Goal: Task Accomplishment & Management: Use online tool/utility

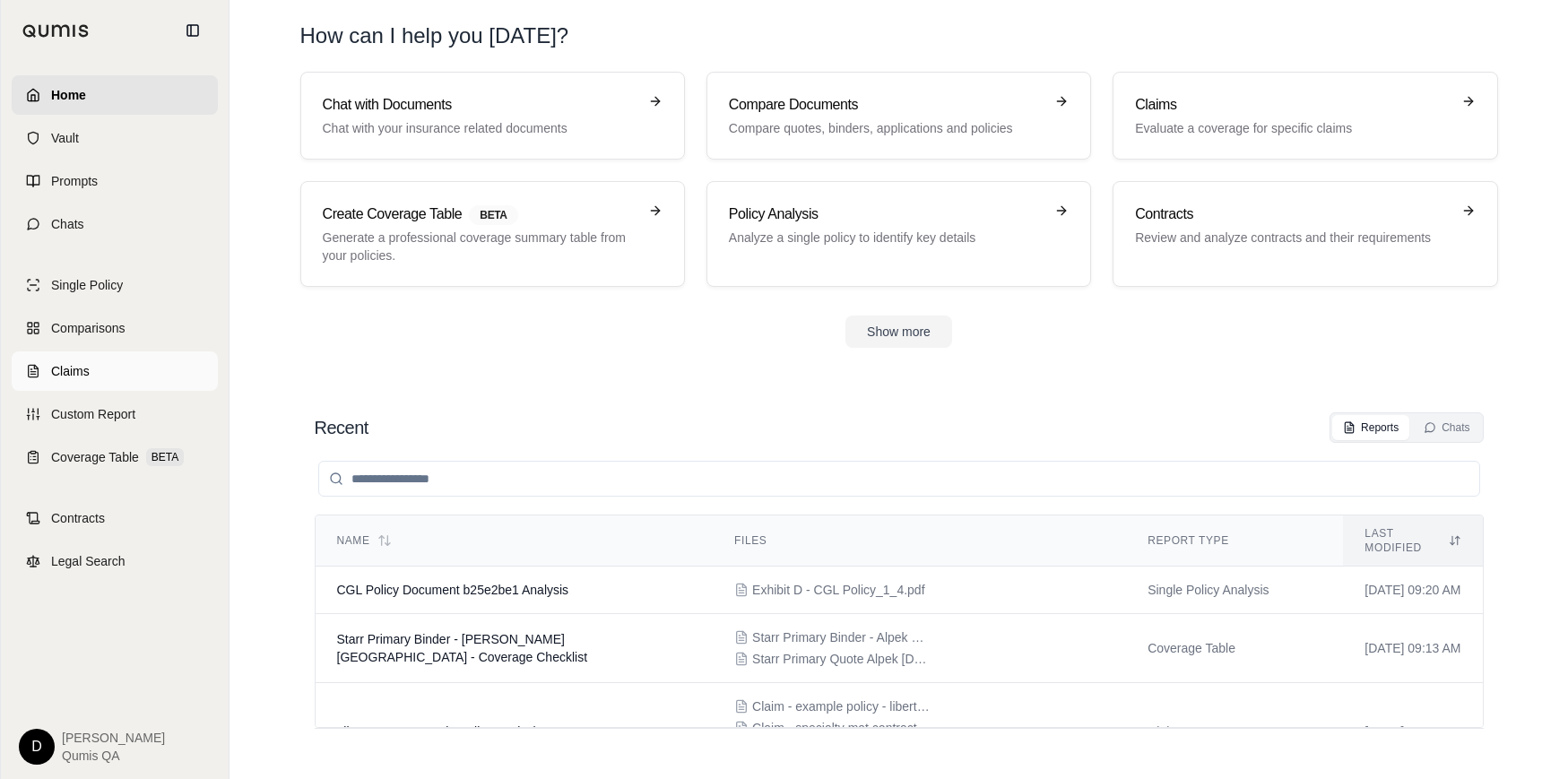
click at [94, 372] on link "Claims" at bounding box center [114, 372] width 206 height 40
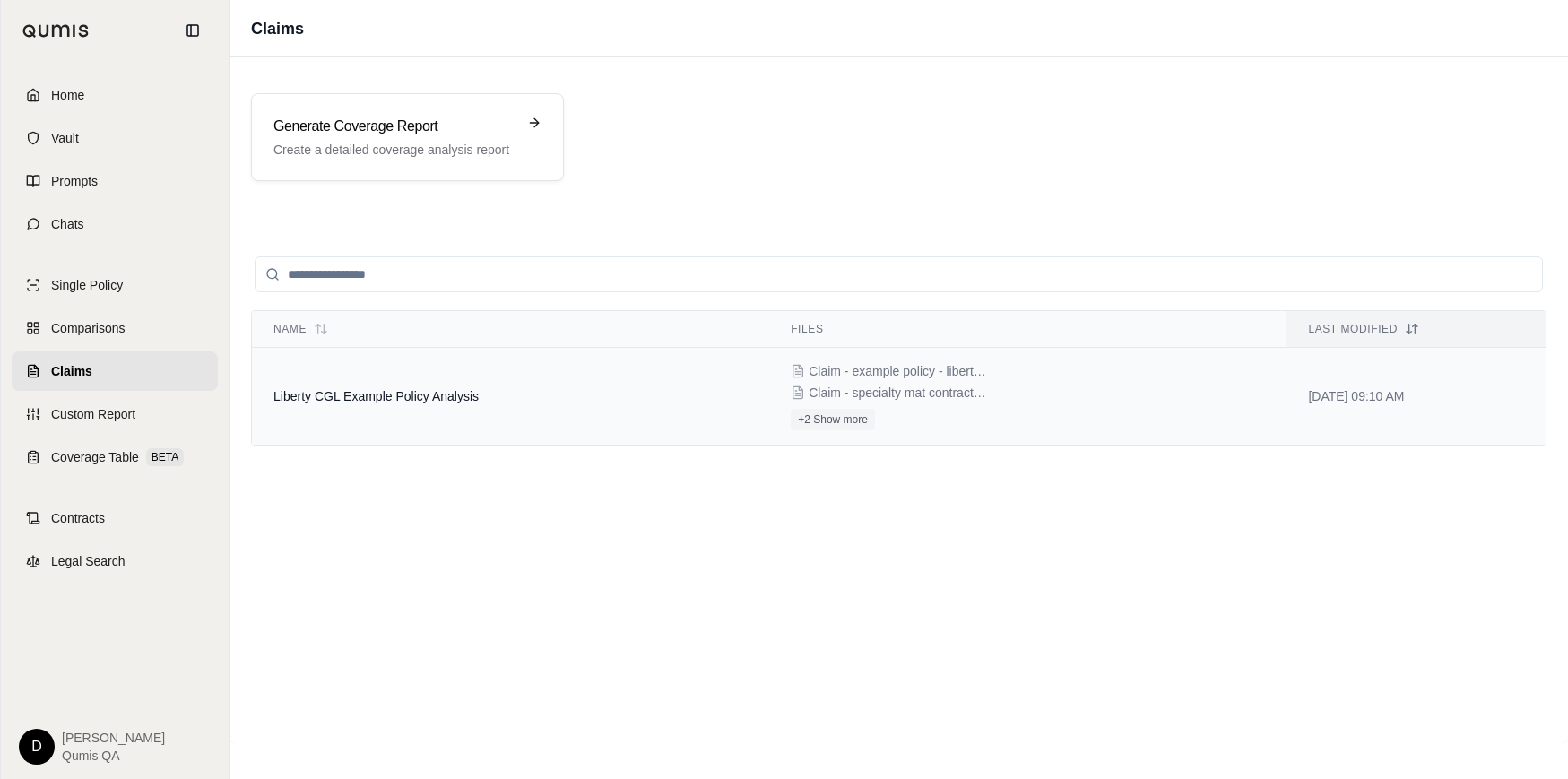
click at [394, 396] on span "Liberty CGL Example Policy Analysis" at bounding box center [376, 397] width 205 height 14
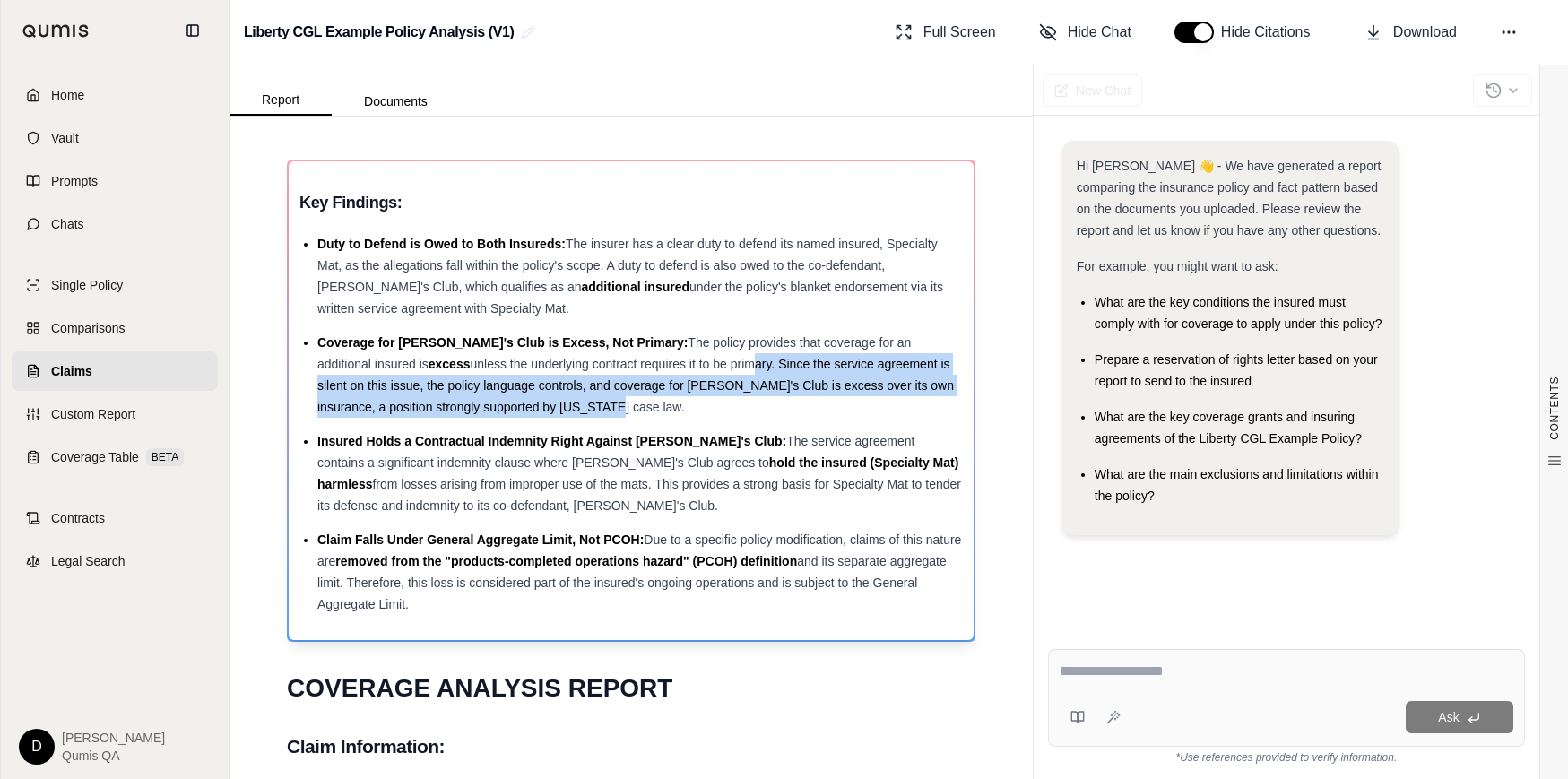
drag, startPoint x: 671, startPoint y: 406, endPoint x: 642, endPoint y: 375, distance: 42.4
click at [642, 375] on li "Coverage for Sam's Club is Excess, Not Primary: The policy provides that covera…" at bounding box center [640, 375] width 646 height 86
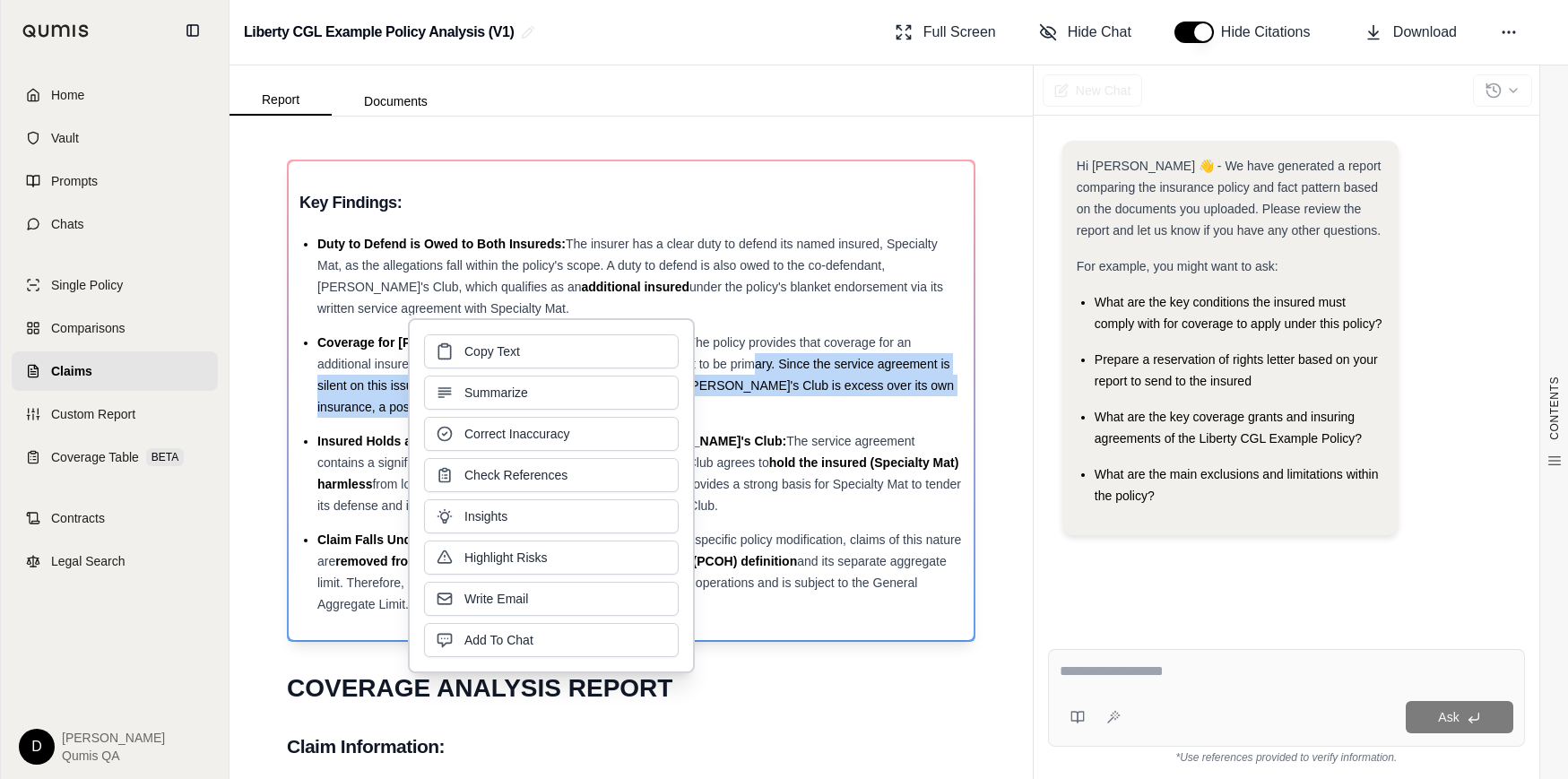
click at [725, 375] on li "Coverage for Sam's Club is Excess, Not Primary: The policy provides that covera…" at bounding box center [640, 375] width 646 height 86
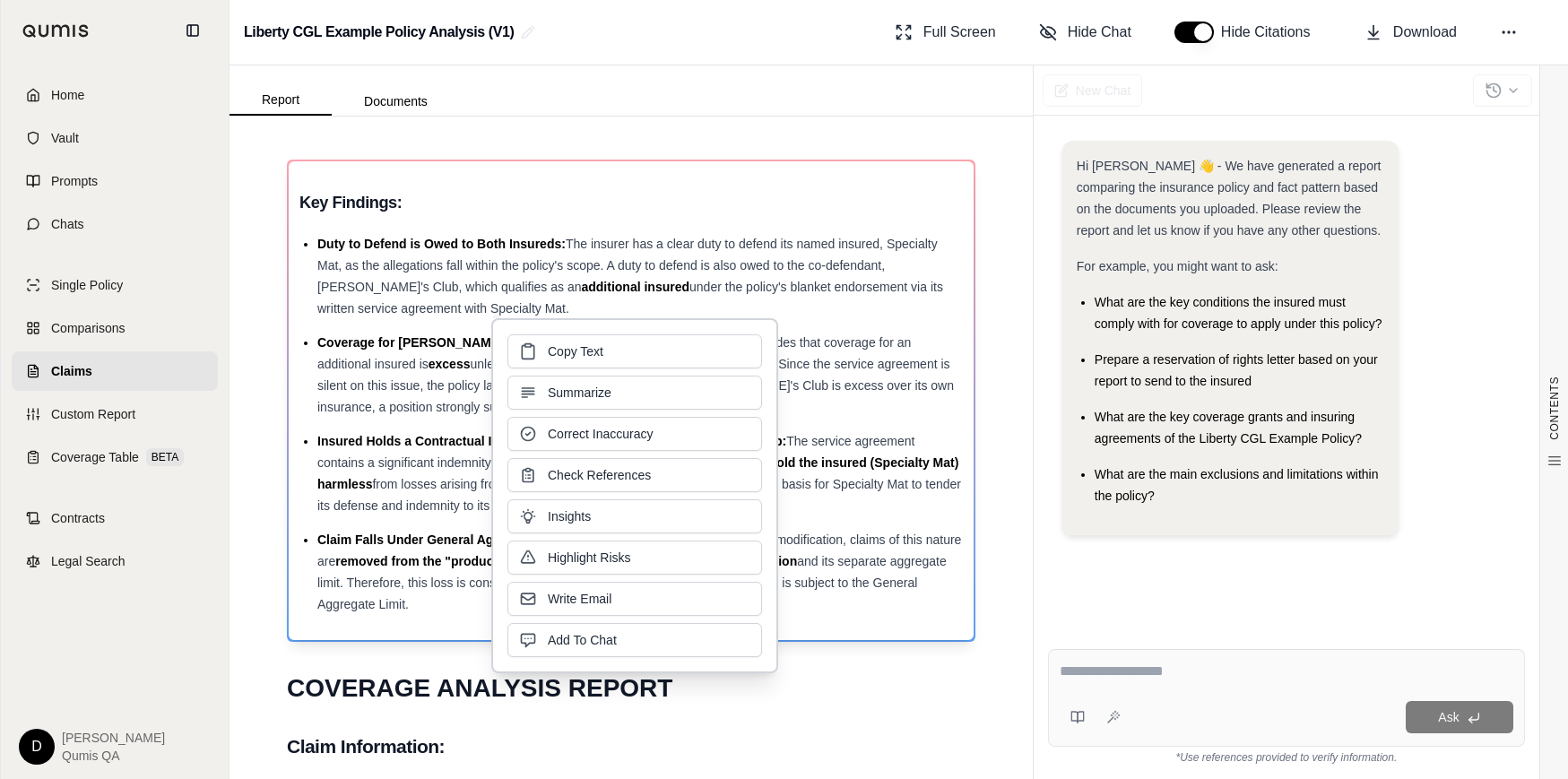
click at [833, 391] on span "unless the underlying contract requires it to be primary. Since the service agr…" at bounding box center [636, 386] width 637 height 58
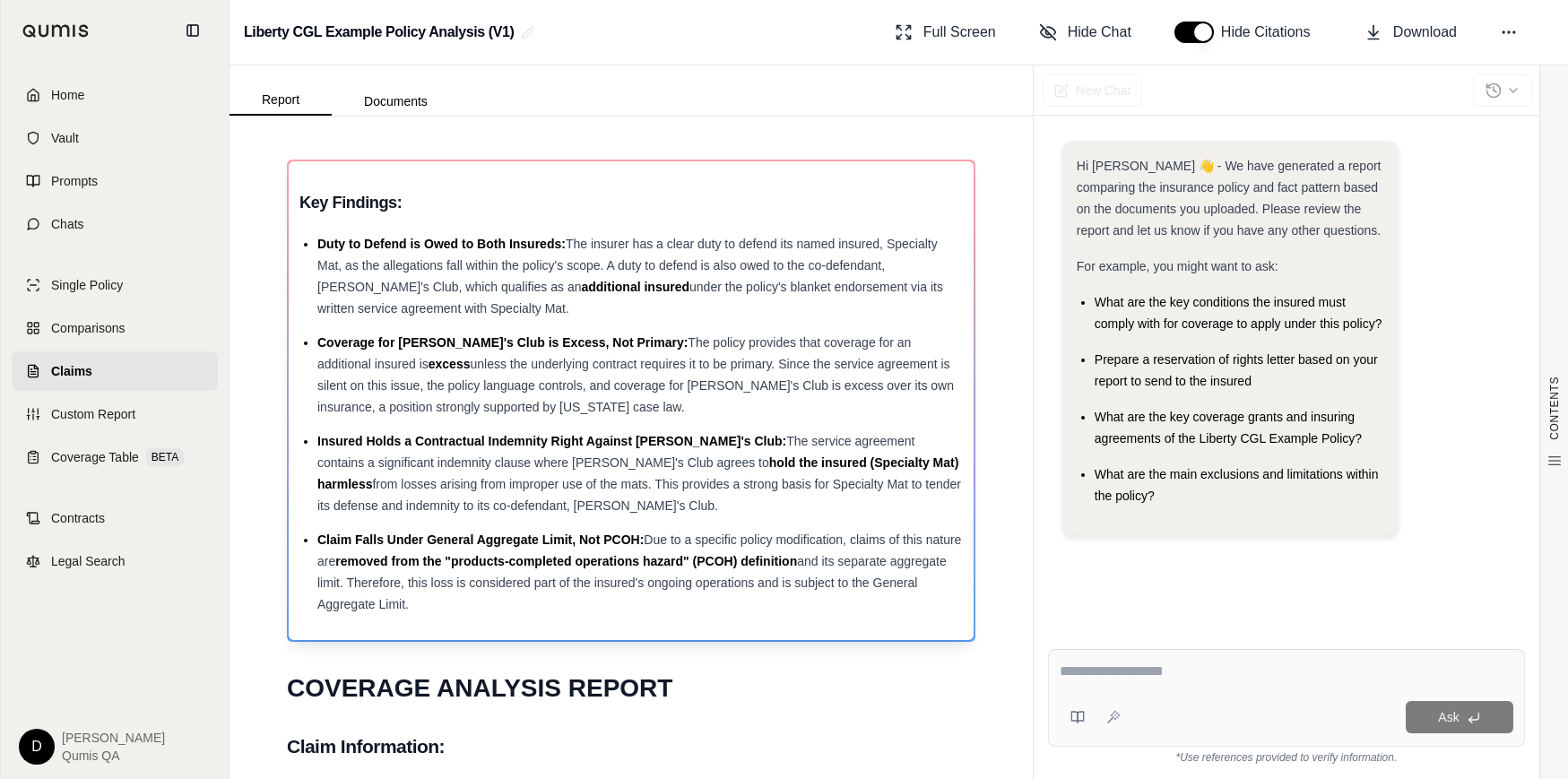
click at [698, 482] on span "from losses arising from improper use of the mats. This provides a strong basis…" at bounding box center [639, 495] width 644 height 36
click at [759, 470] on span "hold the insured (Specialty Mat) harmless" at bounding box center [637, 473] width 641 height 36
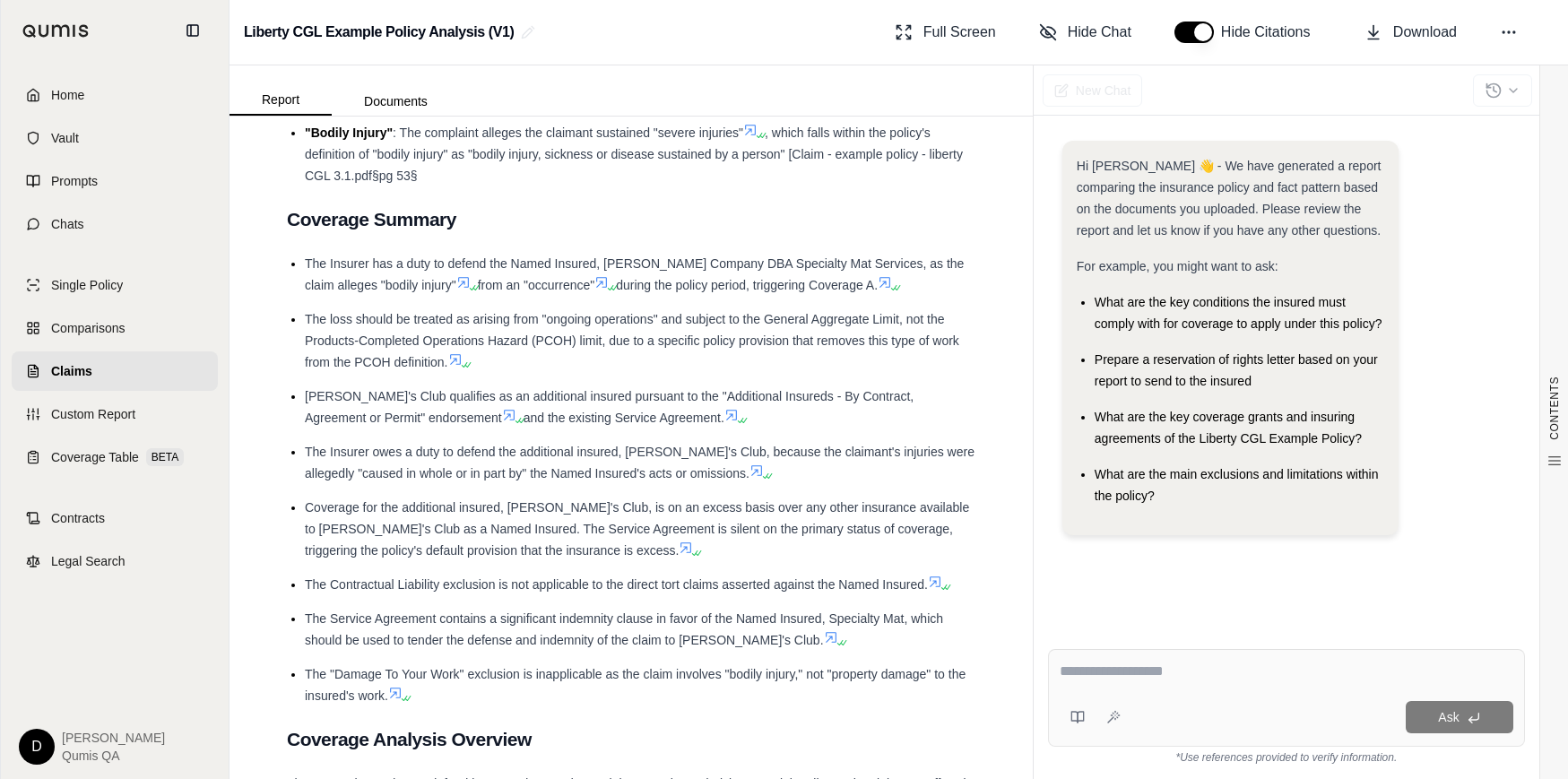
scroll to position [1992, 0]
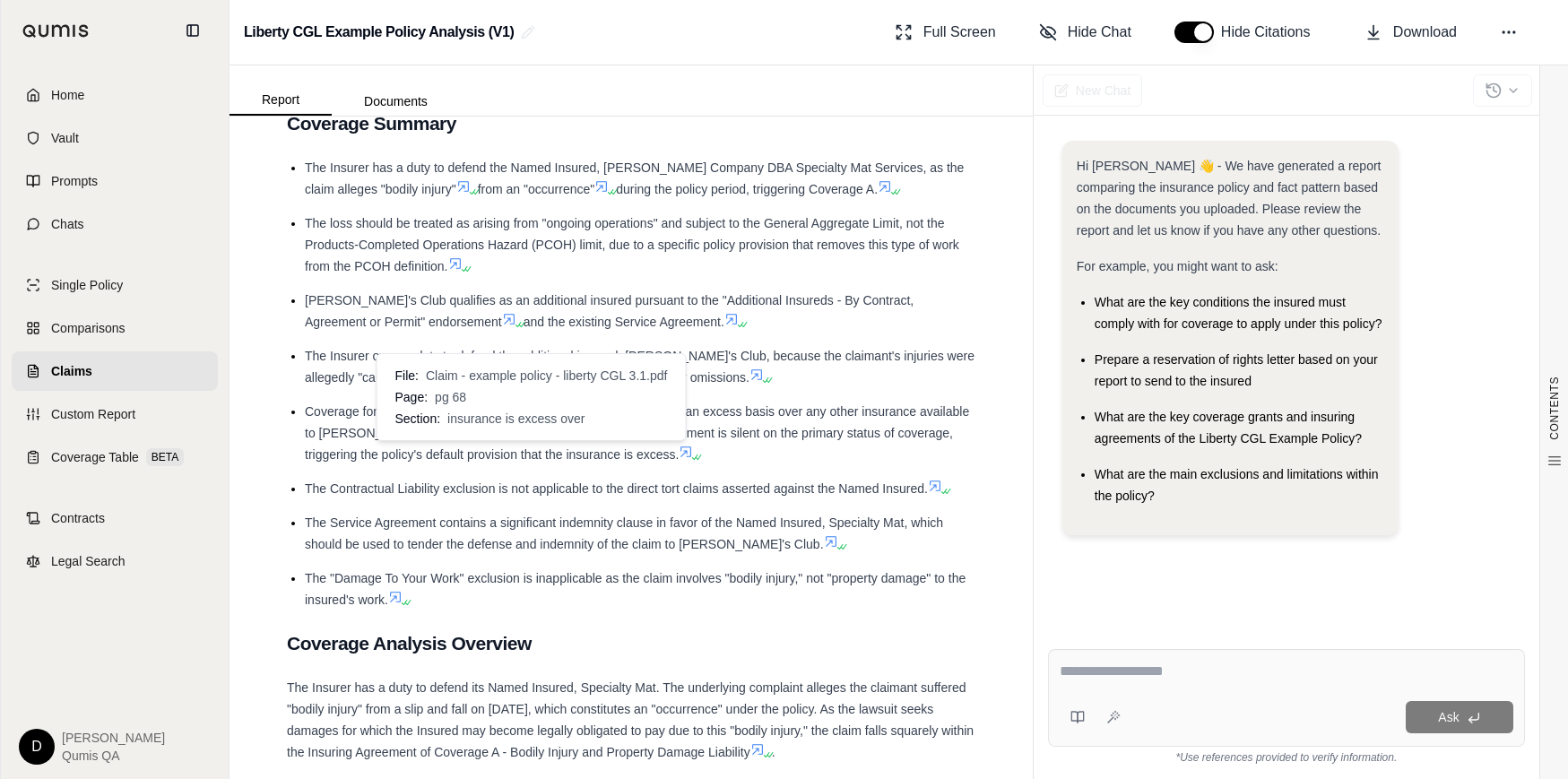
click at [679, 444] on icon at bounding box center [686, 452] width 14 height 14
click at [679, 445] on icon at bounding box center [686, 452] width 14 height 14
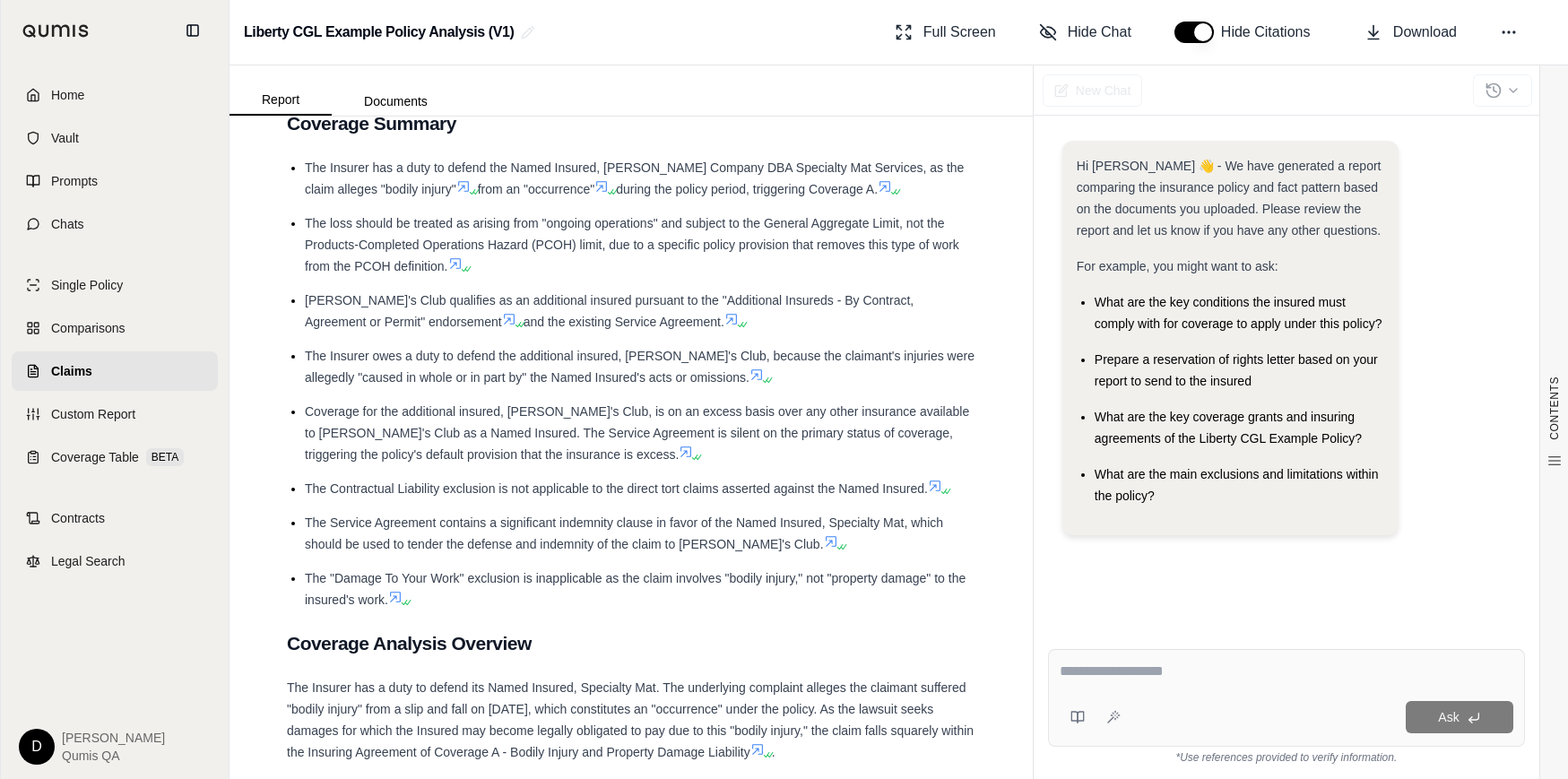
click at [679, 445] on icon at bounding box center [686, 452] width 14 height 14
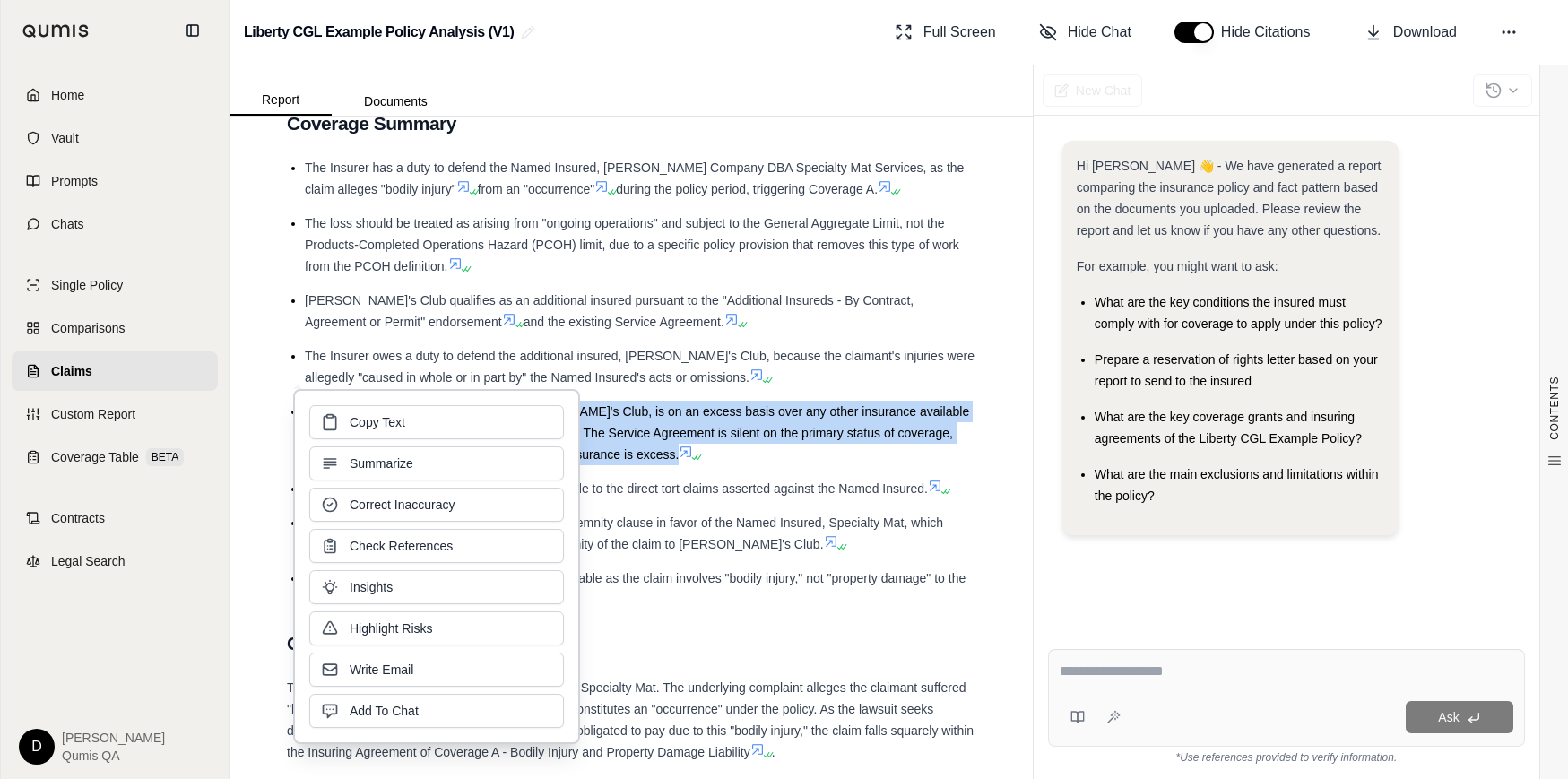
click at [652, 407] on span "Coverage for the additional insured, Sam's Club, is on an excess basis over any…" at bounding box center [637, 434] width 664 height 58
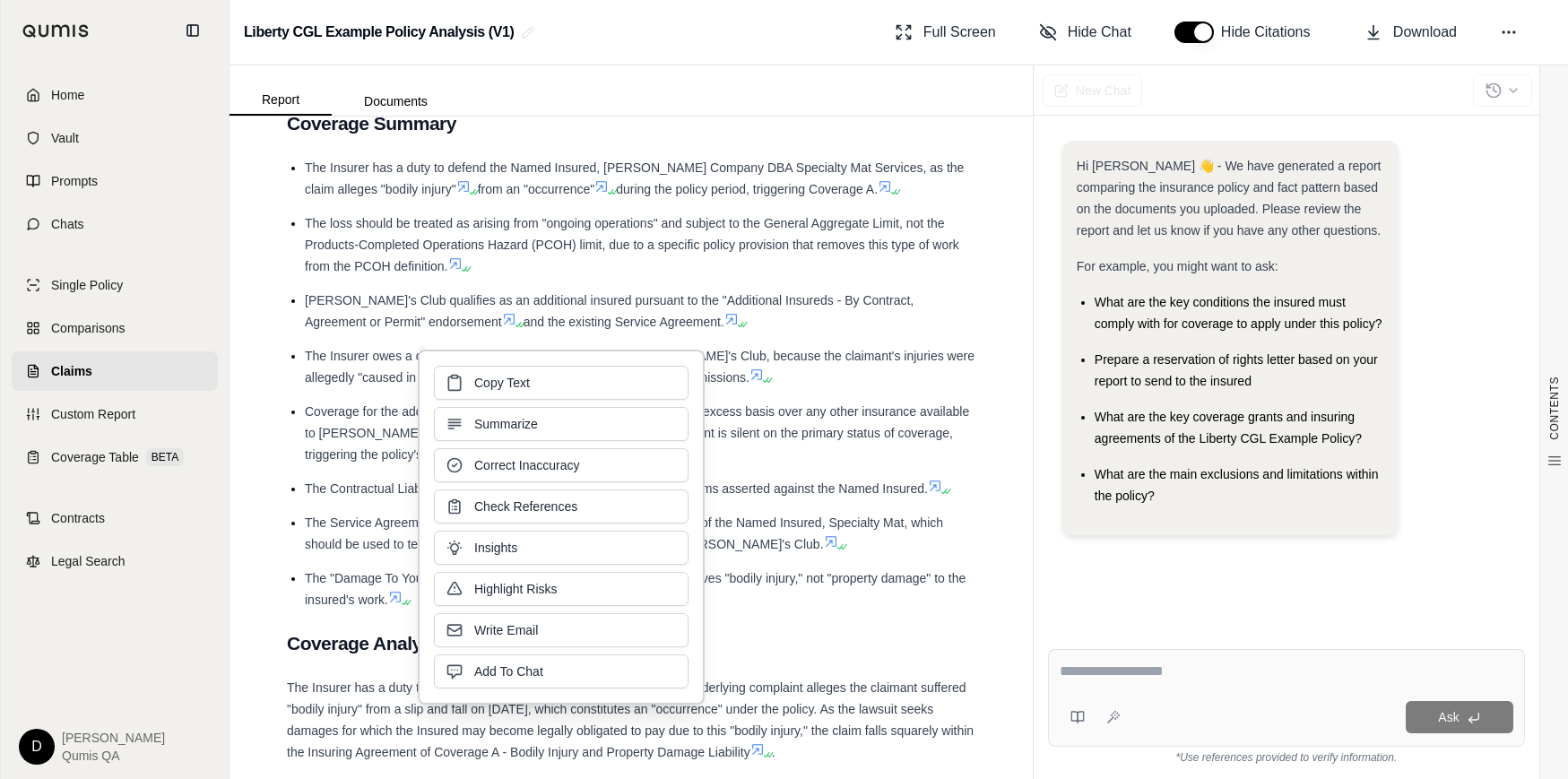
click at [756, 407] on span "Coverage for the additional insured, Sam's Club, is on an excess basis over any…" at bounding box center [637, 434] width 664 height 58
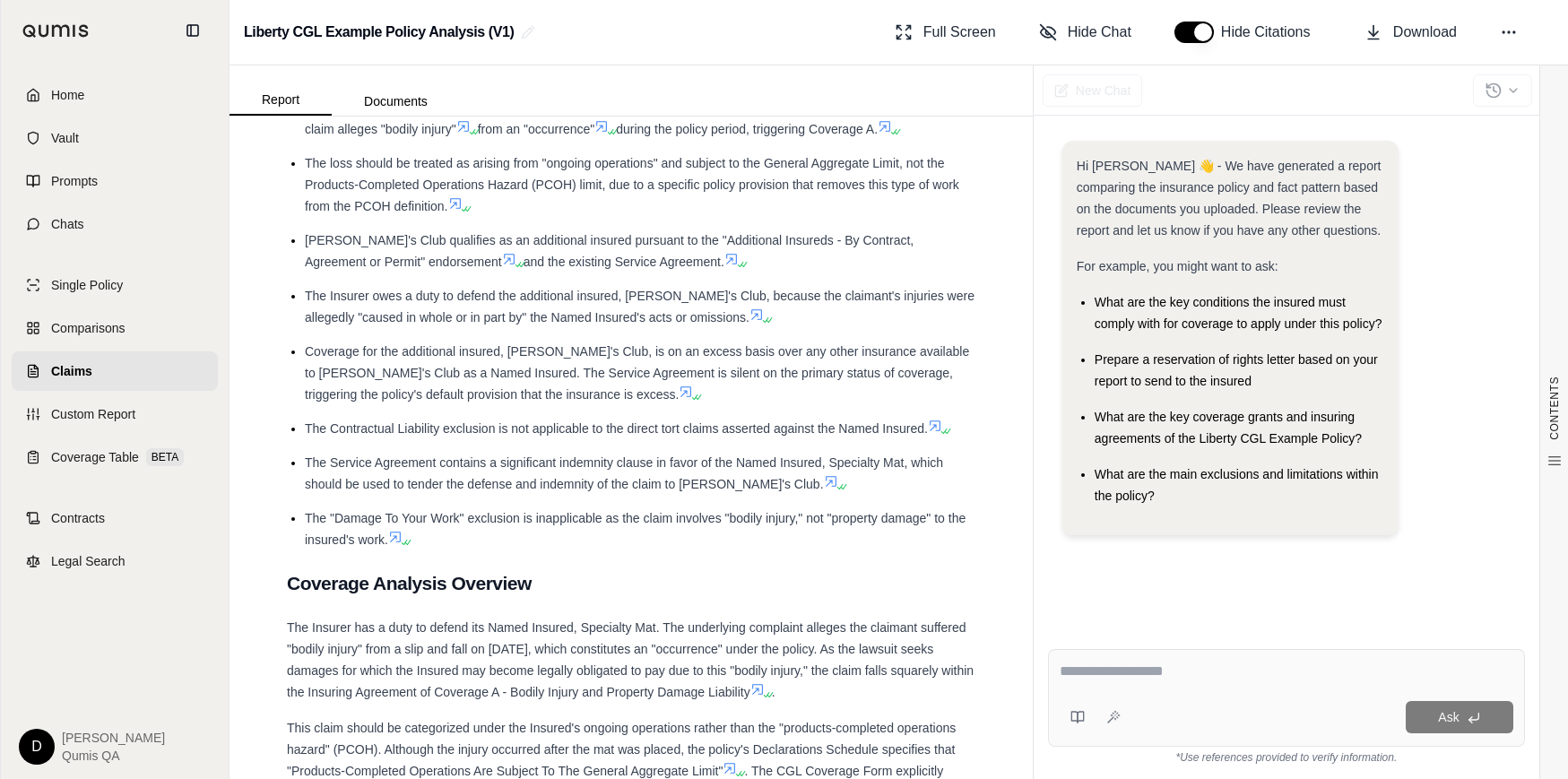
scroll to position [2055, 0]
click at [824, 477] on icon at bounding box center [831, 479] width 14 height 14
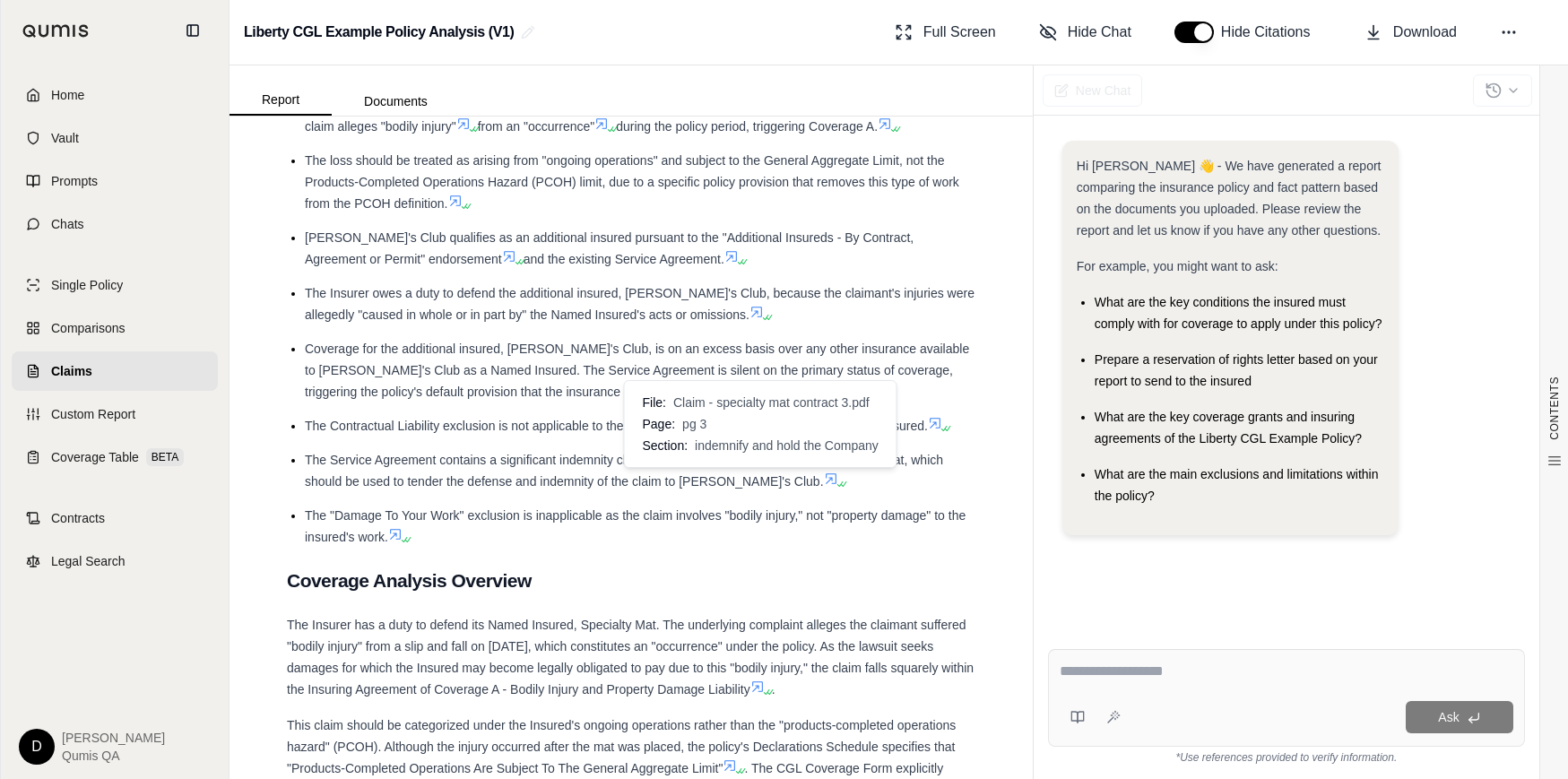
click at [824, 484] on icon at bounding box center [831, 479] width 14 height 14
click at [824, 472] on icon at bounding box center [831, 479] width 14 height 14
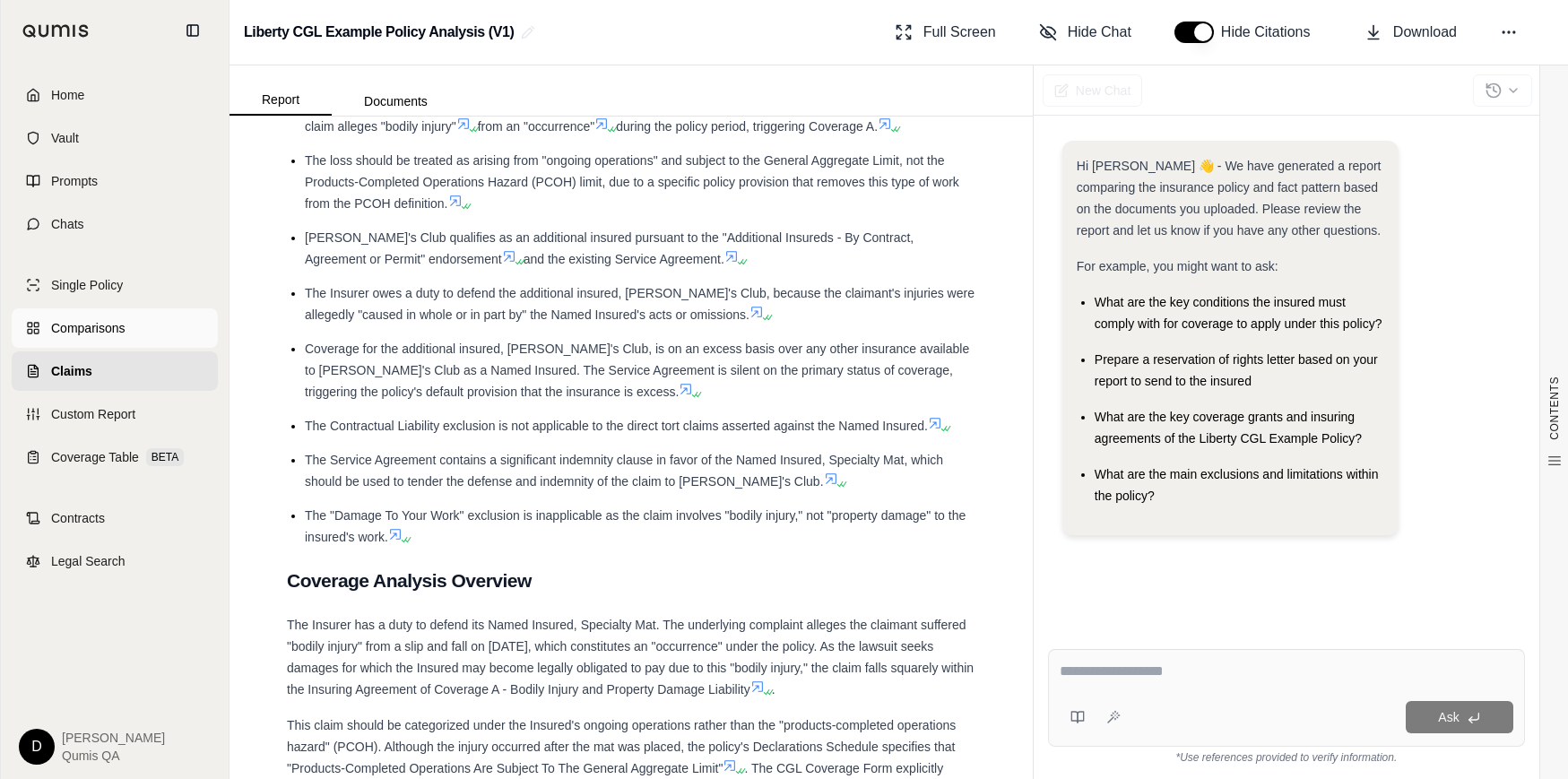
click at [113, 345] on link "Comparisons" at bounding box center [114, 328] width 206 height 40
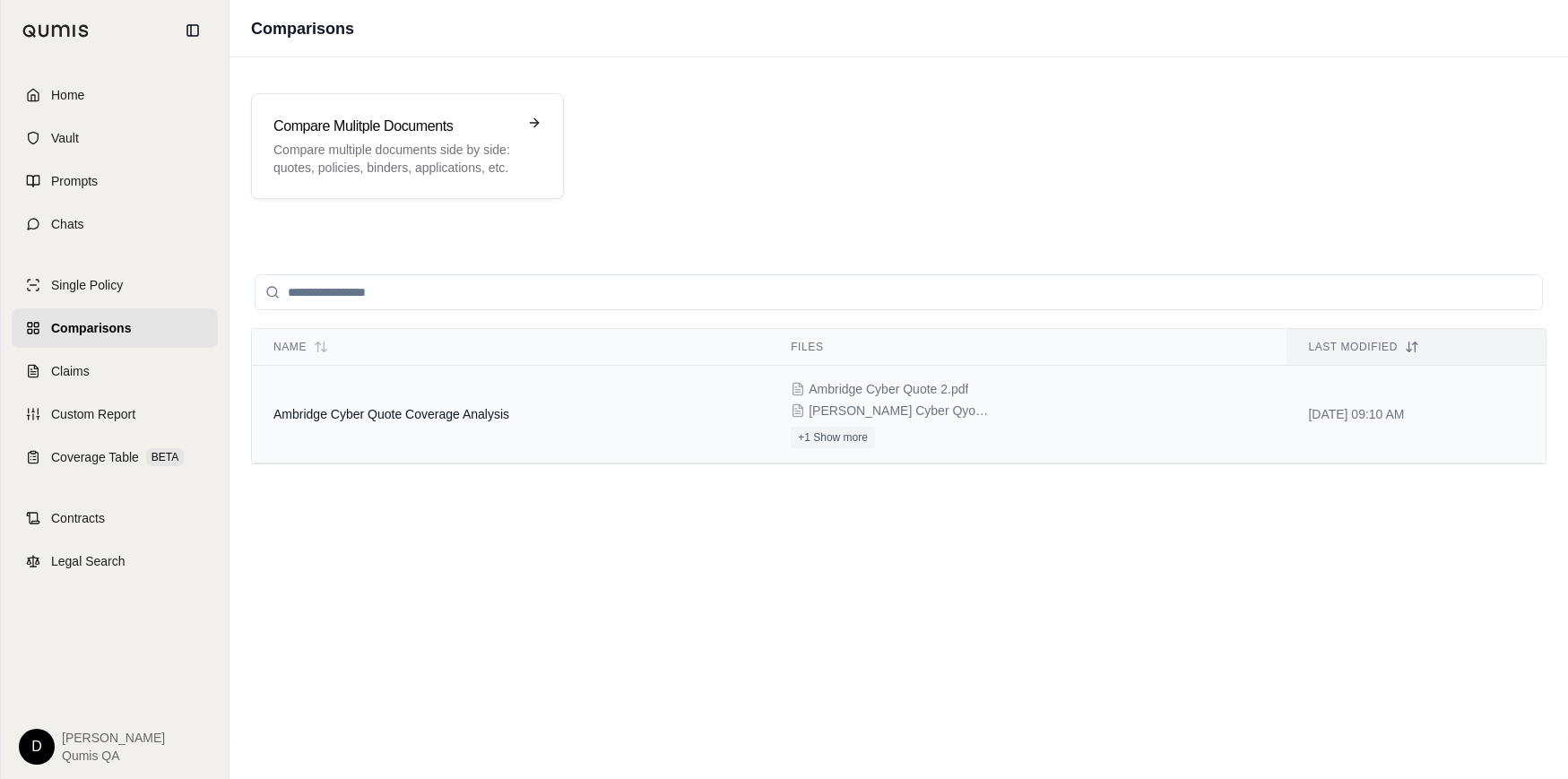
click at [451, 424] on td "Ambridge Cyber Quote Coverage Analysis" at bounding box center [510, 415] width 517 height 98
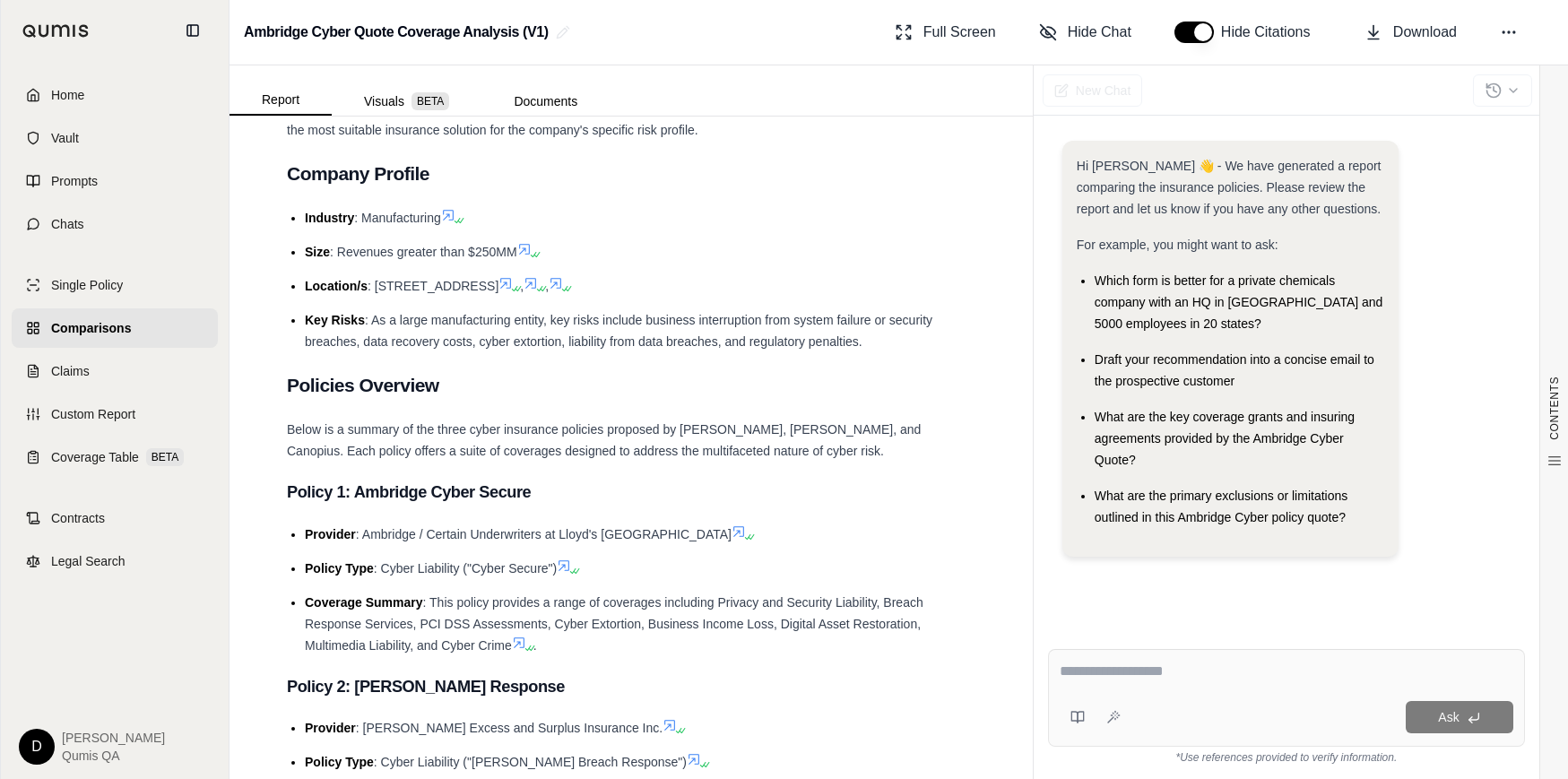
scroll to position [740, 0]
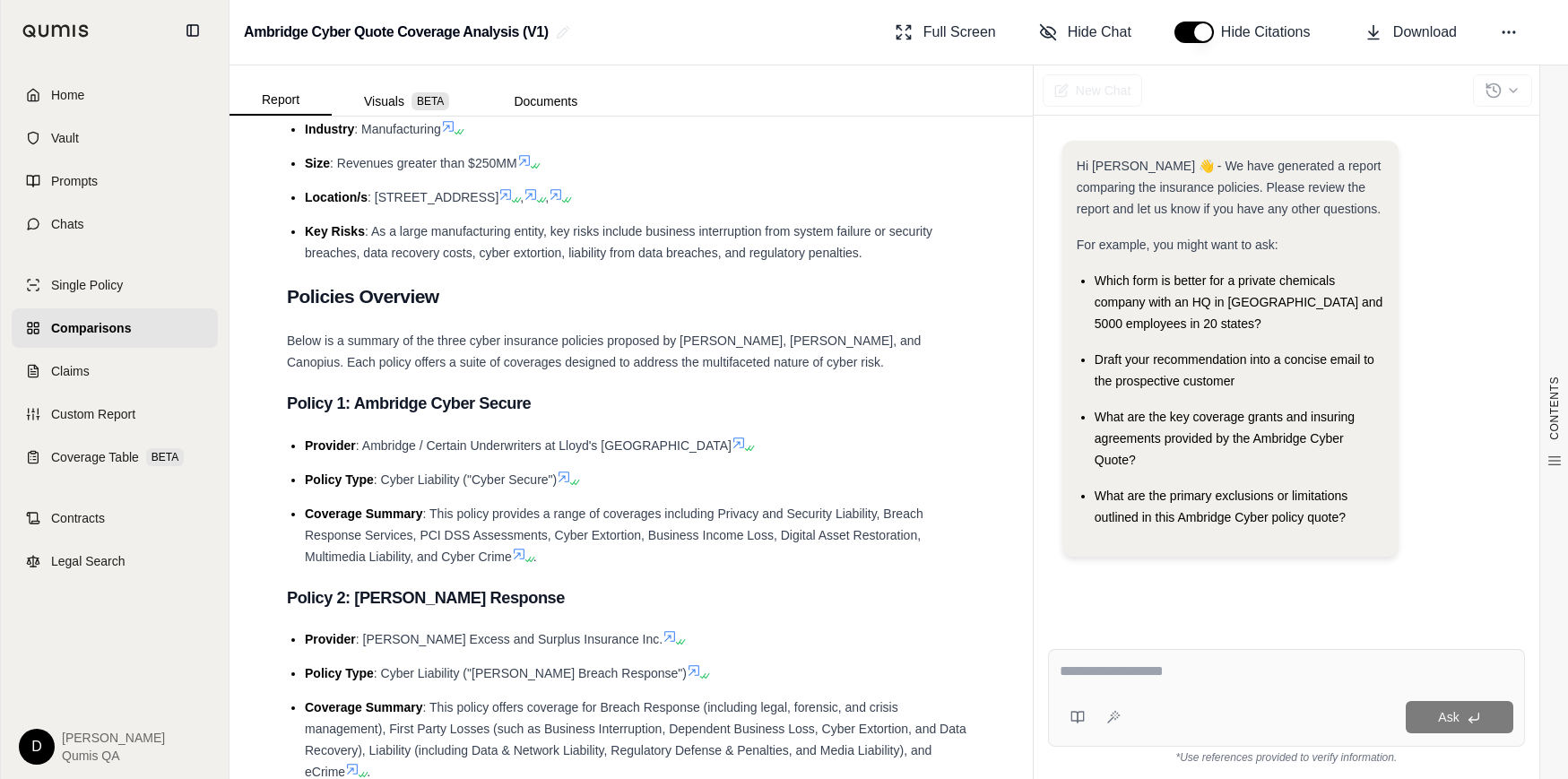
click at [731, 439] on icon at bounding box center [738, 443] width 14 height 14
click at [568, 478] on icon at bounding box center [564, 477] width 11 height 11
click at [541, 344] on span "Below is a summary of the three cyber insurance policies proposed by Ambridge, …" at bounding box center [603, 352] width 634 height 36
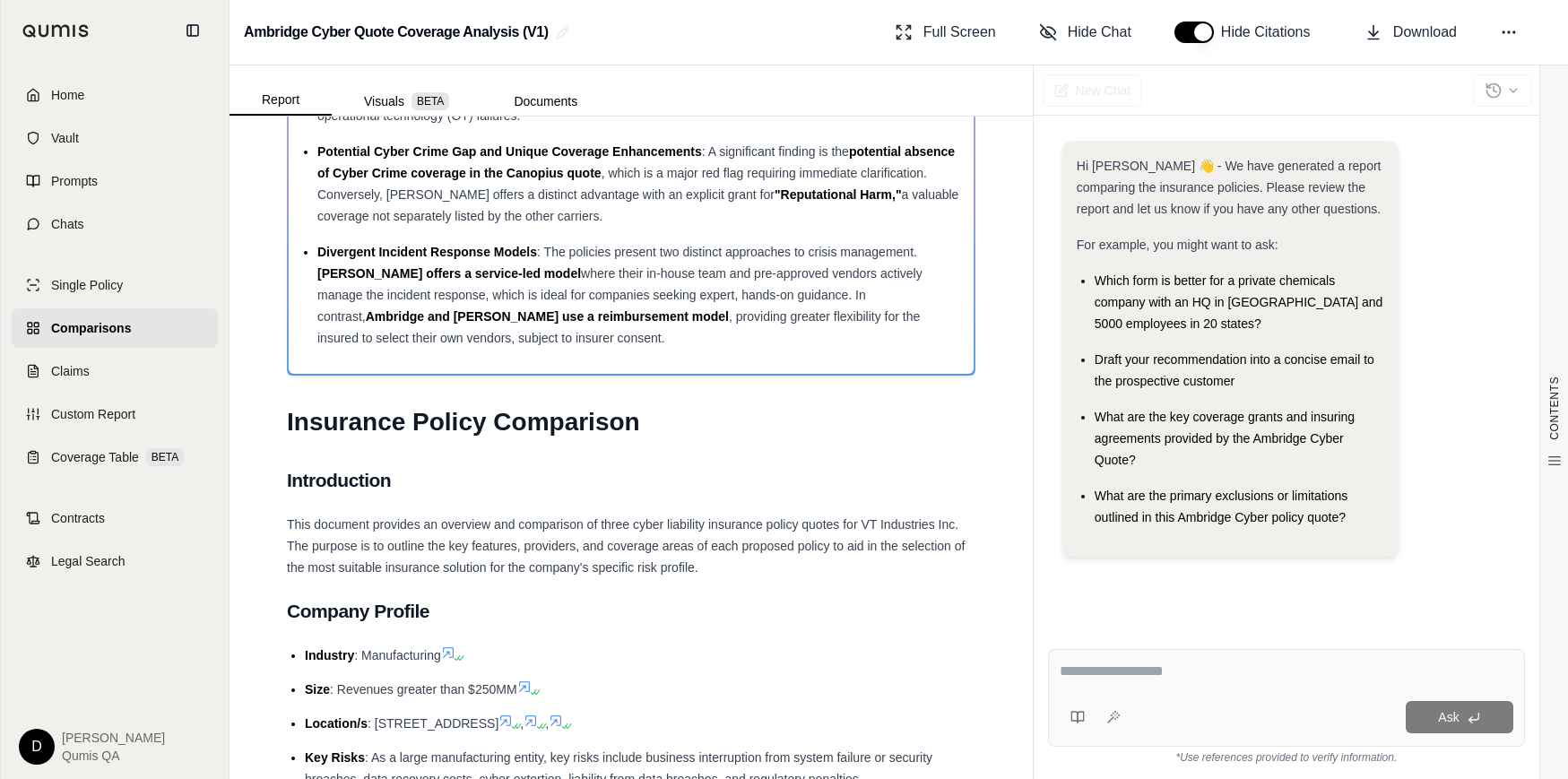
scroll to position [429, 0]
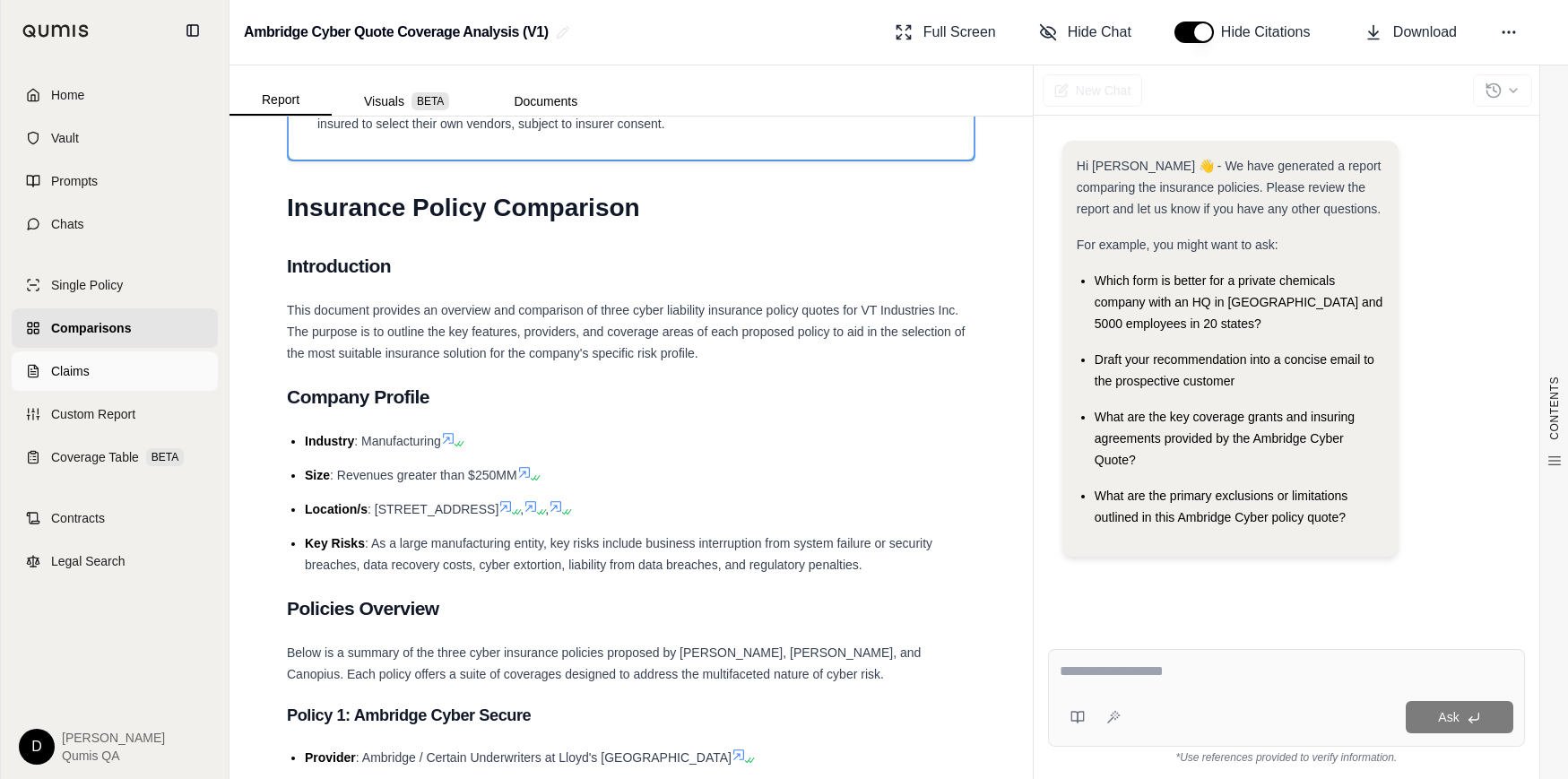
click at [78, 374] on span "Claims" at bounding box center [70, 372] width 39 height 18
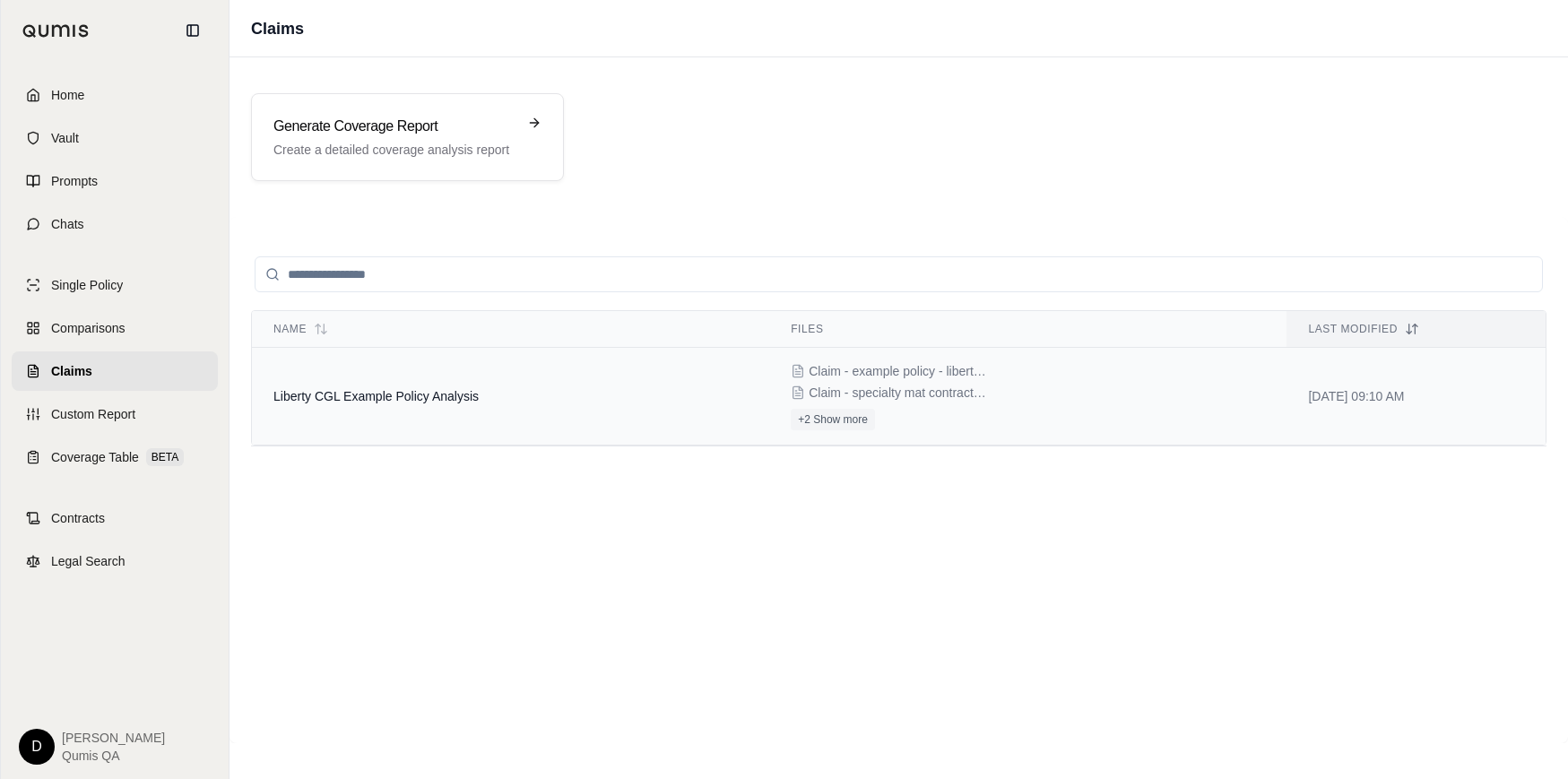
click at [393, 391] on span "Liberty CGL Example Policy Analysis" at bounding box center [376, 397] width 205 height 14
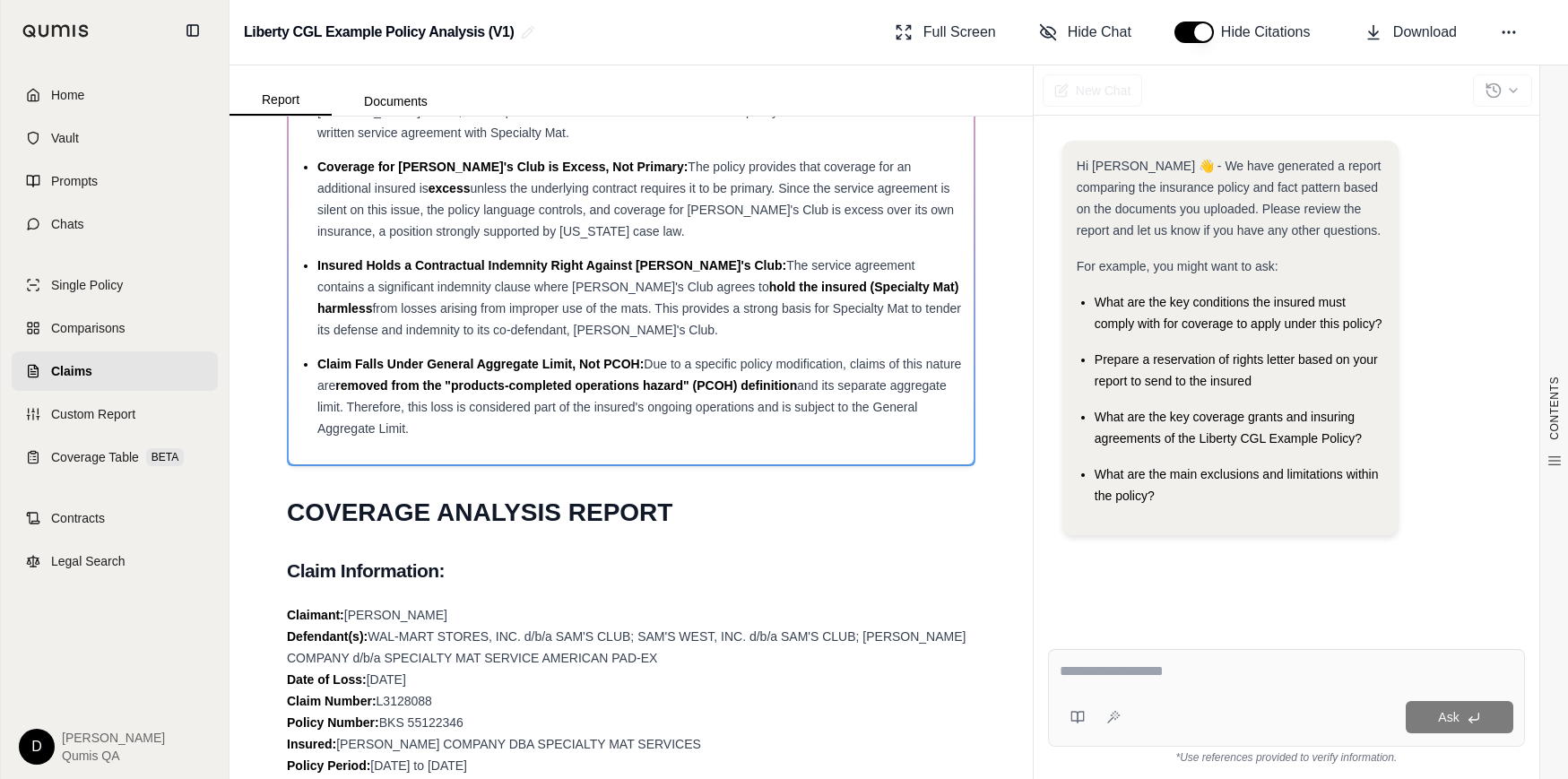
scroll to position [411, 0]
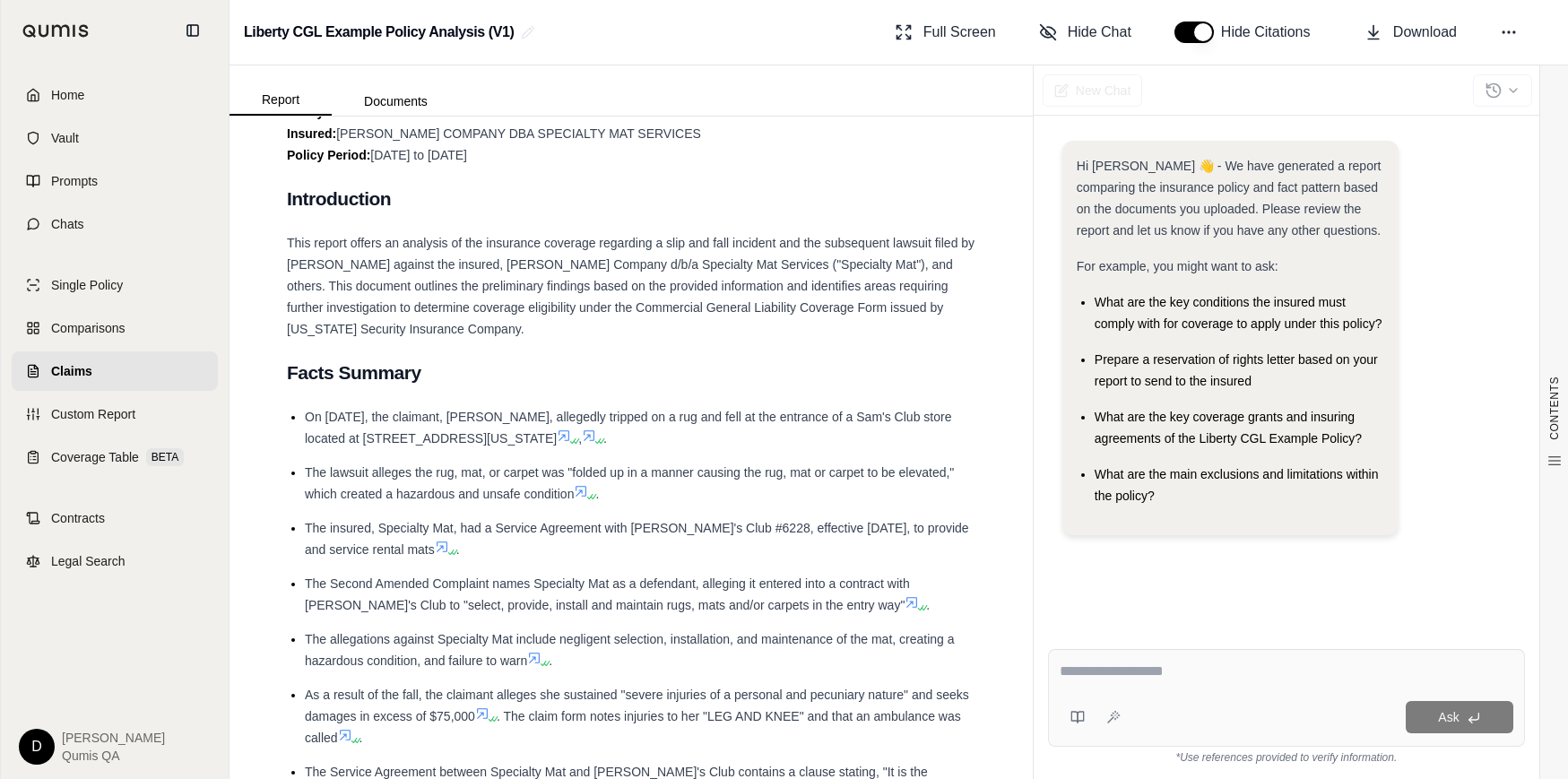
click at [601, 539] on li "The insured, Specialty Mat, had a Service Agreement with Sam's Club #6228, effe…" at bounding box center [640, 539] width 671 height 43
click at [579, 490] on icon at bounding box center [581, 491] width 14 height 14
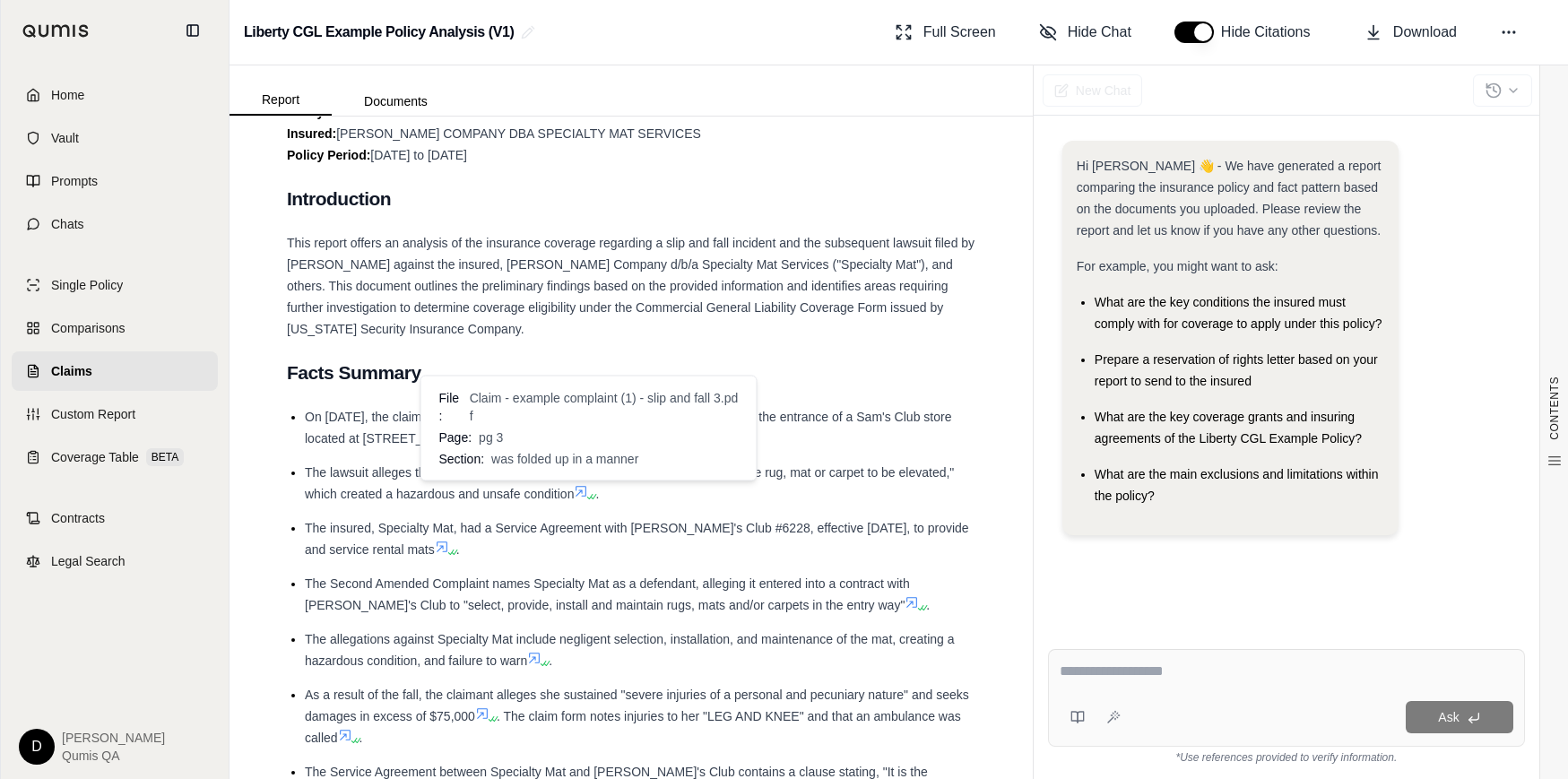
click at [581, 491] on icon at bounding box center [581, 491] width 14 height 14
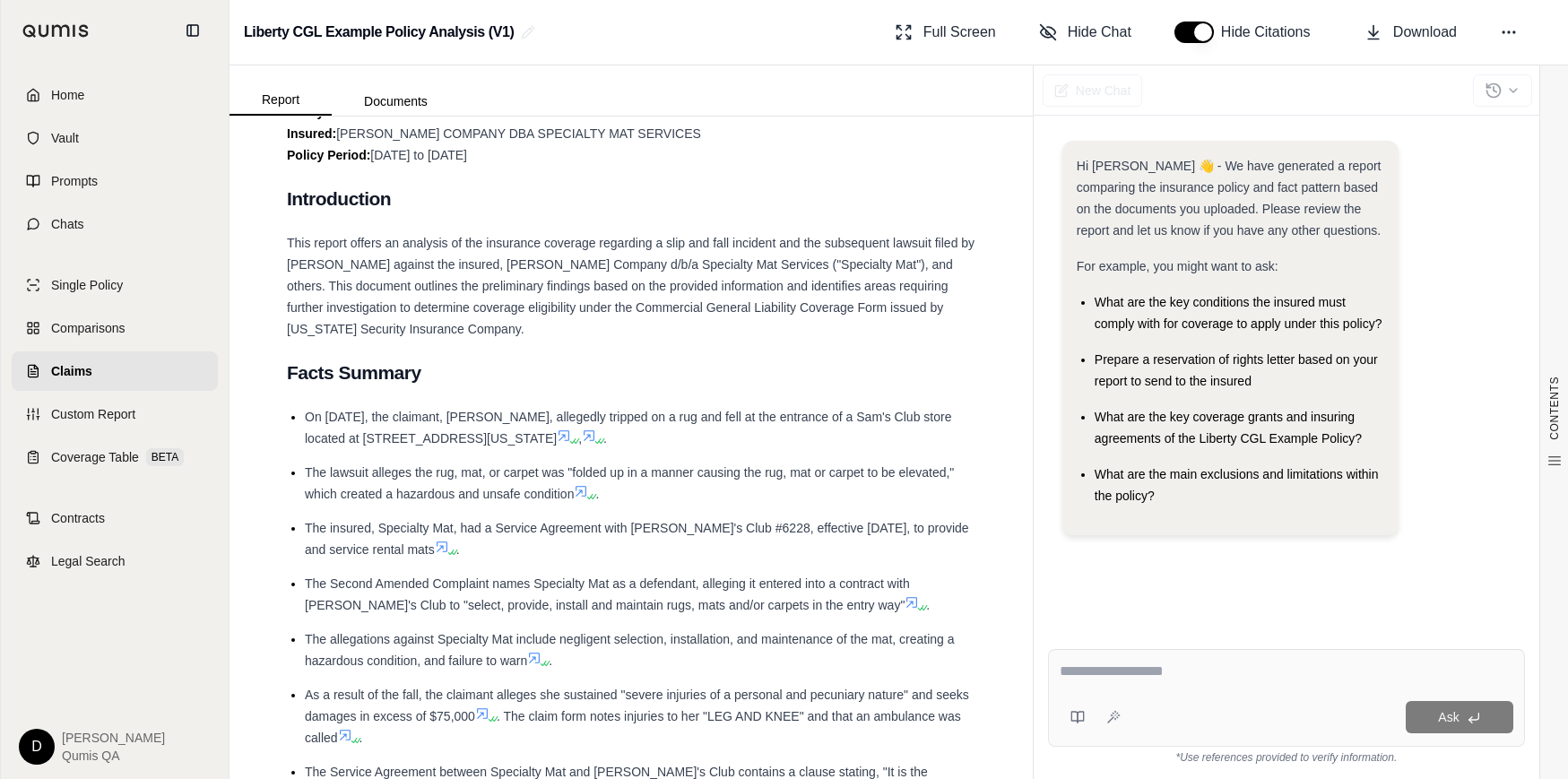
click at [434, 543] on icon at bounding box center [441, 547] width 14 height 14
click at [537, 545] on li "The insured, Specialty Mat, had a Service Agreement with Sam's Club #6228, effe…" at bounding box center [640, 539] width 671 height 43
click at [678, 586] on span "The Second Amended Complaint names Specialty Mat as a defendant, alleging it en…" at bounding box center [607, 595] width 605 height 36
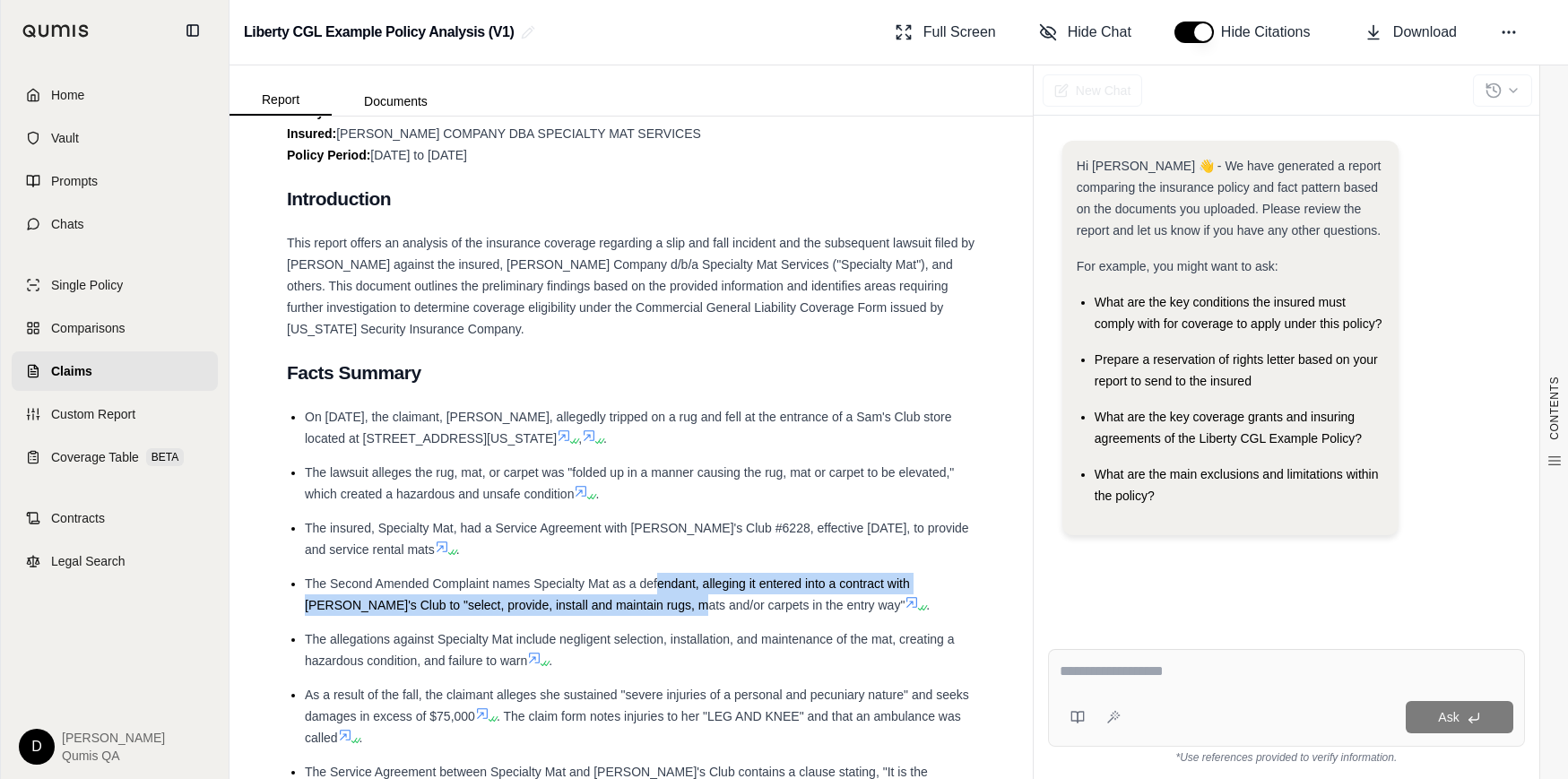
drag, startPoint x: 658, startPoint y: 587, endPoint x: 646, endPoint y: 612, distance: 27.7
click at [646, 612] on span "The Second Amended Complaint names Specialty Mat as a defendant, alleging it en…" at bounding box center [607, 595] width 605 height 36
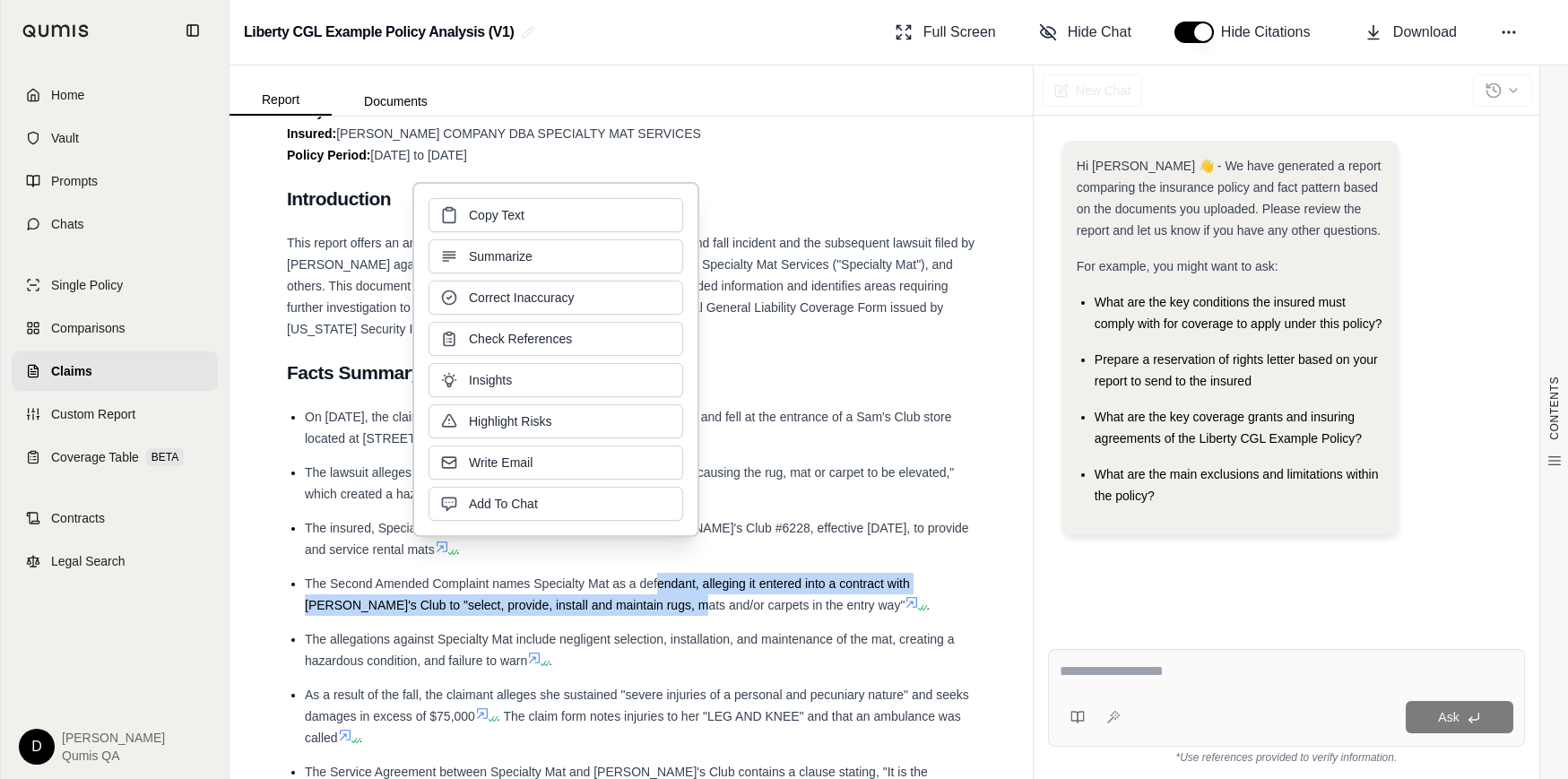
click at [687, 605] on span "The Second Amended Complaint names Specialty Mat as a defendant, alleging it en…" at bounding box center [607, 595] width 605 height 36
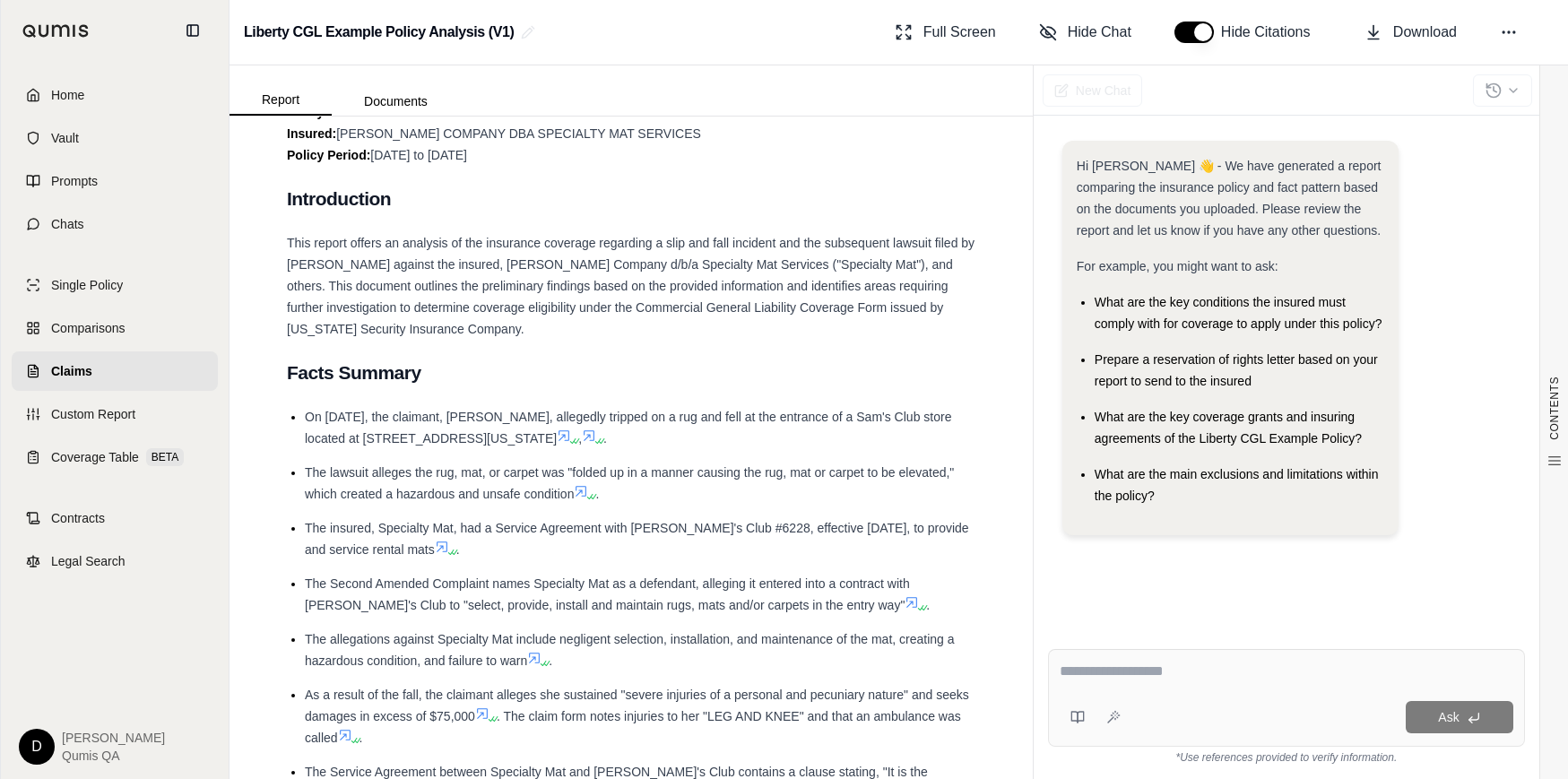
click at [464, 527] on span "The insured, Specialty Mat, had a Service Agreement with Sam's Club #6228, effe…" at bounding box center [637, 539] width 664 height 36
click at [797, 478] on span "The lawsuit alleges the rug, mat, or carpet was "folded up in a manner causing …" at bounding box center [629, 483] width 649 height 36
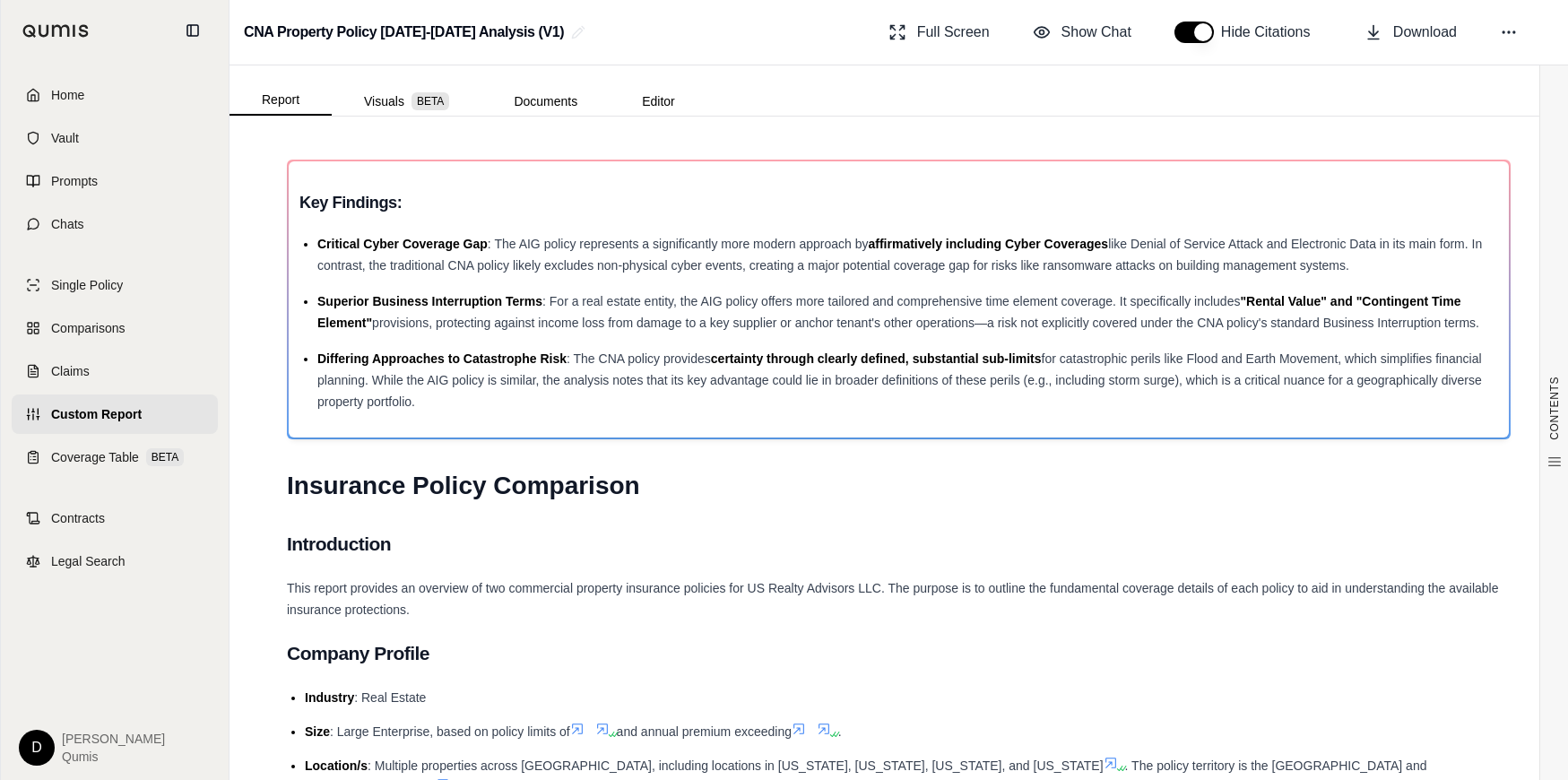
scroll to position [1324, 0]
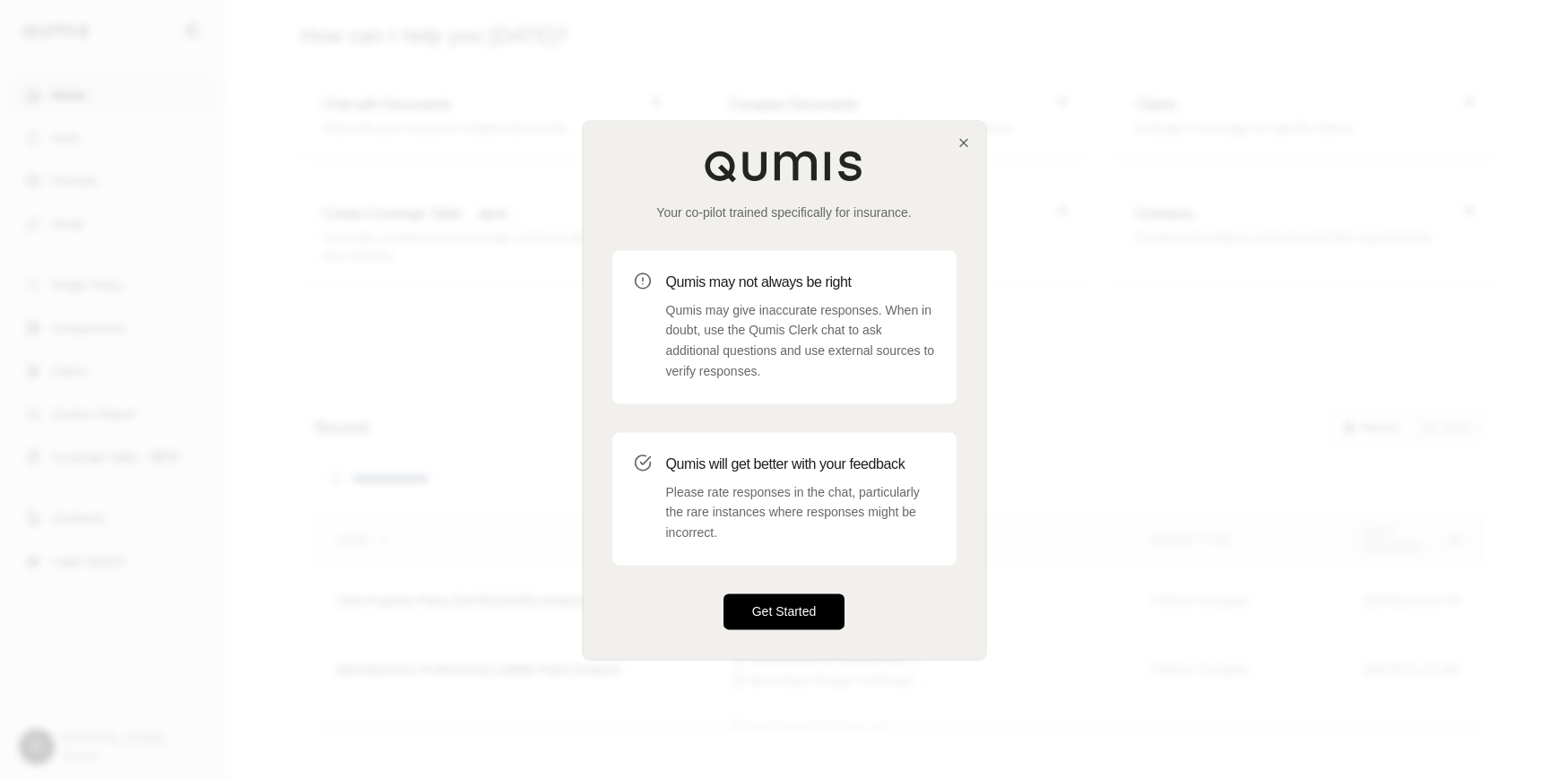
click at [797, 608] on button "Get Started" at bounding box center [784, 612] width 122 height 36
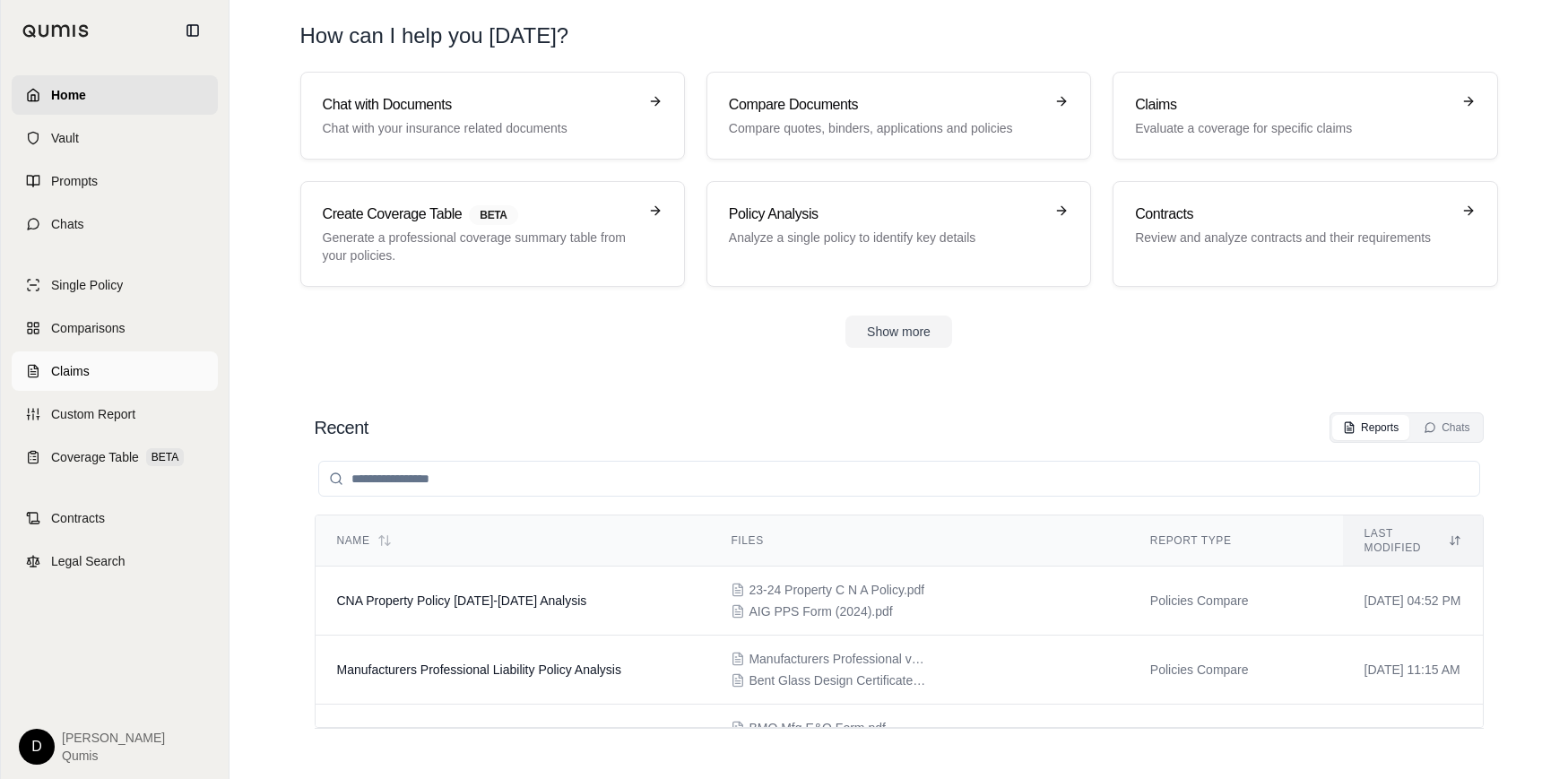
click at [94, 365] on link "Claims" at bounding box center [114, 372] width 206 height 40
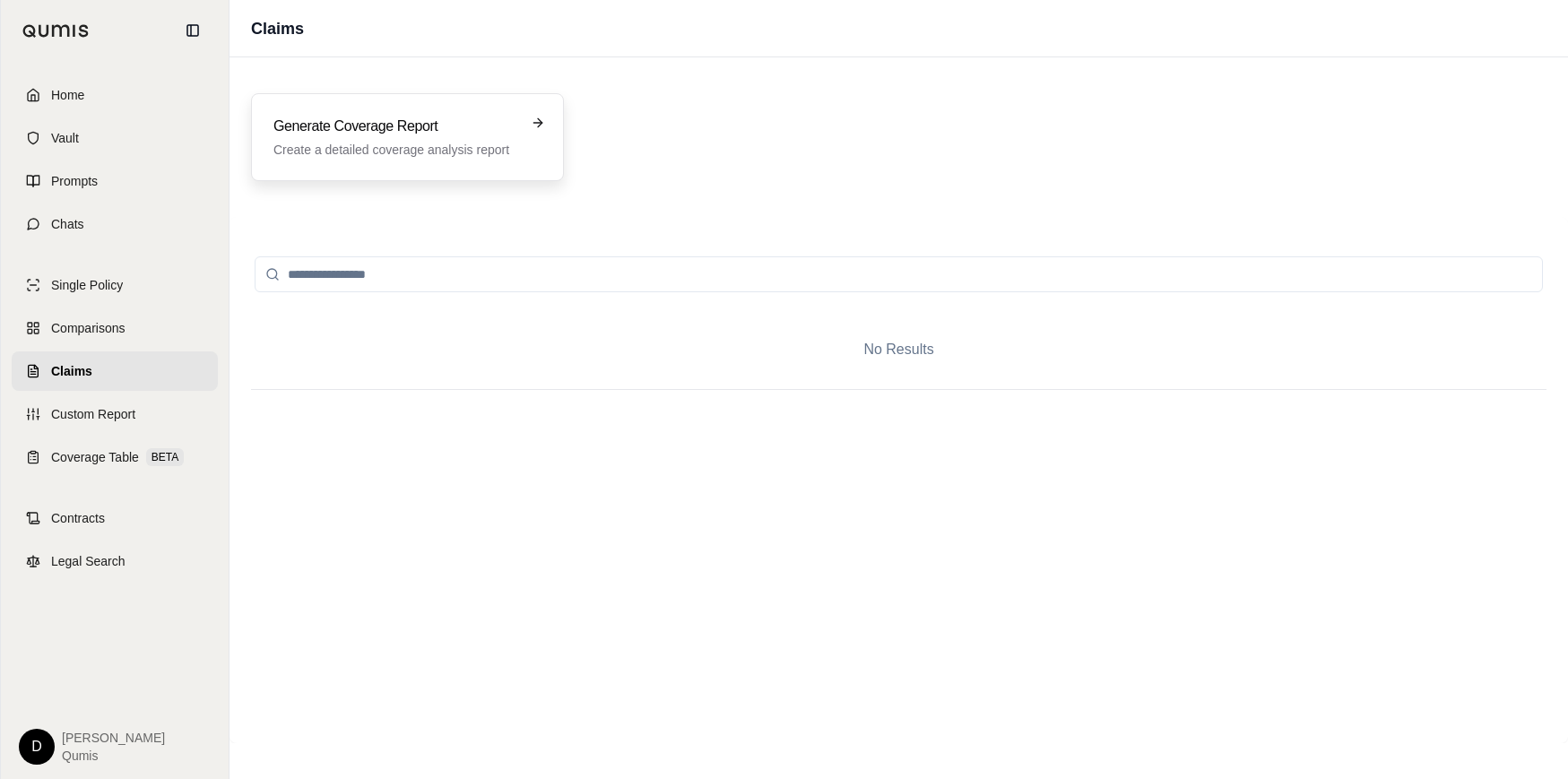
click at [370, 136] on h3 "Generate Coverage Report" at bounding box center [395, 127] width 243 height 22
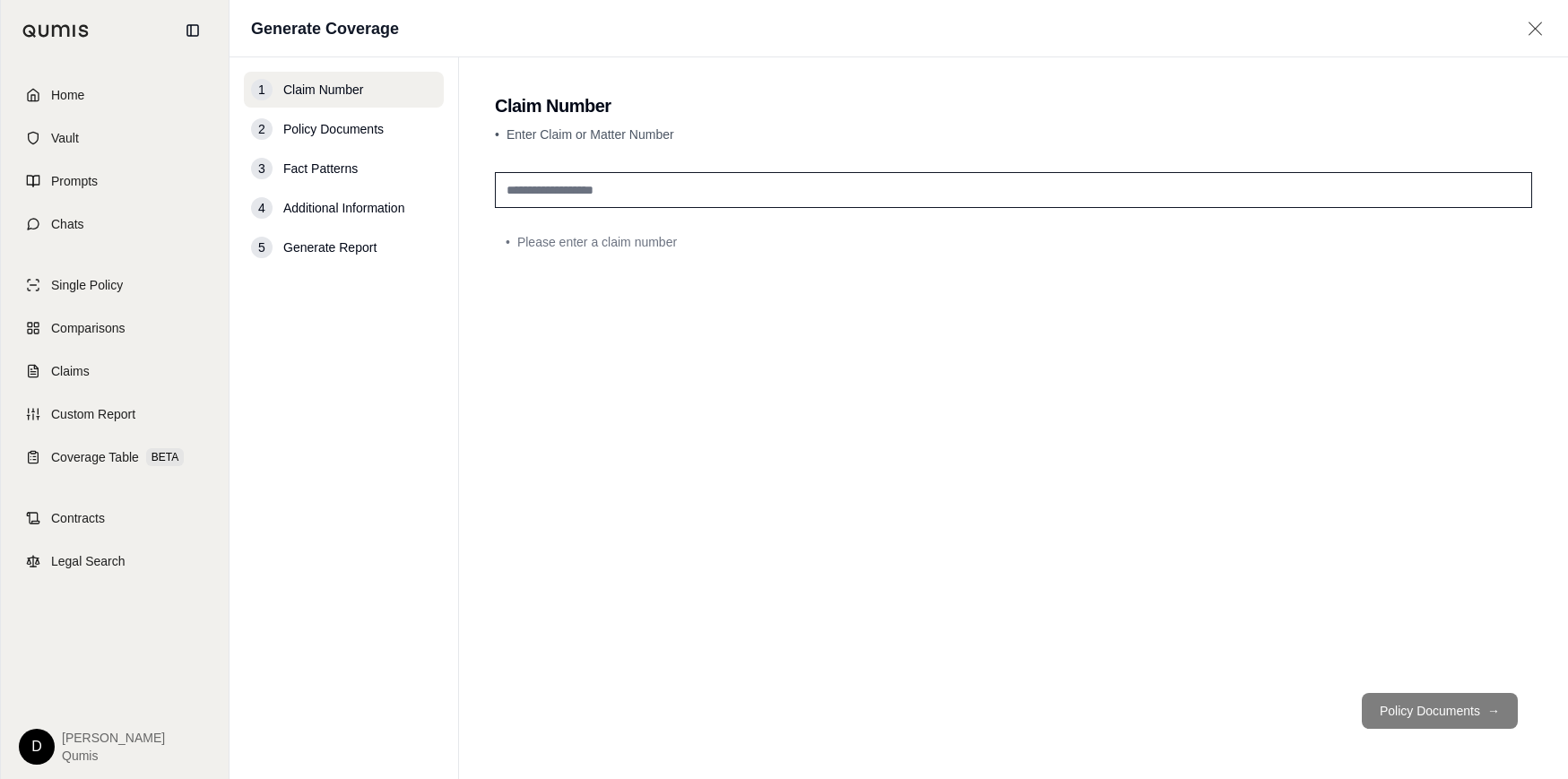
click at [601, 187] on input "text" at bounding box center [1012, 190] width 1037 height 36
type input "***"
click at [1464, 694] on button "Policy Documents →" at bounding box center [1439, 712] width 156 height 36
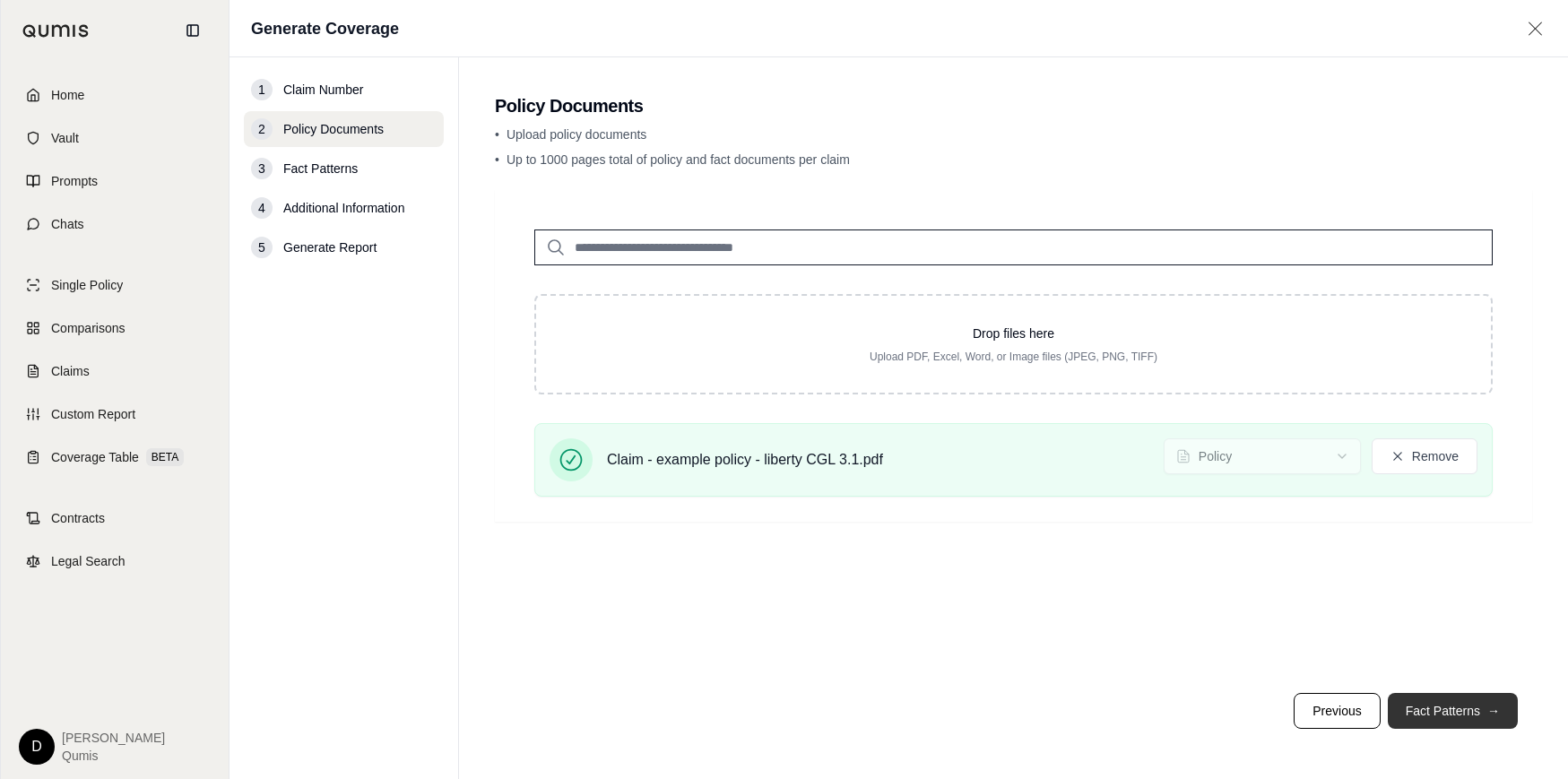
click at [1456, 714] on button "Fact Patterns →" at bounding box center [1452, 712] width 130 height 36
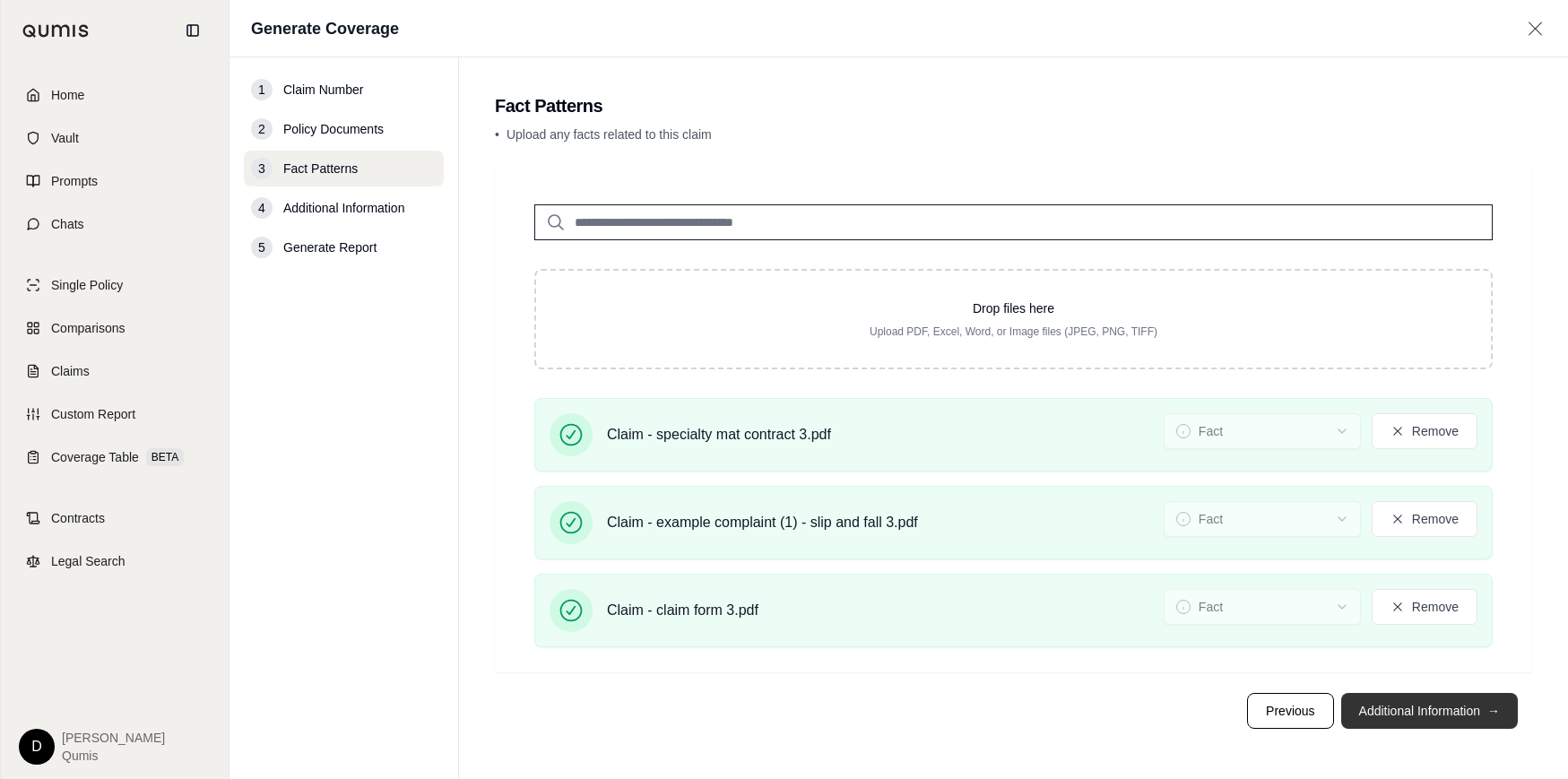
click at [1445, 712] on button "Additional Information →" at bounding box center [1429, 712] width 176 height 36
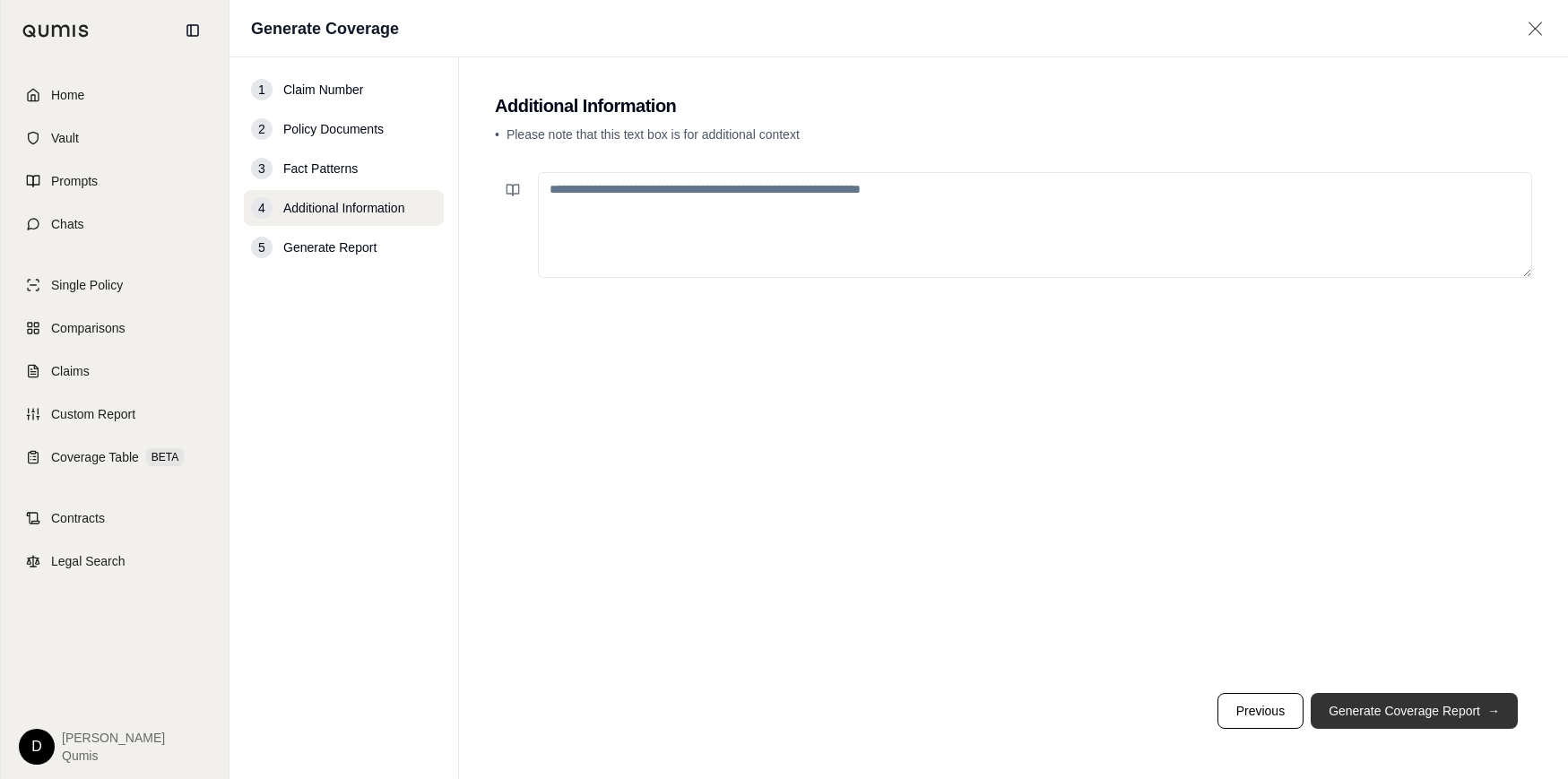
click at [1397, 721] on button "Generate Coverage Report →" at bounding box center [1413, 712] width 207 height 36
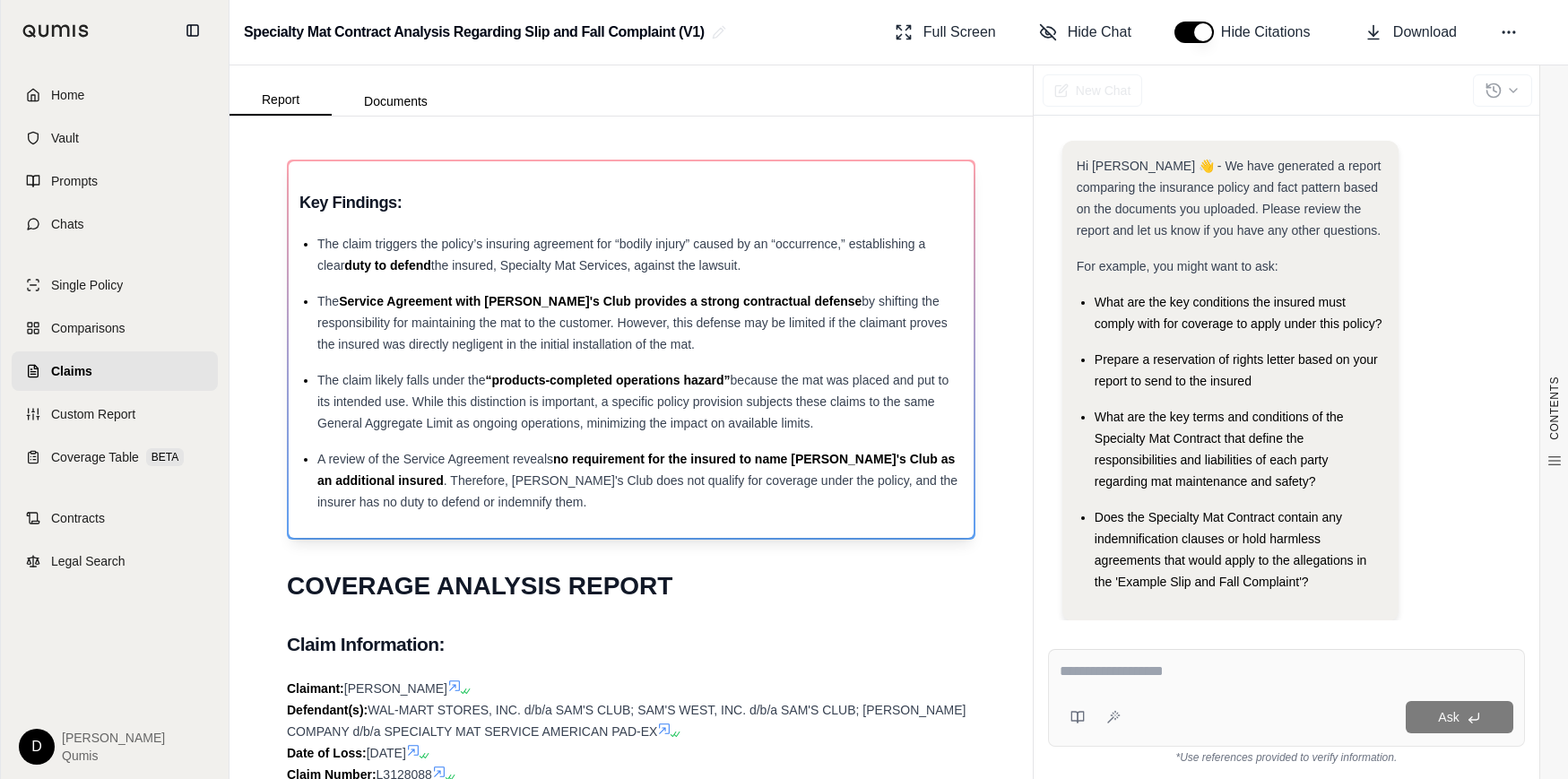
click at [497, 311] on div "The Service Agreement with Sam's Club provides a strong contractual defense by …" at bounding box center [640, 323] width 646 height 65
click at [527, 336] on div "The Service Agreement with Sam's Club provides a strong contractual defense by …" at bounding box center [640, 323] width 646 height 65
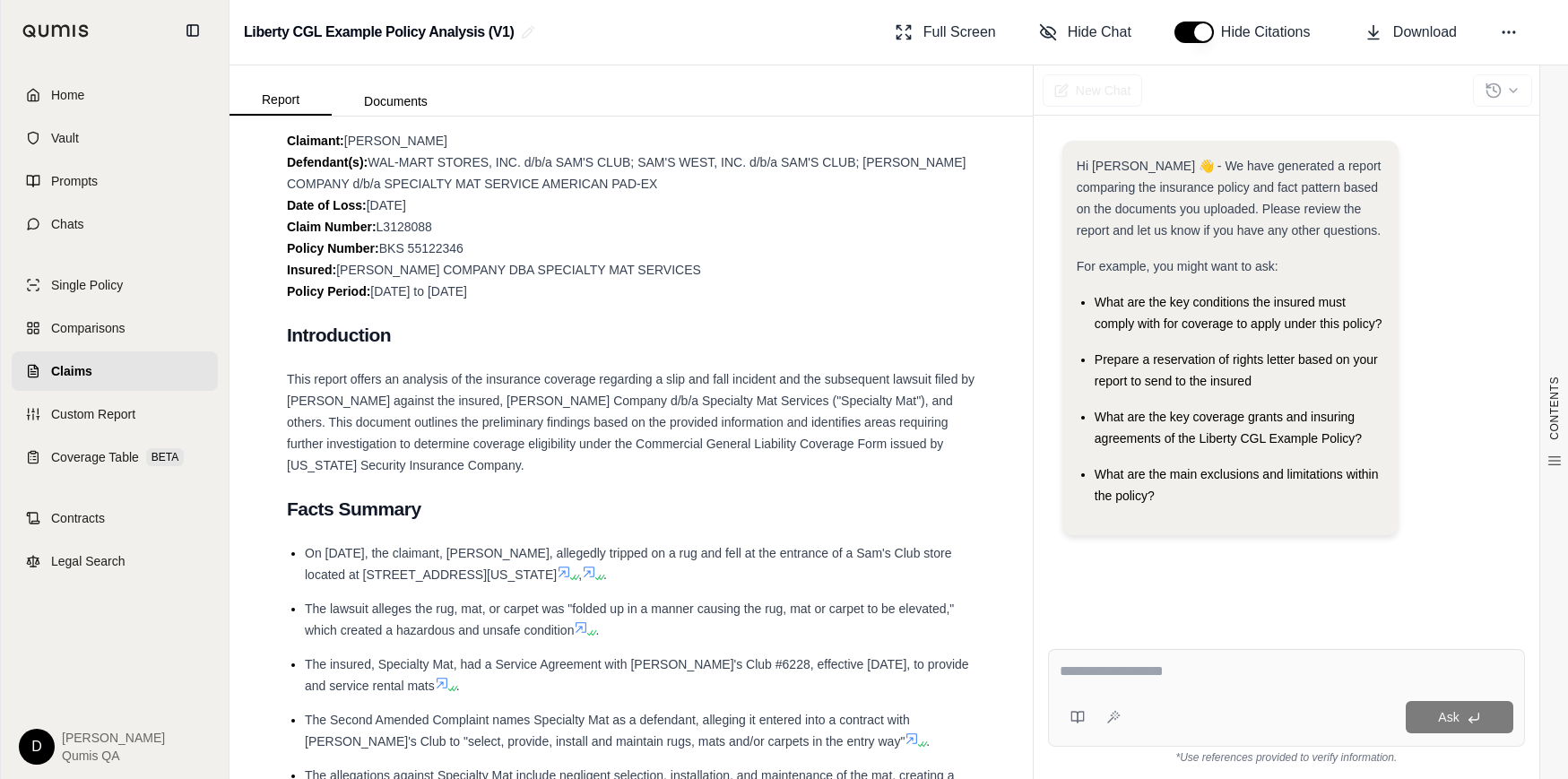
scroll to position [741, 0]
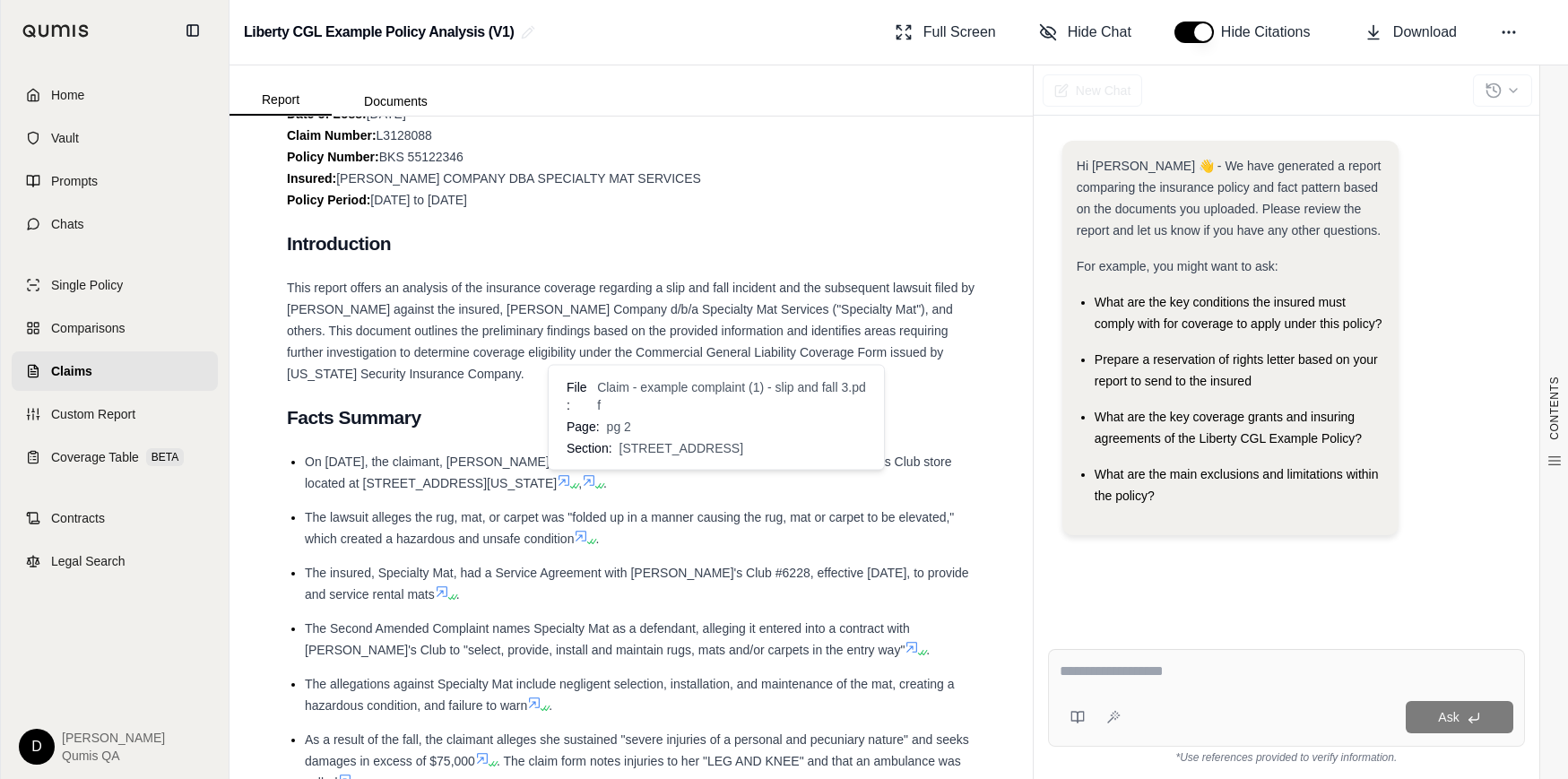
click at [569, 480] on icon at bounding box center [564, 481] width 11 height 11
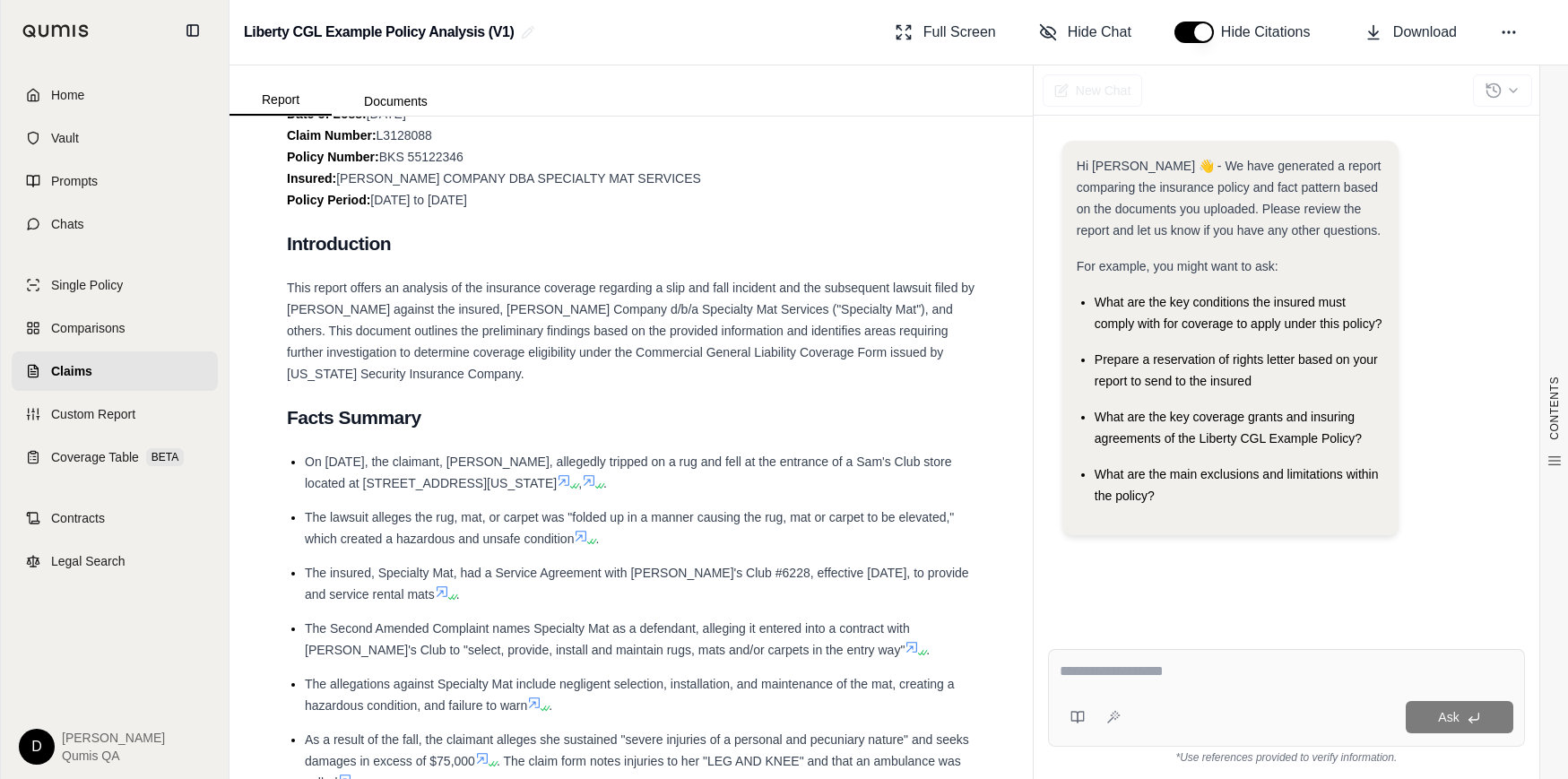
click at [603, 481] on icon at bounding box center [598, 486] width 11 height 11
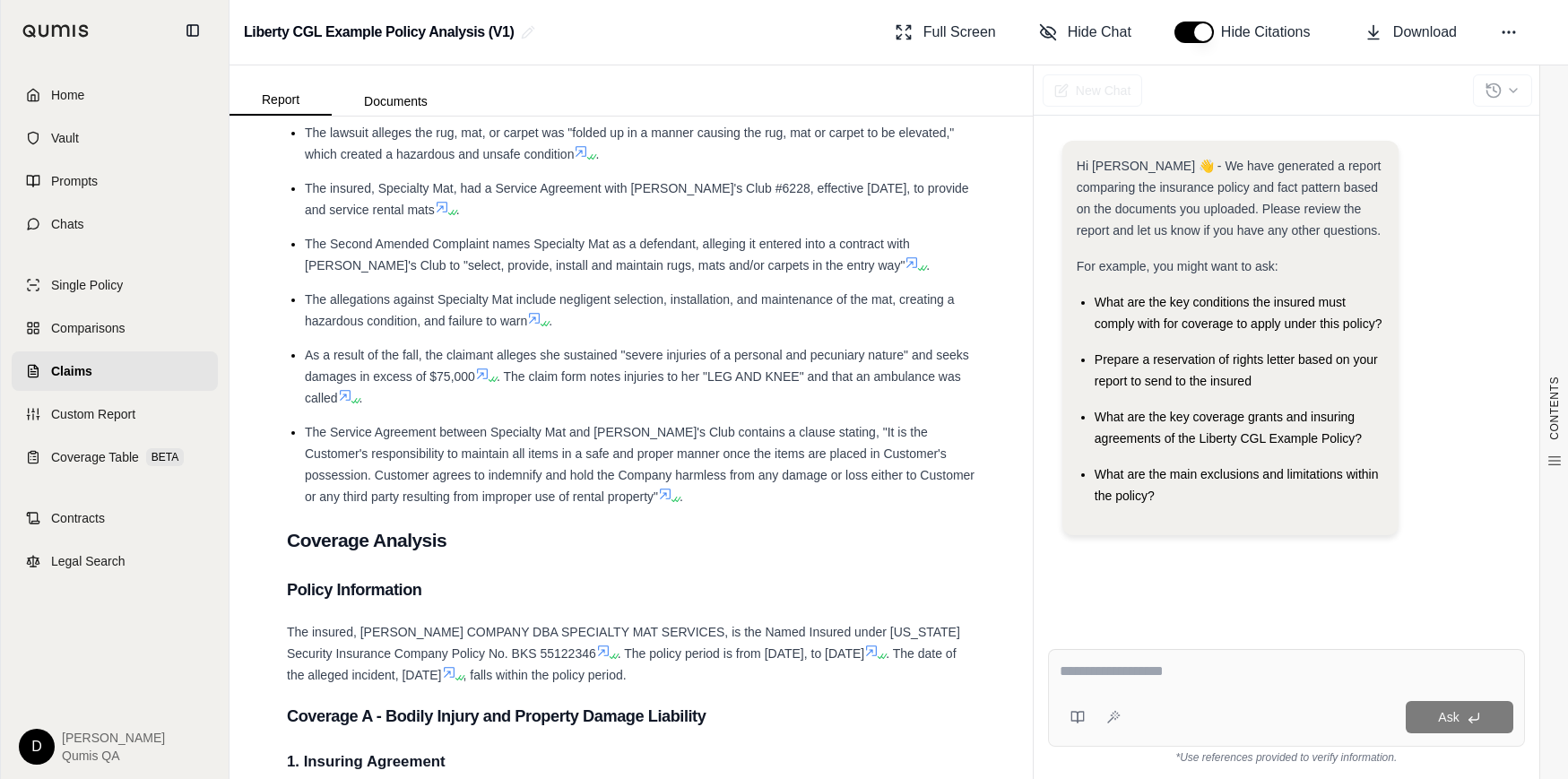
scroll to position [1249, 0]
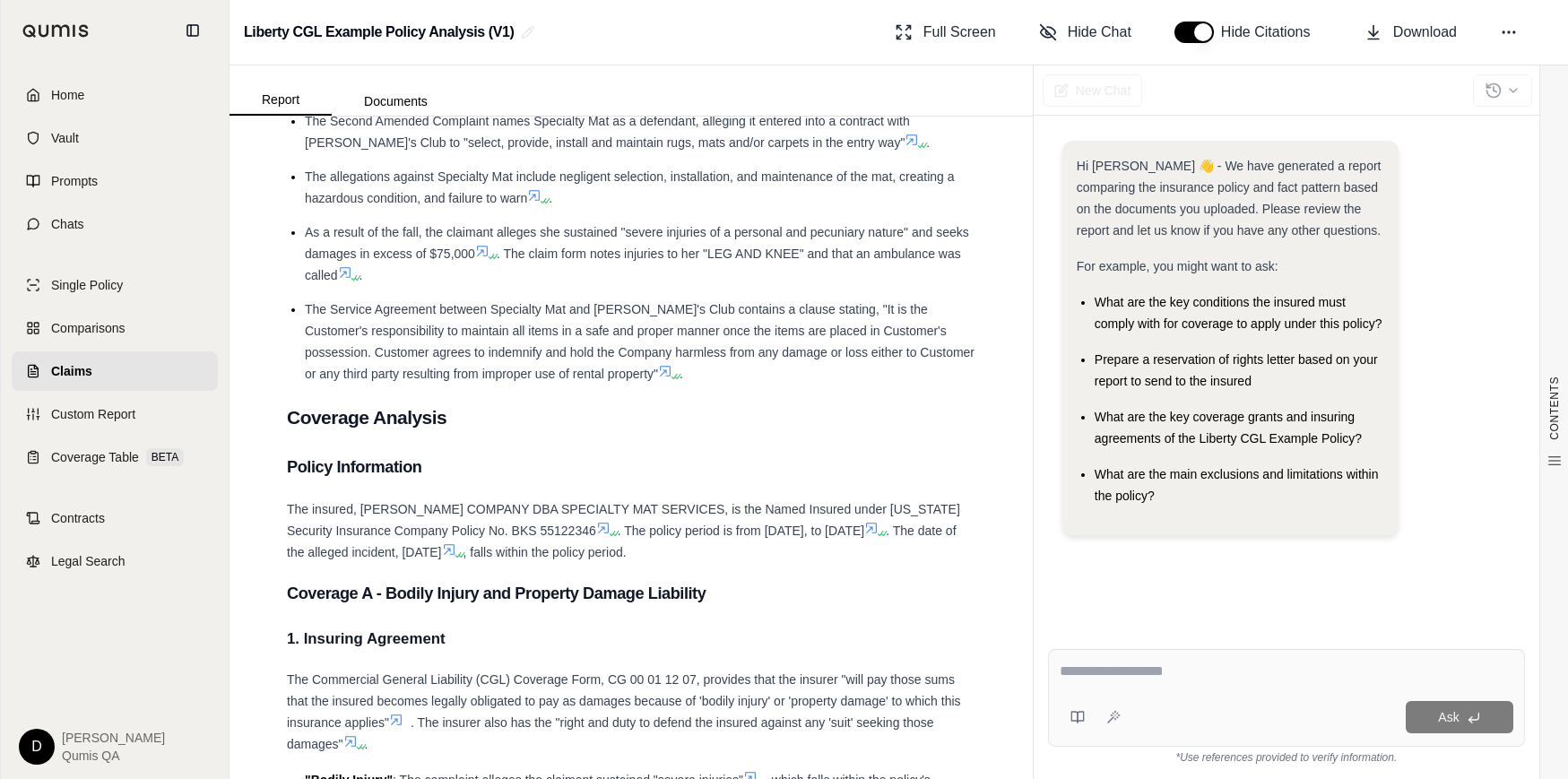
click at [747, 527] on span ". The policy period is from July 1, 2013, to July 1, 2014" at bounding box center [741, 531] width 246 height 14
click at [596, 522] on icon at bounding box center [603, 528] width 14 height 14
click at [690, 521] on div "The insured, E J ROHN COMPANY DBA SPECIALTY MAT SERVICES, is the Named Insured …" at bounding box center [631, 531] width 689 height 65
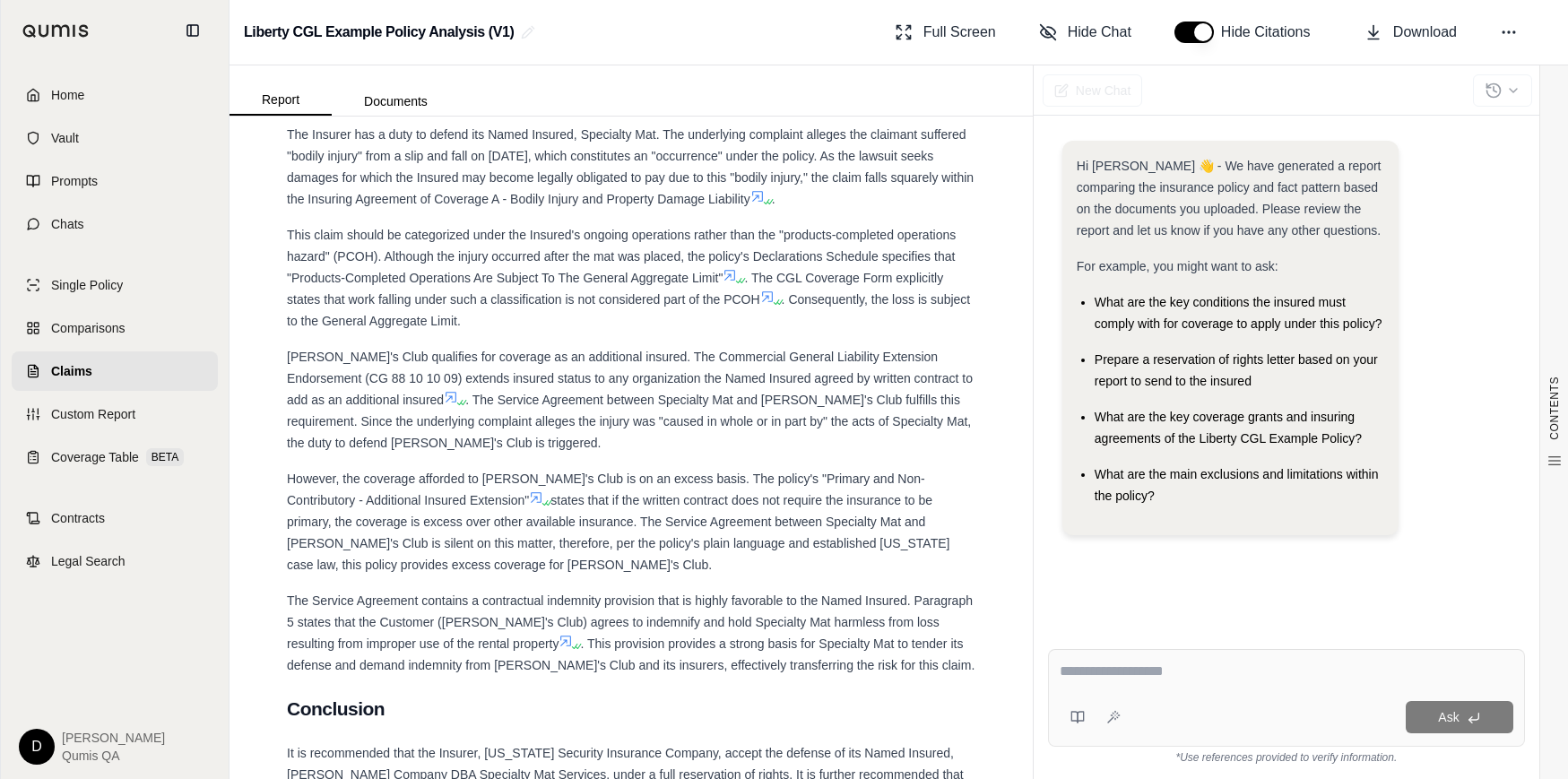
scroll to position [2682, 0]
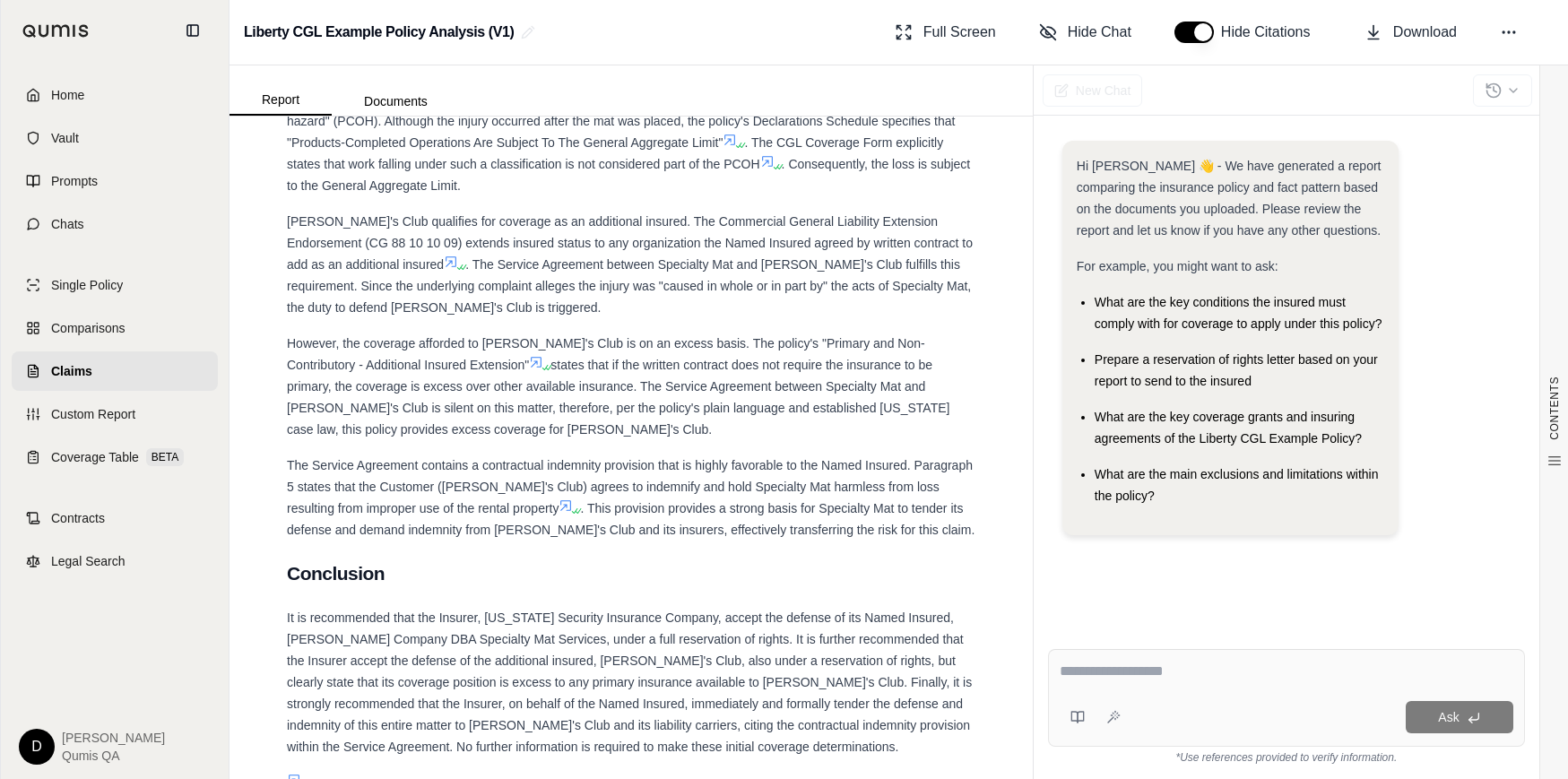
click at [627, 503] on span ". This provision provides a strong basis for Specialty Mat to tender its defens…" at bounding box center [630, 519] width 688 height 36
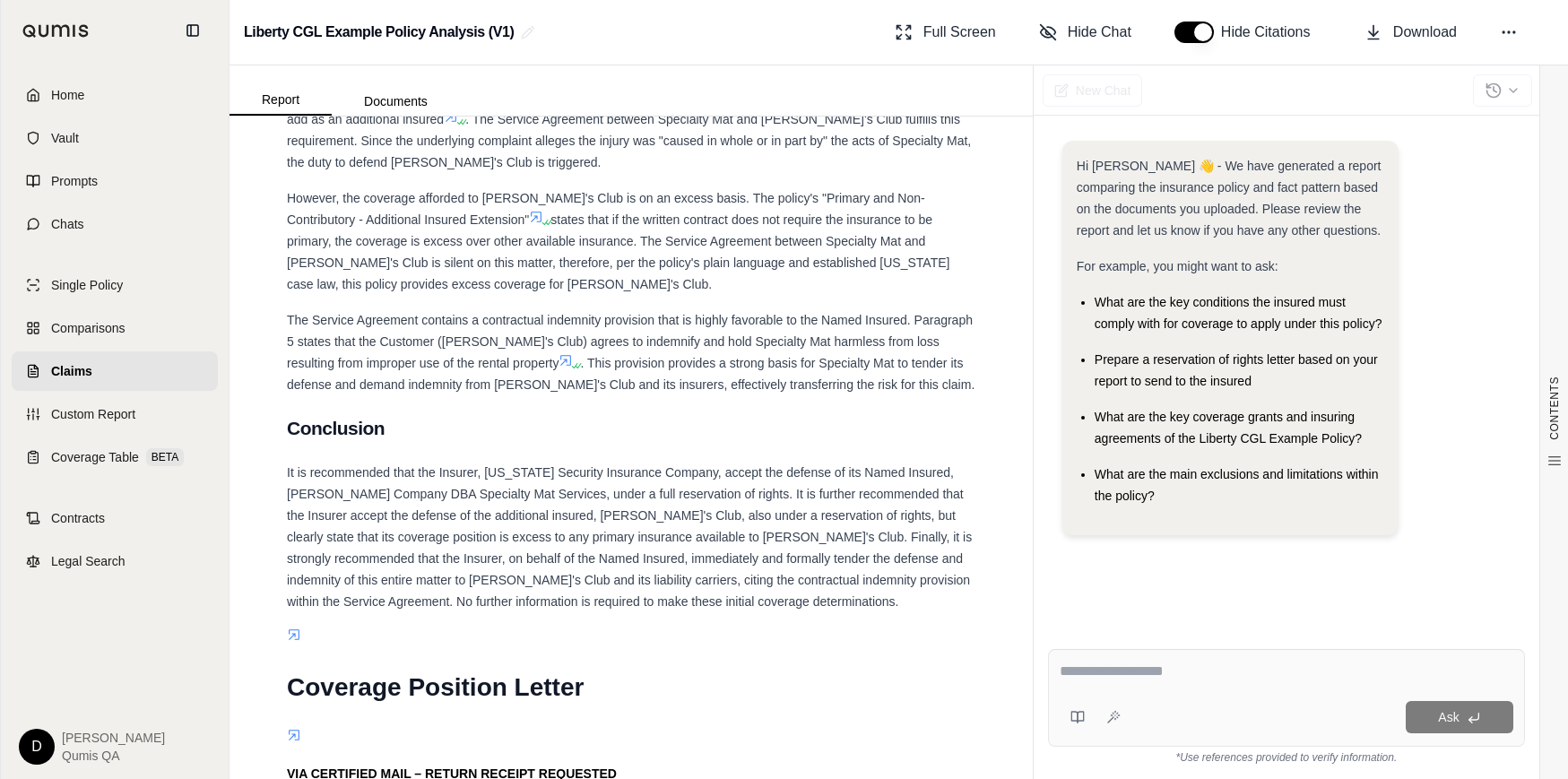
scroll to position [2831, 0]
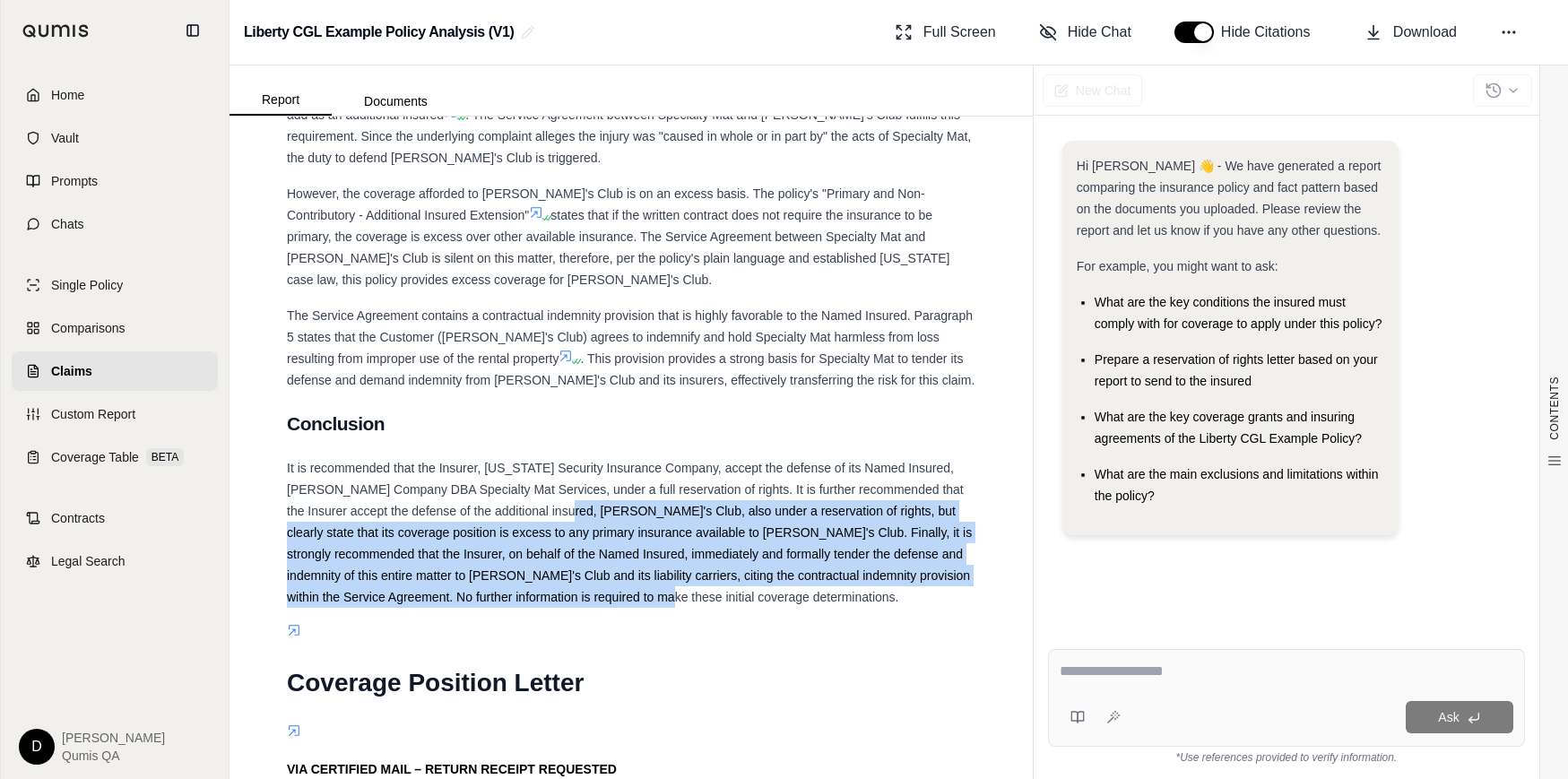
drag, startPoint x: 613, startPoint y: 595, endPoint x: 533, endPoint y: 500, distance: 124.2
click at [533, 500] on div "It is recommended that the Insurer, Ohio Security Insurance Company, accept the…" at bounding box center [631, 532] width 689 height 150
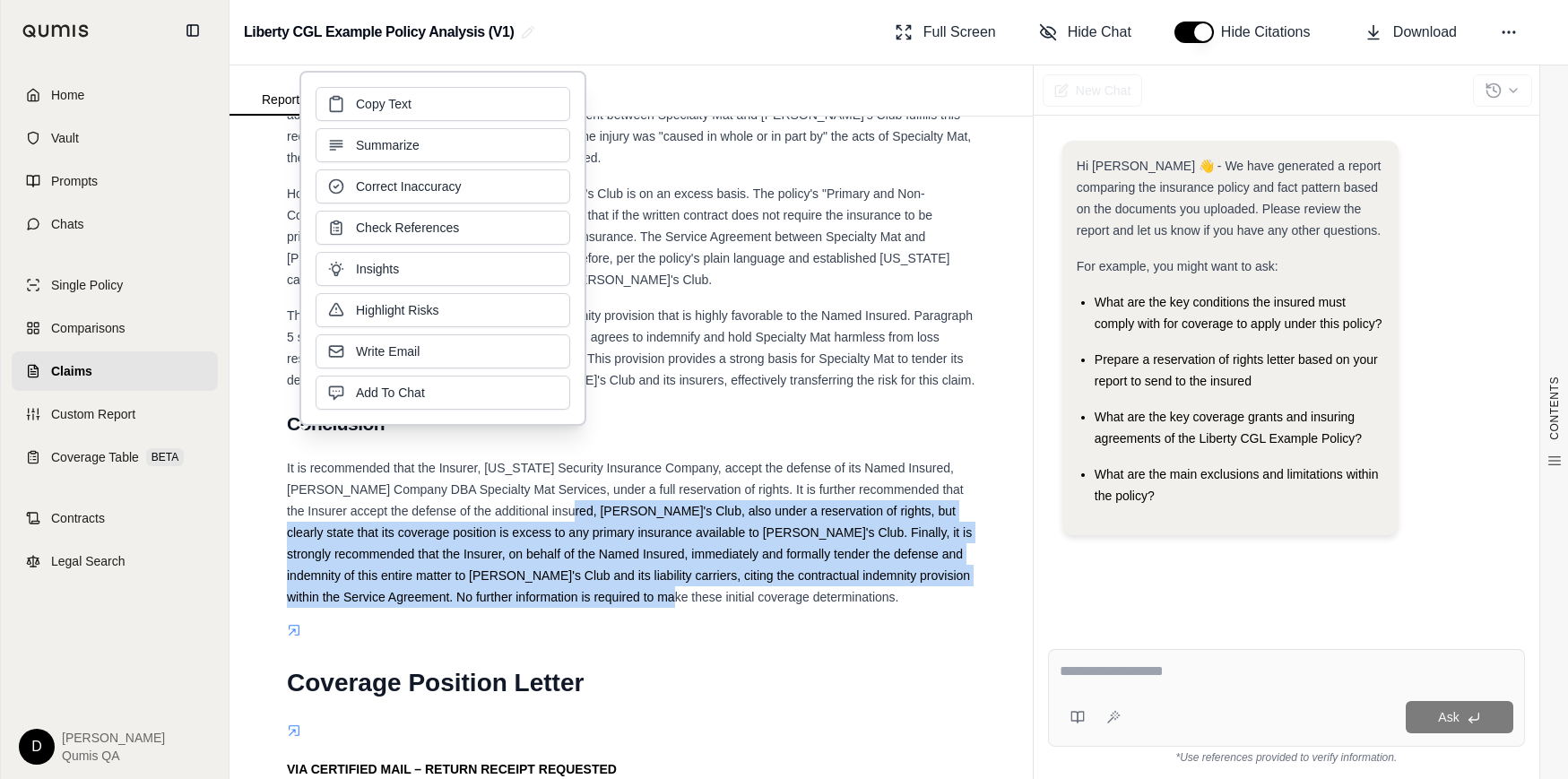
click at [573, 492] on span "It is recommended that the Insurer, Ohio Security Insurance Company, accept the…" at bounding box center [629, 532] width 685 height 143
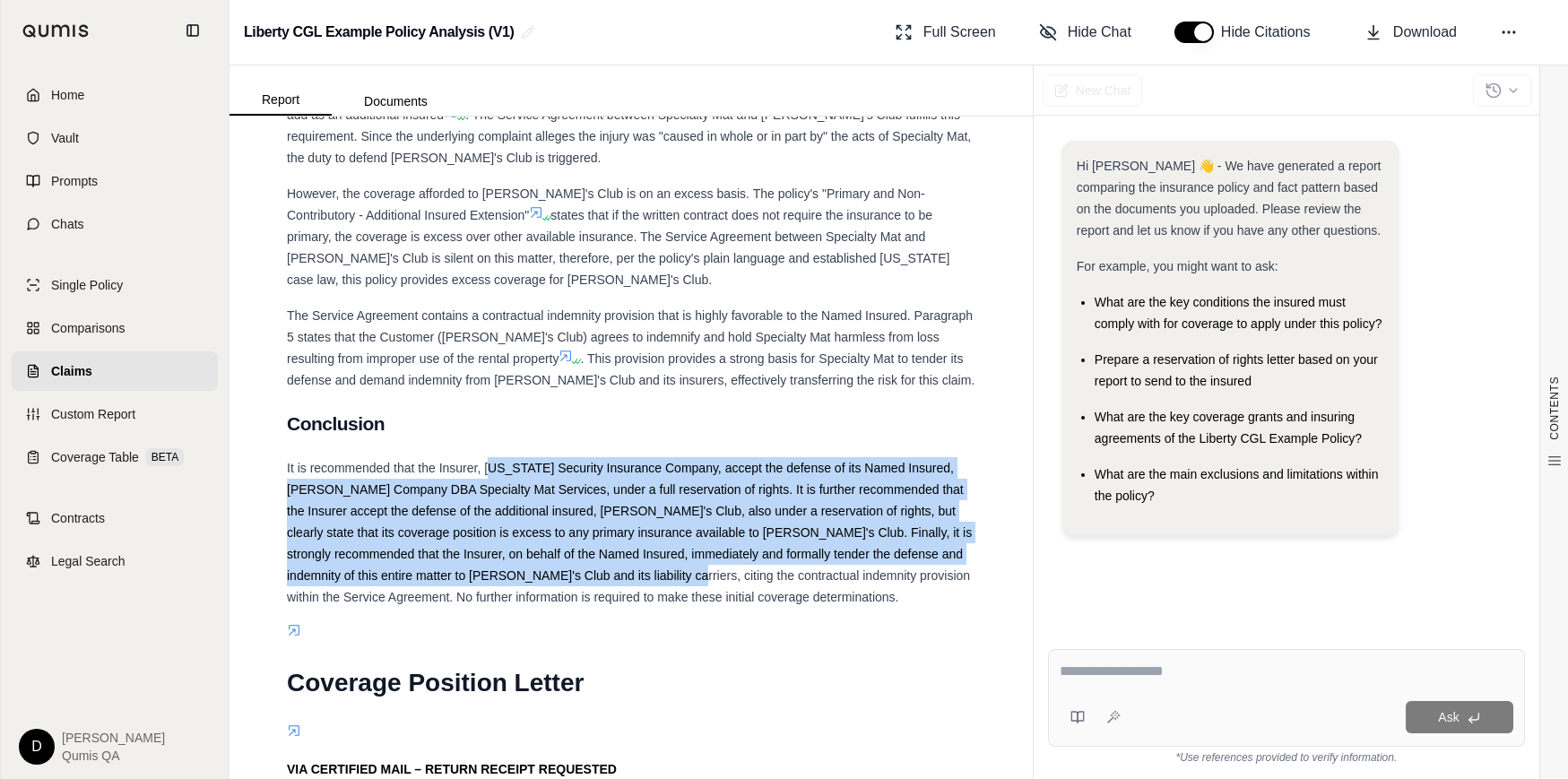
drag, startPoint x: 490, startPoint y: 467, endPoint x: 592, endPoint y: 576, distance: 149.3
click at [592, 576] on span "It is recommended that the Insurer, Ohio Security Insurance Company, accept the…" at bounding box center [629, 532] width 685 height 143
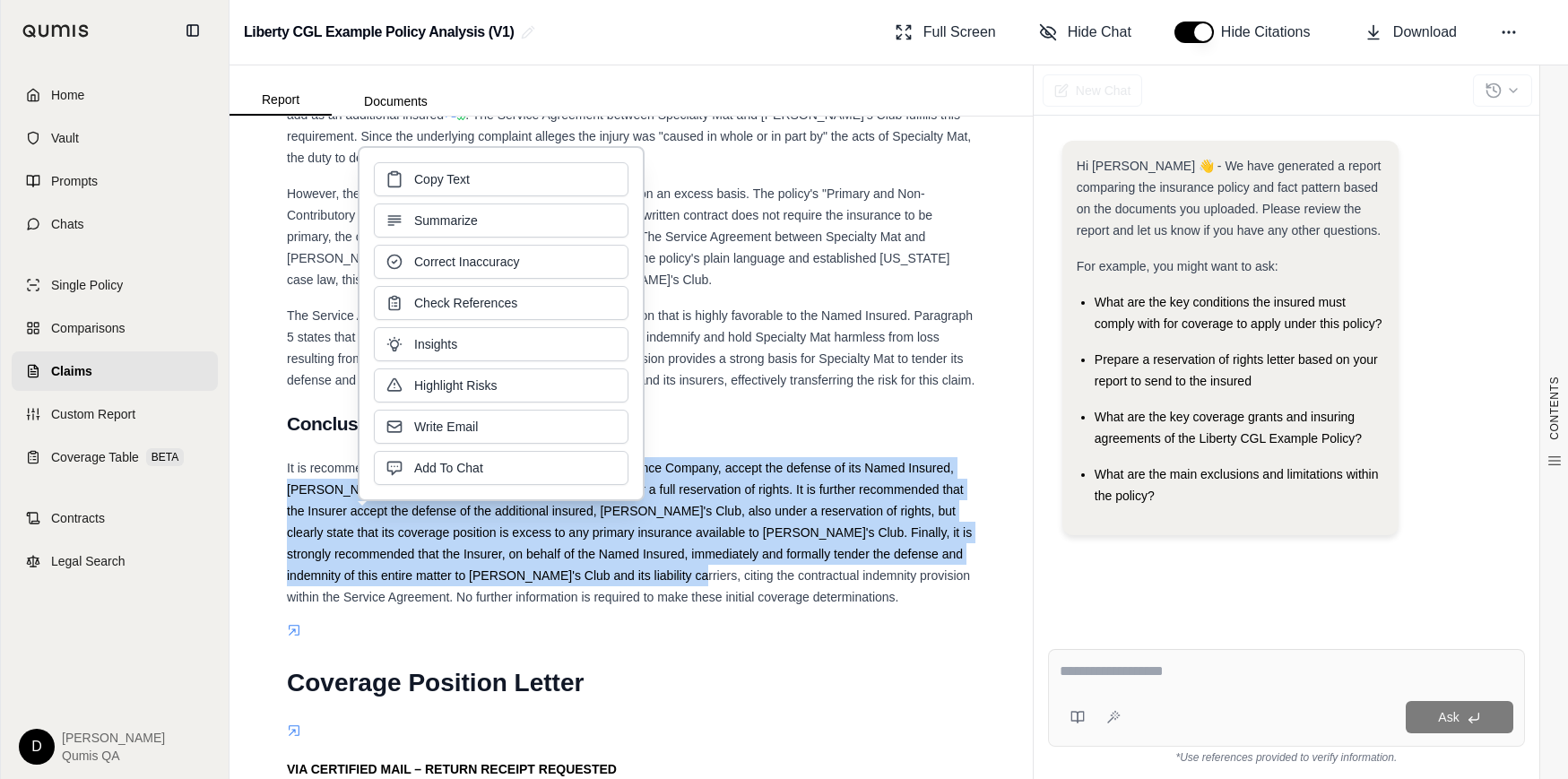
click at [592, 576] on span "It is recommended that the Insurer, Ohio Security Insurance Company, accept the…" at bounding box center [629, 532] width 685 height 143
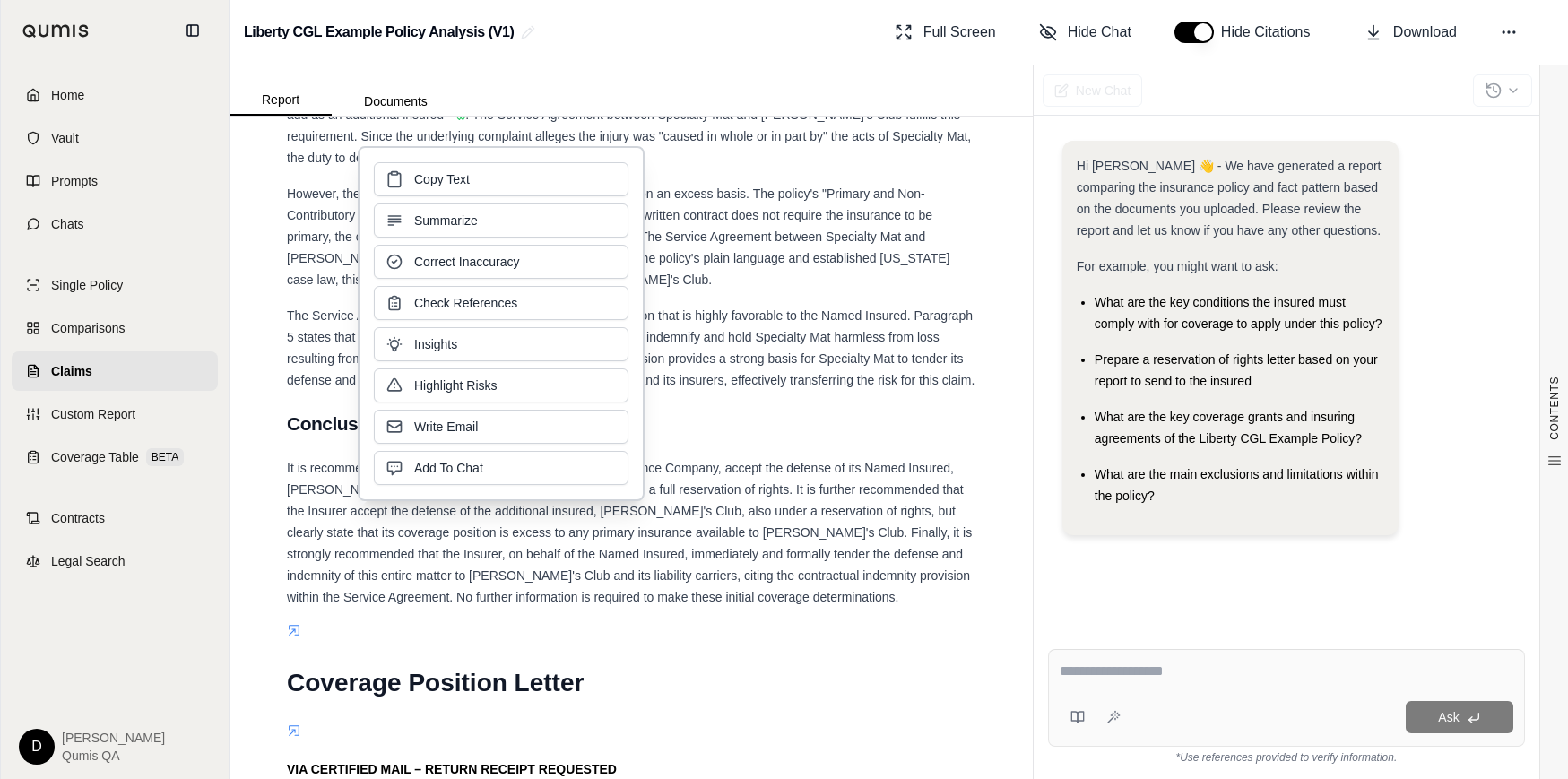
click at [626, 576] on span "It is recommended that the Insurer, Ohio Security Insurance Company, accept the…" at bounding box center [629, 532] width 685 height 143
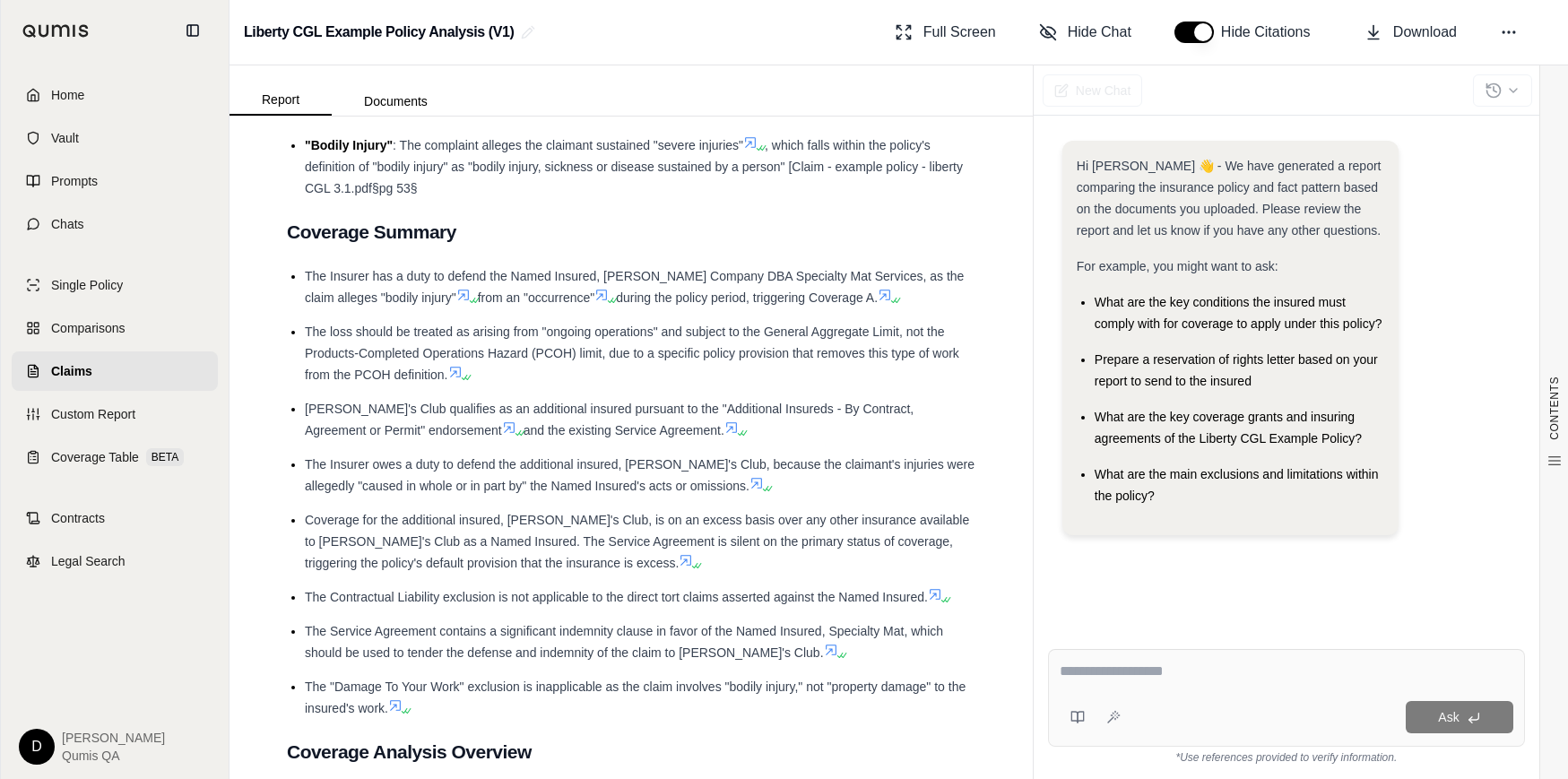
scroll to position [1885, 0]
click at [599, 528] on li "Coverage for the additional insured, Sam's Club, is on an excess basis over any…" at bounding box center [640, 541] width 671 height 65
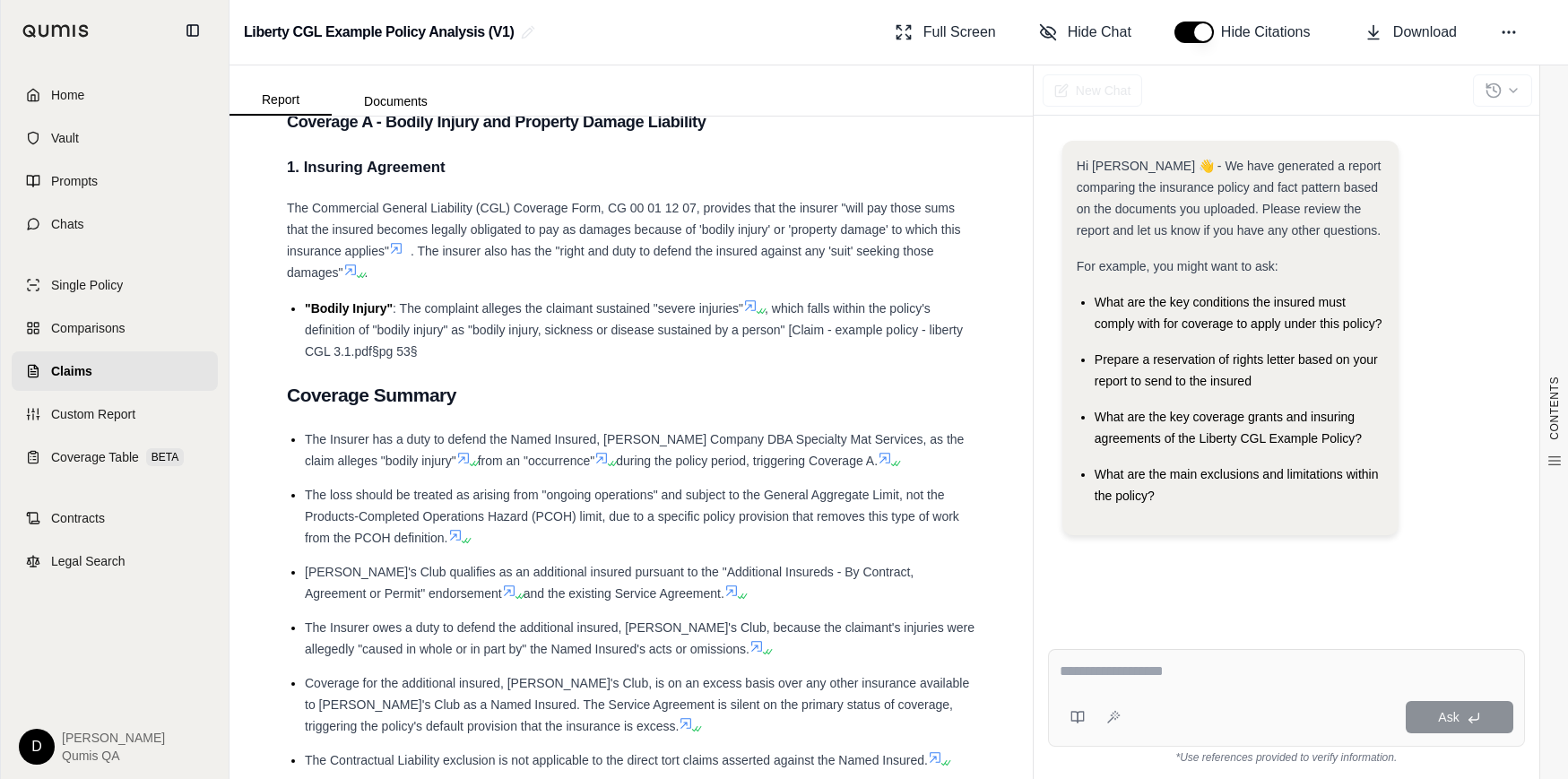
scroll to position [1734, 0]
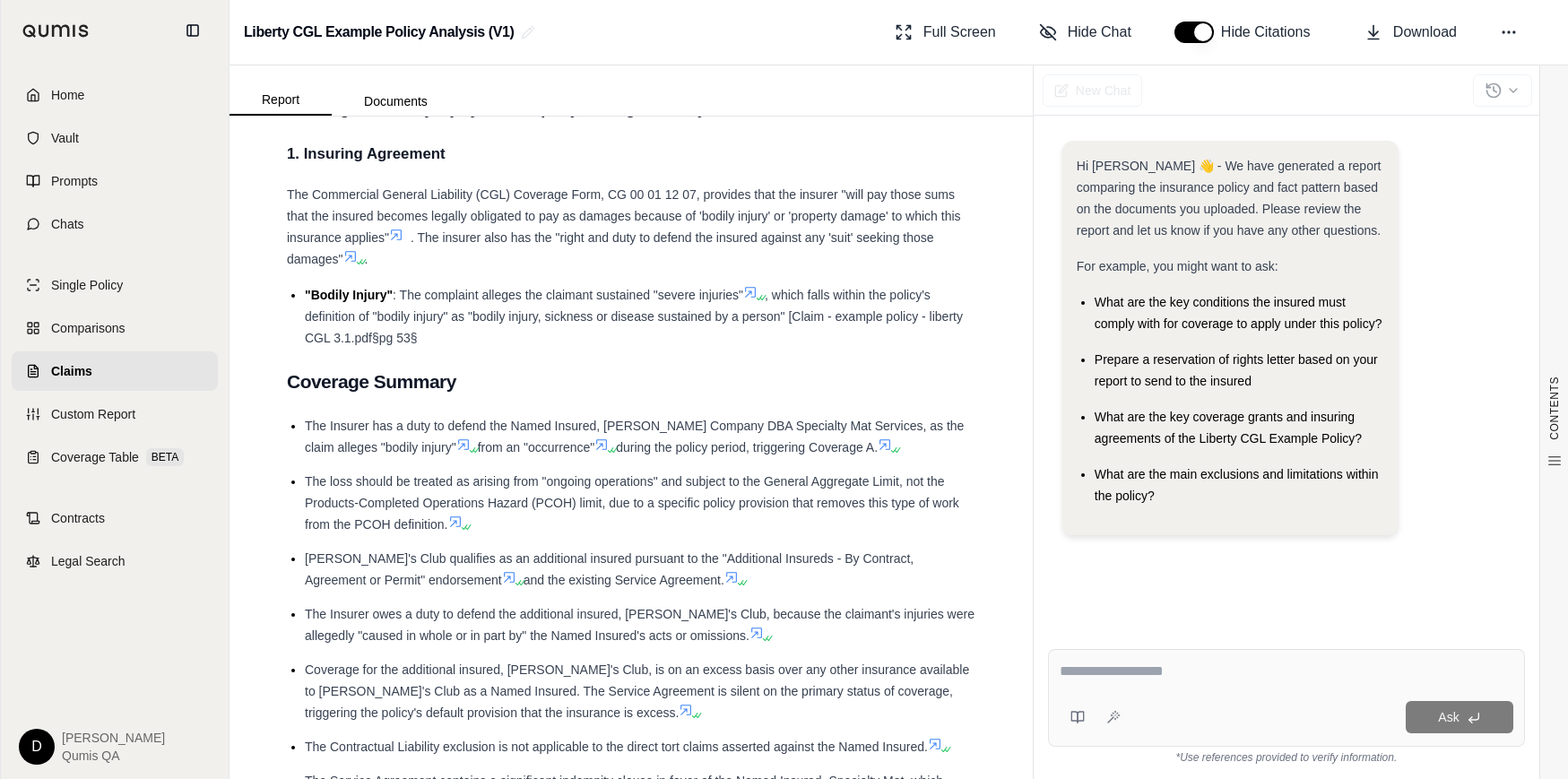
click at [668, 237] on span ". The insurer also has the "right and duty to defend the insured against any 's…" at bounding box center [610, 248] width 647 height 36
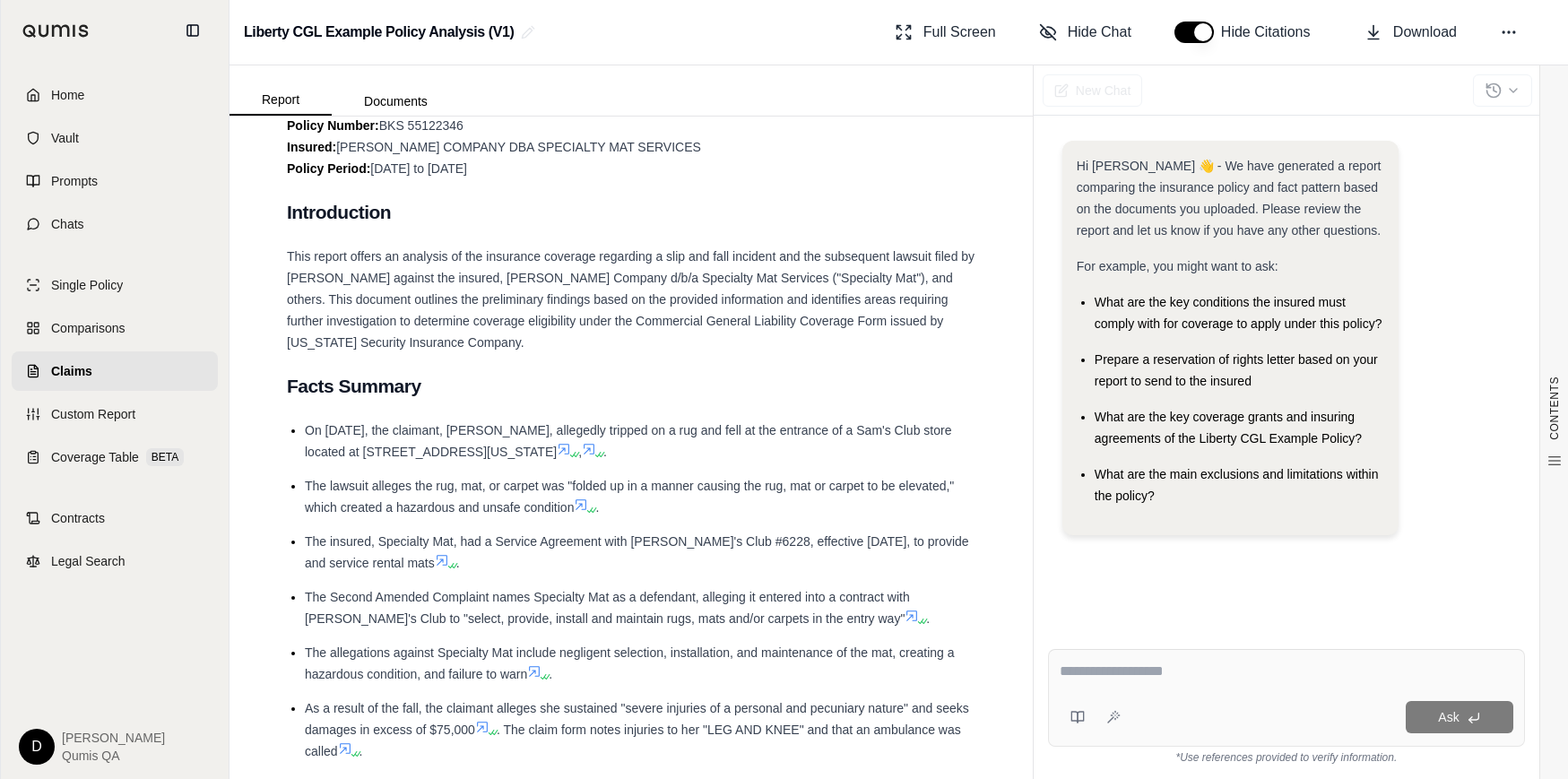
scroll to position [0, 0]
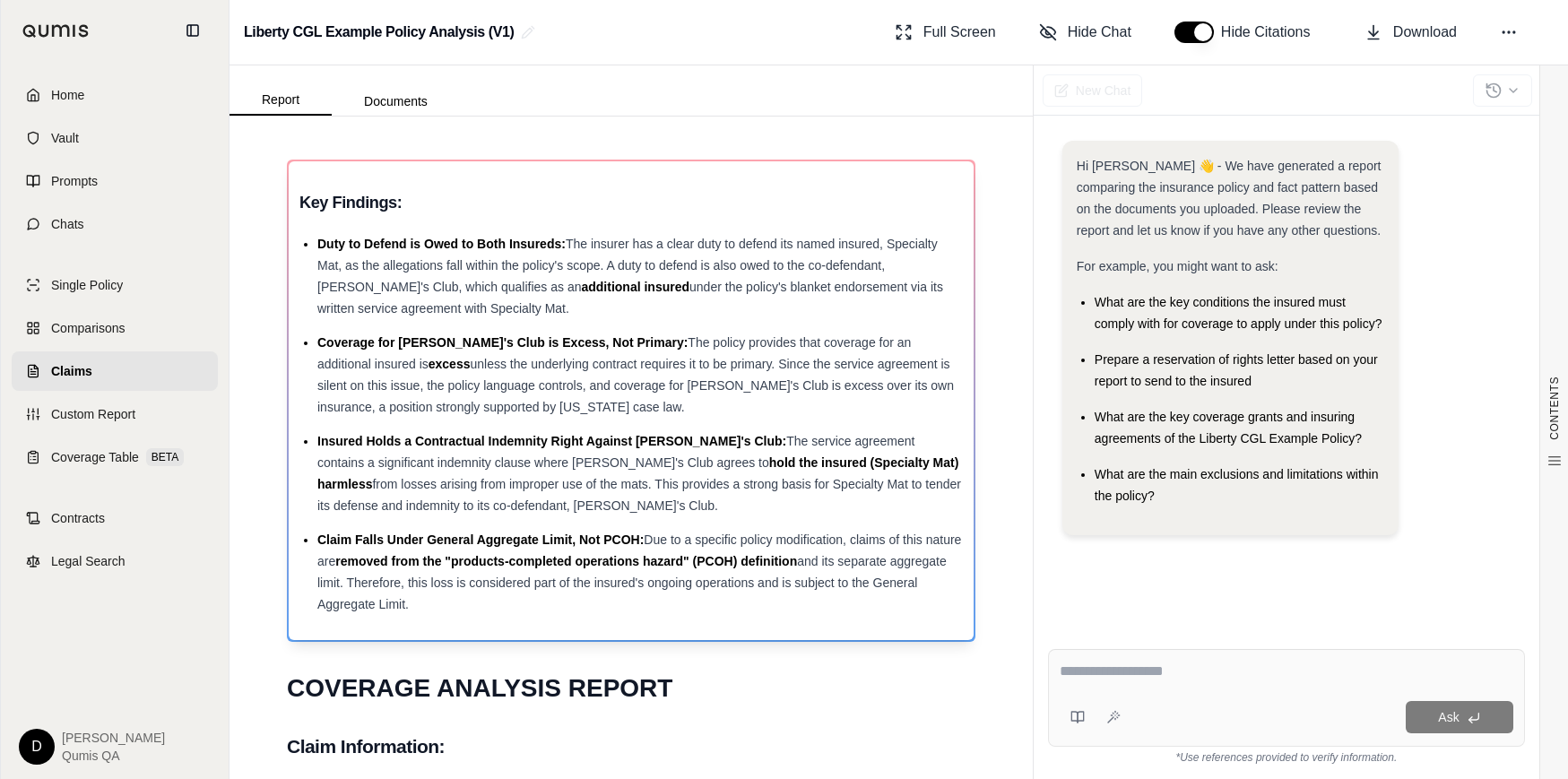
click at [861, 557] on span "and its separate aggregate limit. Therefore, this loss is considered part of th…" at bounding box center [632, 583] width 629 height 58
click at [87, 560] on span "Legal Search" at bounding box center [88, 561] width 75 height 18
click at [518, 414] on li "Coverage for Sam's Club is Excess, Not Primary: The policy provides that covera…" at bounding box center [640, 375] width 646 height 86
click at [548, 406] on li "Coverage for Sam's Club is Excess, Not Primary: The policy provides that covera…" at bounding box center [640, 375] width 646 height 86
click at [815, 616] on div "Key Findings: Duty to Defend is Owed to Both Insureds: The insurer has a clear …" at bounding box center [631, 400] width 685 height 479
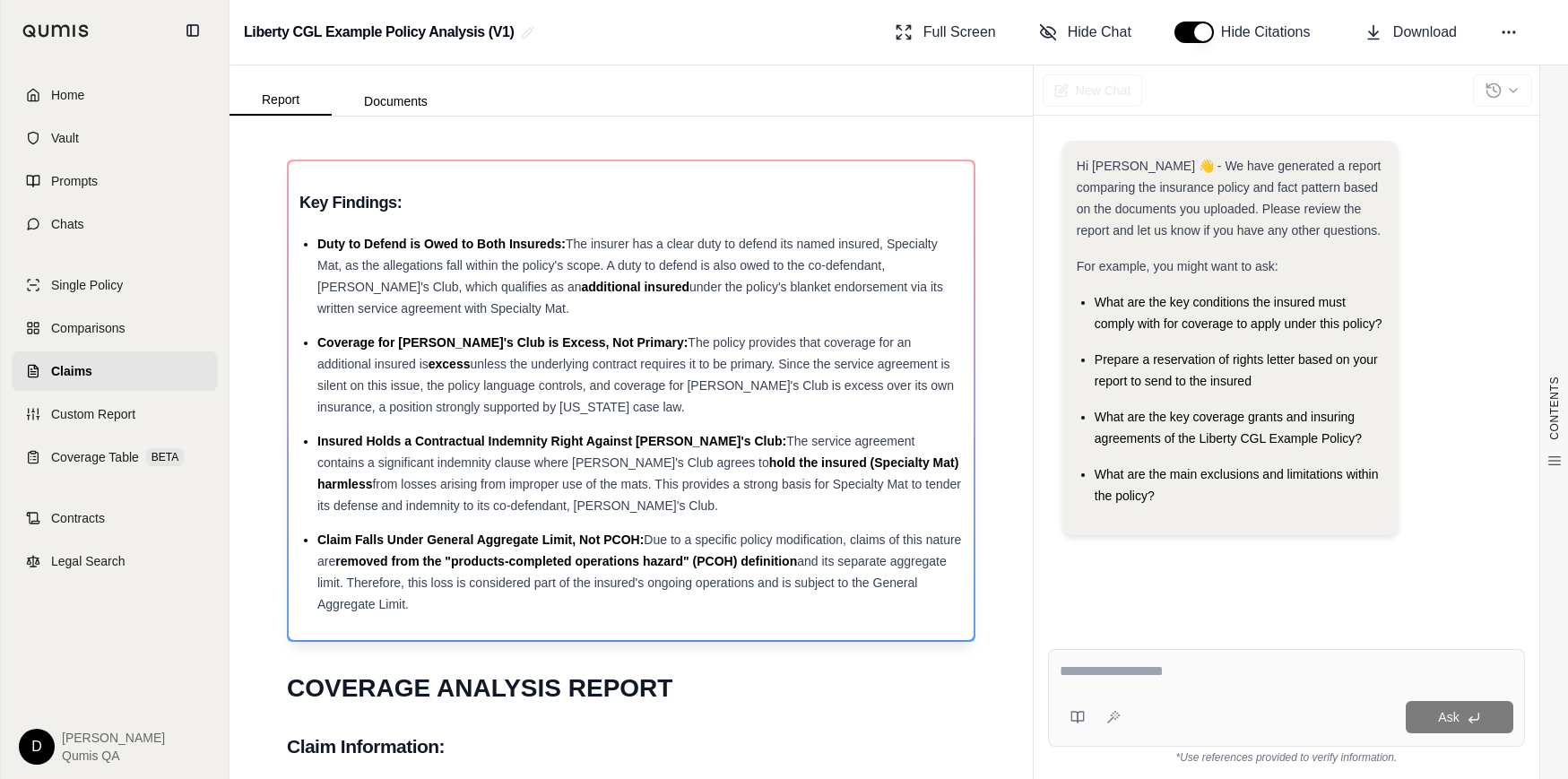
click at [756, 595] on li "Claim Falls Under General Aggregate Limit, Not PCOH: Due to a specific policy m…" at bounding box center [640, 572] width 646 height 86
click at [626, 549] on li "Claim Falls Under General Aggregate Limit, Not PCOH: Due to a specific policy m…" at bounding box center [640, 572] width 646 height 86
click at [673, 553] on li "Claim Falls Under General Aggregate Limit, Not PCOH: Due to a specific policy m…" at bounding box center [640, 572] width 646 height 86
click at [566, 376] on li "Coverage for Sam's Club is Excess, Not Primary: The policy provides that covera…" at bounding box center [640, 375] width 646 height 86
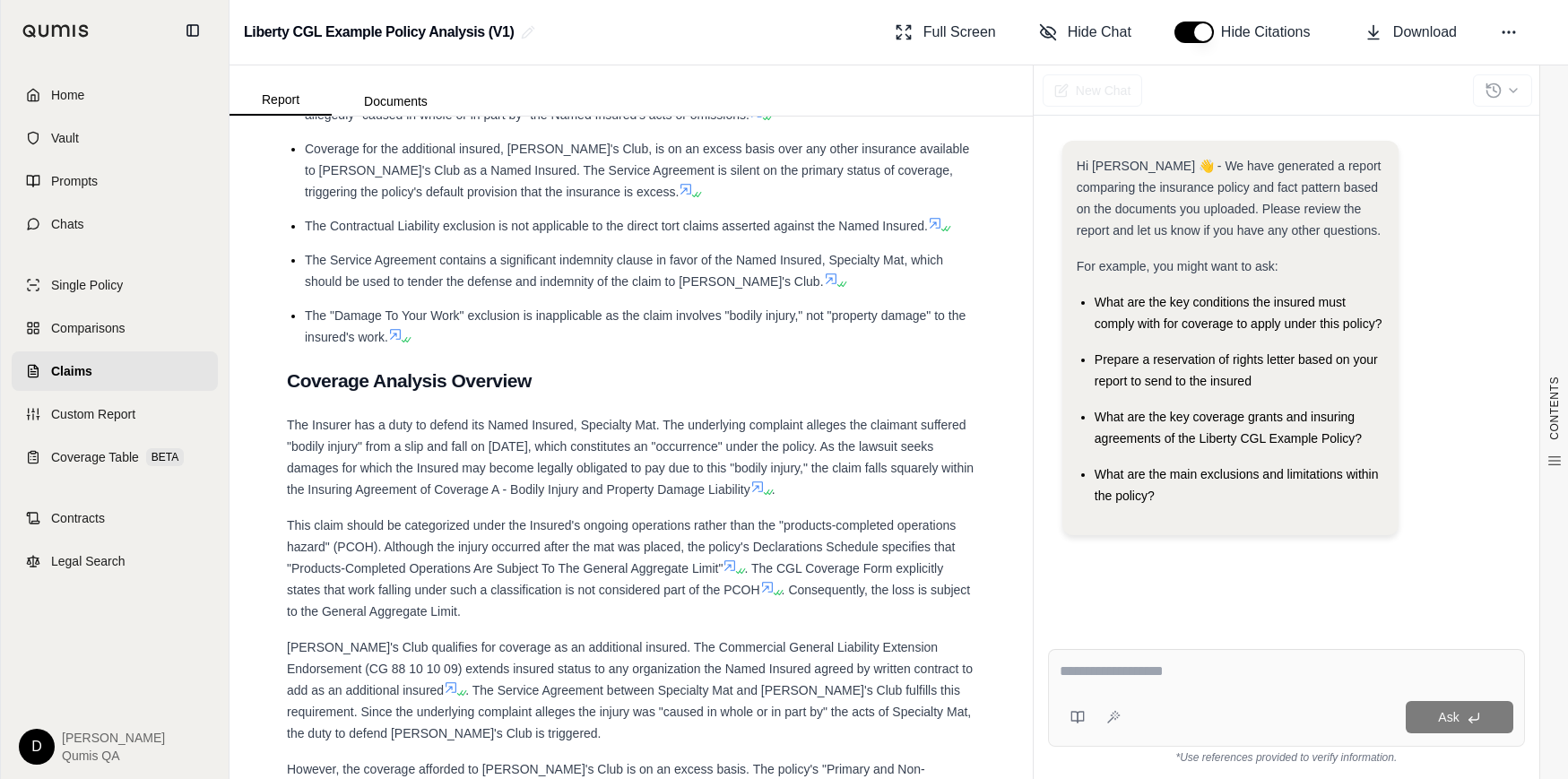
scroll to position [2261, 0]
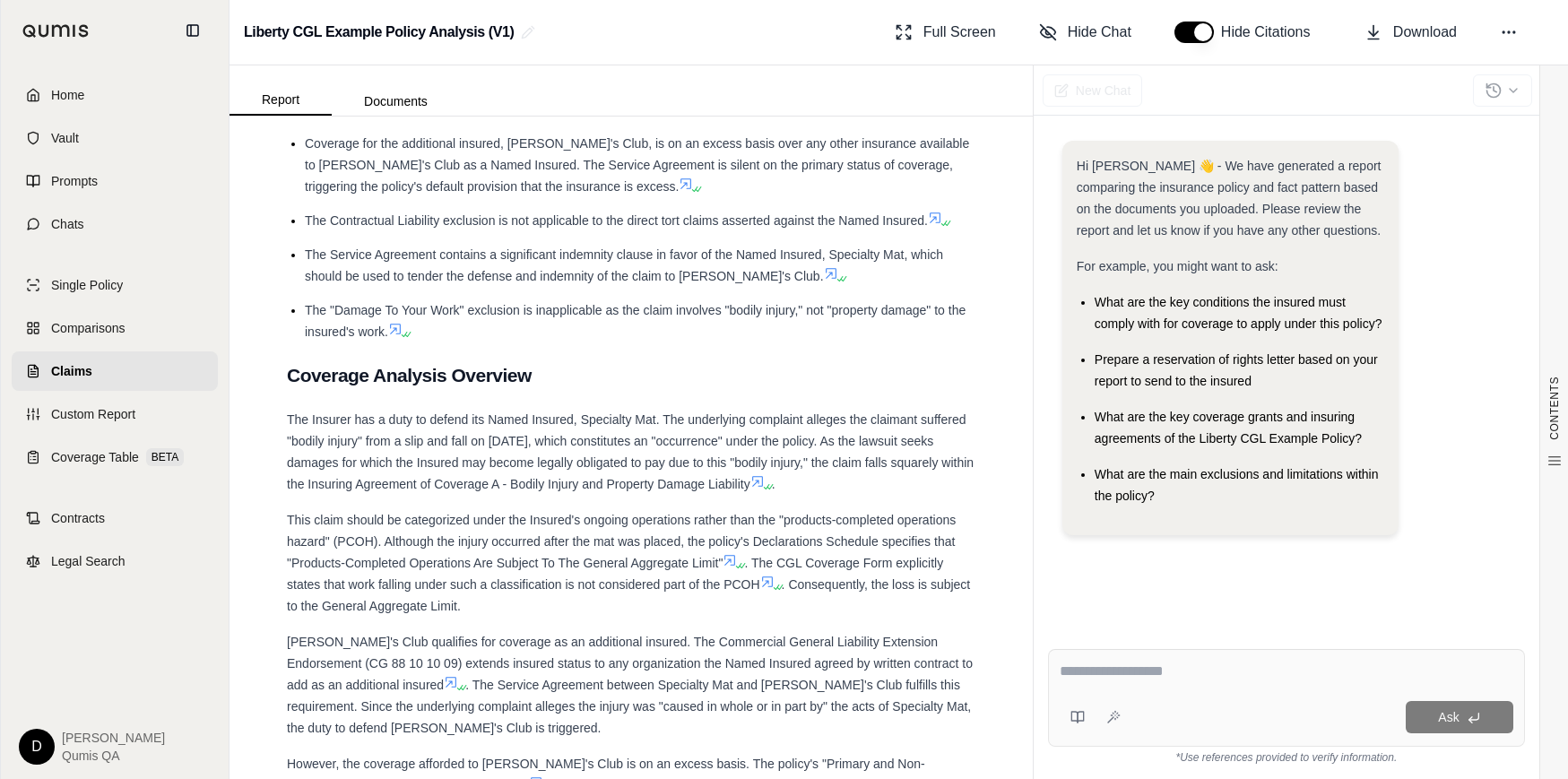
click at [1117, 675] on textarea at bounding box center [1286, 672] width 453 height 22
click at [1124, 676] on textarea at bounding box center [1286, 672] width 453 height 22
click at [1078, 716] on icon at bounding box center [1077, 718] width 14 height 14
click at [1462, 676] on textarea at bounding box center [1286, 672] width 453 height 22
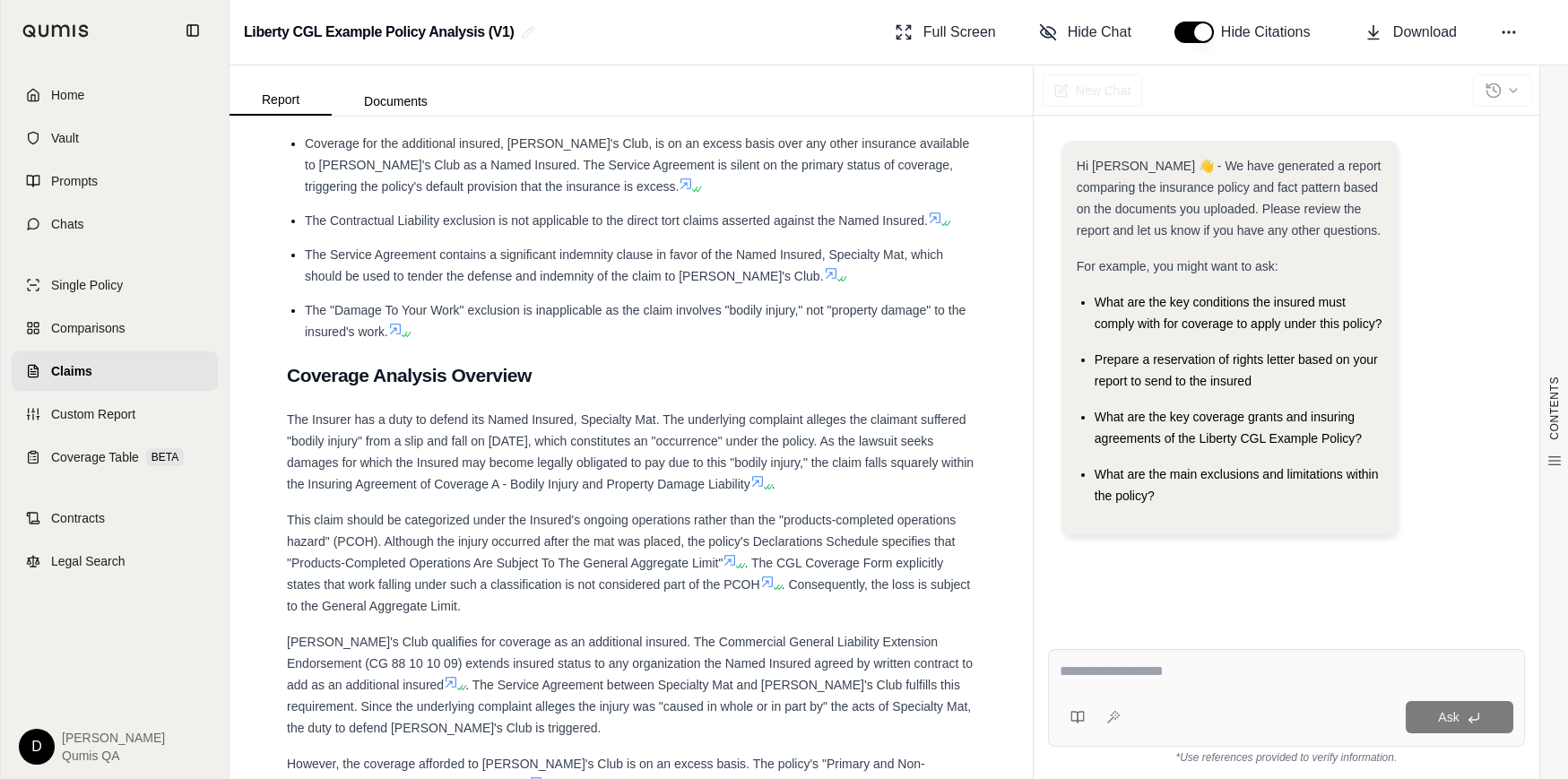
click at [1317, 683] on div at bounding box center [1286, 675] width 453 height 28
click at [1100, 673] on textarea at bounding box center [1286, 672] width 453 height 22
click at [1110, 667] on textarea at bounding box center [1286, 672] width 453 height 22
click at [1132, 672] on textarea at bounding box center [1286, 672] width 453 height 22
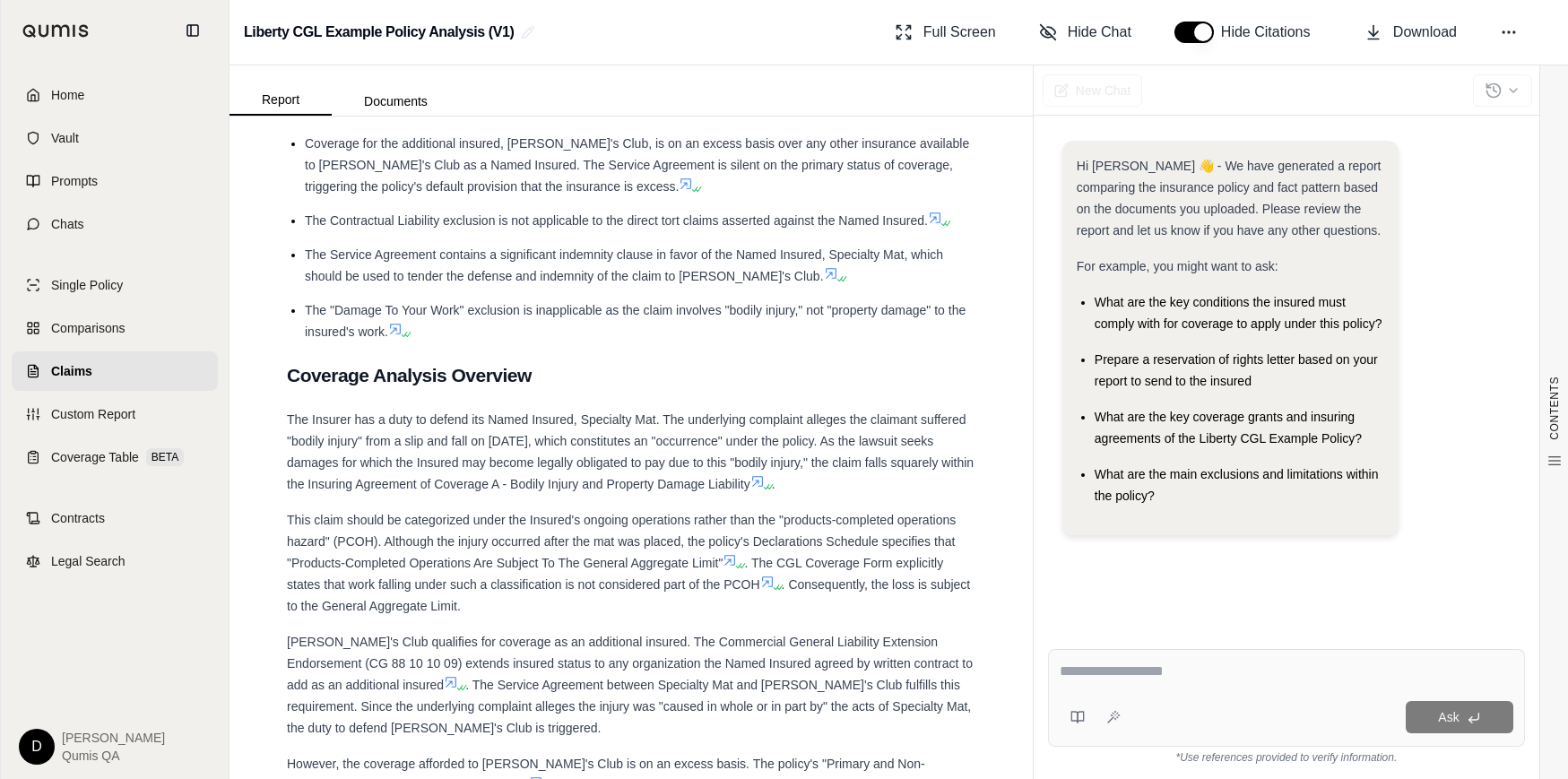
click at [780, 319] on li "The "Damage To Your Work" exclusion is inapplicable as the claim involves "bodi…" at bounding box center [640, 321] width 671 height 43
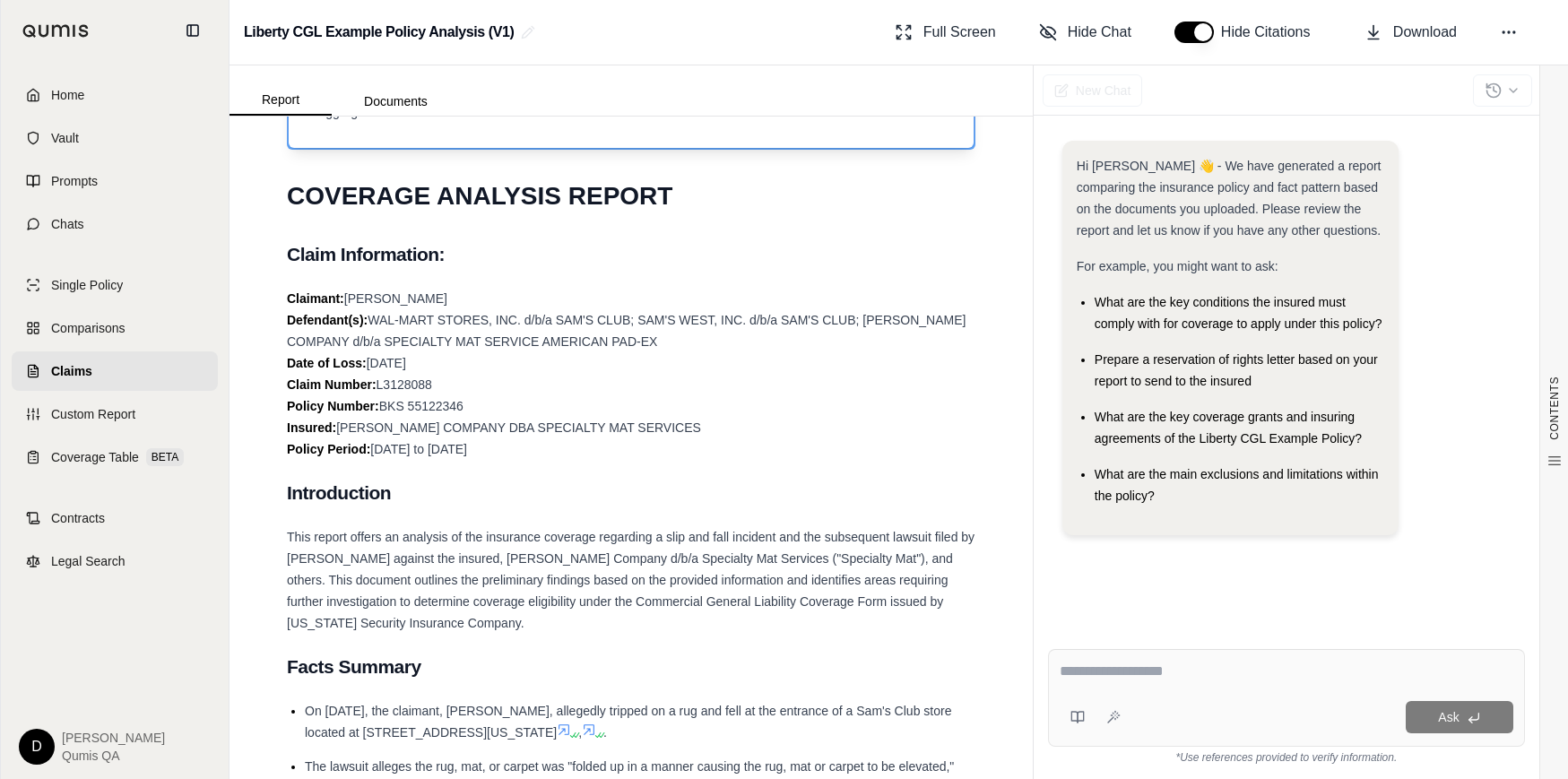
scroll to position [518, 0]
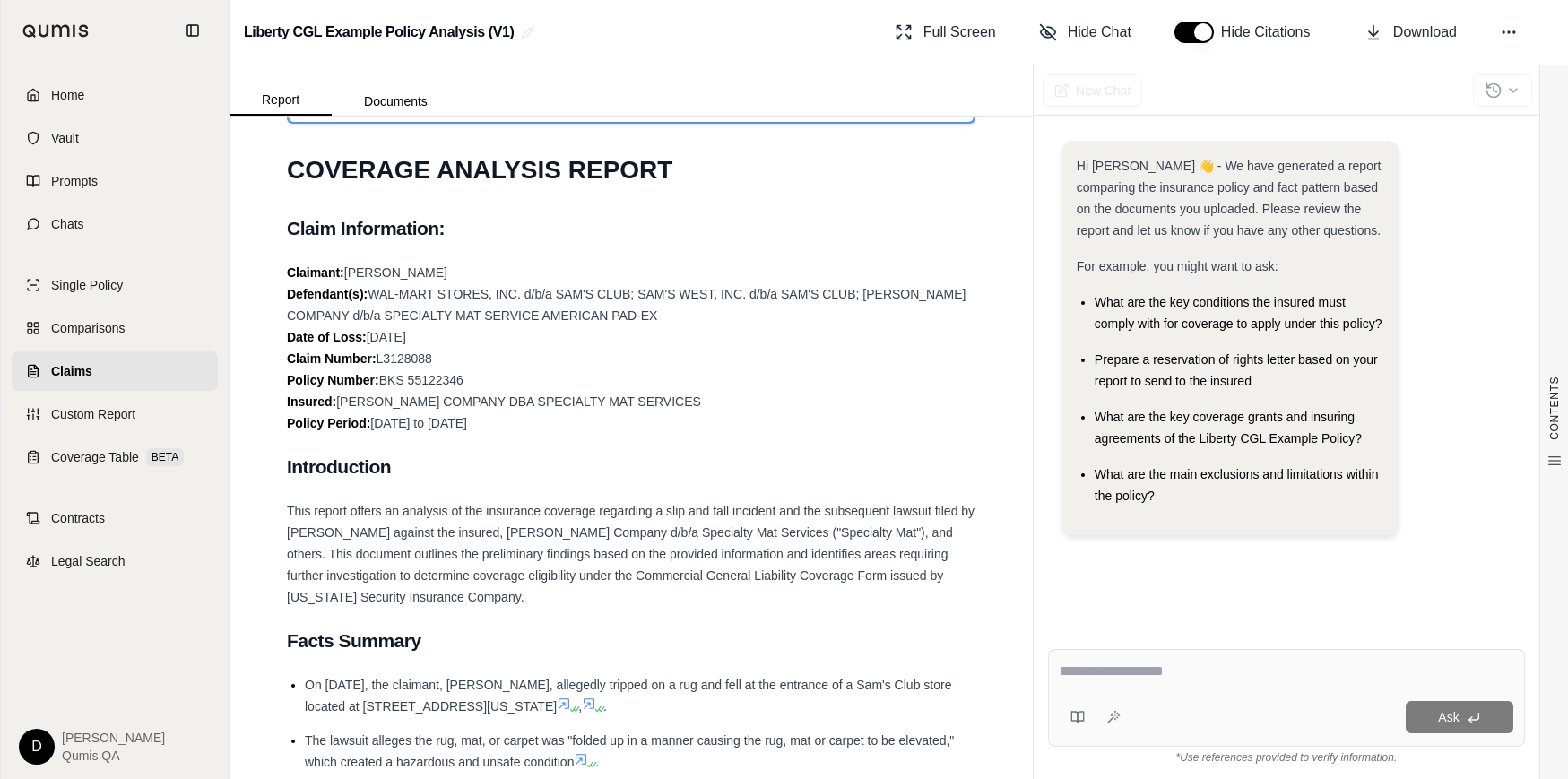
click at [1229, 410] on span "What are the key coverage grants and insuring agreements of the Liberty CGL Exa…" at bounding box center [1227, 428] width 267 height 36
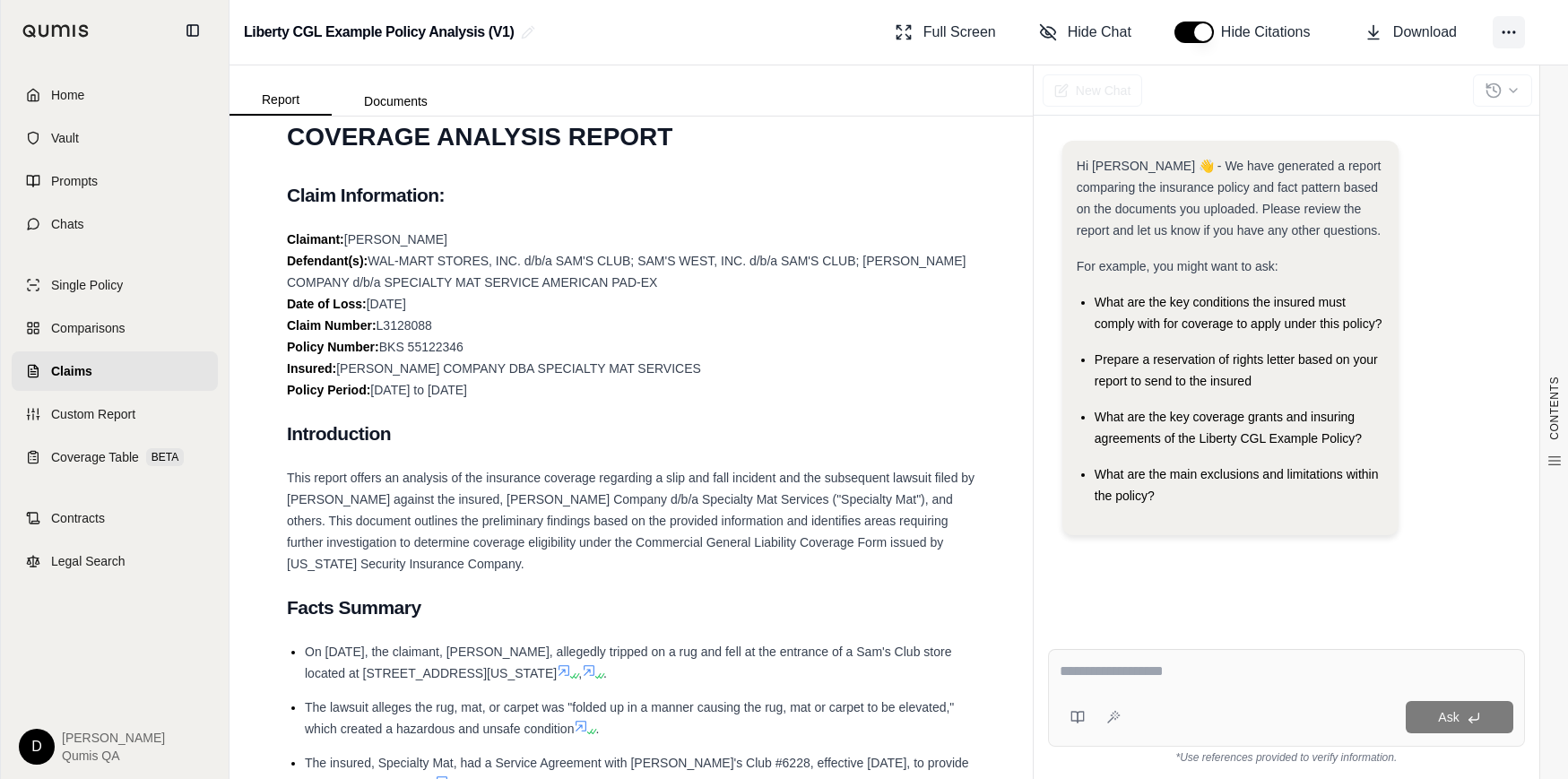
click at [1495, 37] on button at bounding box center [1509, 32] width 32 height 32
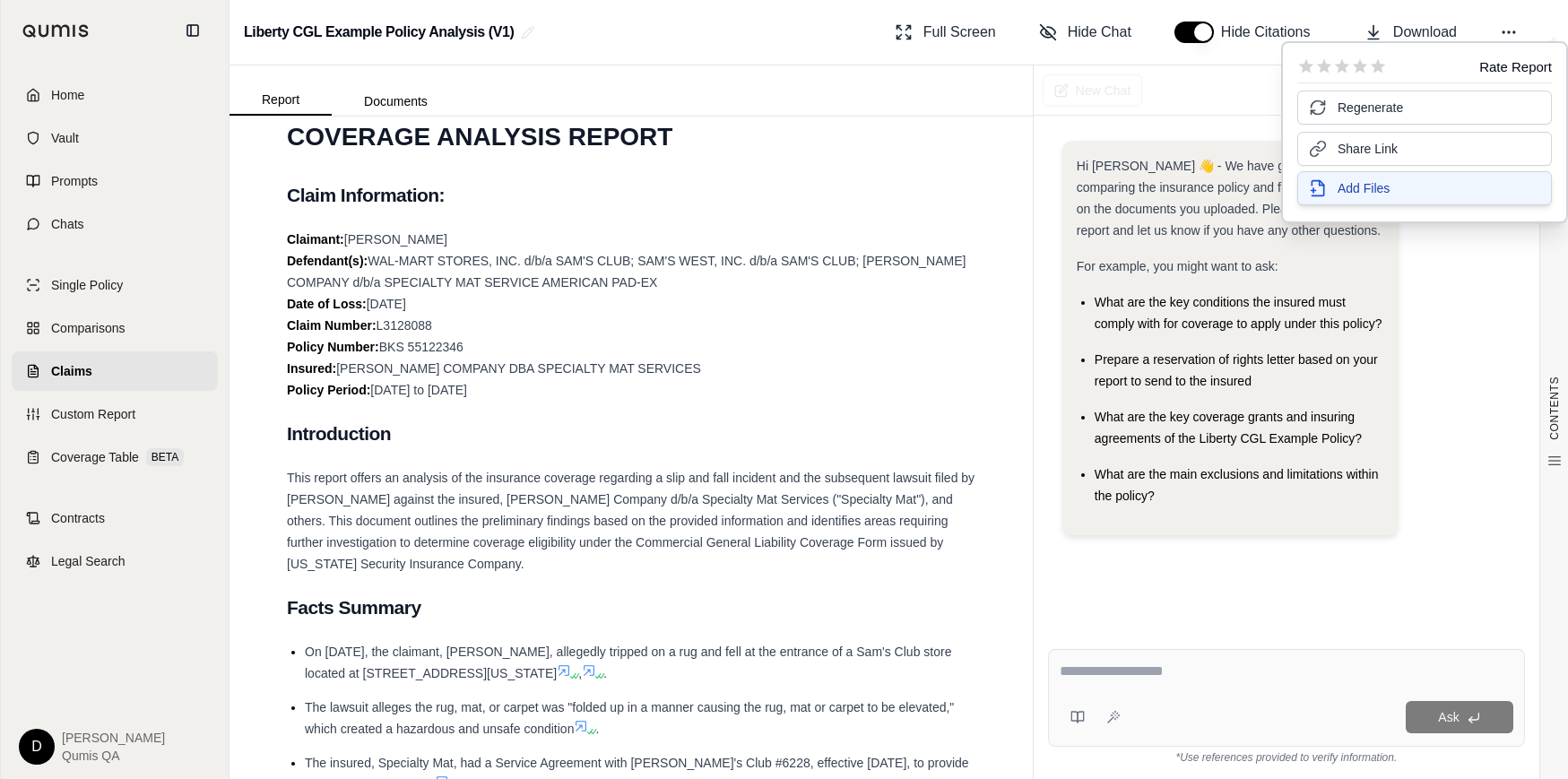
click at [1371, 182] on span "Add Files" at bounding box center [1363, 188] width 52 height 18
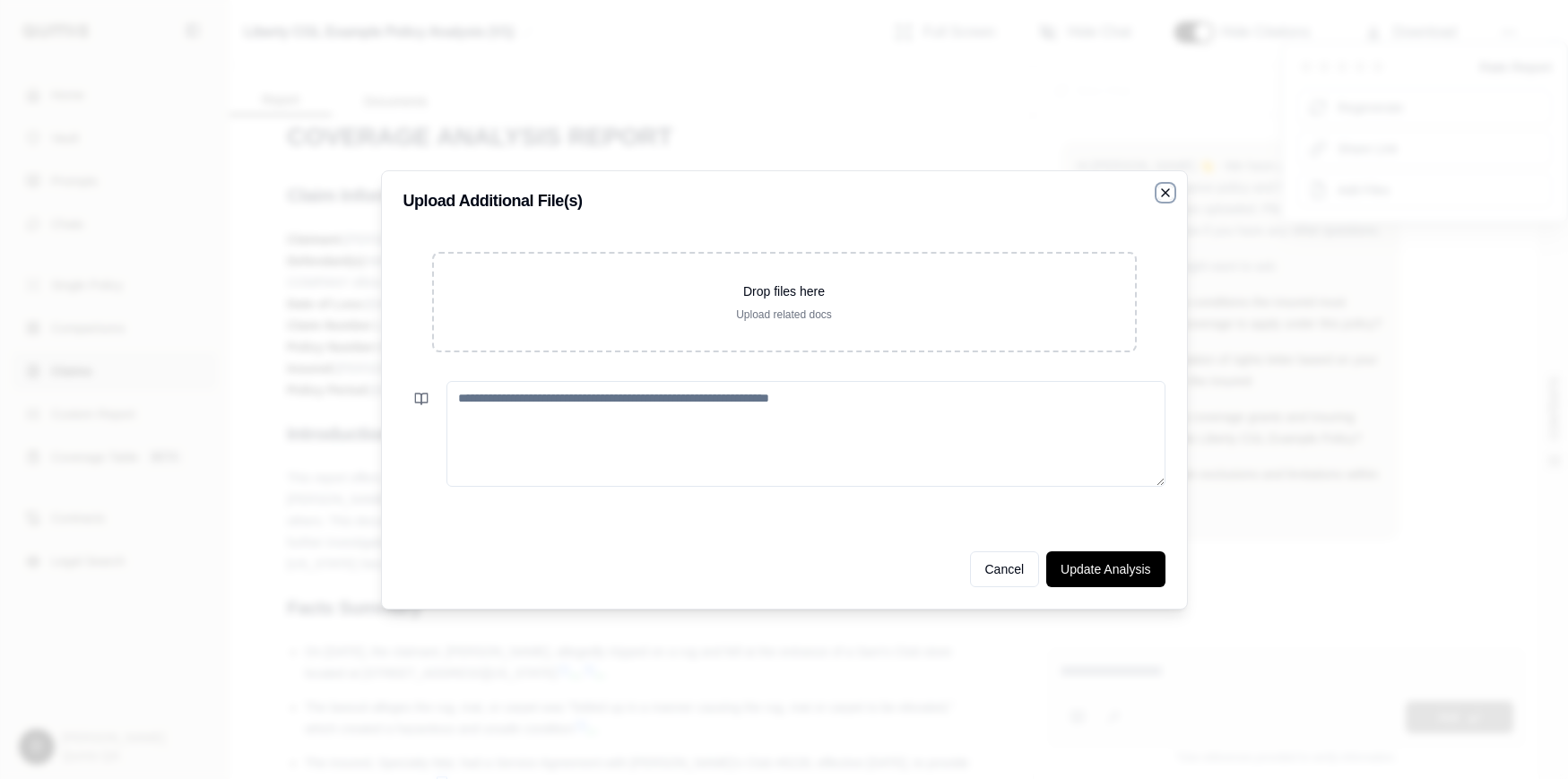
click at [1163, 194] on icon "button" at bounding box center [1165, 193] width 14 height 14
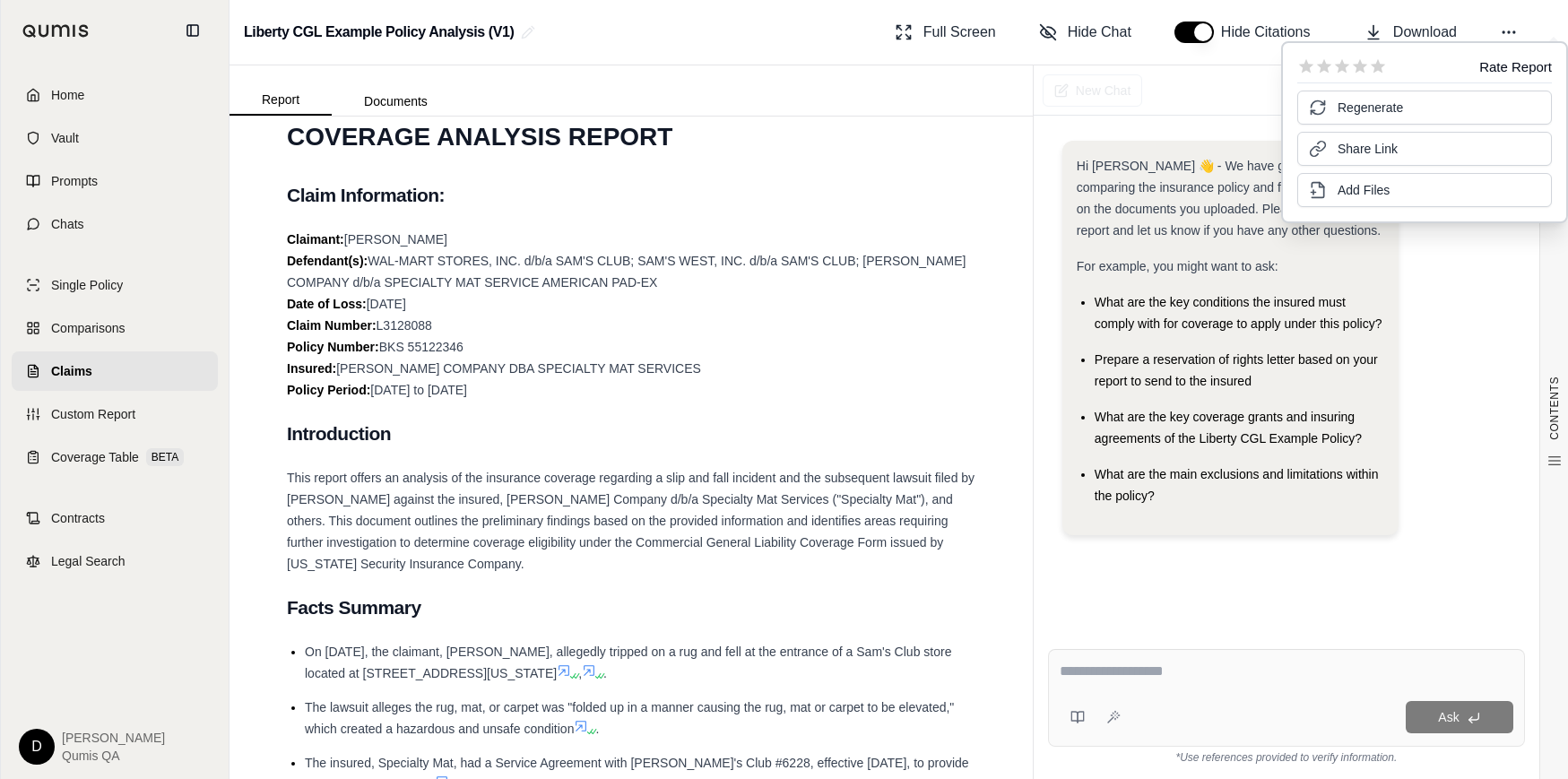
click at [738, 520] on span "This report offers an analysis of the insurance coverage regarding a slip and f…" at bounding box center [630, 521] width 688 height 101
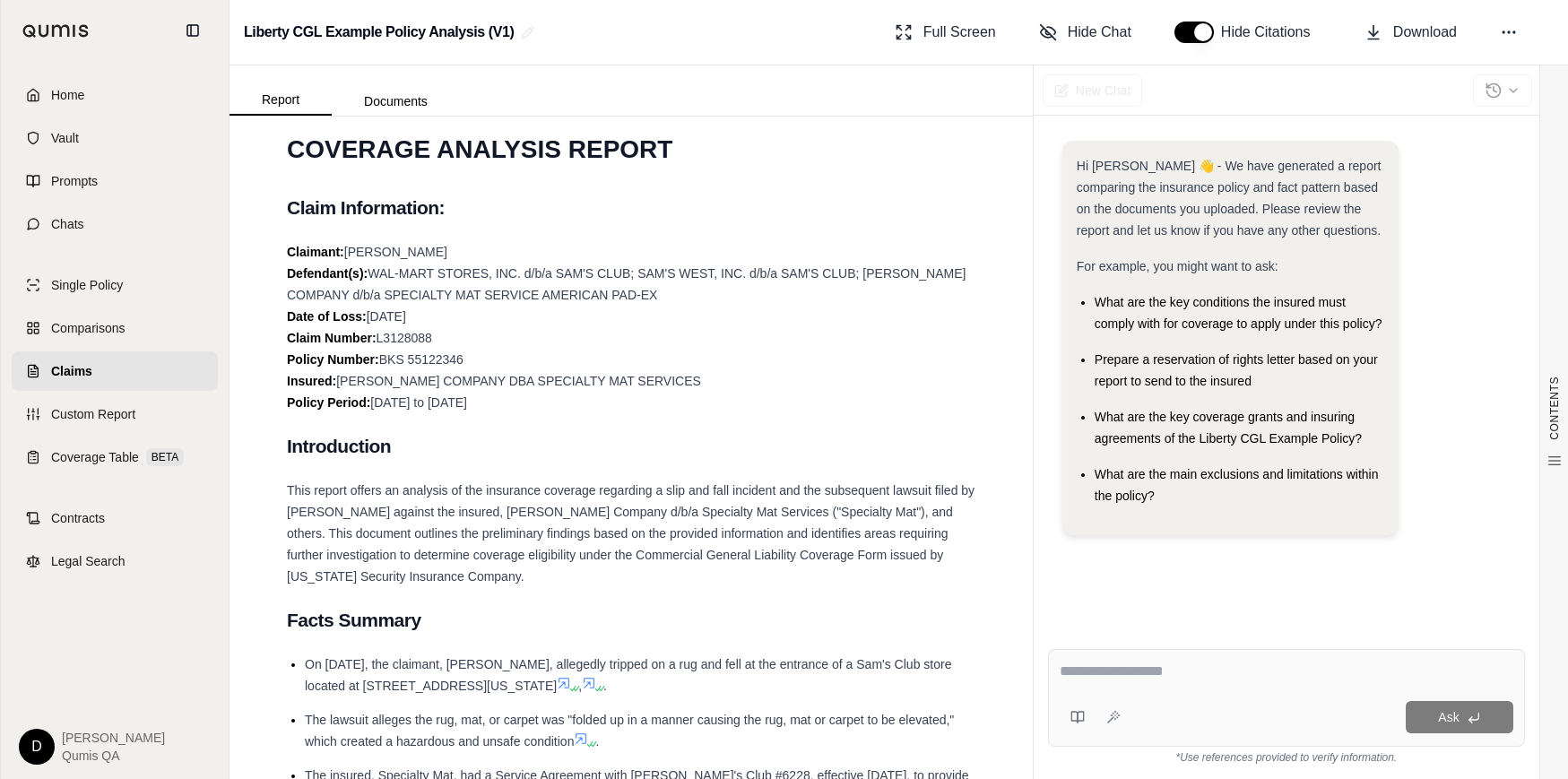
scroll to position [537, 0]
click at [715, 543] on div "This report offers an analysis of the insurance coverage regarding a slip and f…" at bounding box center [631, 535] width 689 height 108
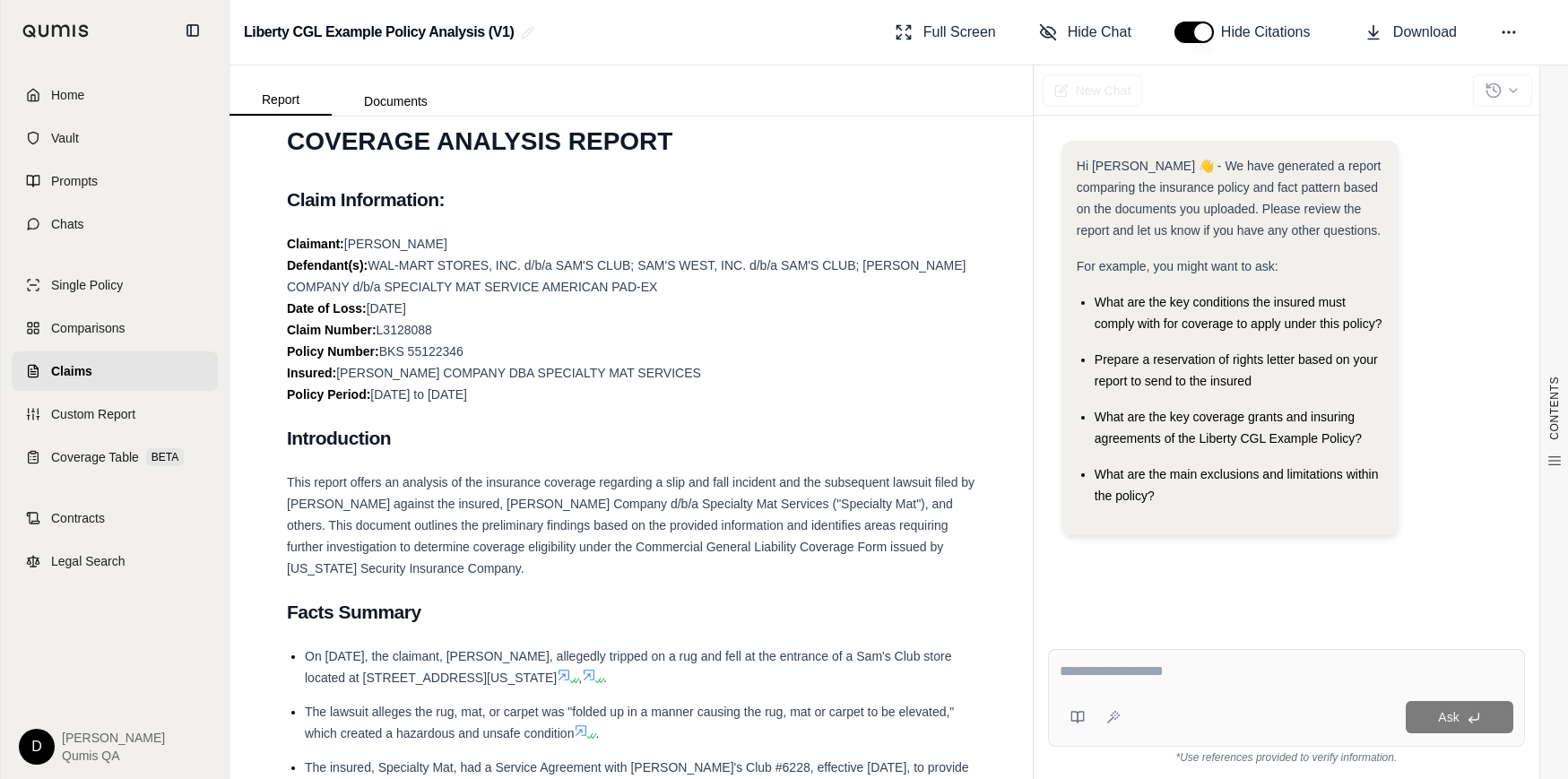
click at [414, 367] on span "E J ROHN COMPANY DBA SPECIALTY MAT SERVICES" at bounding box center [519, 373] width 365 height 14
click at [88, 228] on link "Chats" at bounding box center [114, 224] width 206 height 40
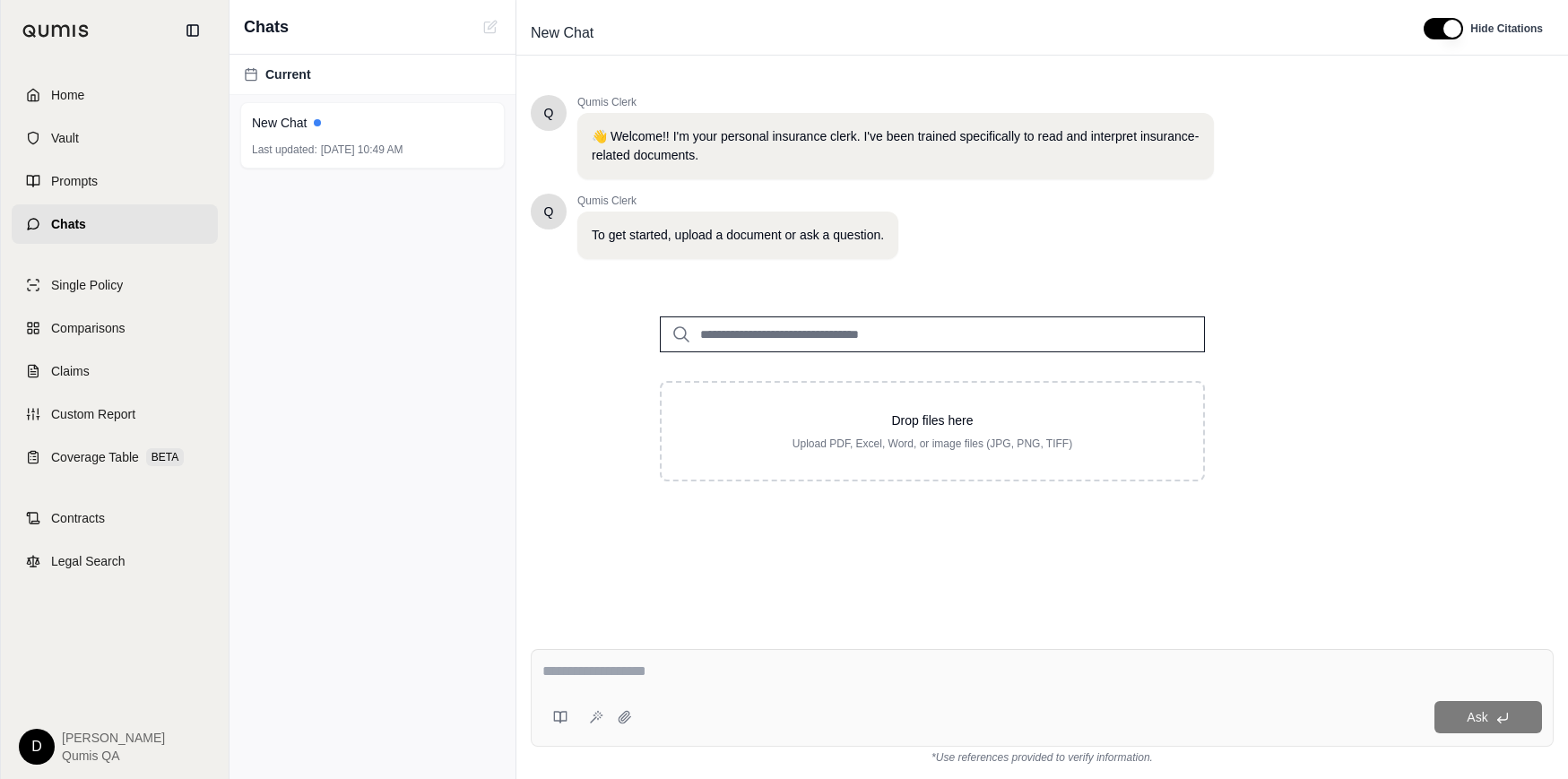
click at [794, 335] on input "search" at bounding box center [932, 335] width 545 height 36
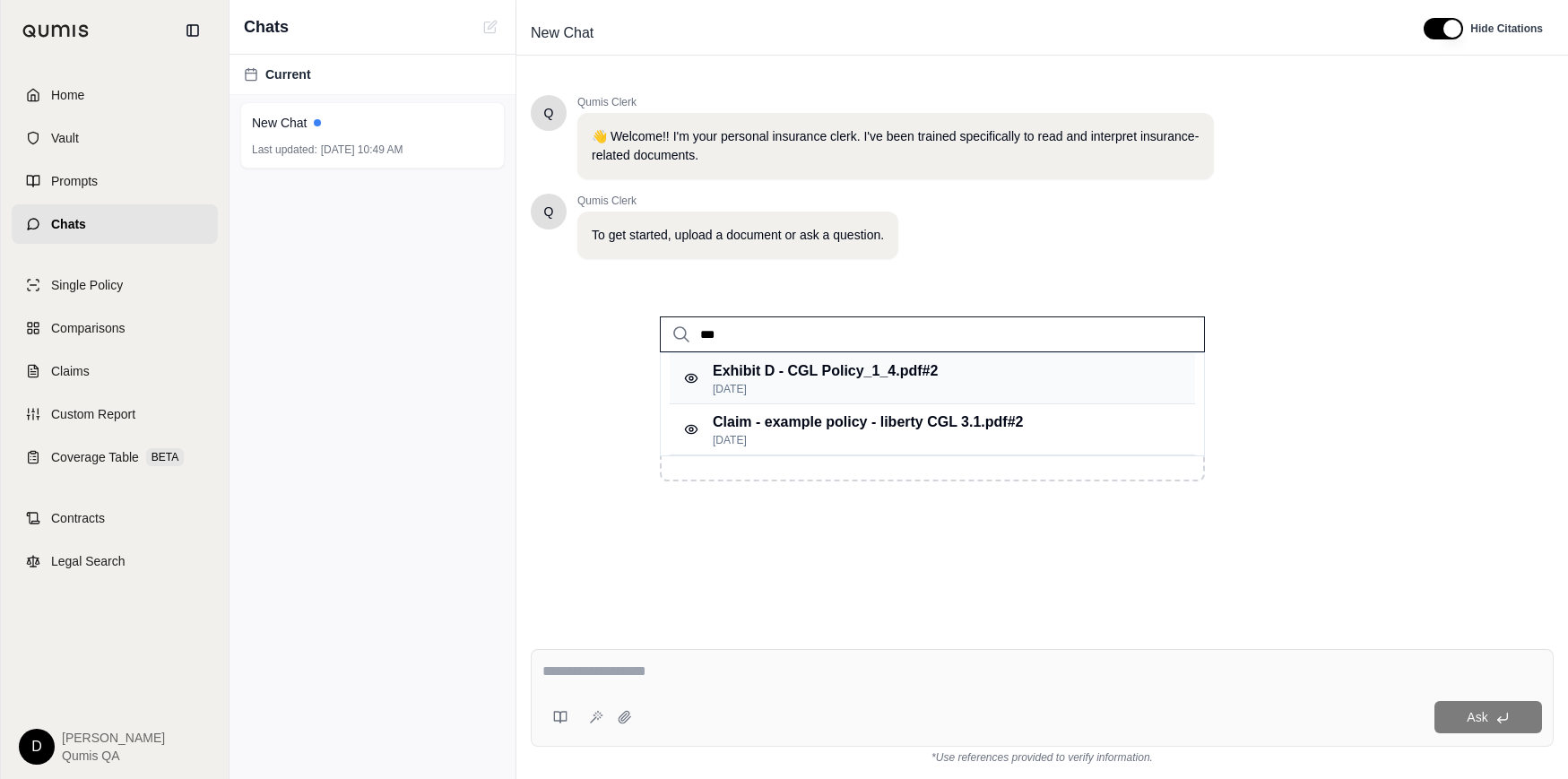
type input "***"
click at [895, 384] on p "Oct 1, 2025" at bounding box center [825, 390] width 225 height 14
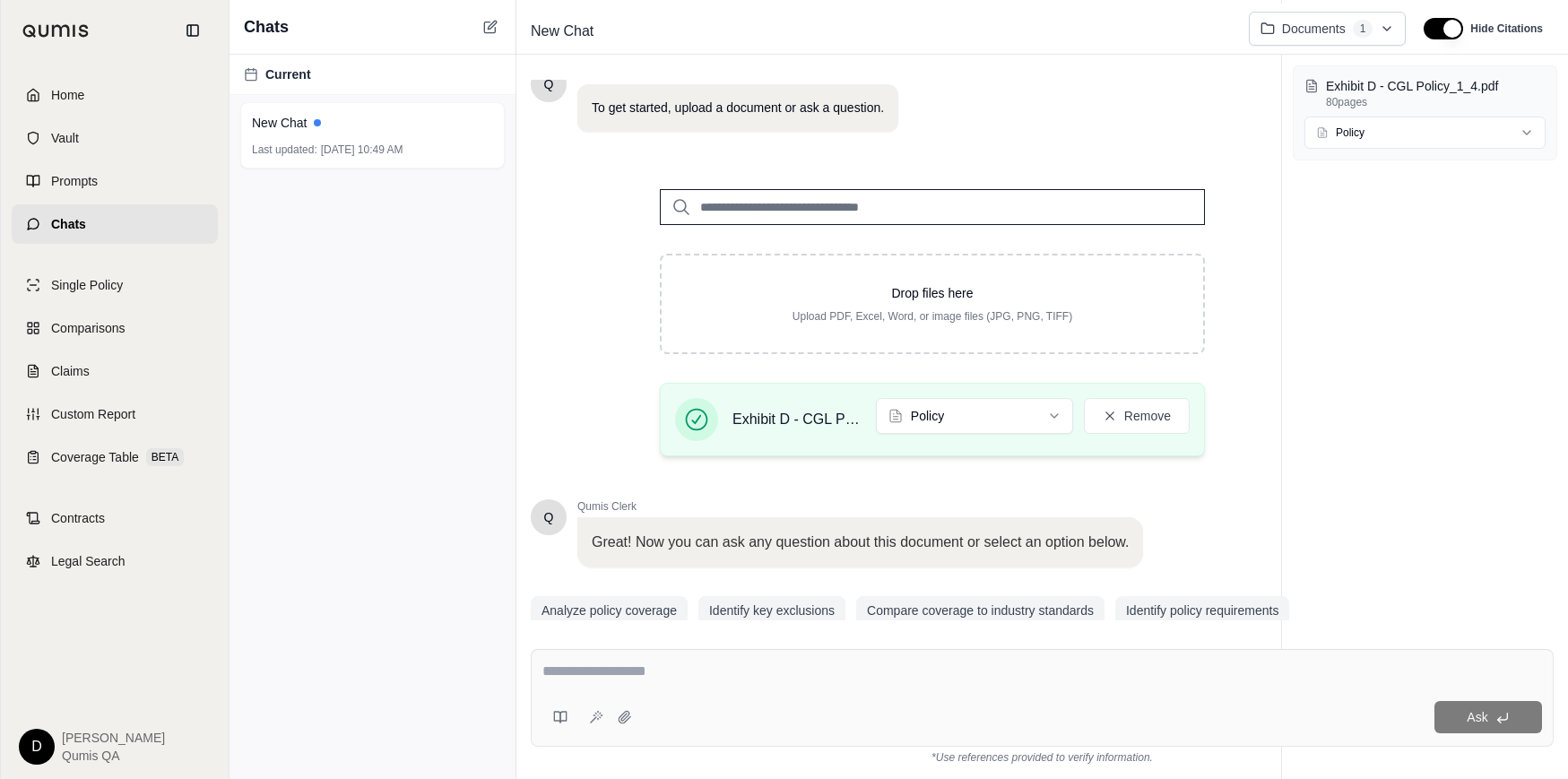
scroll to position [191, 0]
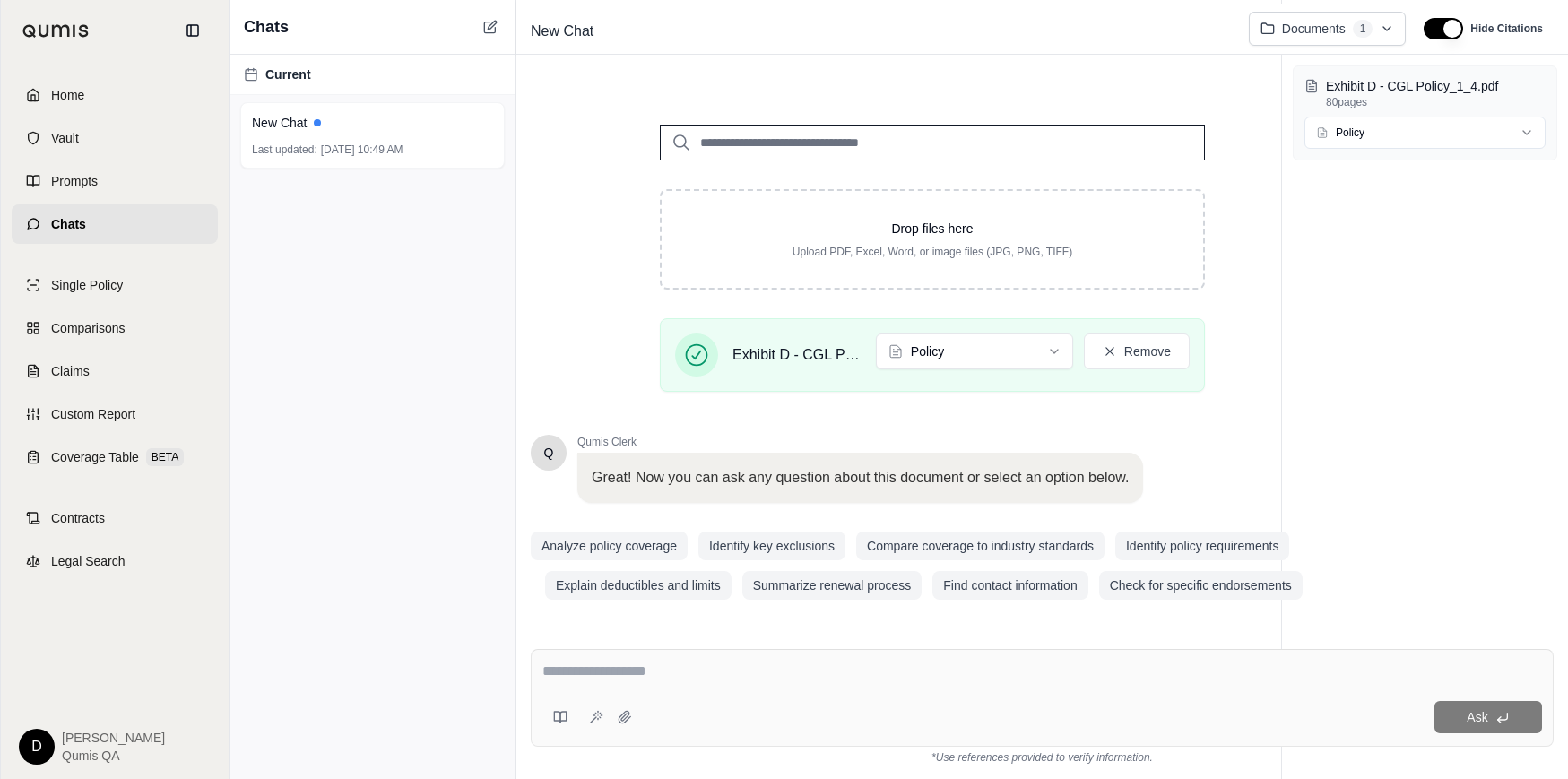
click at [666, 684] on div at bounding box center [1042, 675] width 1000 height 28
click at [797, 667] on textarea at bounding box center [1042, 672] width 1000 height 22
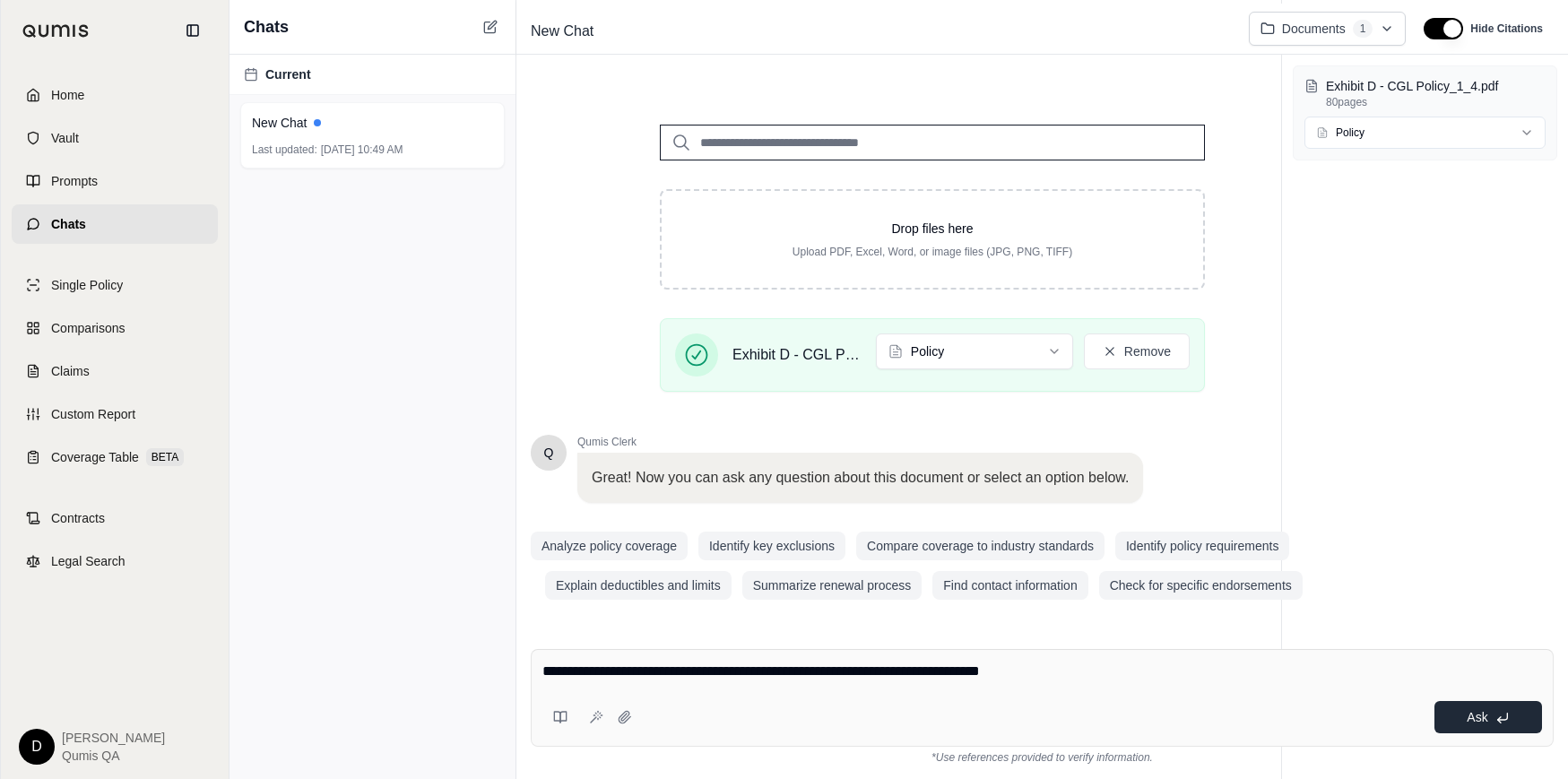
type textarea "**********"
click at [1498, 712] on icon at bounding box center [1502, 719] width 14 height 14
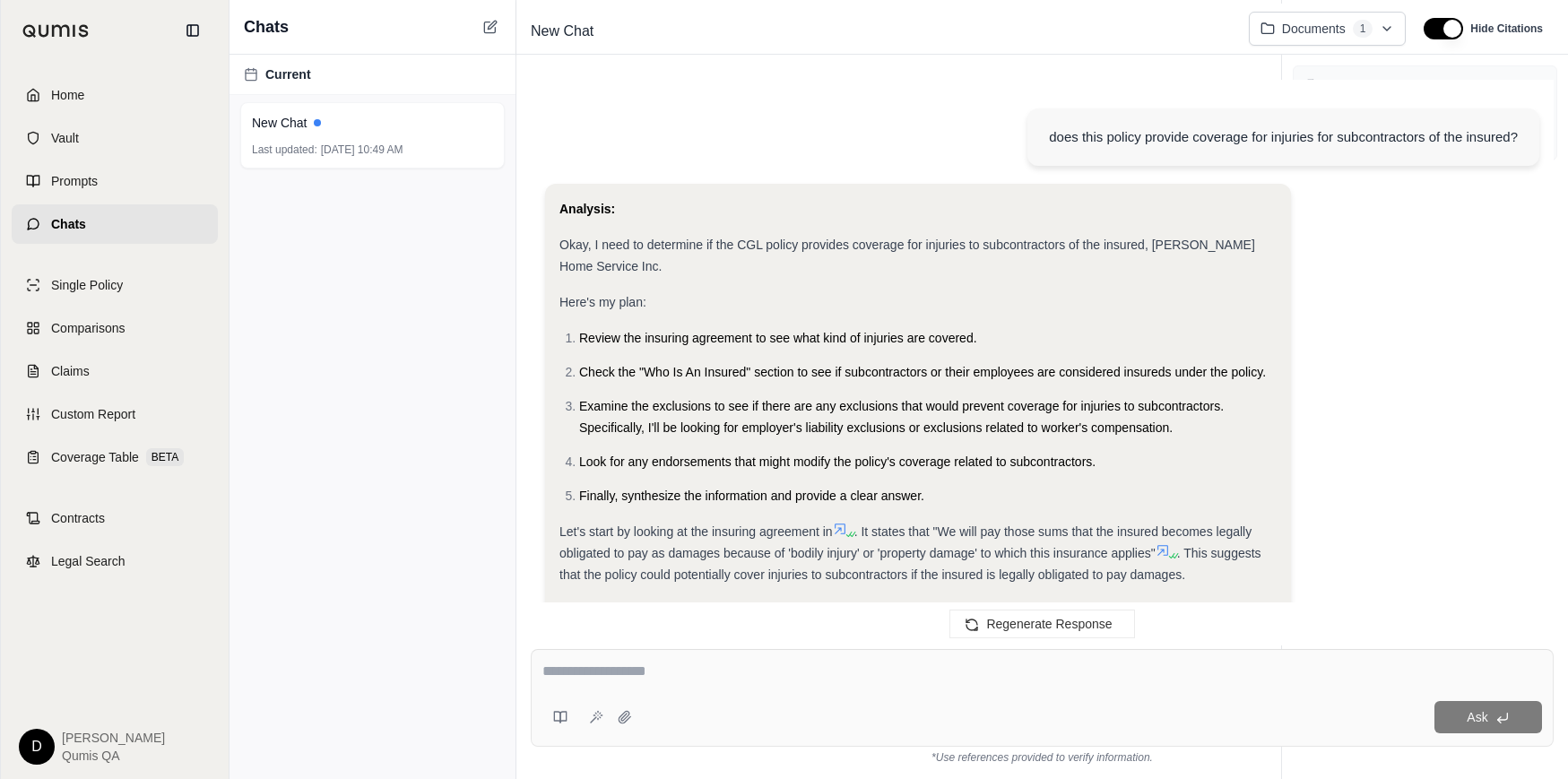
scroll to position [1015, 0]
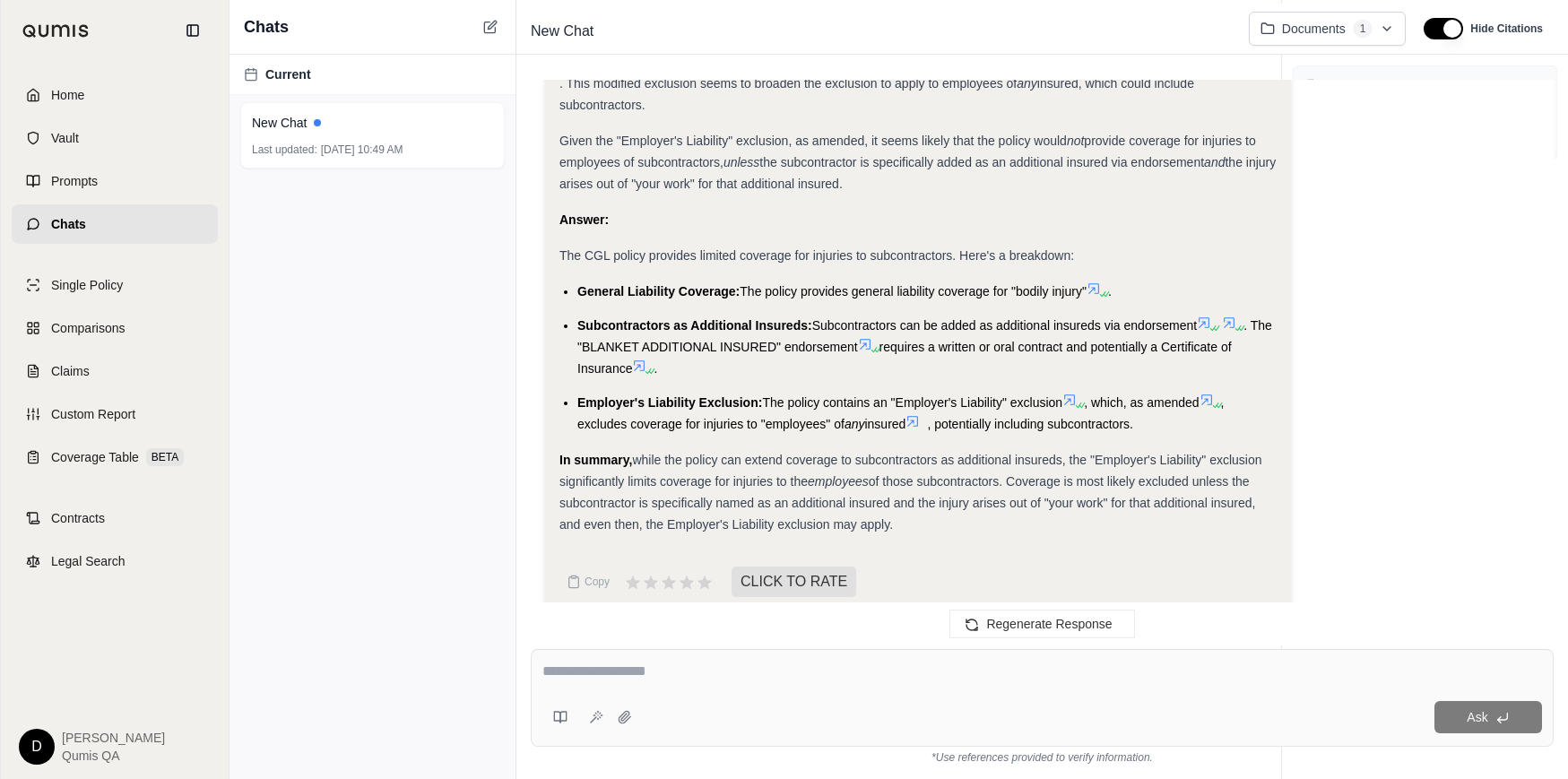
click at [1002, 469] on div "In summary, while the policy can extend coverage to subcontractors as additiona…" at bounding box center [917, 492] width 717 height 86
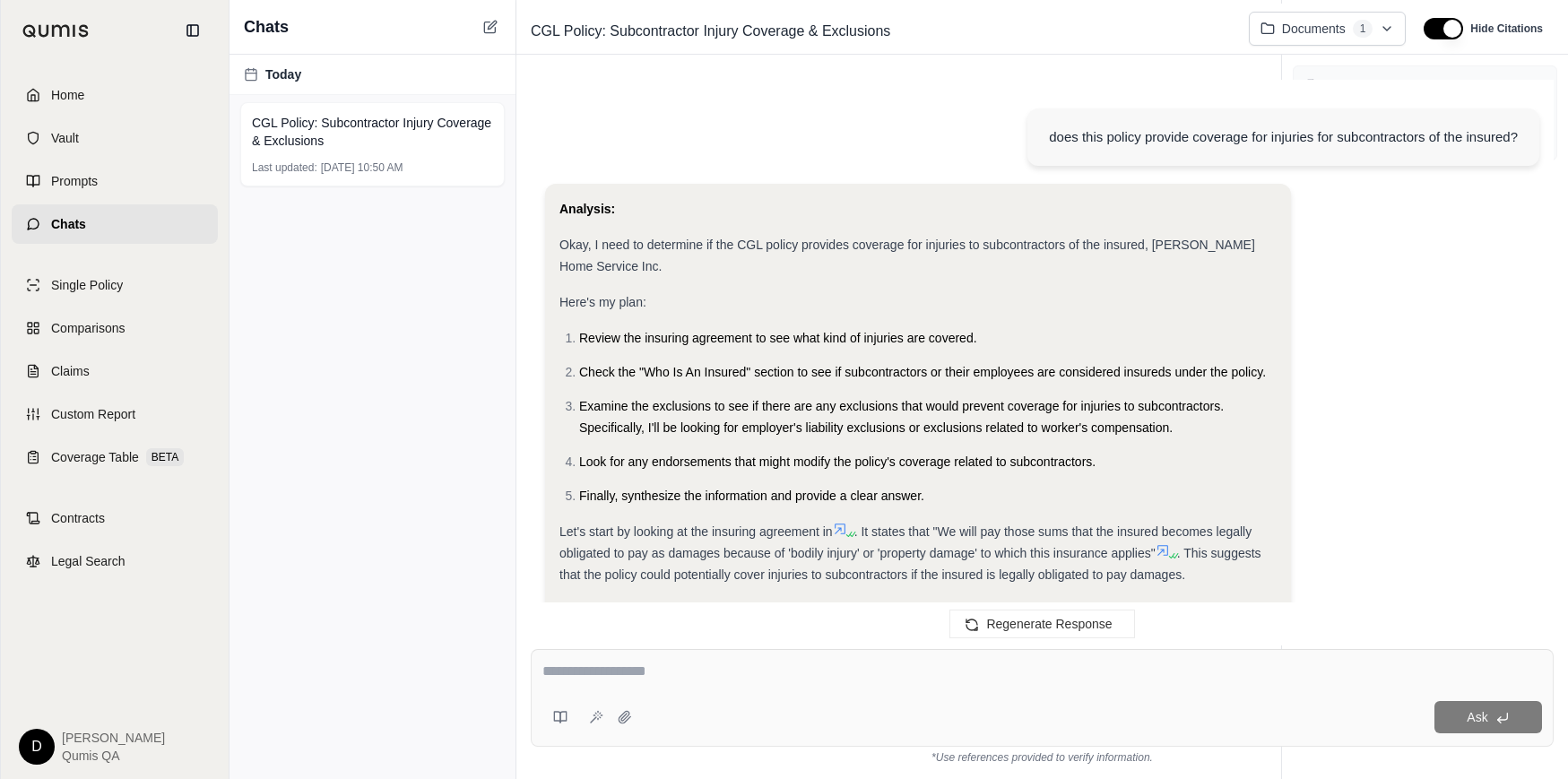
scroll to position [13, 0]
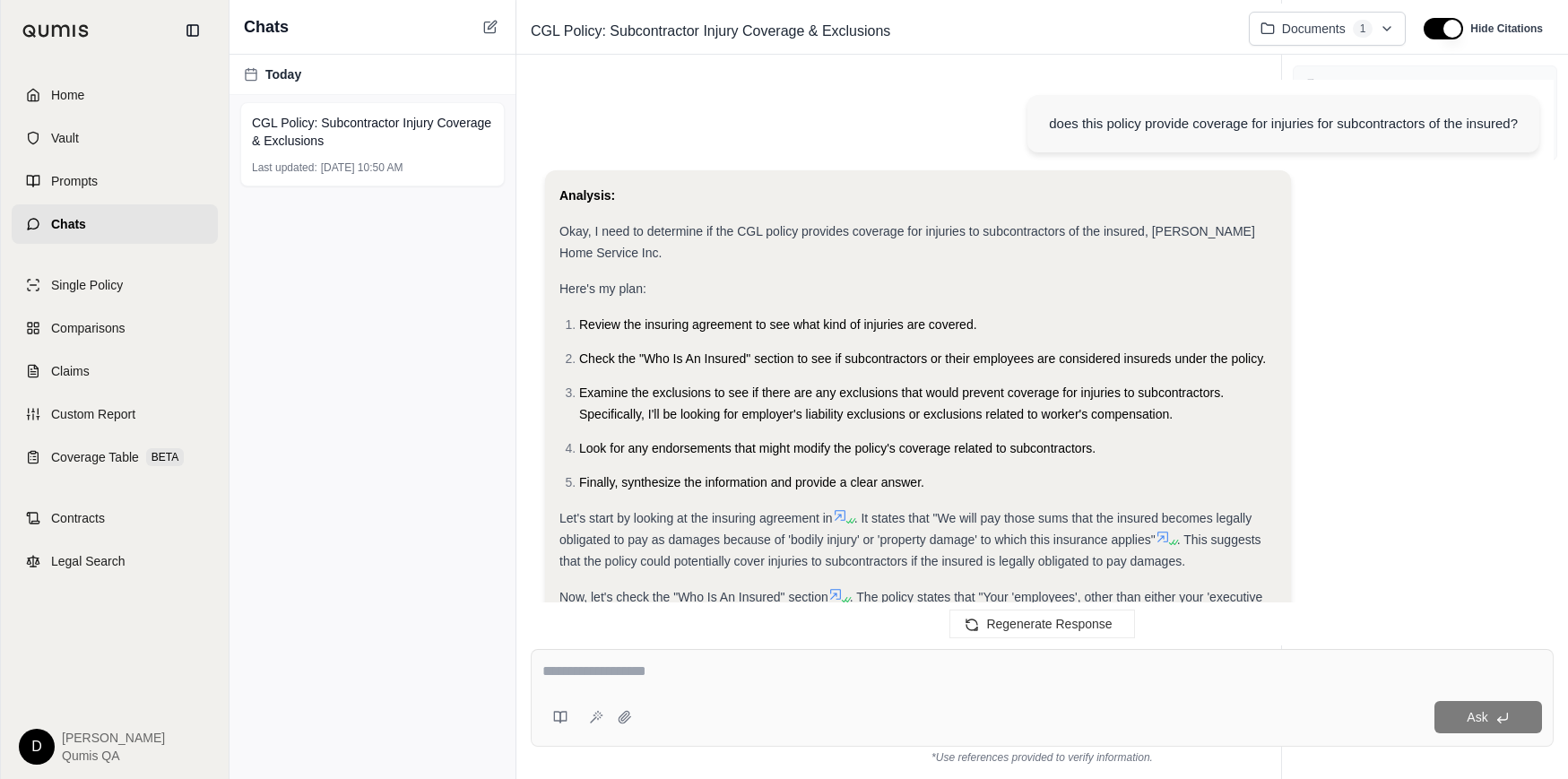
click at [711, 683] on div at bounding box center [1042, 675] width 1000 height 28
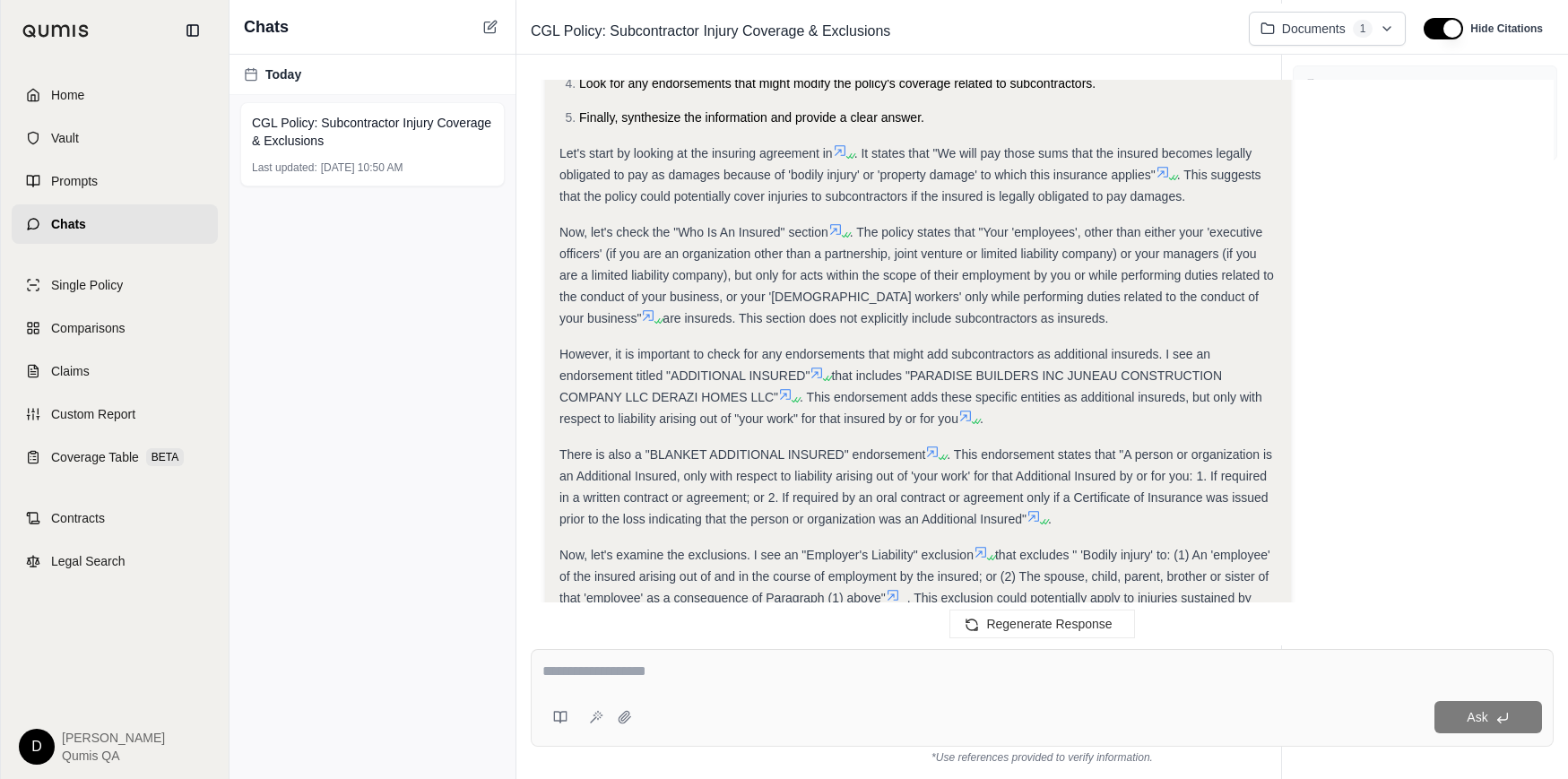
scroll to position [382, 0]
click at [813, 498] on span ". This endorsement states that "A person or organization is an Additional Insur…" at bounding box center [915, 483] width 713 height 79
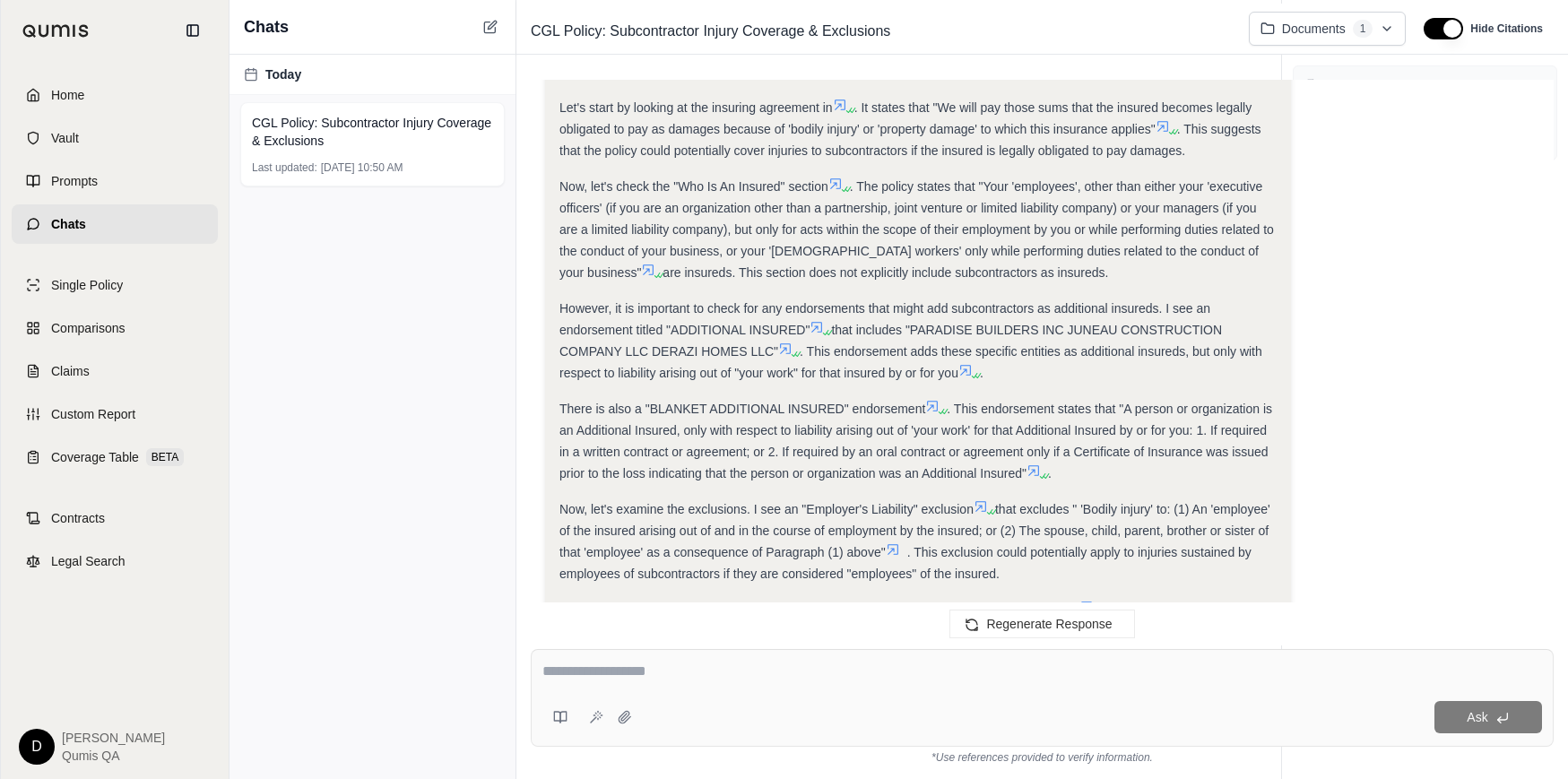
click at [721, 678] on textarea at bounding box center [1042, 672] width 1000 height 22
click at [749, 530] on span "that excludes " 'Bodily injury' to: (1) An 'employee' of the insured arising ou…" at bounding box center [914, 531] width 711 height 58
click at [720, 670] on textarea at bounding box center [1042, 672] width 1000 height 22
click at [665, 676] on textarea at bounding box center [1042, 672] width 1000 height 22
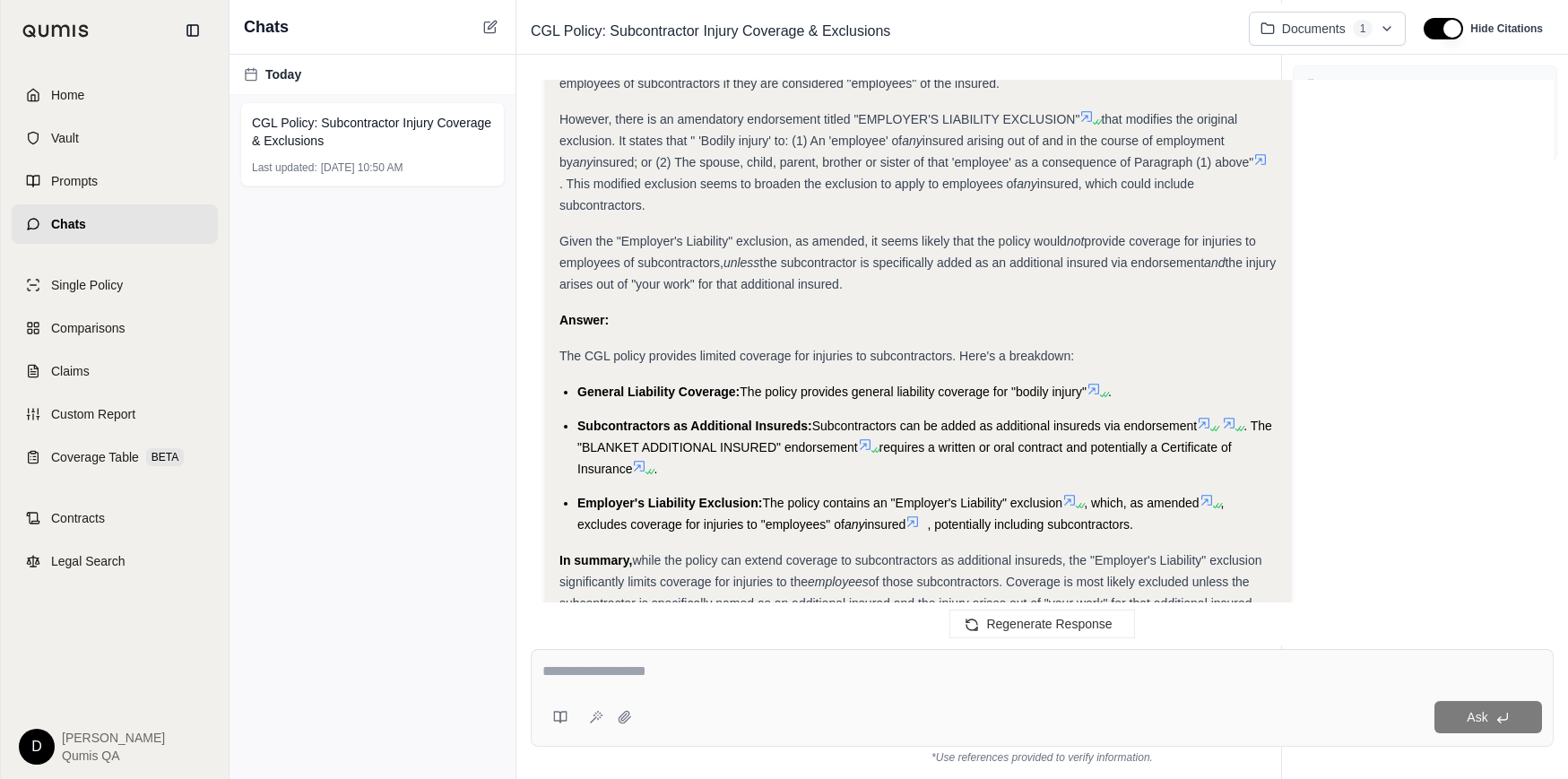
scroll to position [1015, 0]
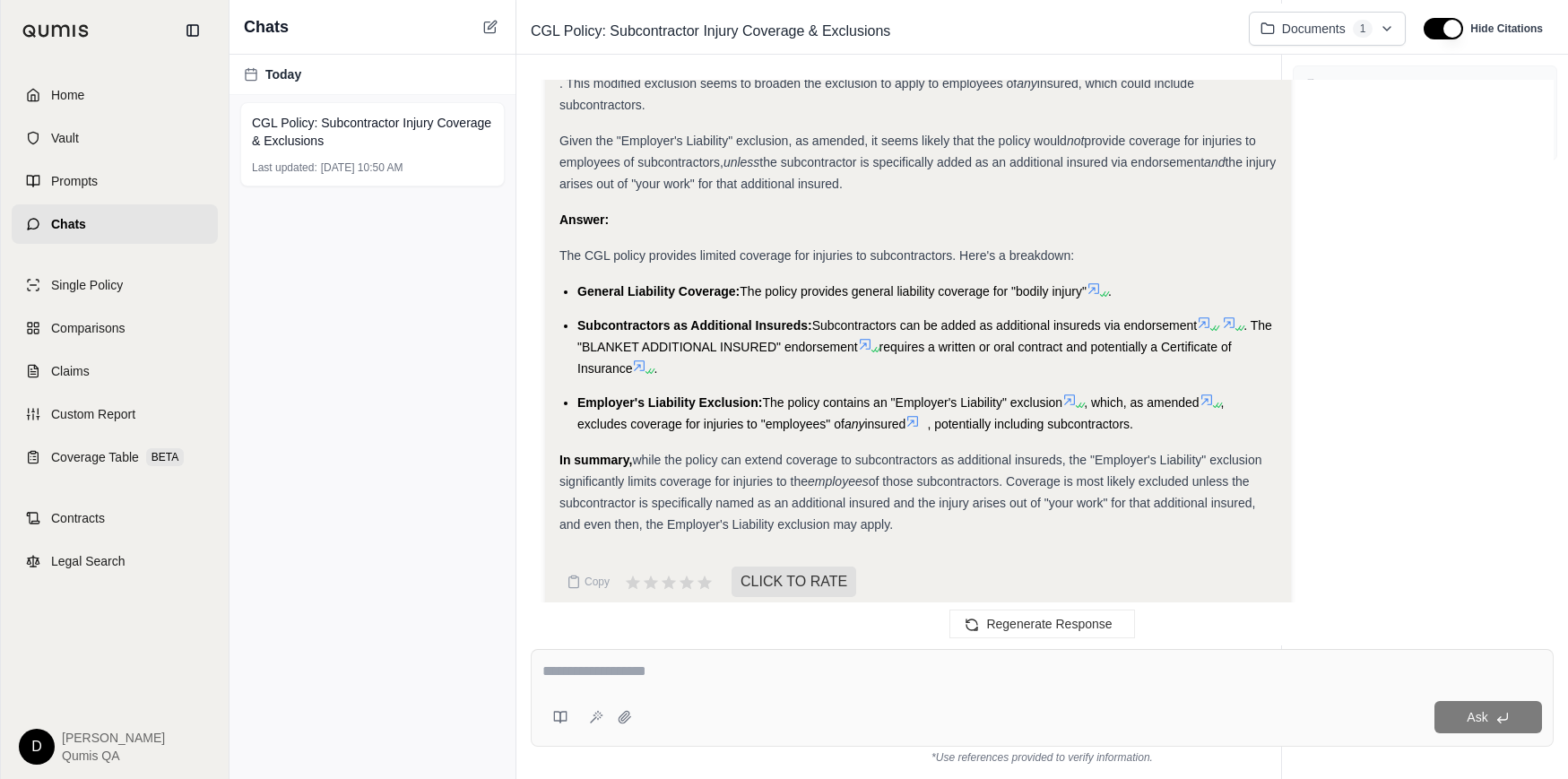
click at [738, 475] on span "of those subcontractors. Coverage is most likely excluded unless the subcontrac…" at bounding box center [907, 503] width 696 height 58
click at [1014, 477] on span "of those subcontractors. Coverage is most likely excluded unless the subcontrac…" at bounding box center [907, 503] width 696 height 58
click at [694, 449] on div "In summary, while the policy can extend coverage to subcontractors as additiona…" at bounding box center [917, 492] width 717 height 86
click at [921, 479] on span "of those subcontractors. Coverage is most likely excluded unless the subcontrac…" at bounding box center [907, 503] width 696 height 58
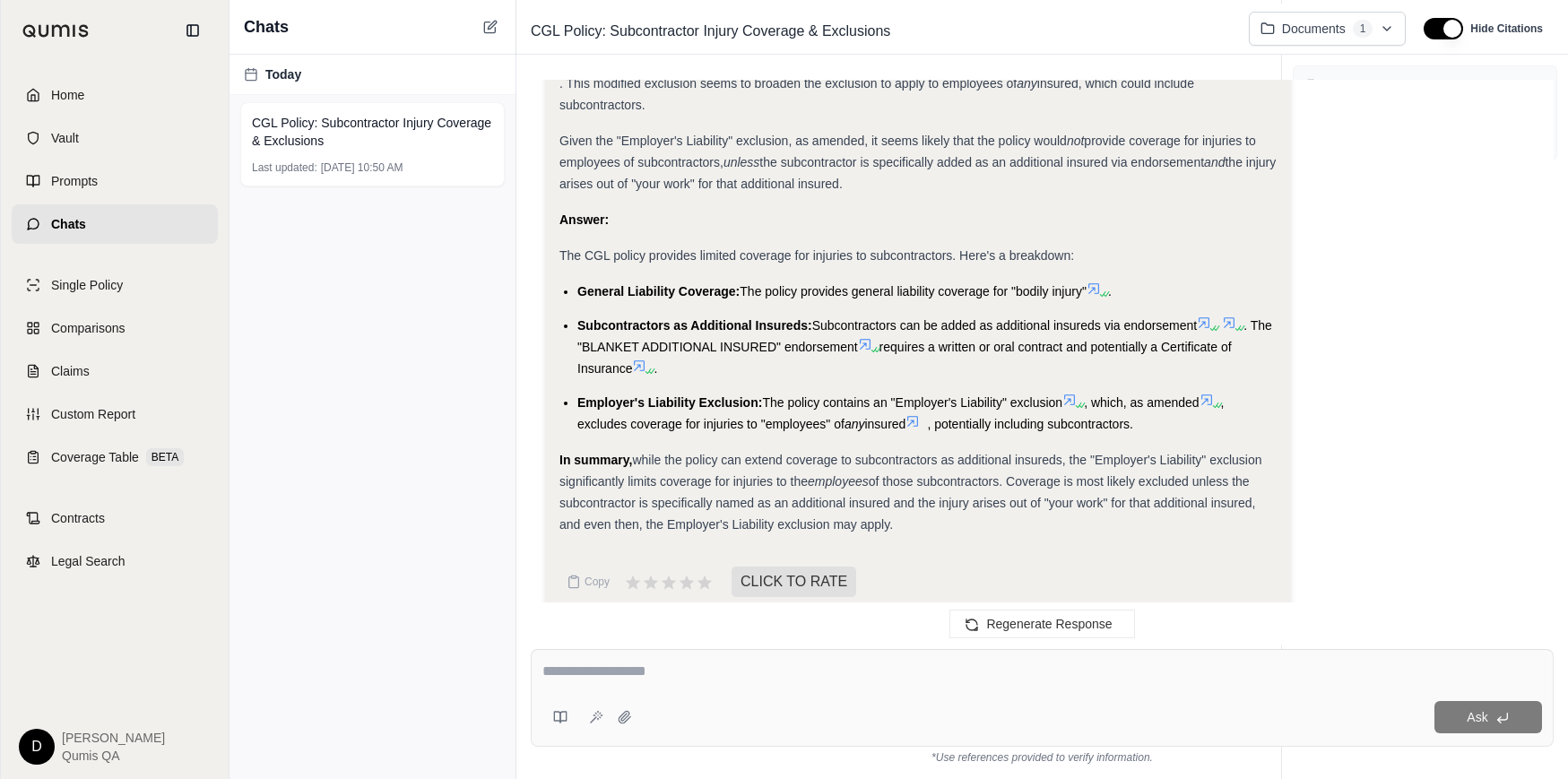
click at [1008, 467] on div "In summary, while the policy can extend coverage to subcontractors as additiona…" at bounding box center [917, 492] width 717 height 86
click at [1126, 392] on li "Employer's Liability Exclusion: The policy contains an "Employer's Liability" e…" at bounding box center [927, 414] width 699 height 43
click at [1306, 26] on html "Home Vault Prompts Chats Single Policy Comparisons Claims Custom Report Coverag…" at bounding box center [784, 390] width 1568 height 779
click at [1067, 340] on span "requires a written or oral contract and potentially a Certificate of Insurance" at bounding box center [904, 358] width 655 height 36
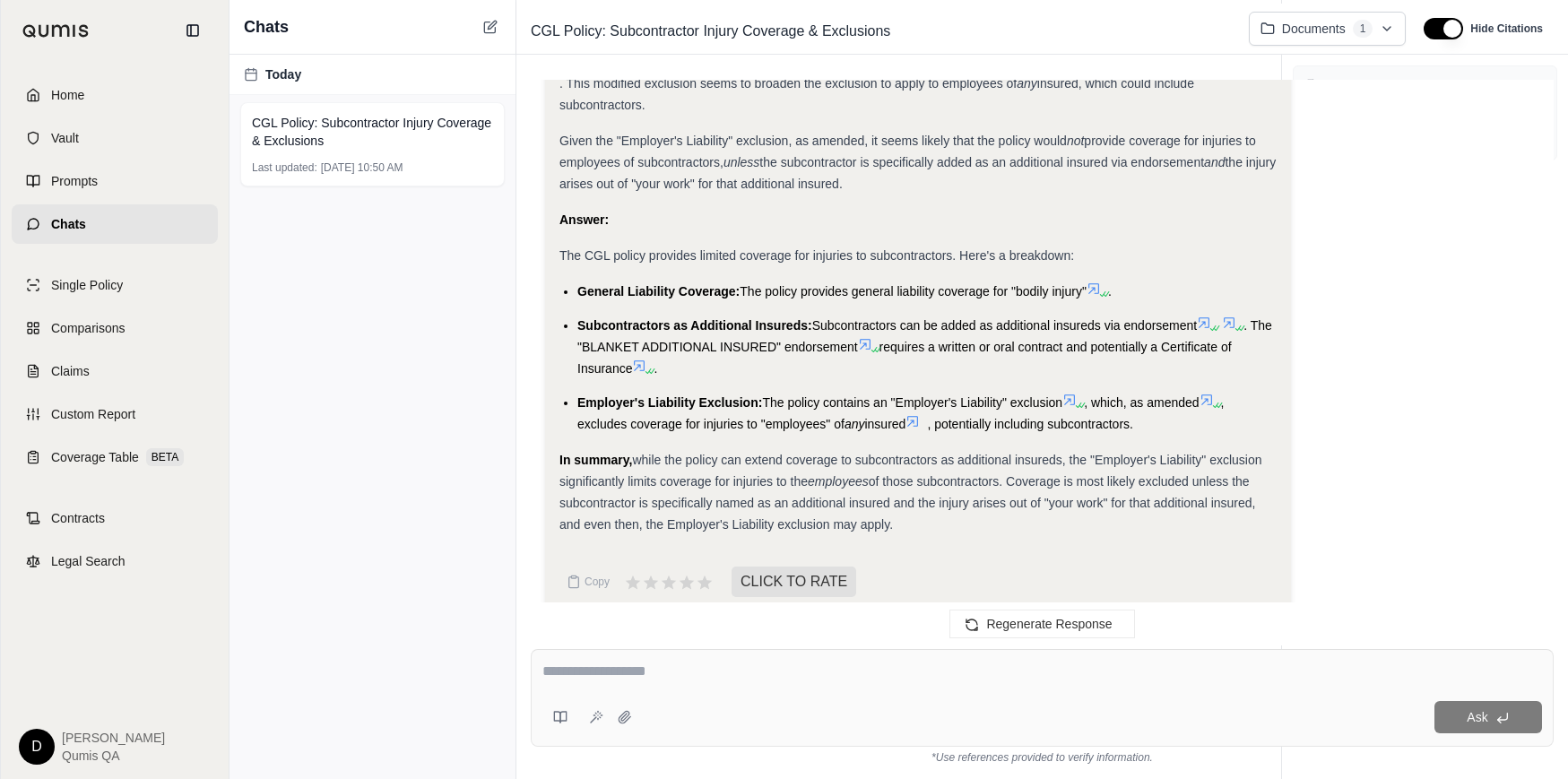
click at [689, 163] on span "the injury arises out of "your work" for that additional insured." at bounding box center [917, 173] width 716 height 36
click at [625, 147] on div "Given the "Employer's Liability" exclusion, as amended, it seems likely that th…" at bounding box center [917, 163] width 717 height 65
click at [661, 143] on span "provide coverage for injuries to employees of subcontractors," at bounding box center [907, 152] width 697 height 36
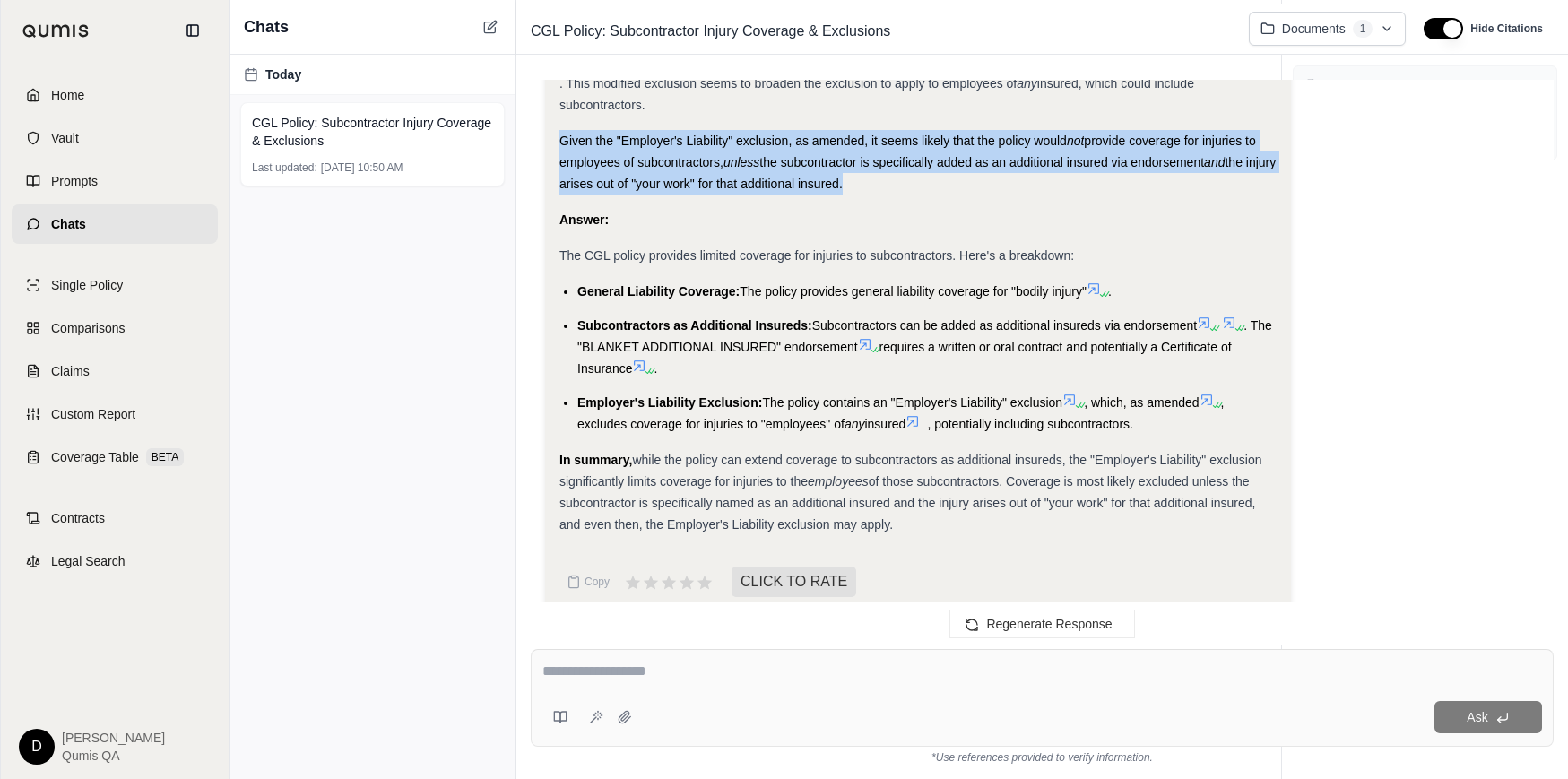
click at [700, 143] on span "provide coverage for injuries to employees of subcontractors," at bounding box center [907, 152] width 697 height 36
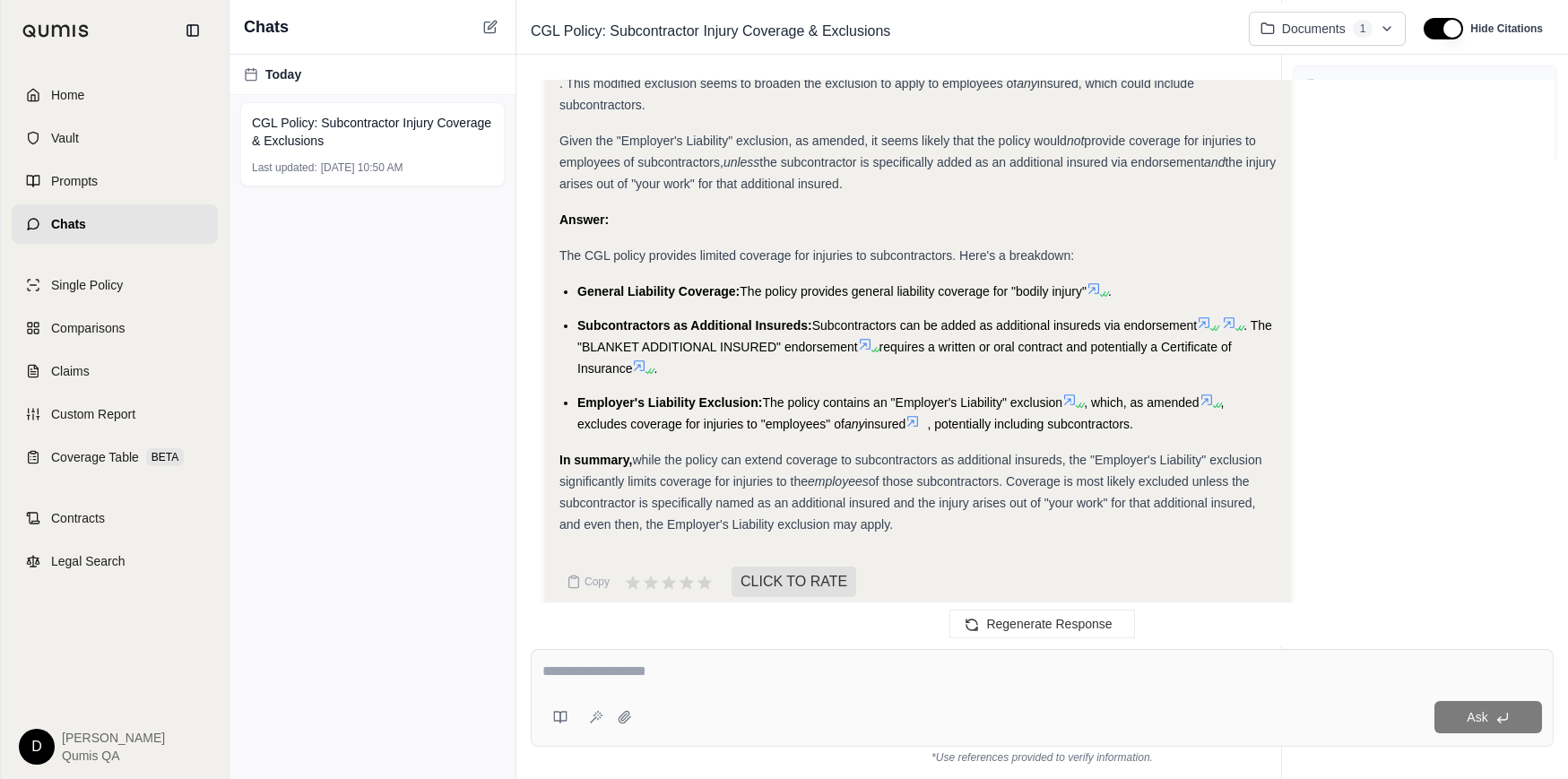
click at [782, 326] on span ". The "BLANKET ADDITIONAL INSURED" endorsement" at bounding box center [924, 336] width 695 height 36
click at [775, 482] on span "of those subcontractors. Coverage is most likely excluded unless the subcontrac…" at bounding box center [907, 503] width 696 height 58
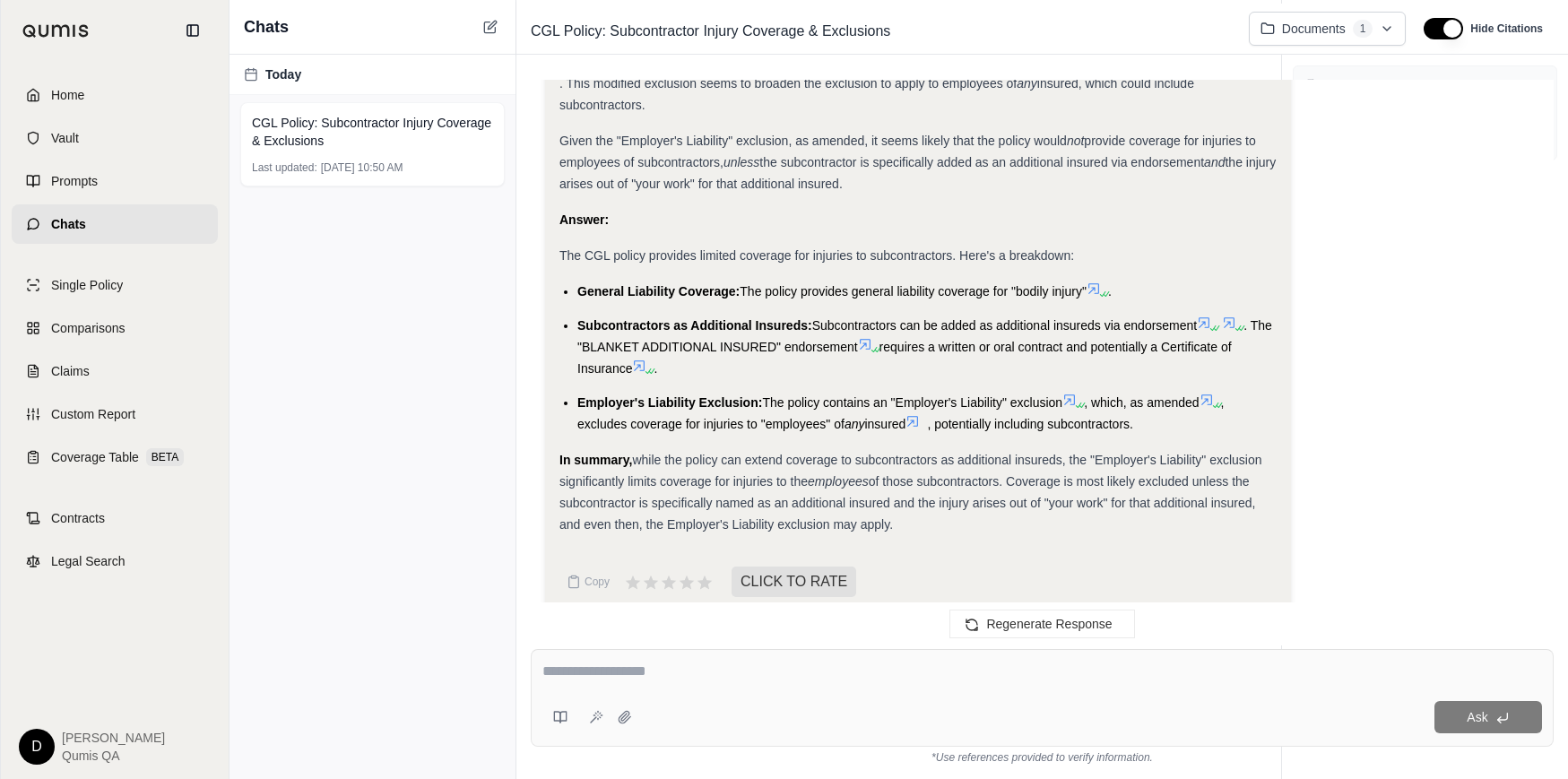
click at [775, 482] on span "of those subcontractors. Coverage is most likely excluded unless the subcontrac…" at bounding box center [907, 503] width 696 height 58
click at [742, 392] on li "Employer's Liability Exclusion: The policy contains an "Employer's Liability" e…" at bounding box center [927, 414] width 699 height 43
click at [91, 339] on link "Comparisons" at bounding box center [114, 328] width 206 height 40
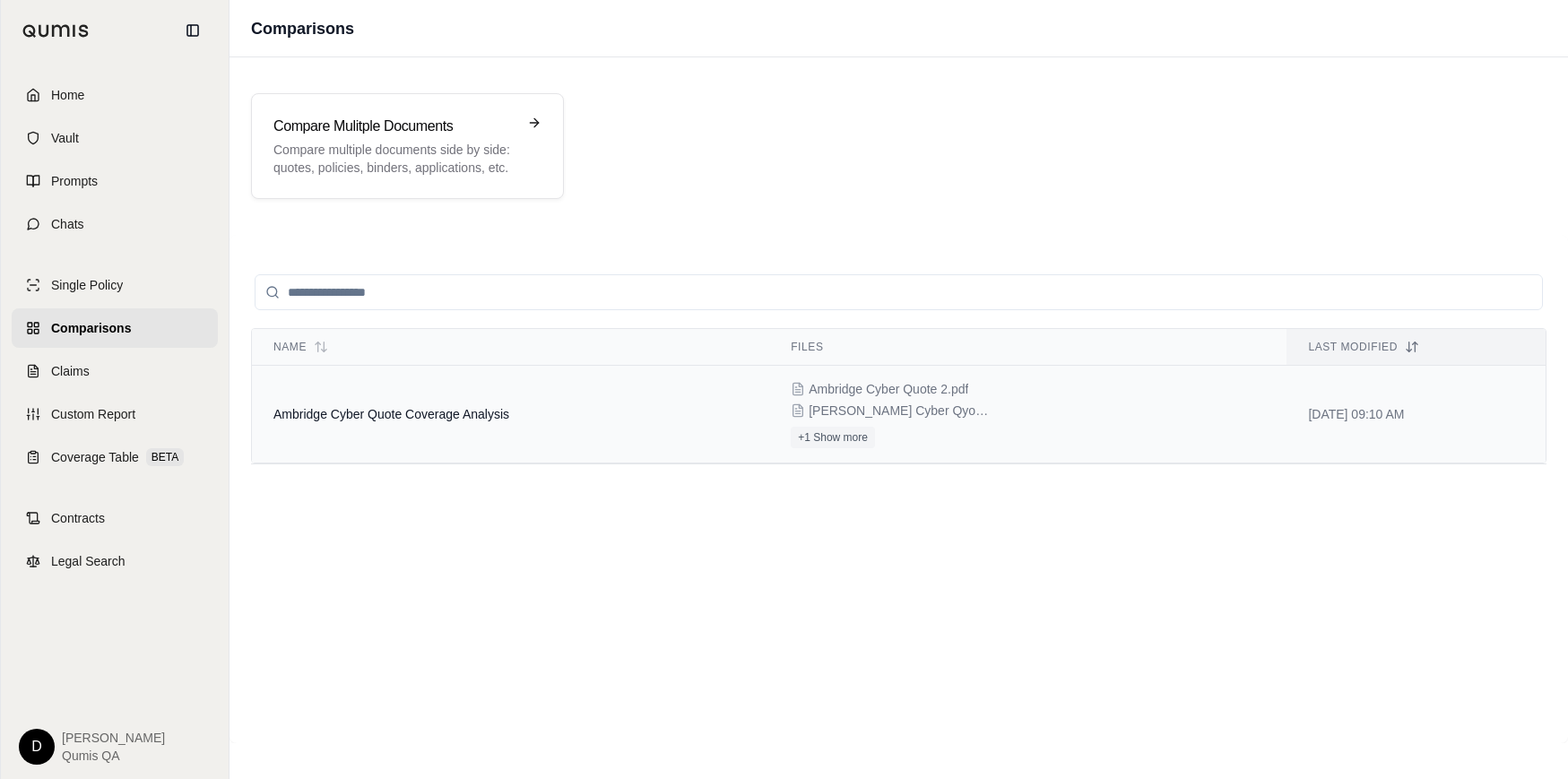
click at [479, 413] on span "Ambridge Cyber Quote Coverage Analysis" at bounding box center [391, 415] width 236 height 14
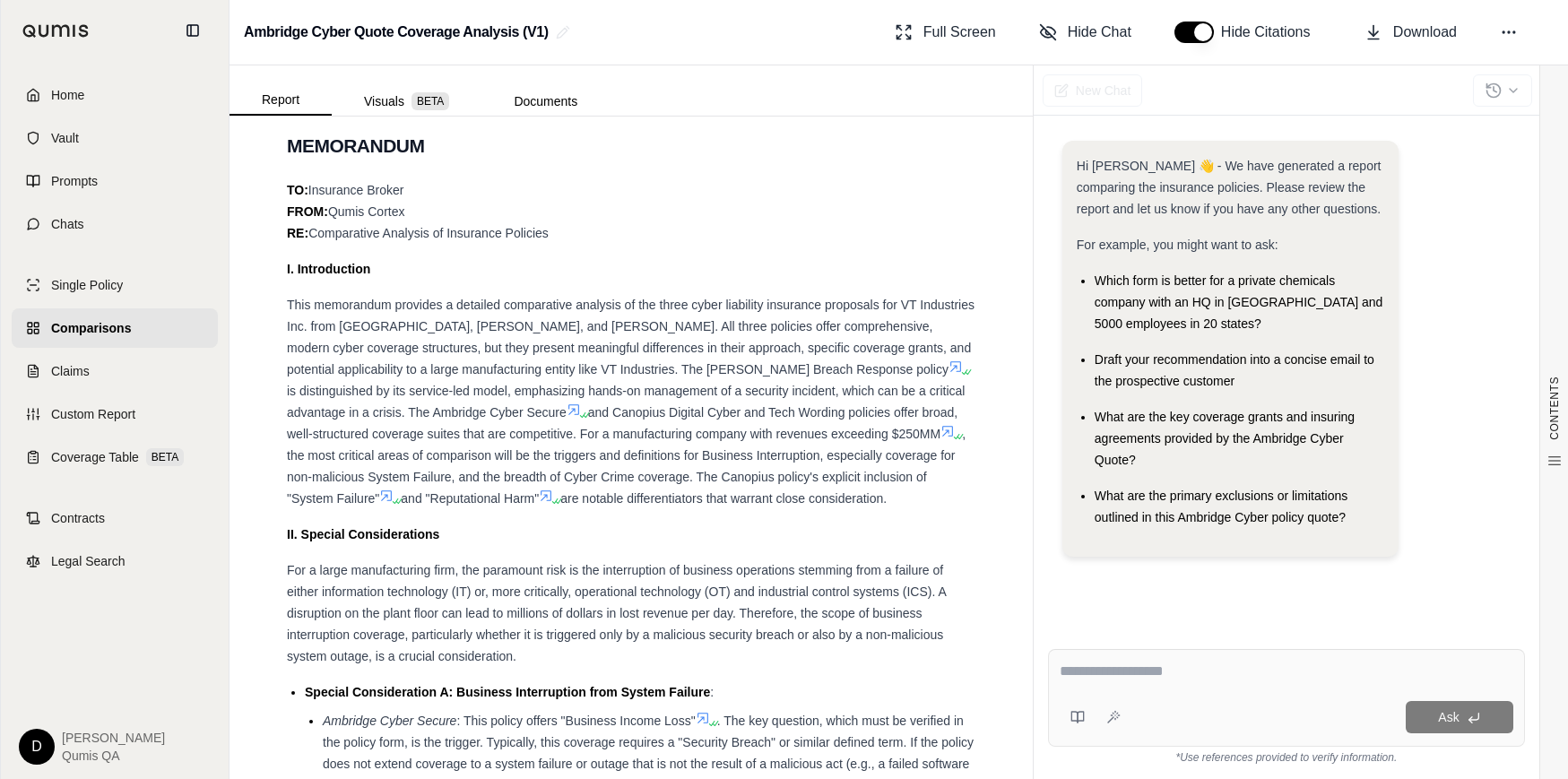
scroll to position [1627, 0]
click at [772, 498] on div "This memorandum provides a detailed comparative analysis of the three cyber lia…" at bounding box center [631, 400] width 689 height 215
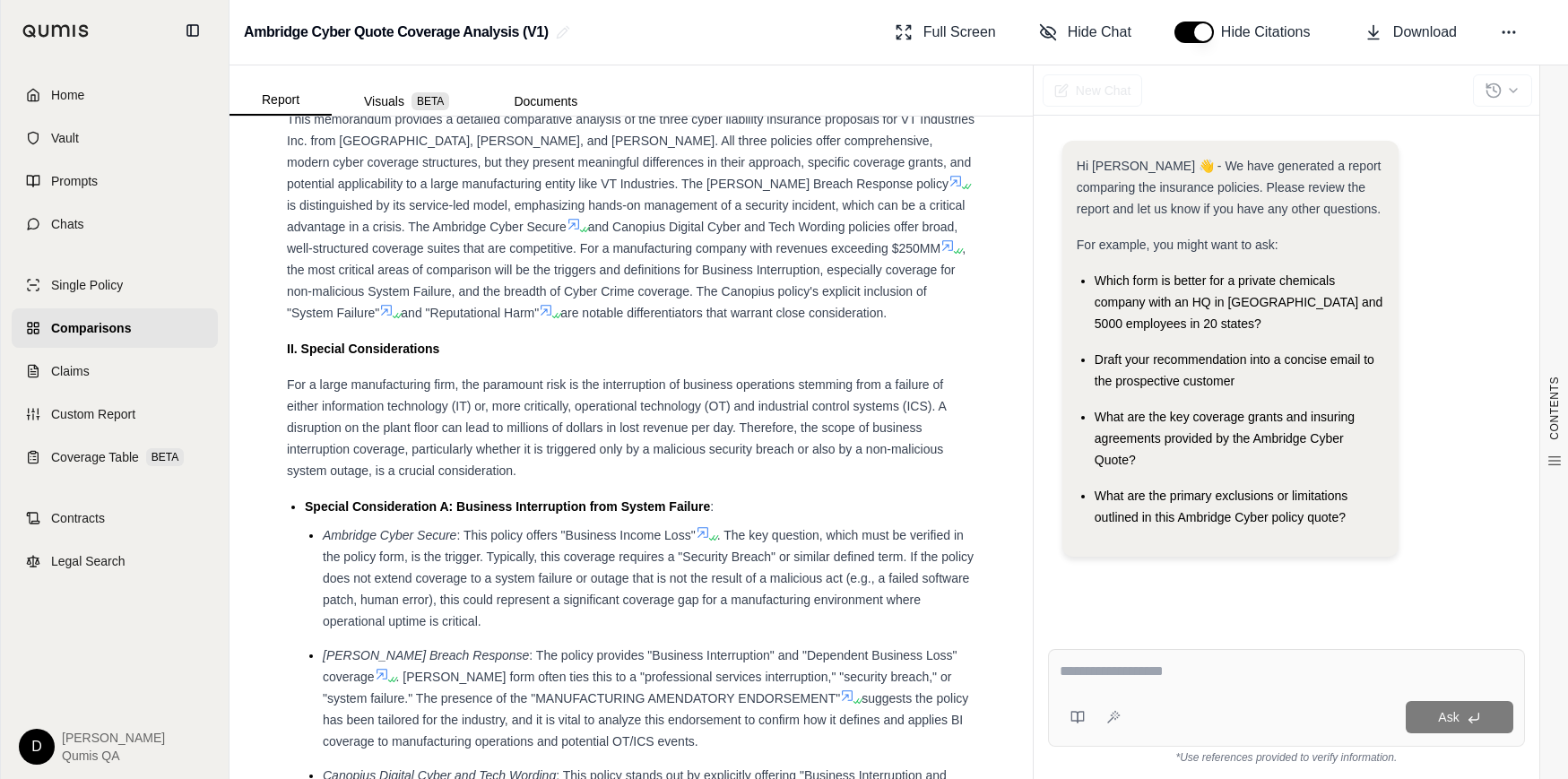
scroll to position [1843, 0]
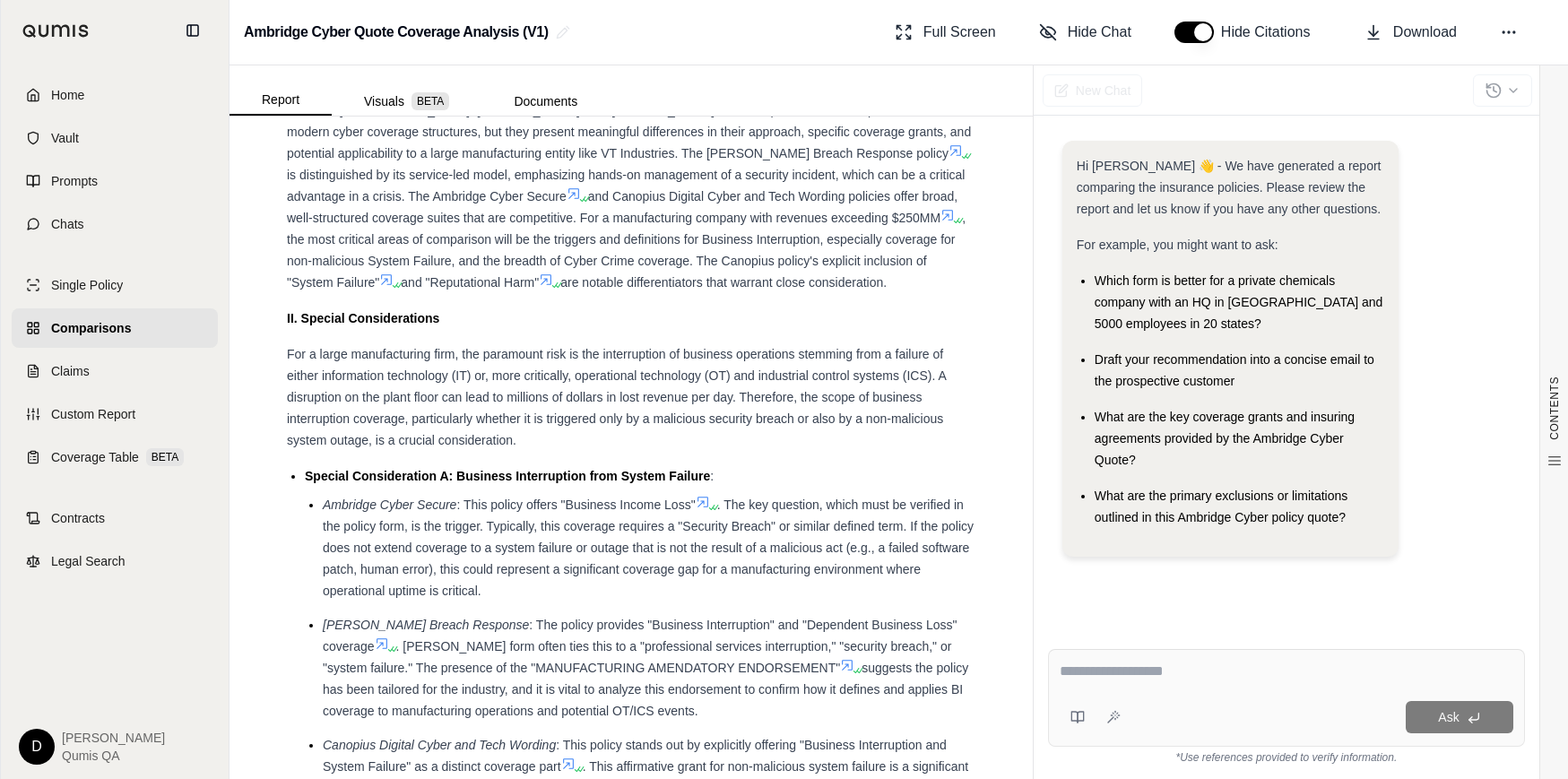
click at [799, 432] on div "For a large manufacturing firm, the paramount risk is the interruption of busin…" at bounding box center [631, 398] width 689 height 108
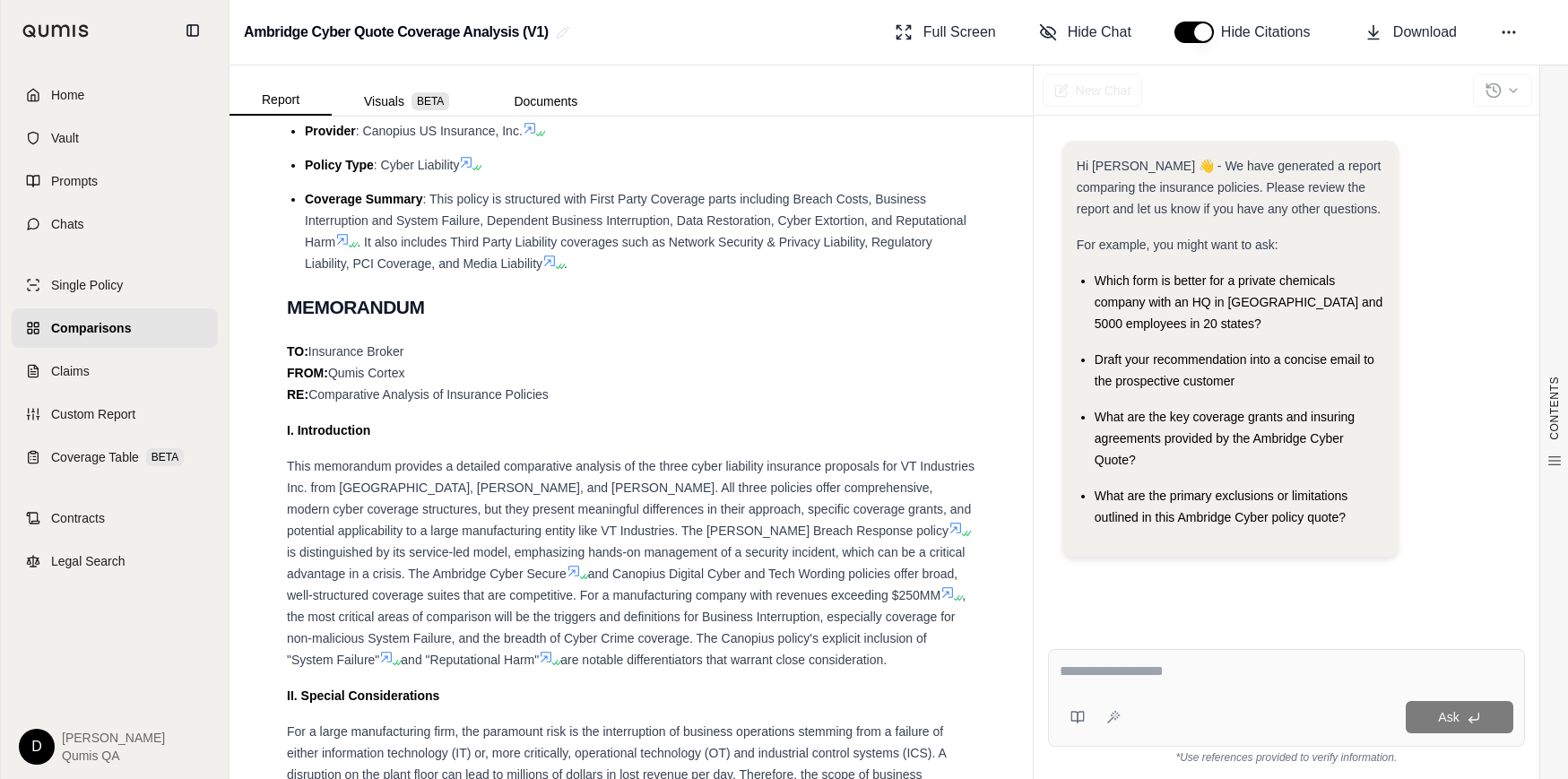
scroll to position [1453, 0]
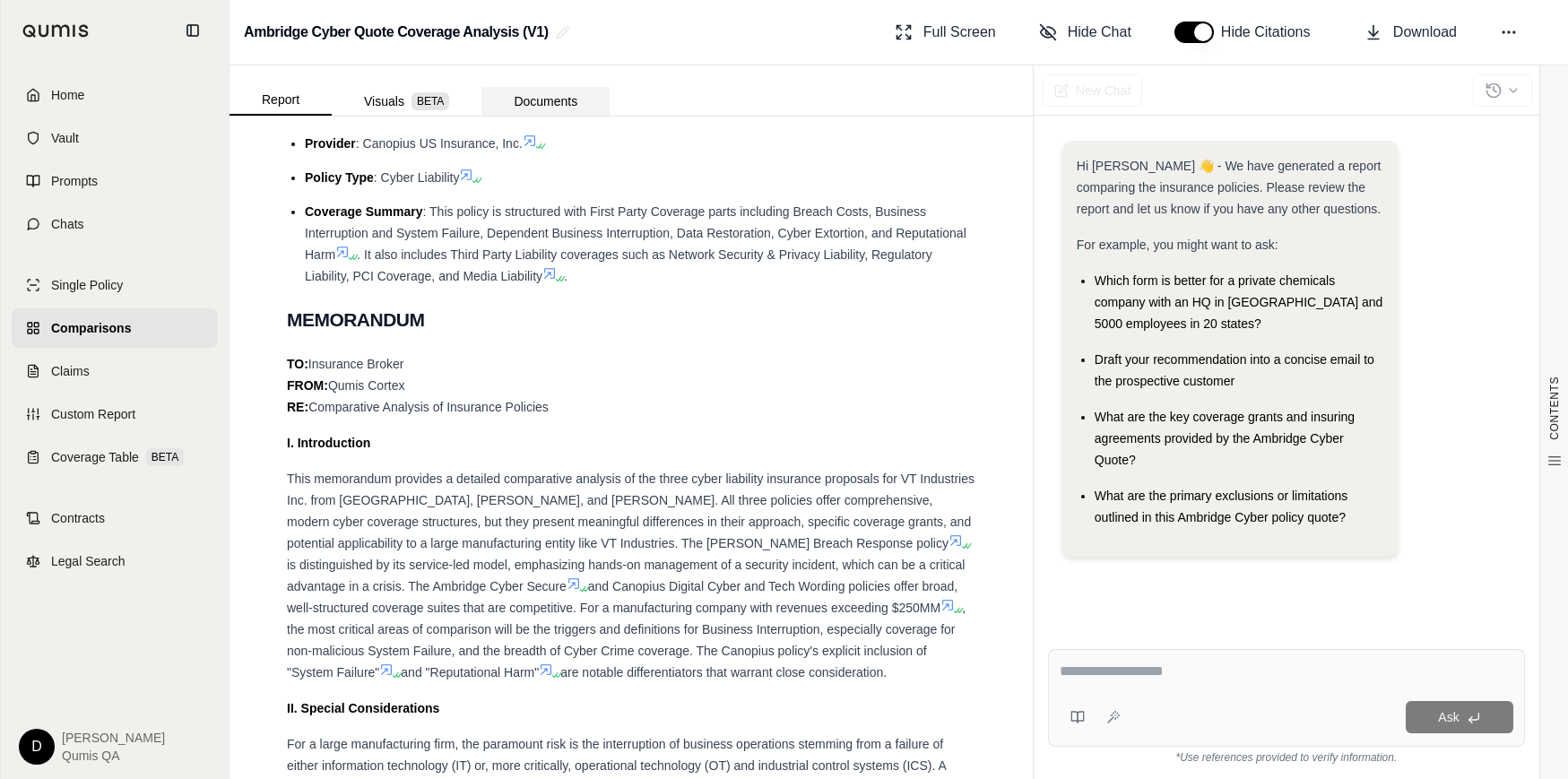
click at [544, 91] on button "Documents" at bounding box center [545, 102] width 129 height 29
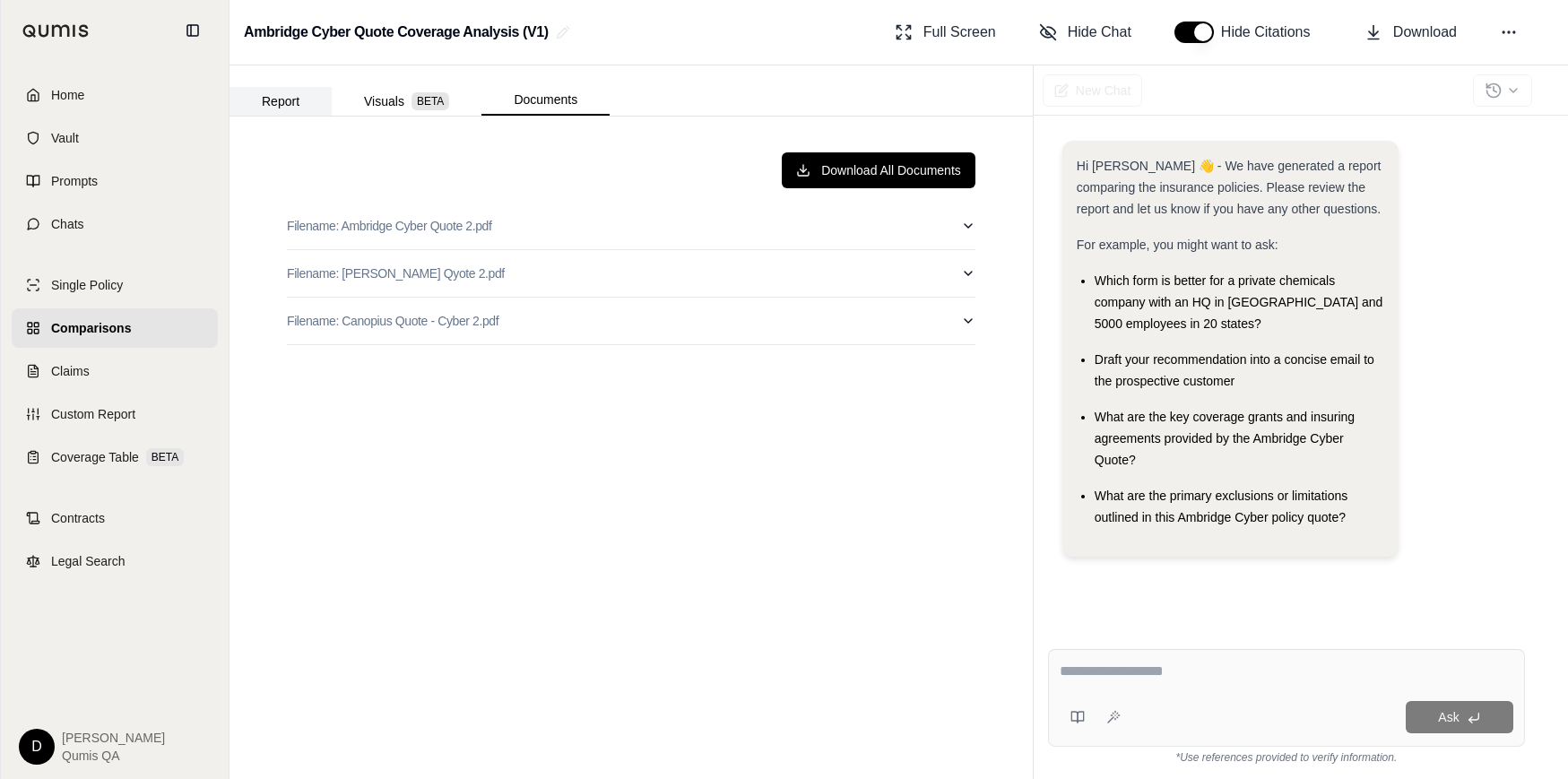
click at [281, 96] on button "Report" at bounding box center [281, 102] width 102 height 29
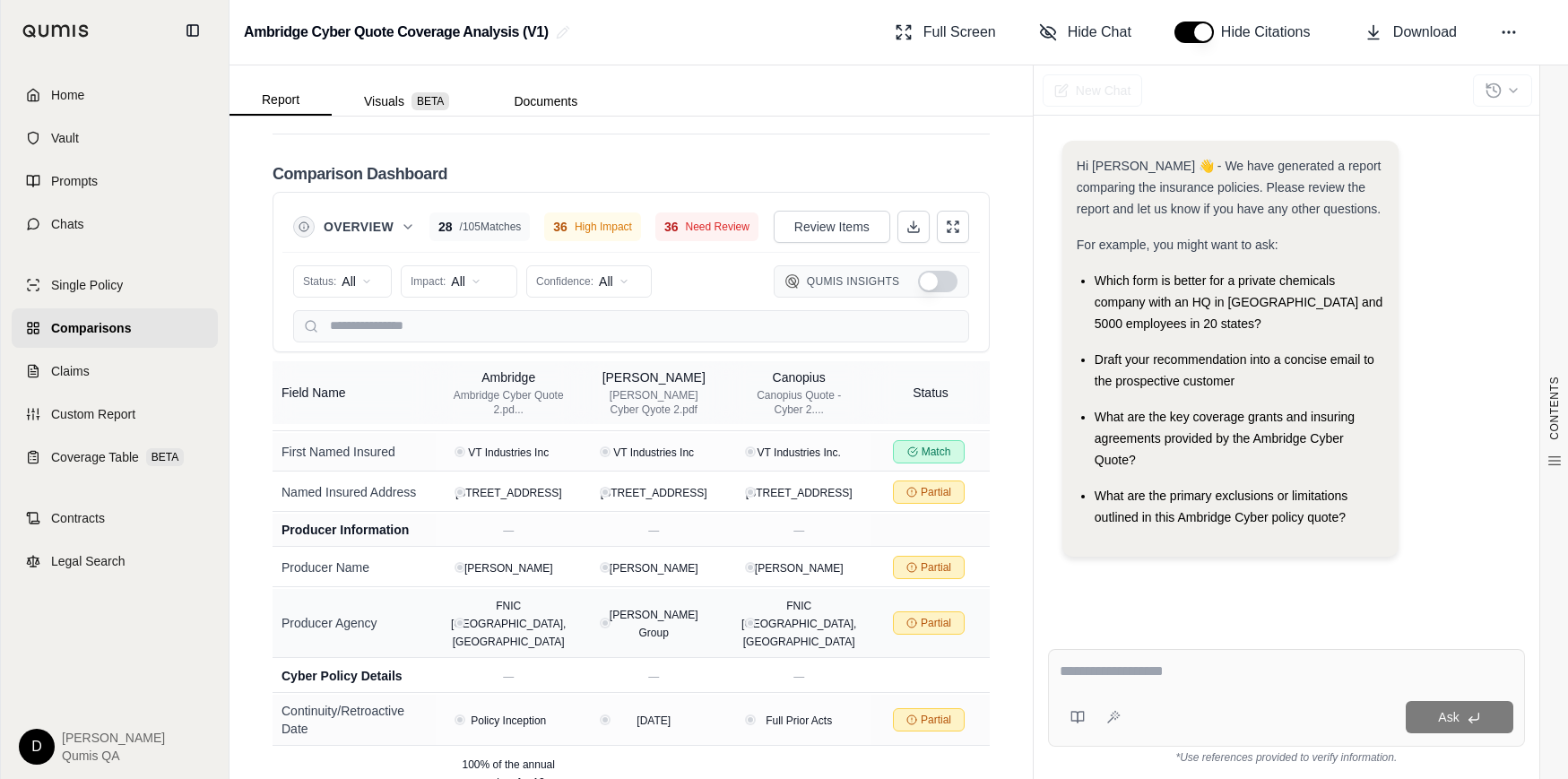
scroll to position [380, 0]
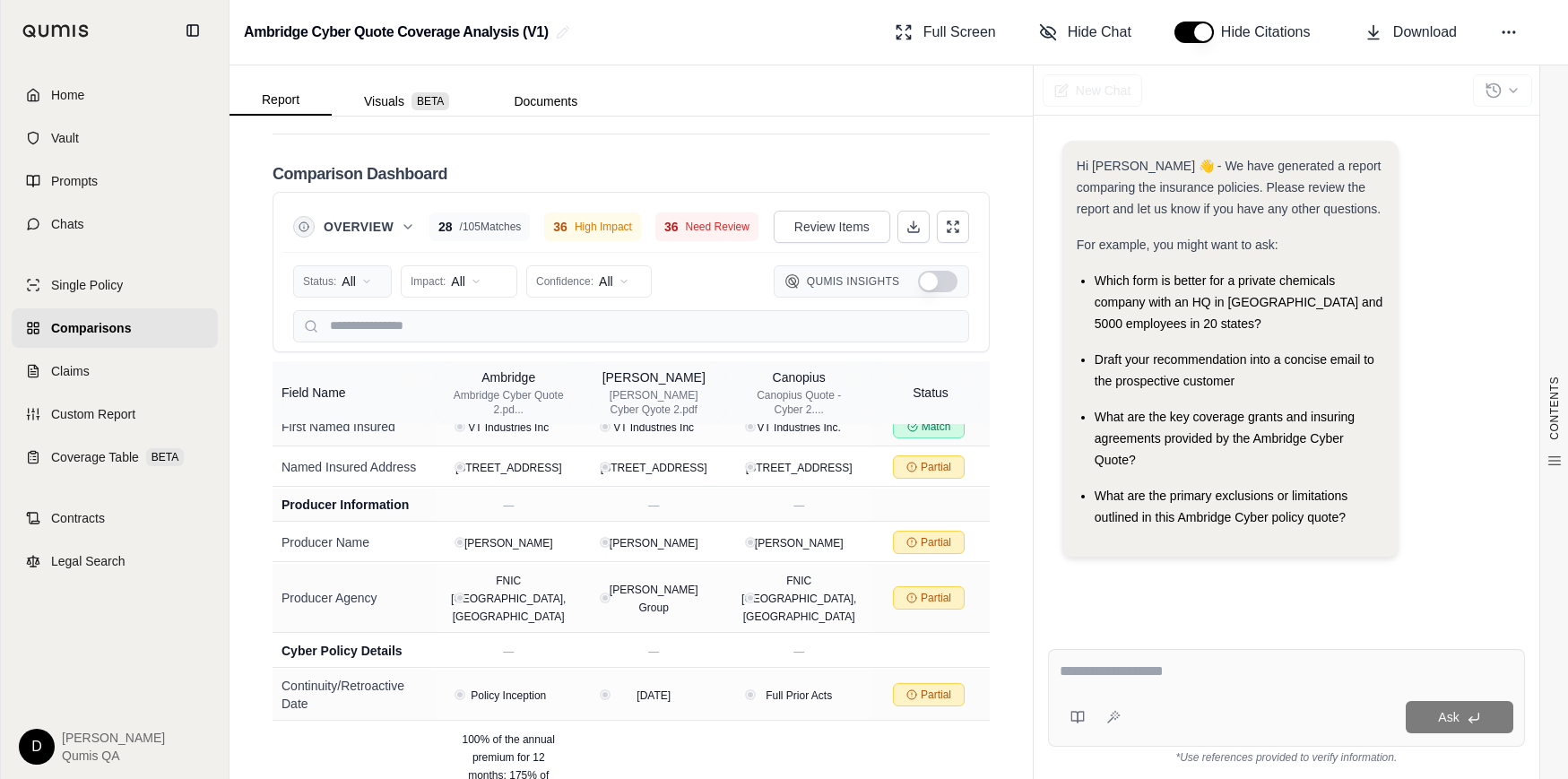
click at [342, 264] on html "Home Vault Prompts Chats Single Policy Comparisons Claims Custom Report Coverag…" at bounding box center [784, 390] width 1568 height 779
click at [456, 263] on html "Home Vault Prompts Chats Single Policy Comparisons Claims Custom Report Coverag…" at bounding box center [784, 390] width 1568 height 779
click at [575, 262] on html "Home Vault Prompts Chats Single Policy Comparisons Claims Custom Report Coverag…" at bounding box center [784, 390] width 1568 height 779
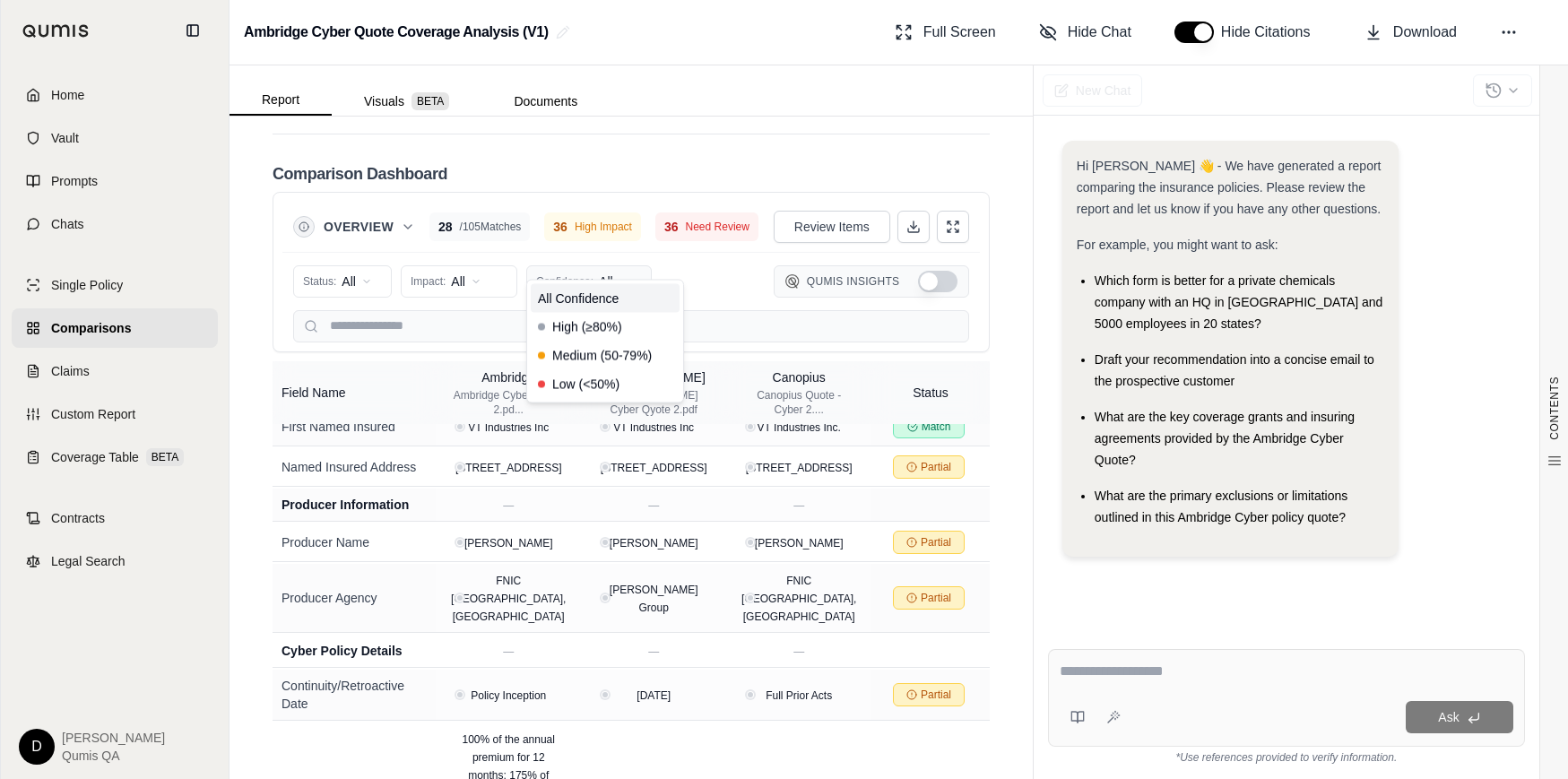
click at [575, 262] on html "Home Vault Prompts Chats Single Policy Comparisons Claims Custom Report Coverag…" at bounding box center [784, 390] width 1568 height 779
click at [356, 264] on html "Home Vault Prompts Chats Single Policy Comparisons Claims Custom Report Coverag…" at bounding box center [784, 390] width 1568 height 779
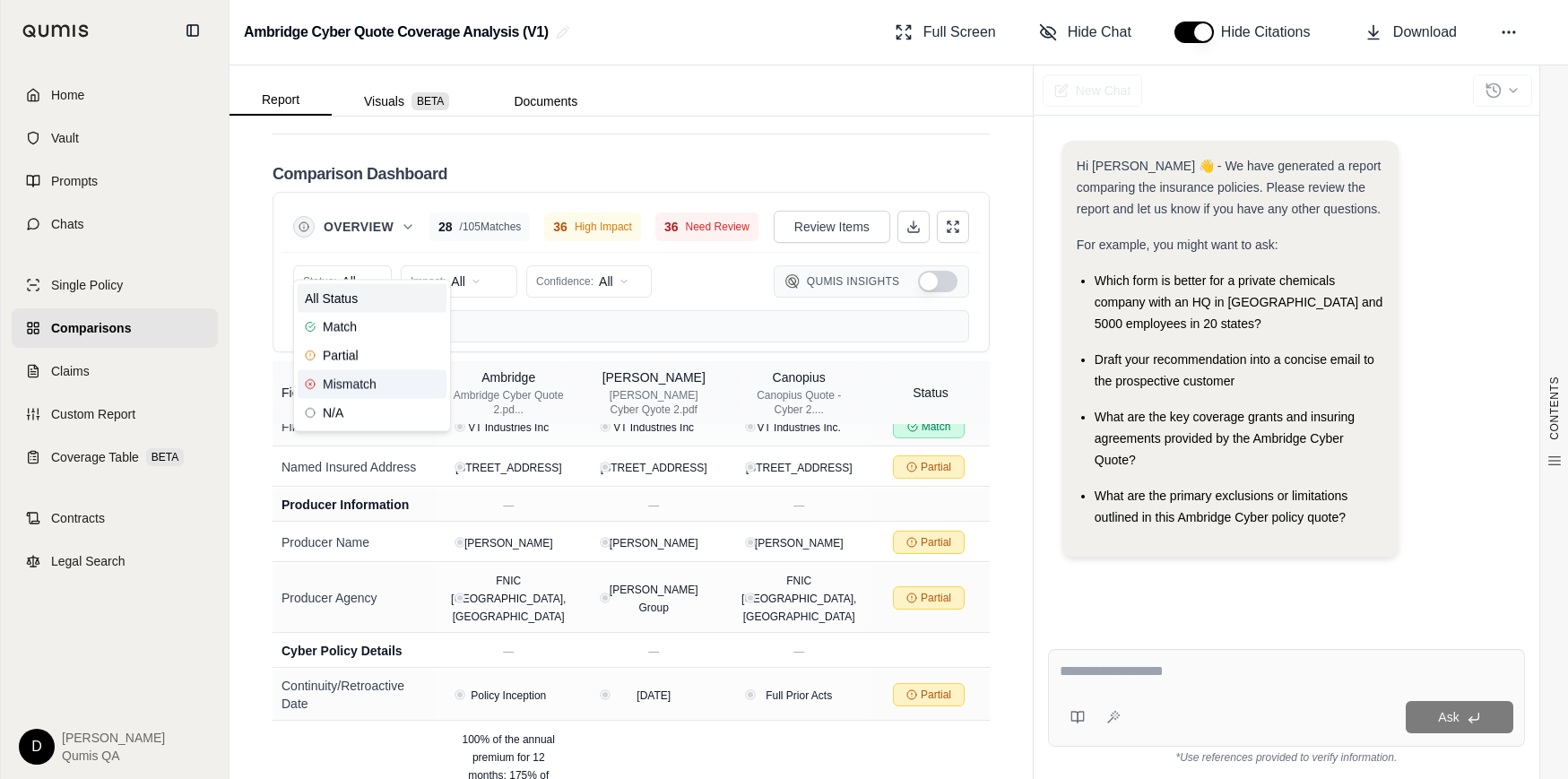
click at [355, 386] on span "Mismatch" at bounding box center [341, 385] width 72 height 18
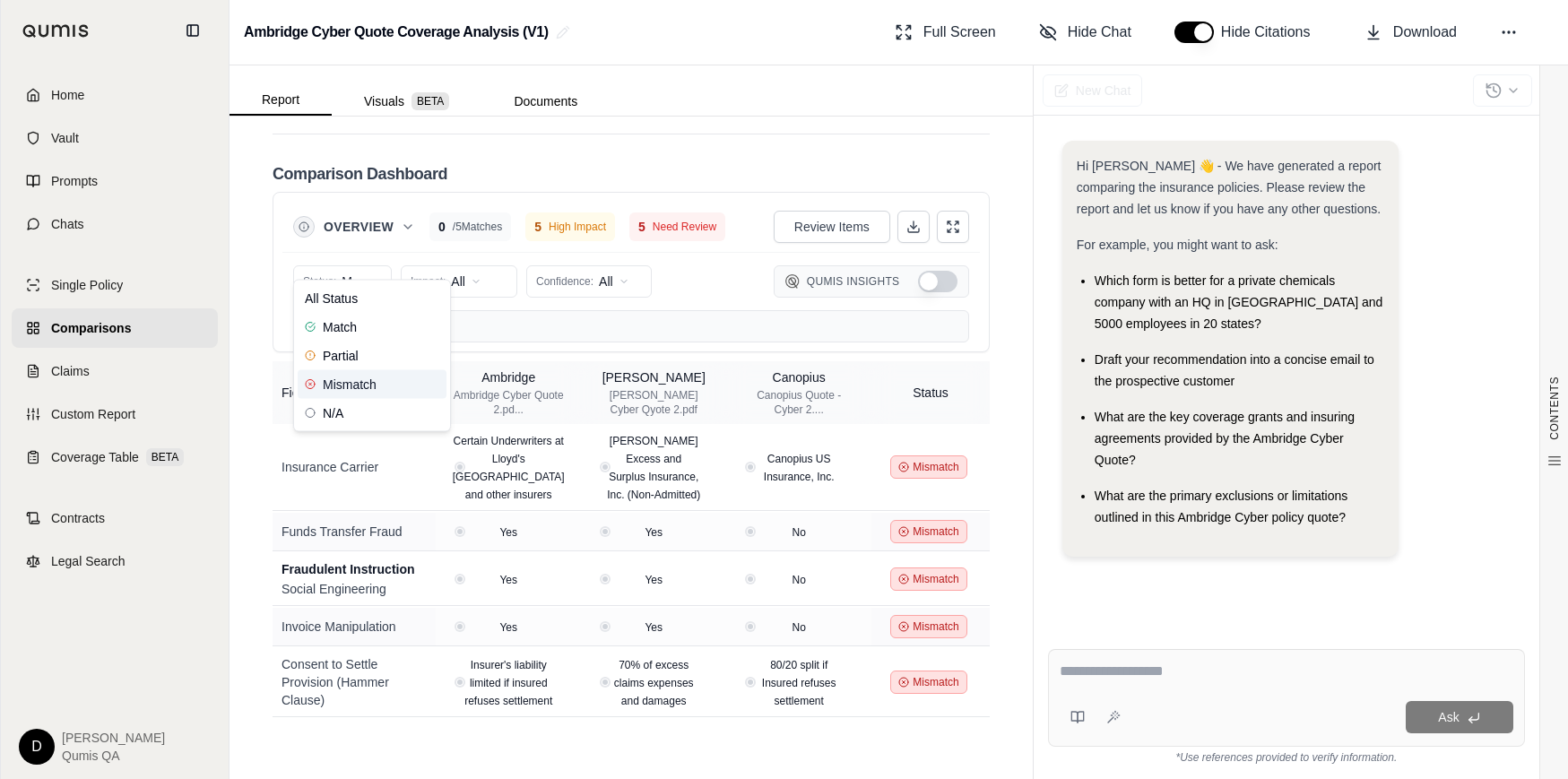
scroll to position [0, 0]
click at [459, 265] on html "Home Vault Prompts Chats Single Policy Comparisons Claims Custom Report Coverag…" at bounding box center [784, 390] width 1568 height 779
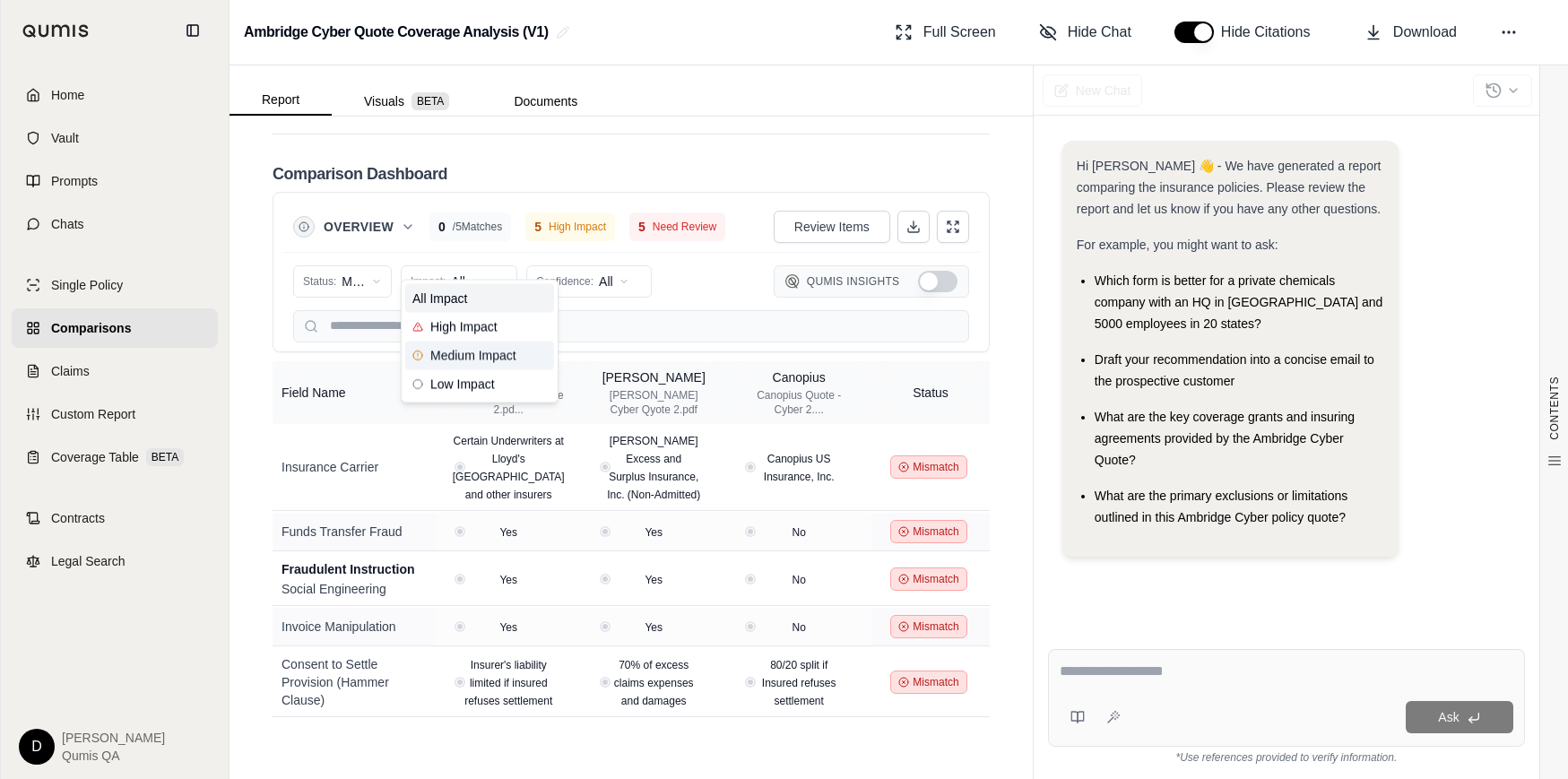
click at [458, 354] on span "Medium Impact" at bounding box center [465, 356] width 104 height 18
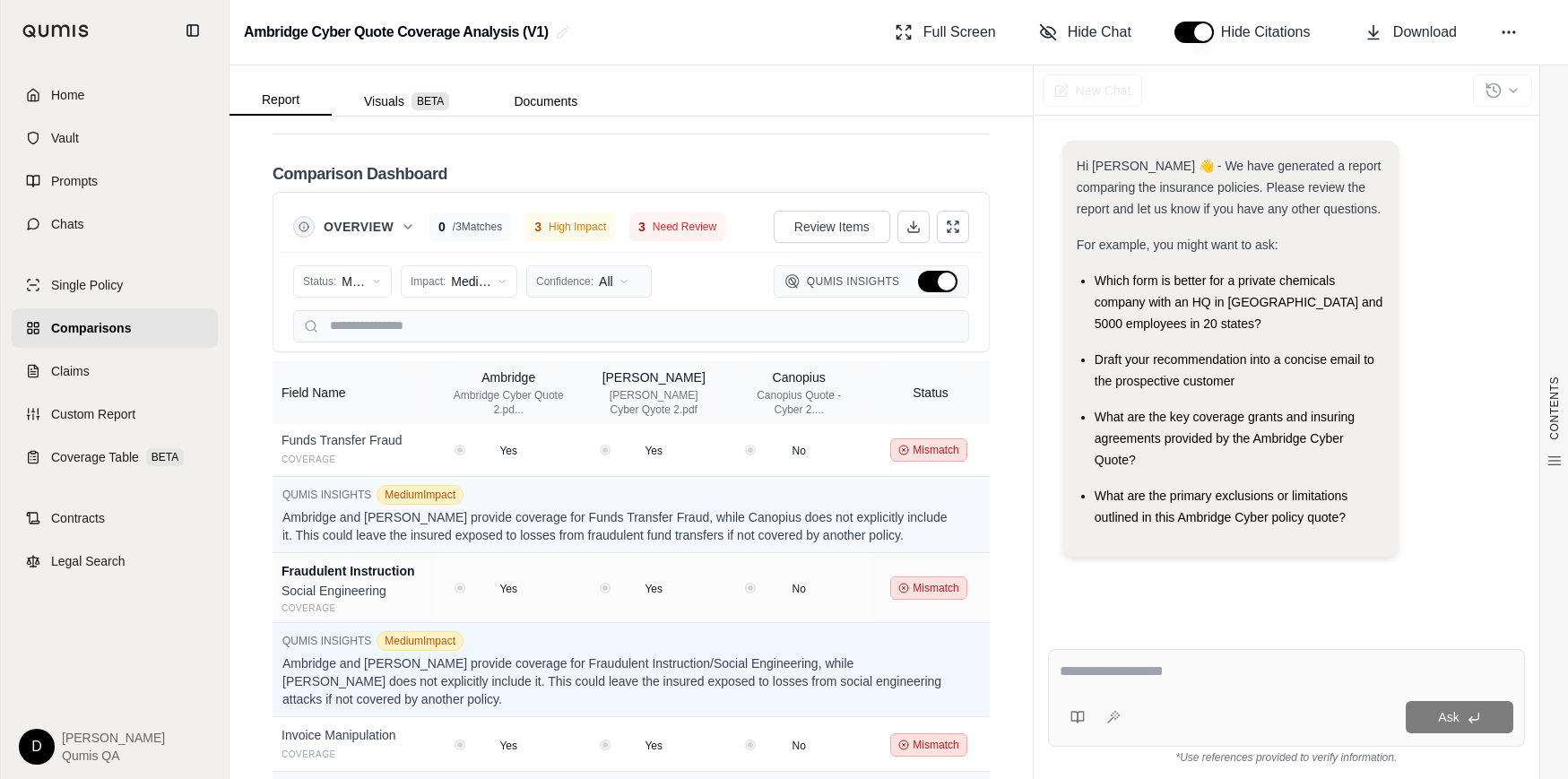
click at [575, 264] on html "Home Vault Prompts Chats Single Policy Comparisons Claims Custom Report Coverag…" at bounding box center [784, 390] width 1568 height 779
click at [582, 354] on span "Medium (50-79%)" at bounding box center [594, 356] width 114 height 18
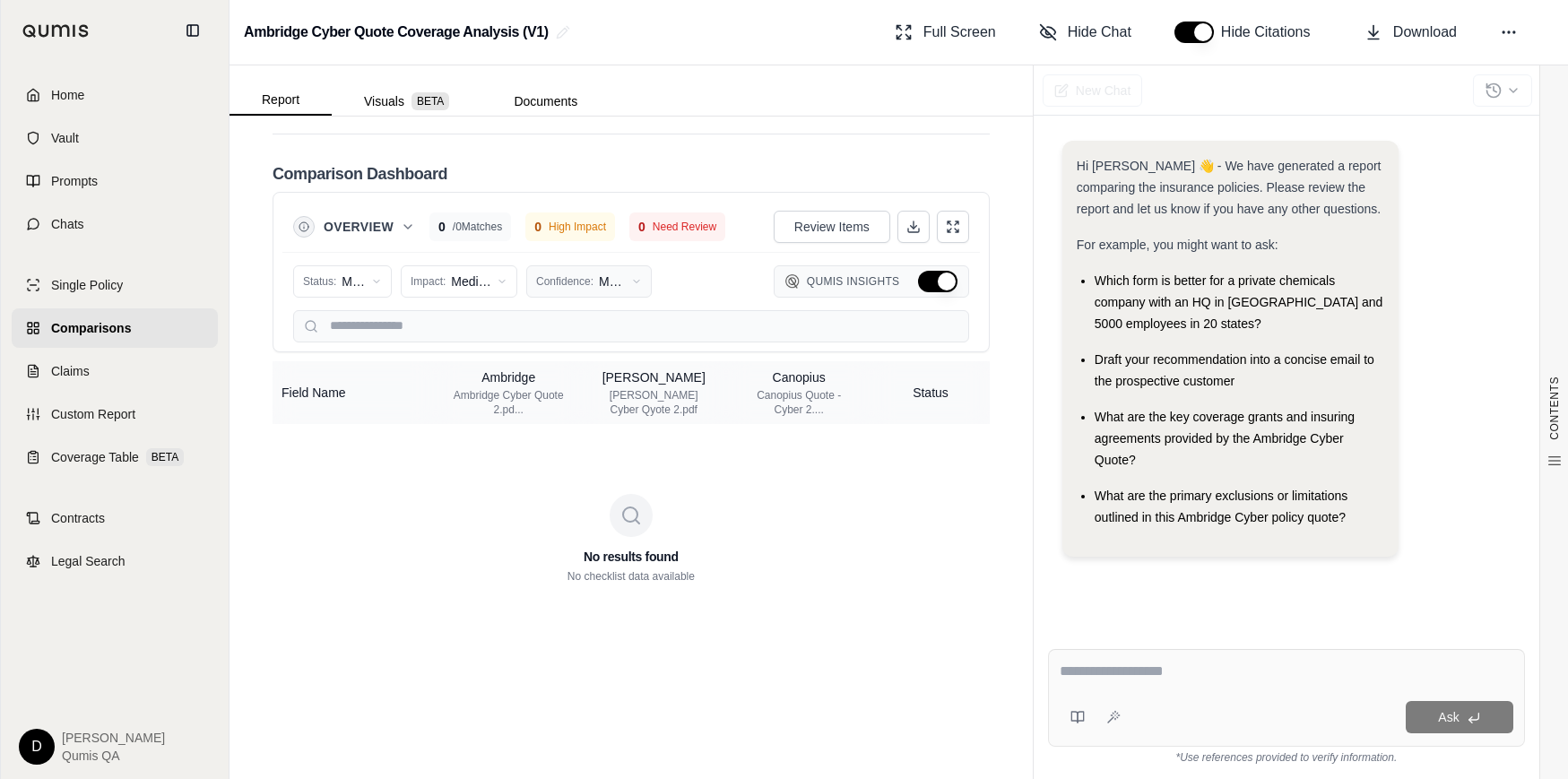
click at [563, 270] on html "Home Vault Prompts Chats Single Policy Comparisons Claims Custom Report Coverag…" at bounding box center [784, 390] width 1568 height 779
click at [574, 386] on span "Low (<50%)" at bounding box center [578, 385] width 82 height 18
click at [561, 254] on html "Home Vault Prompts Chats Single Policy Comparisons Claims Custom Report Coverag…" at bounding box center [784, 390] width 1568 height 779
click at [563, 331] on span "High (≥80%)" at bounding box center [580, 327] width 85 height 18
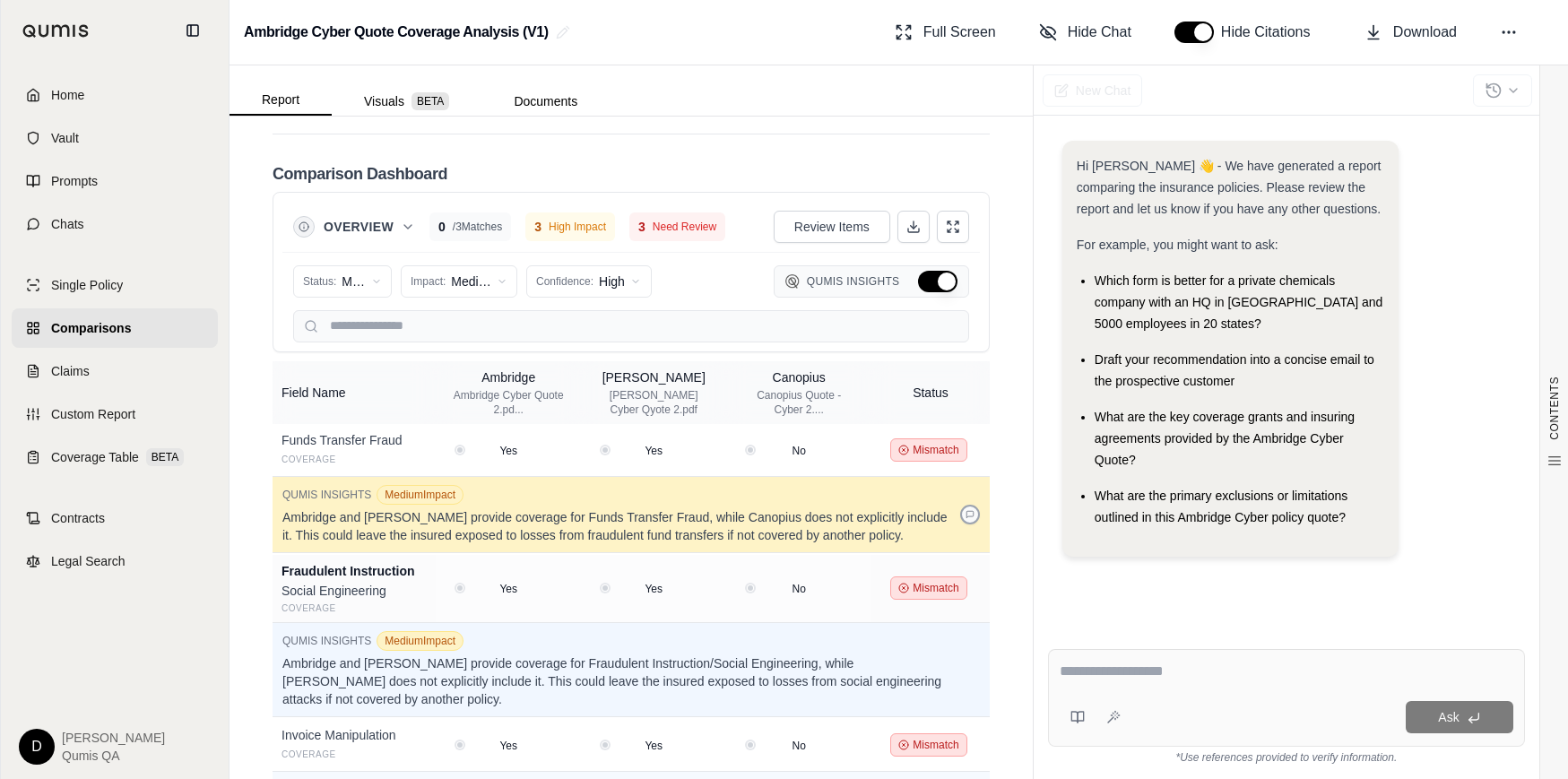
click at [966, 510] on icon at bounding box center [970, 515] width 9 height 9
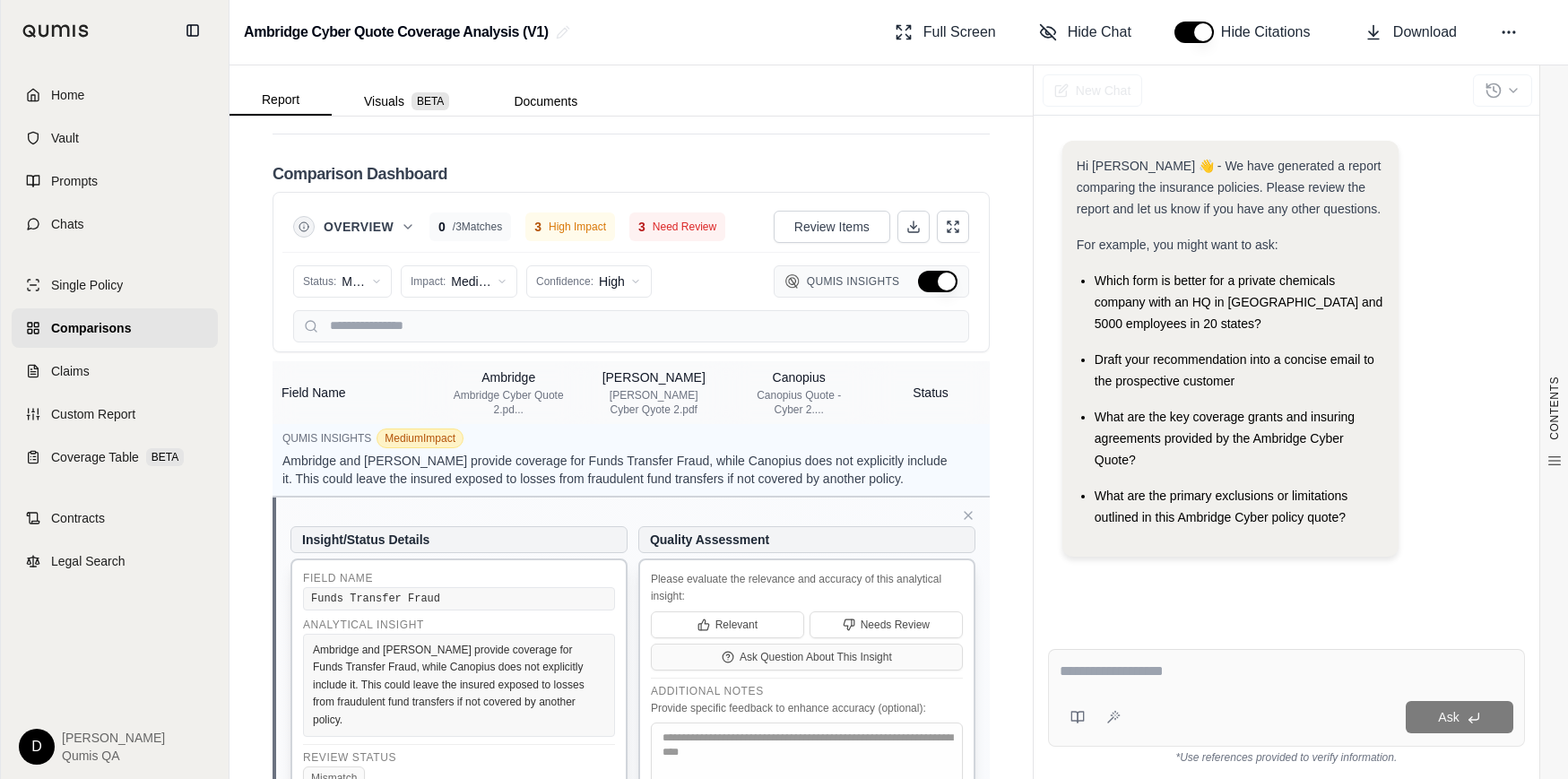
scroll to position [54, 0]
click at [972, 511] on icon at bounding box center [968, 518] width 14 height 14
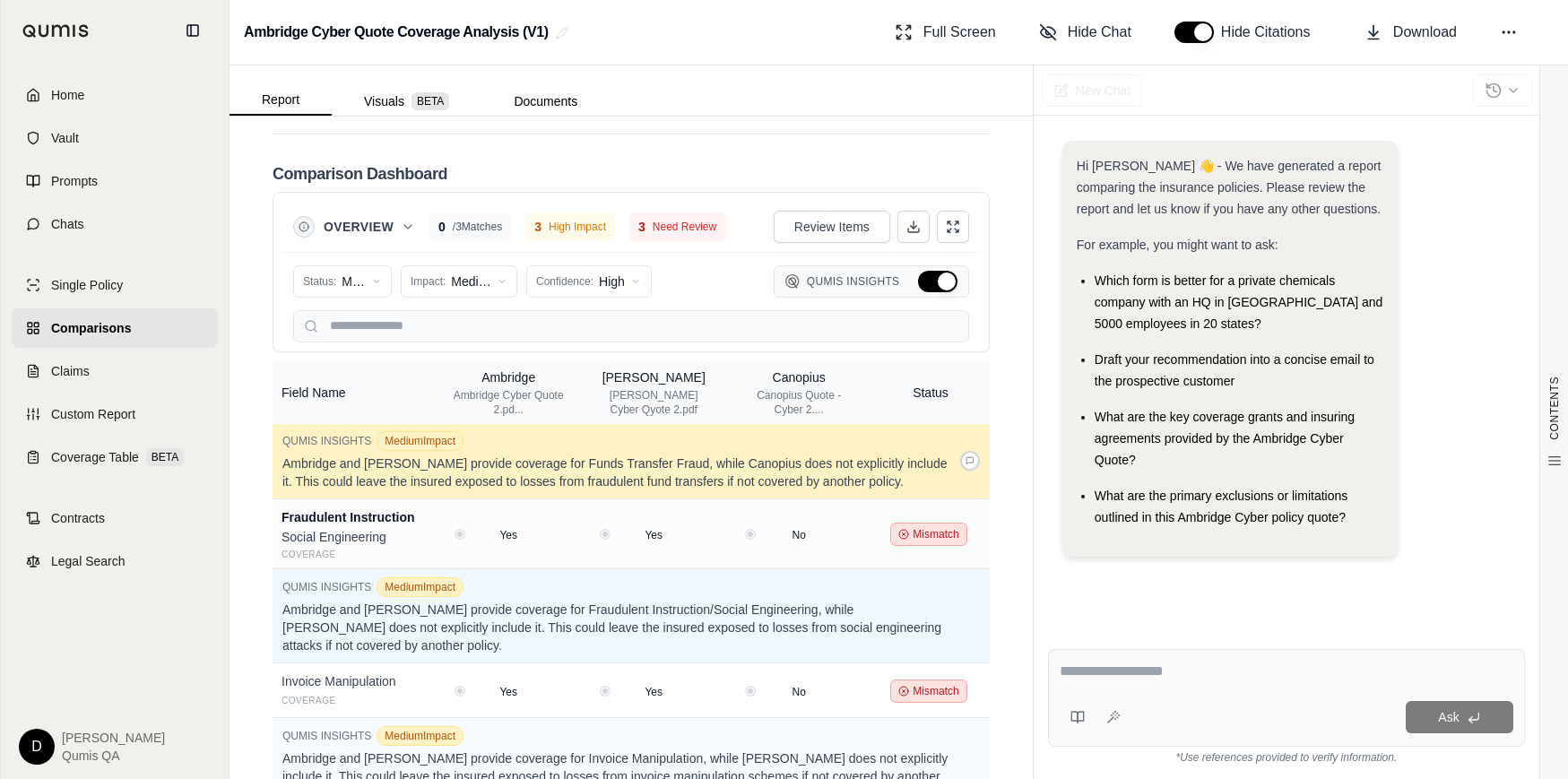
scroll to position [0, 0]
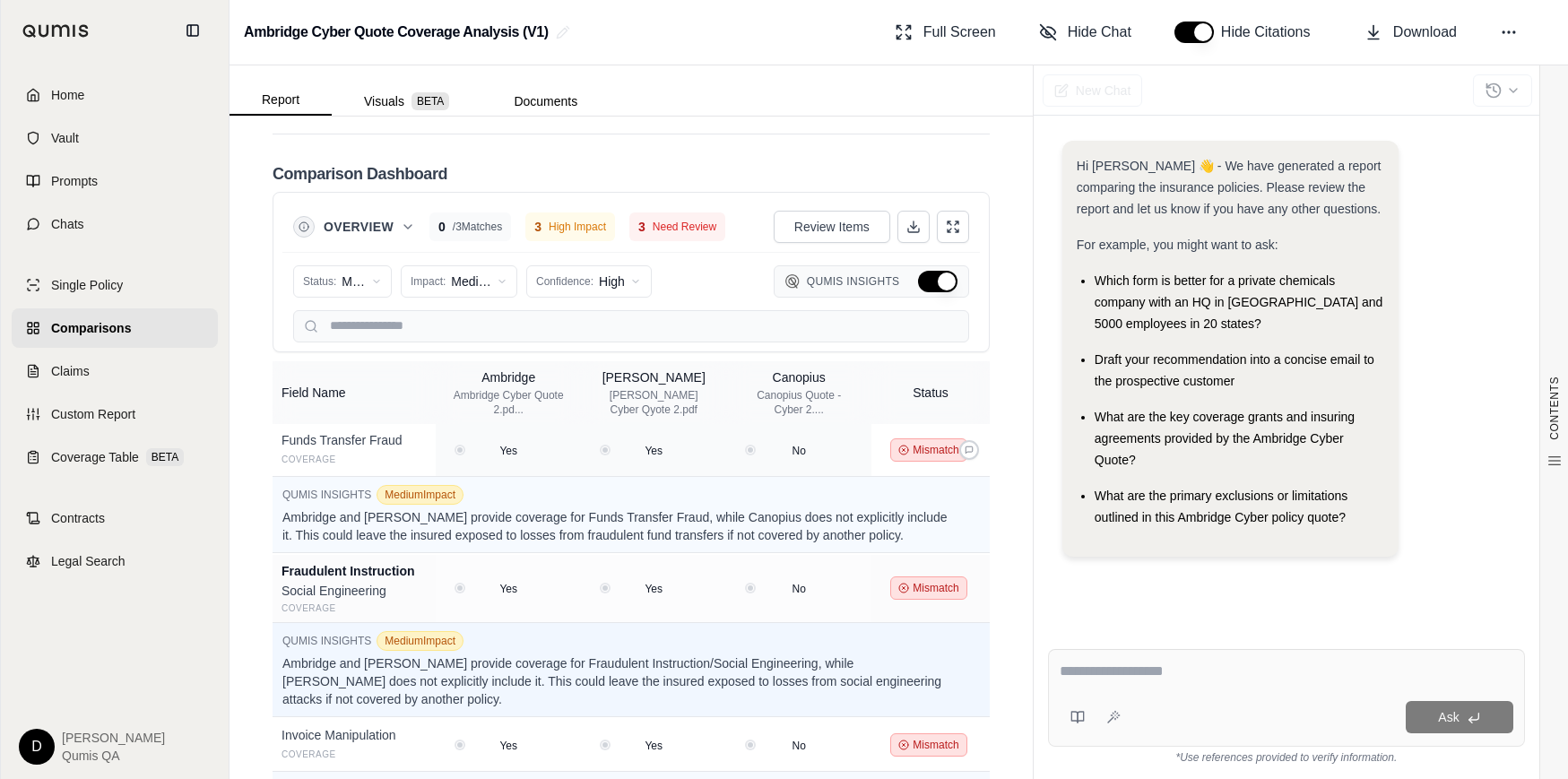
click at [975, 438] on div "Mismatch" at bounding box center [931, 450] width 104 height 23
click at [969, 445] on icon at bounding box center [969, 450] width 9 height 9
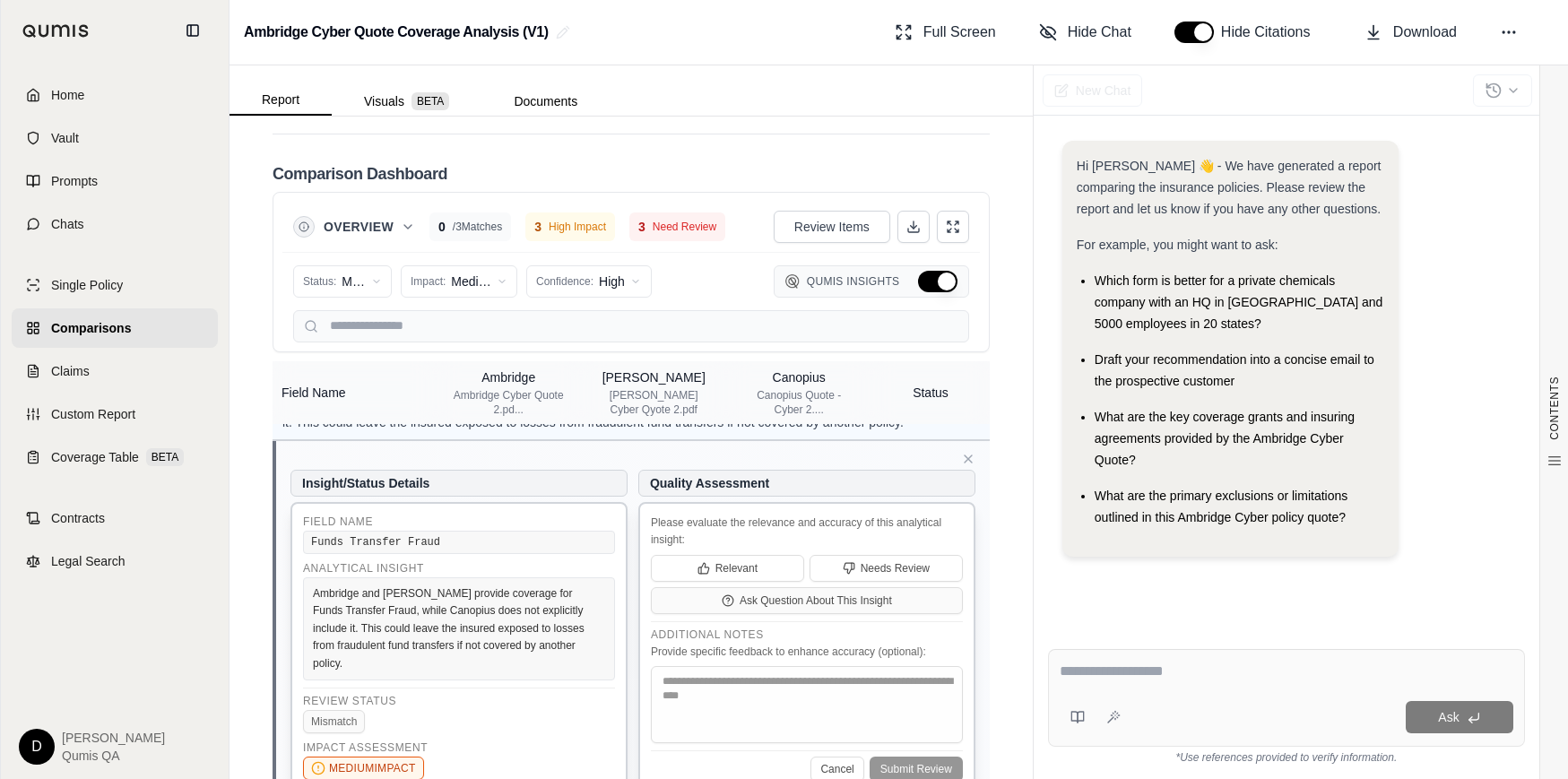
scroll to position [112, 0]
click at [725, 588] on button "Ask Question About This Insight" at bounding box center [806, 602] width 312 height 27
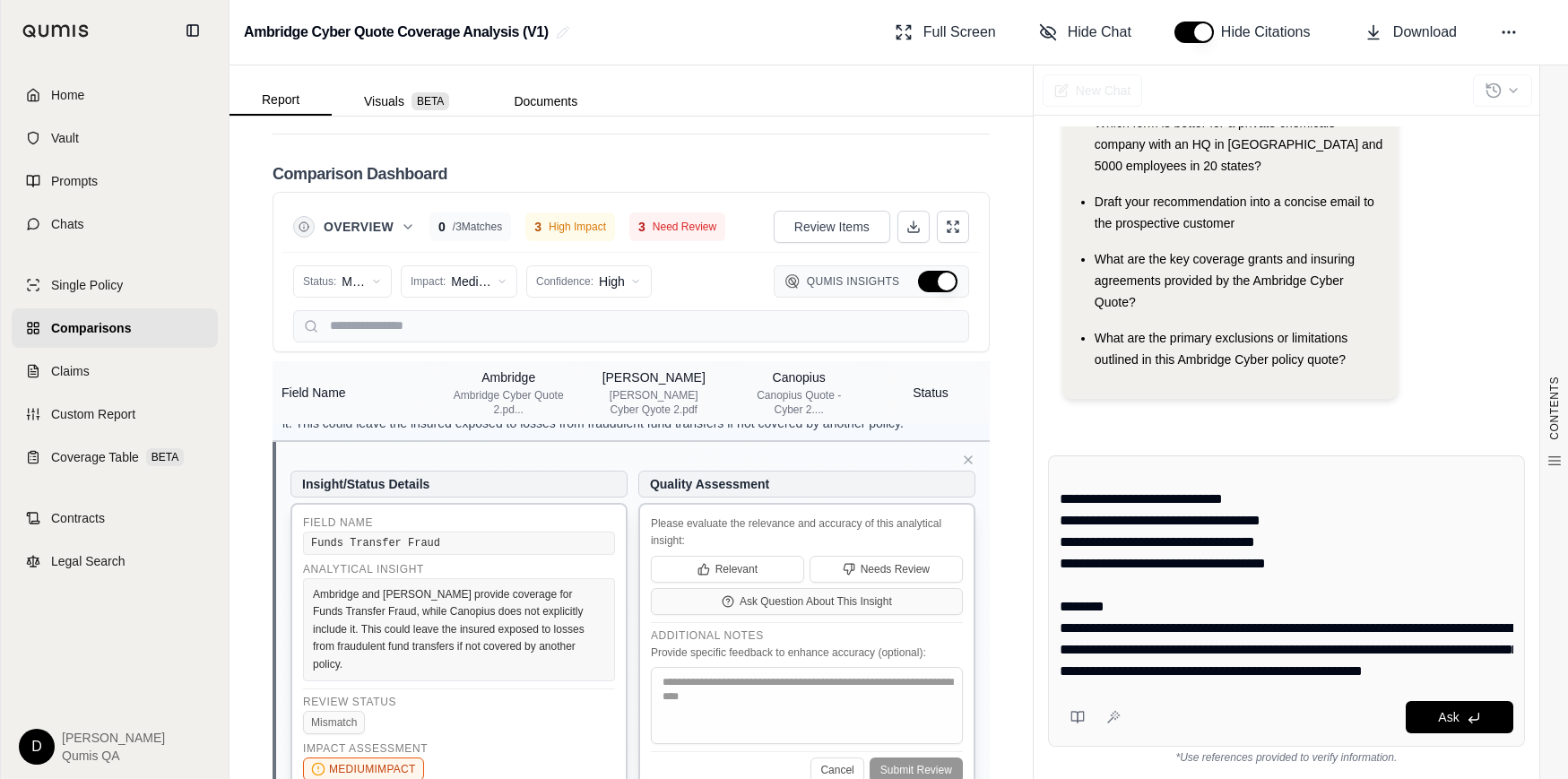
scroll to position [0, 0]
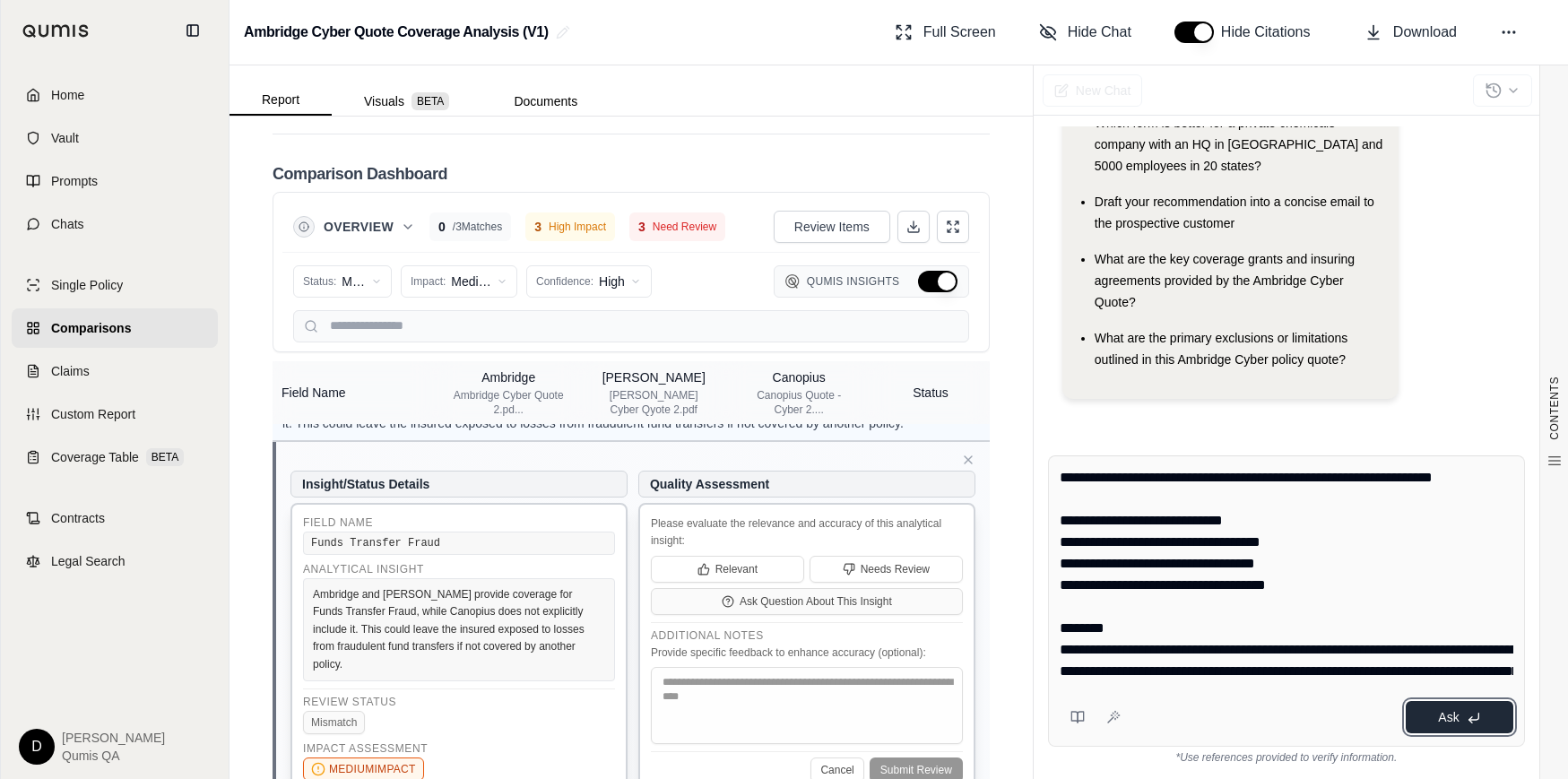
click at [1443, 725] on button "Ask" at bounding box center [1459, 718] width 108 height 32
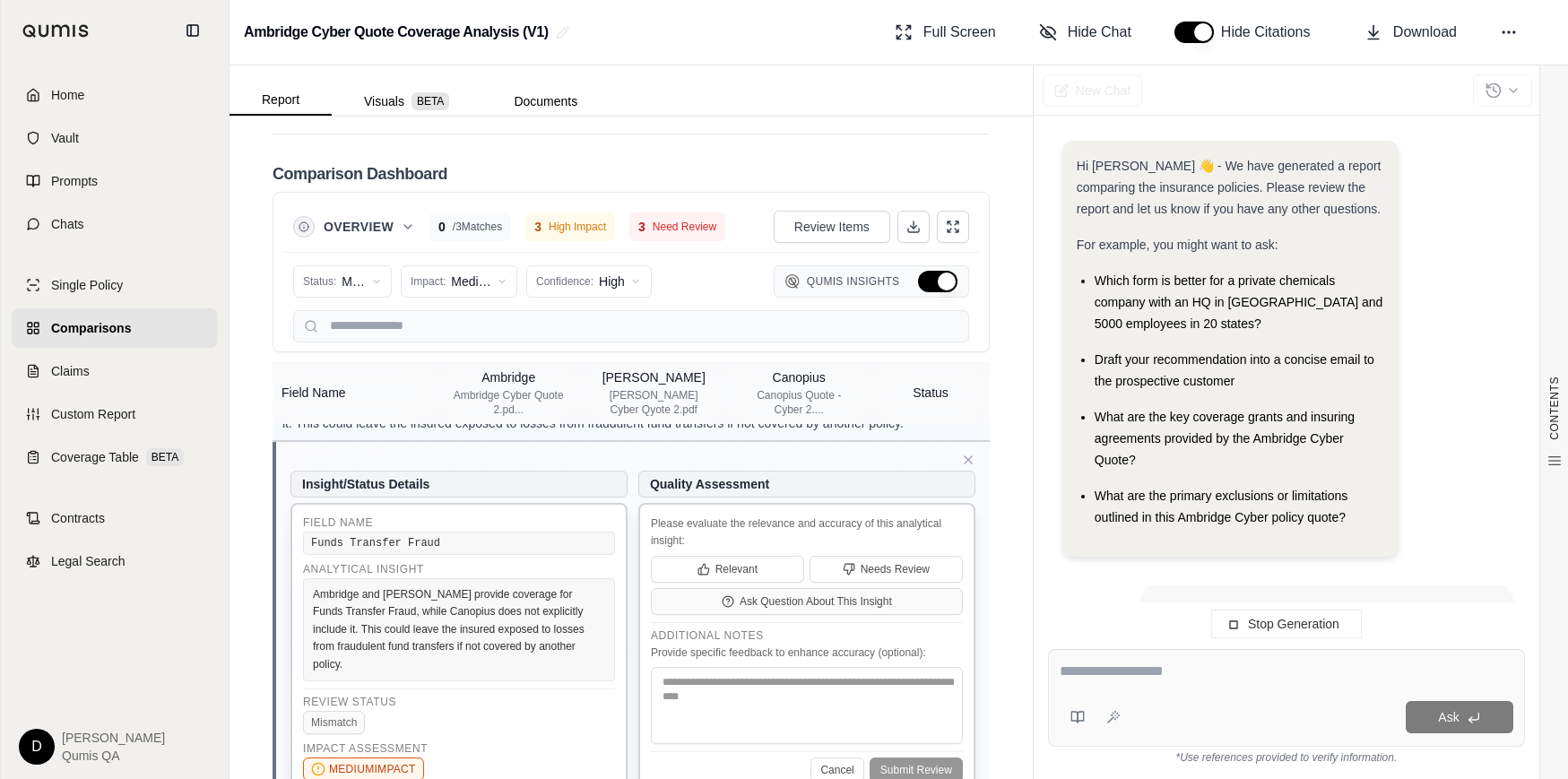
scroll to position [330, 0]
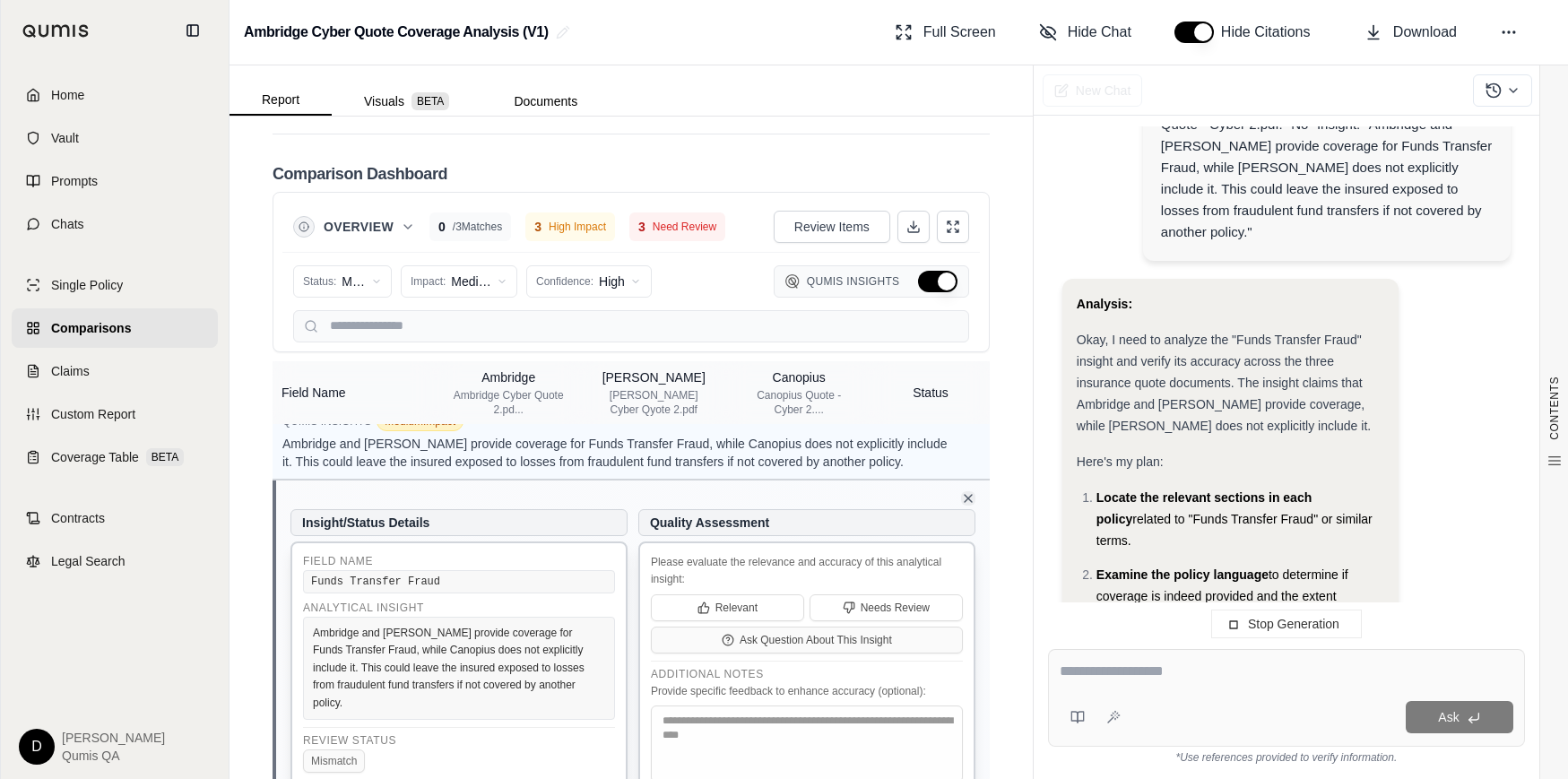
scroll to position [742, 0]
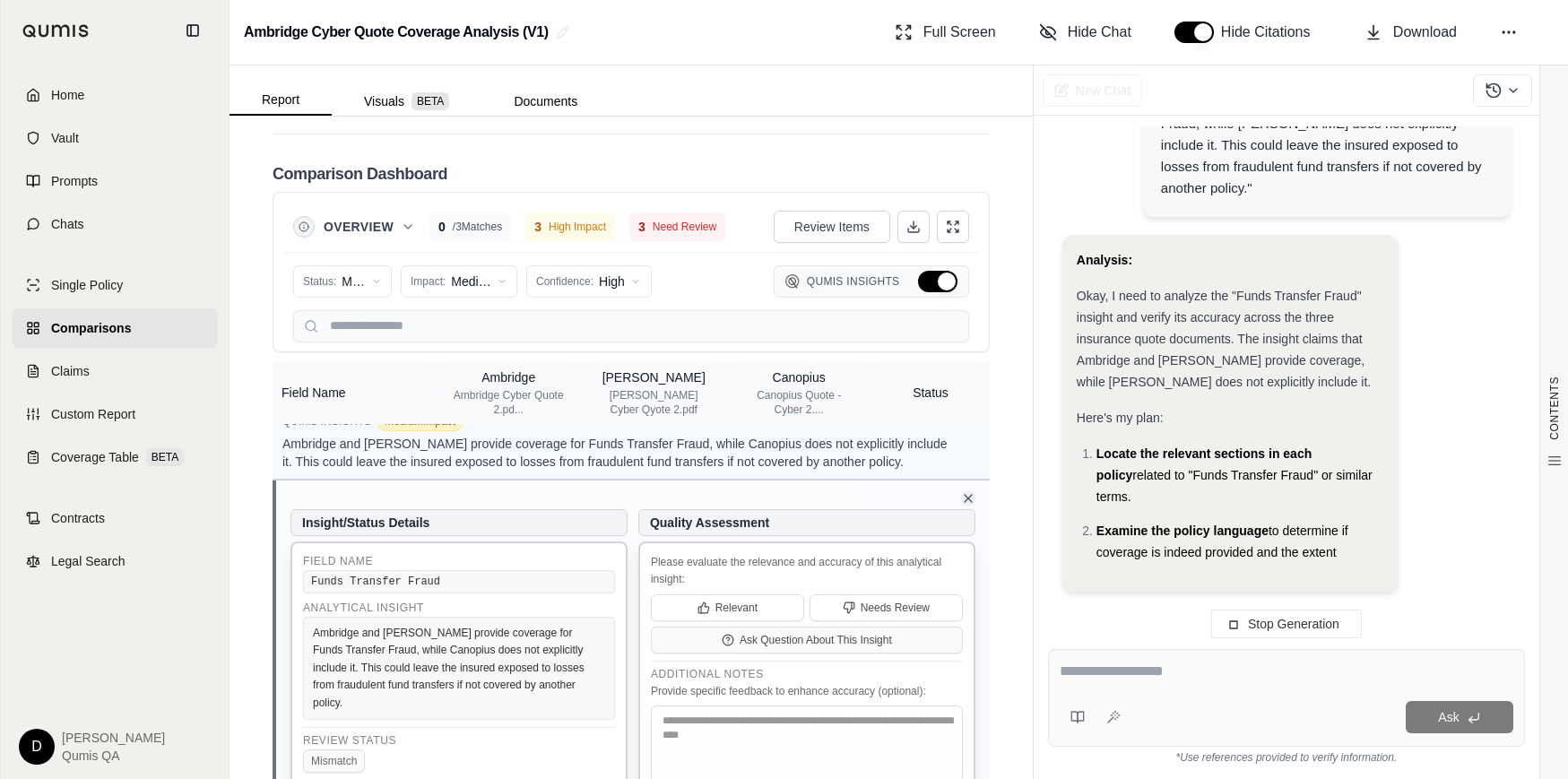
click at [969, 491] on icon at bounding box center [968, 498] width 14 height 14
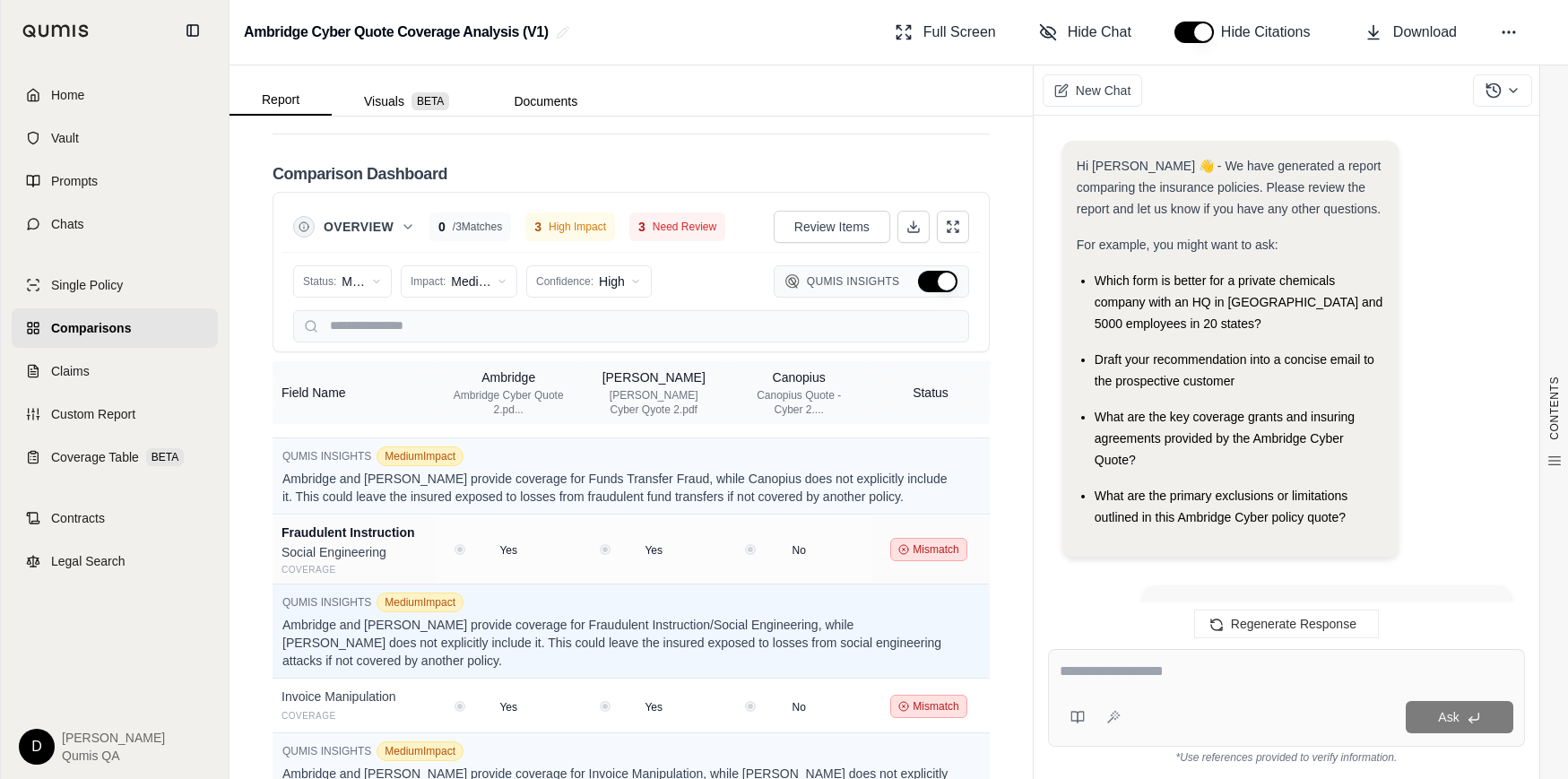
scroll to position [2335, 0]
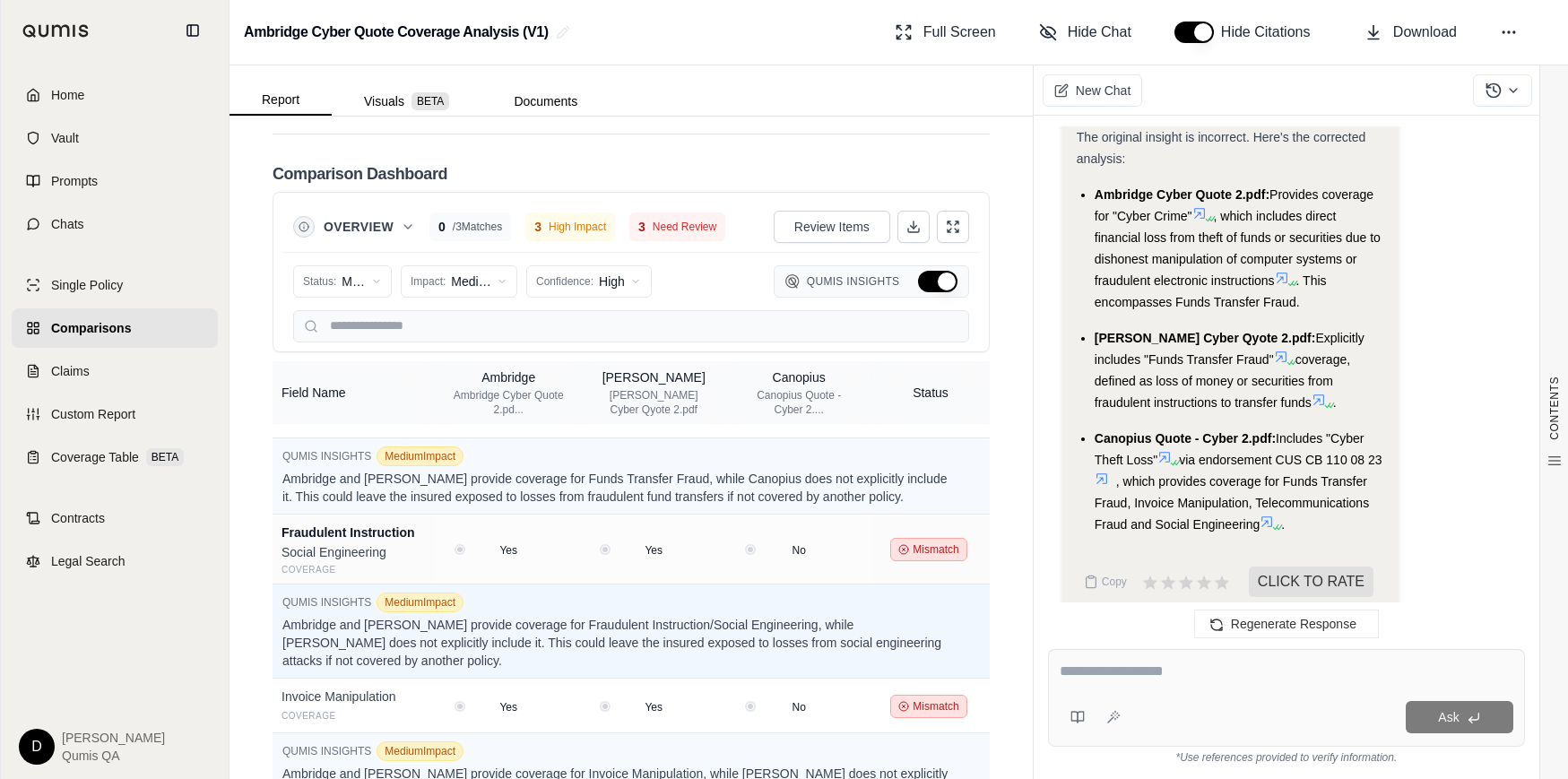
click at [933, 271] on button "Hide Qumis Insights" at bounding box center [938, 282] width 40 height 22
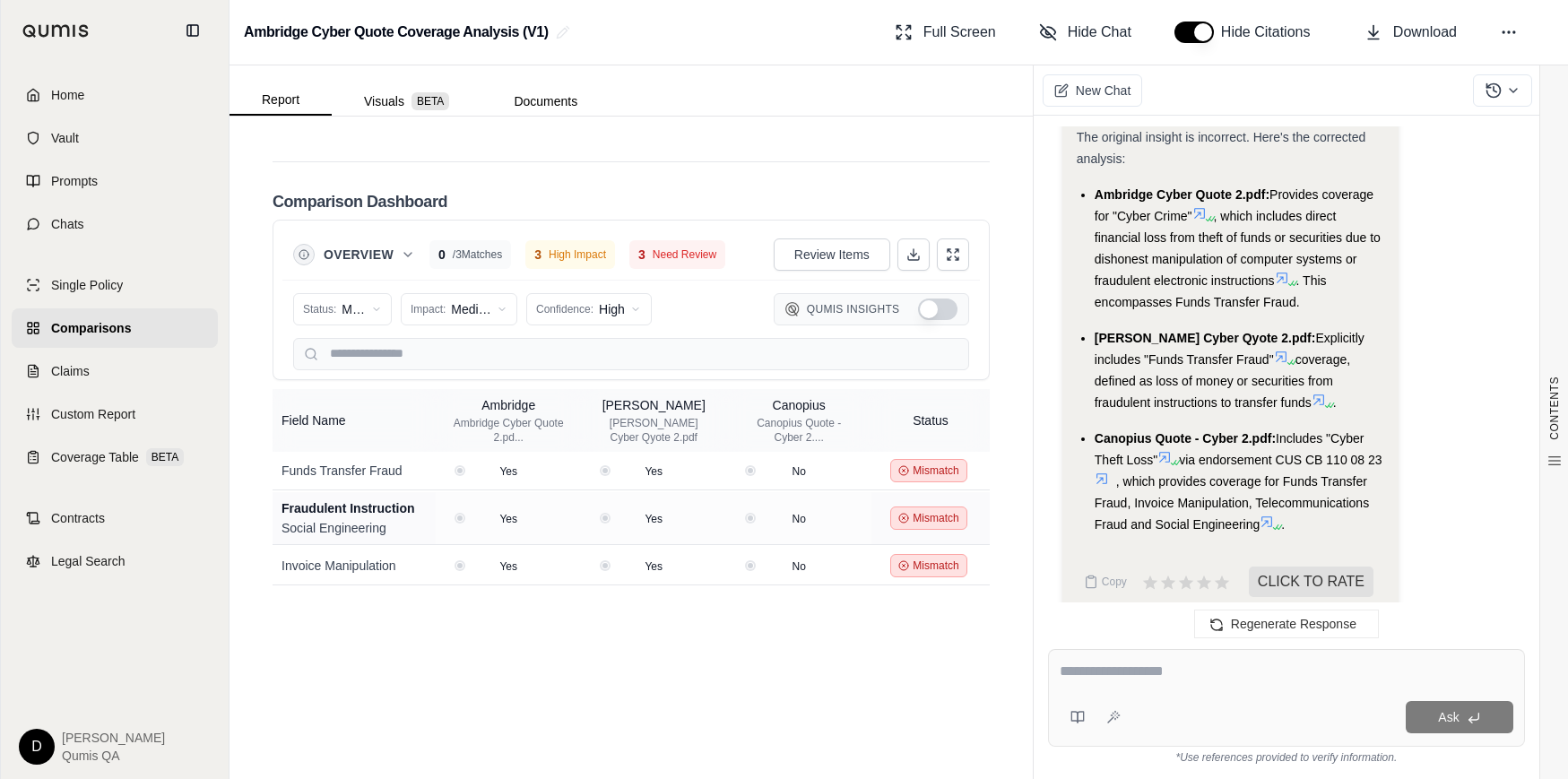
scroll to position [4539, 0]
click at [352, 288] on html "Home Vault Prompts Chats Single Policy Comparisons Claims Custom Report Coverag…" at bounding box center [784, 390] width 1568 height 779
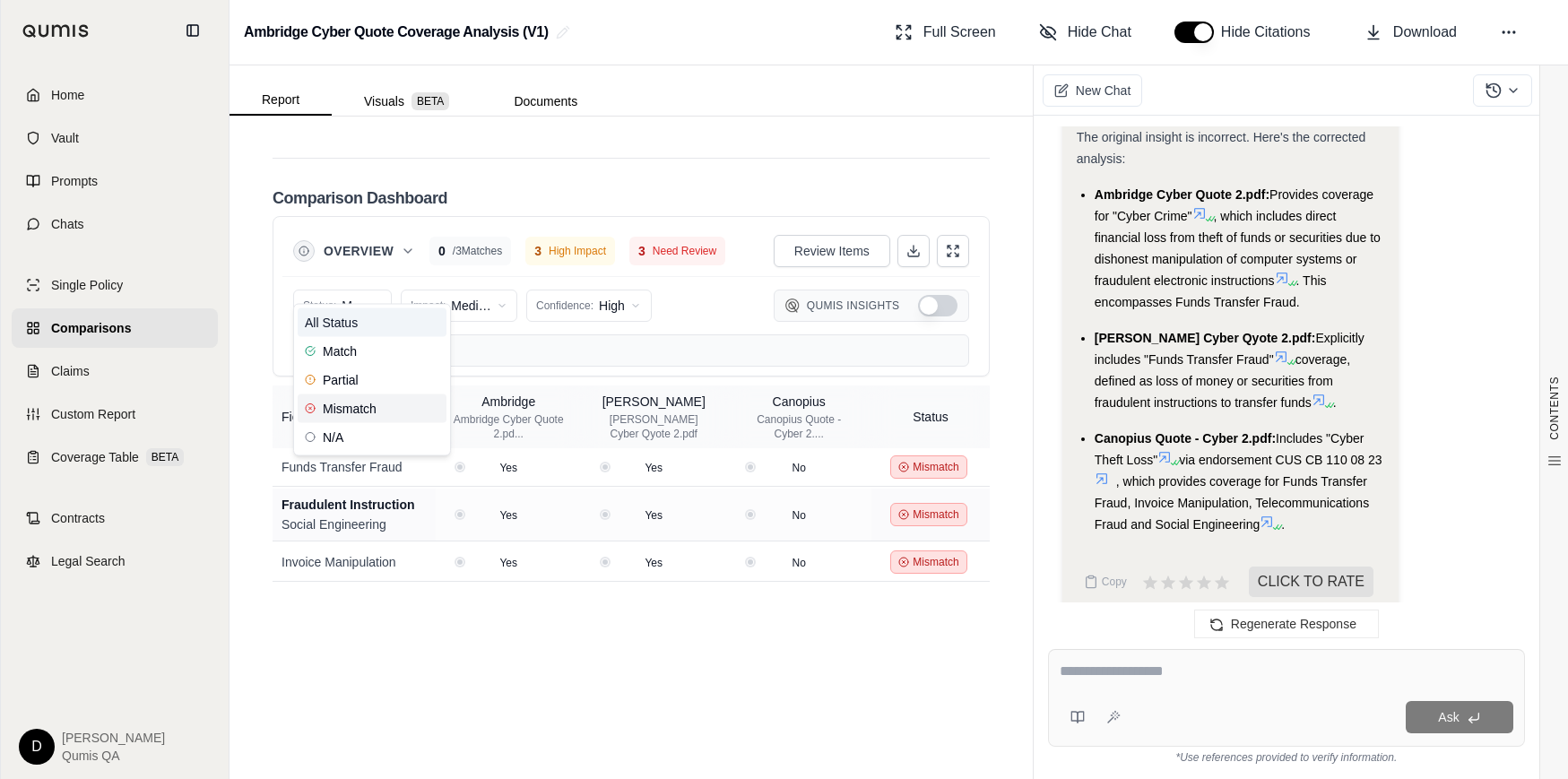
click at [337, 329] on span "All Status" at bounding box center [331, 323] width 53 height 18
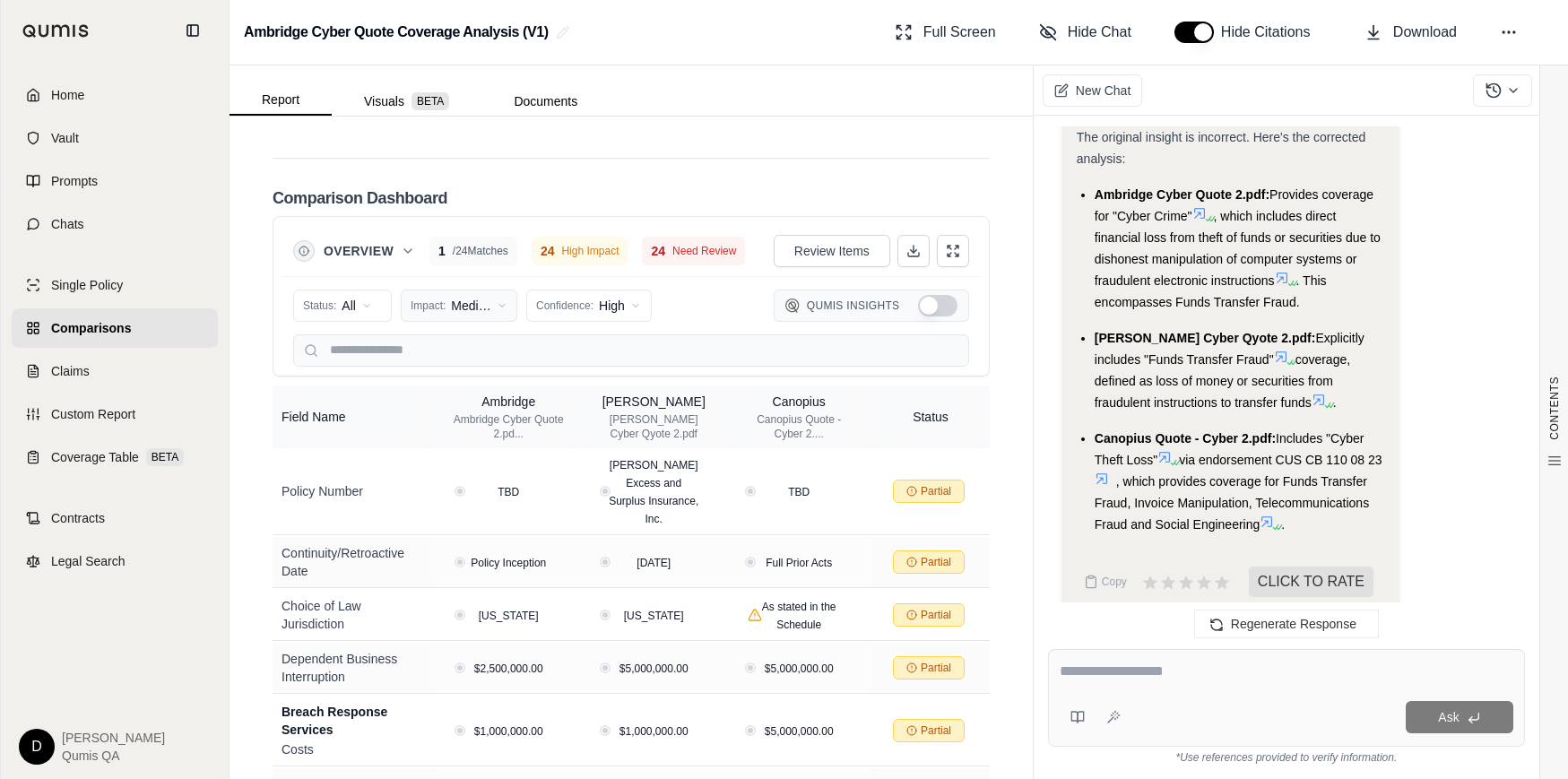
click at [436, 288] on html "Home Vault Prompts Chats Single Policy Comparisons Claims Custom Report Coverag…" at bounding box center [784, 390] width 1568 height 779
click at [437, 327] on span "All Impact" at bounding box center [440, 323] width 55 height 18
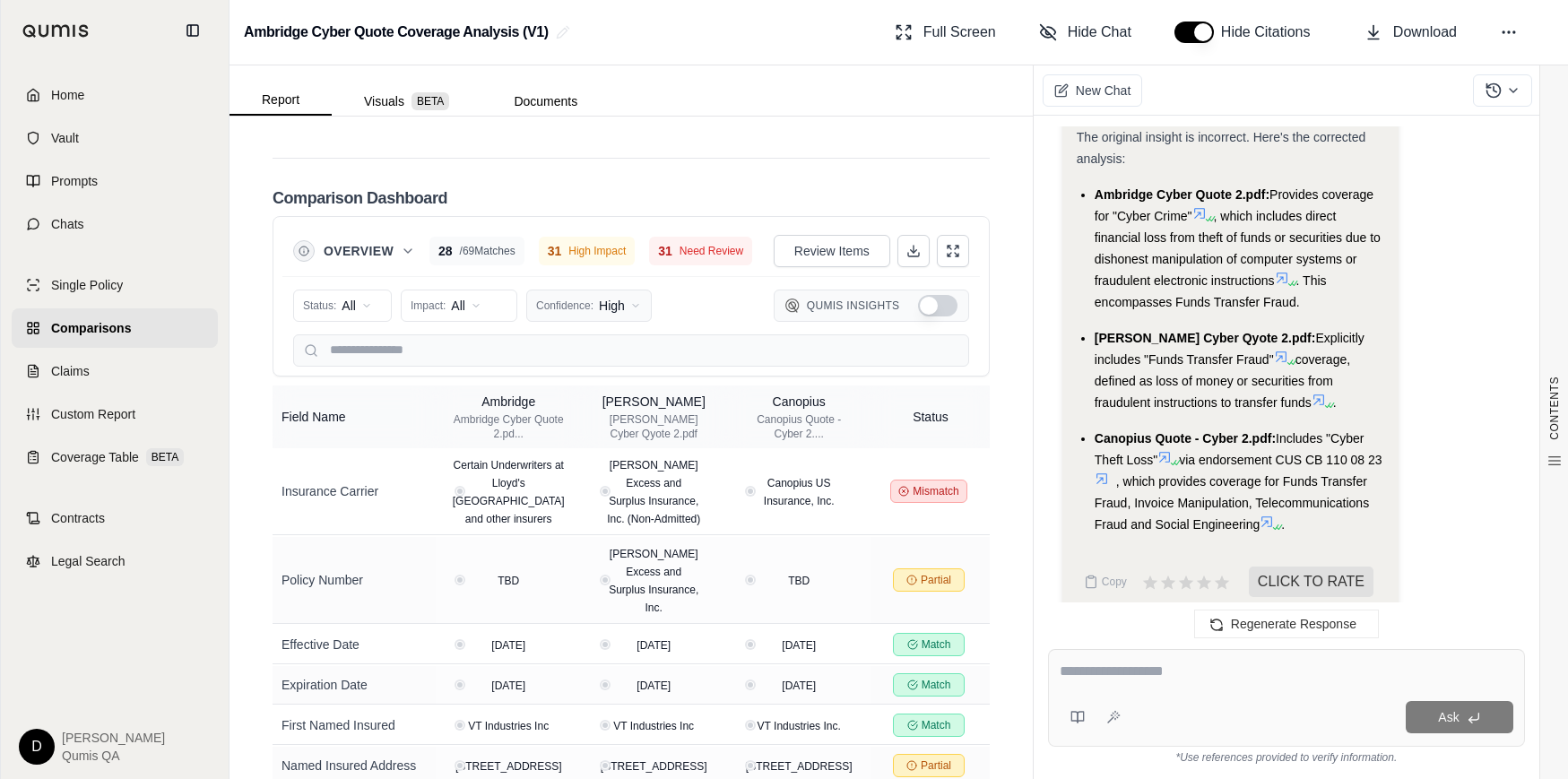
click at [576, 292] on html "Home Vault Prompts Chats Single Policy Comparisons Claims Custom Report Coverag…" at bounding box center [784, 390] width 1568 height 779
click at [567, 322] on span "All Confidence" at bounding box center [578, 323] width 81 height 18
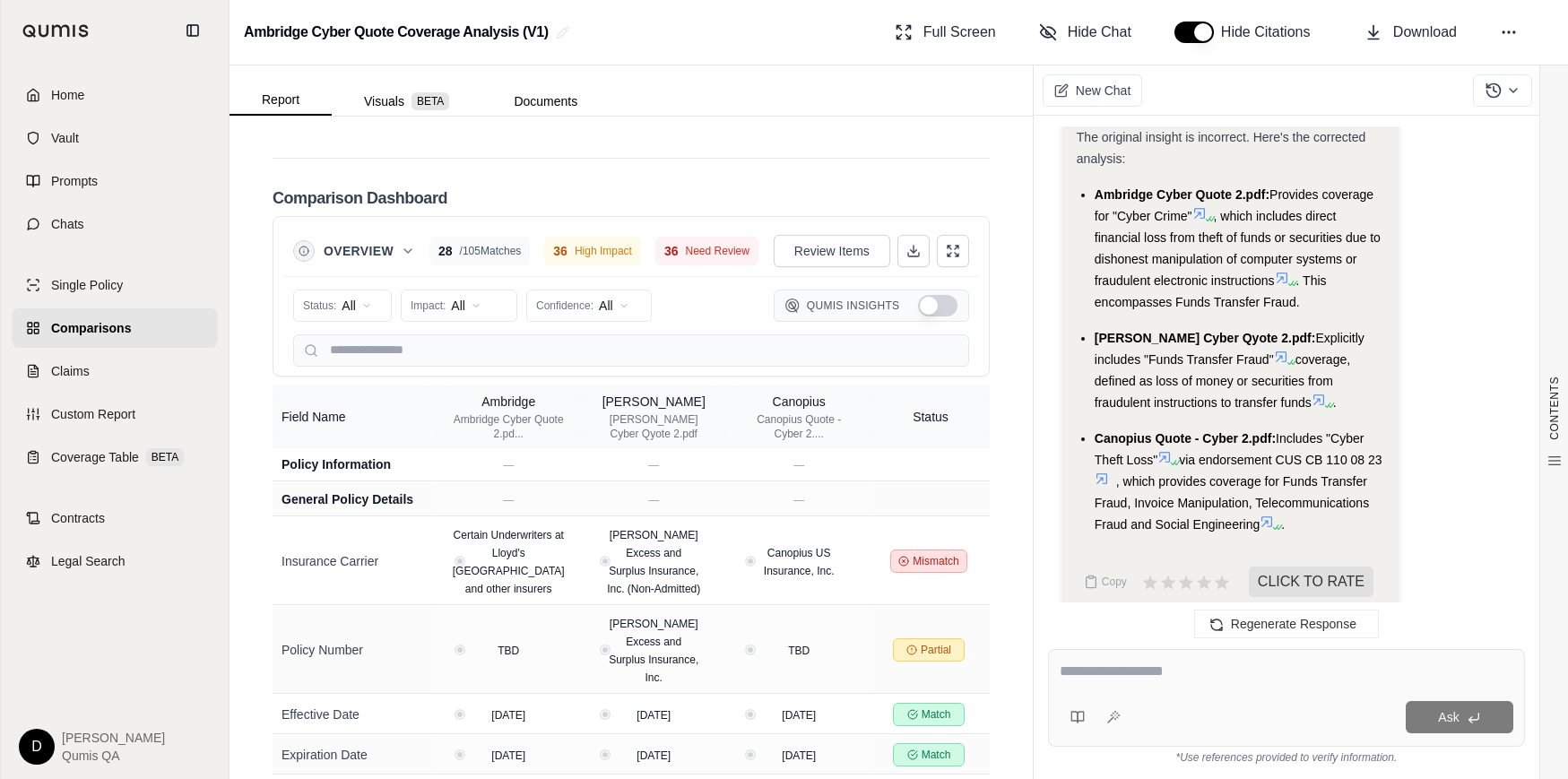
click at [381, 242] on span "Overview" at bounding box center [359, 251] width 70 height 18
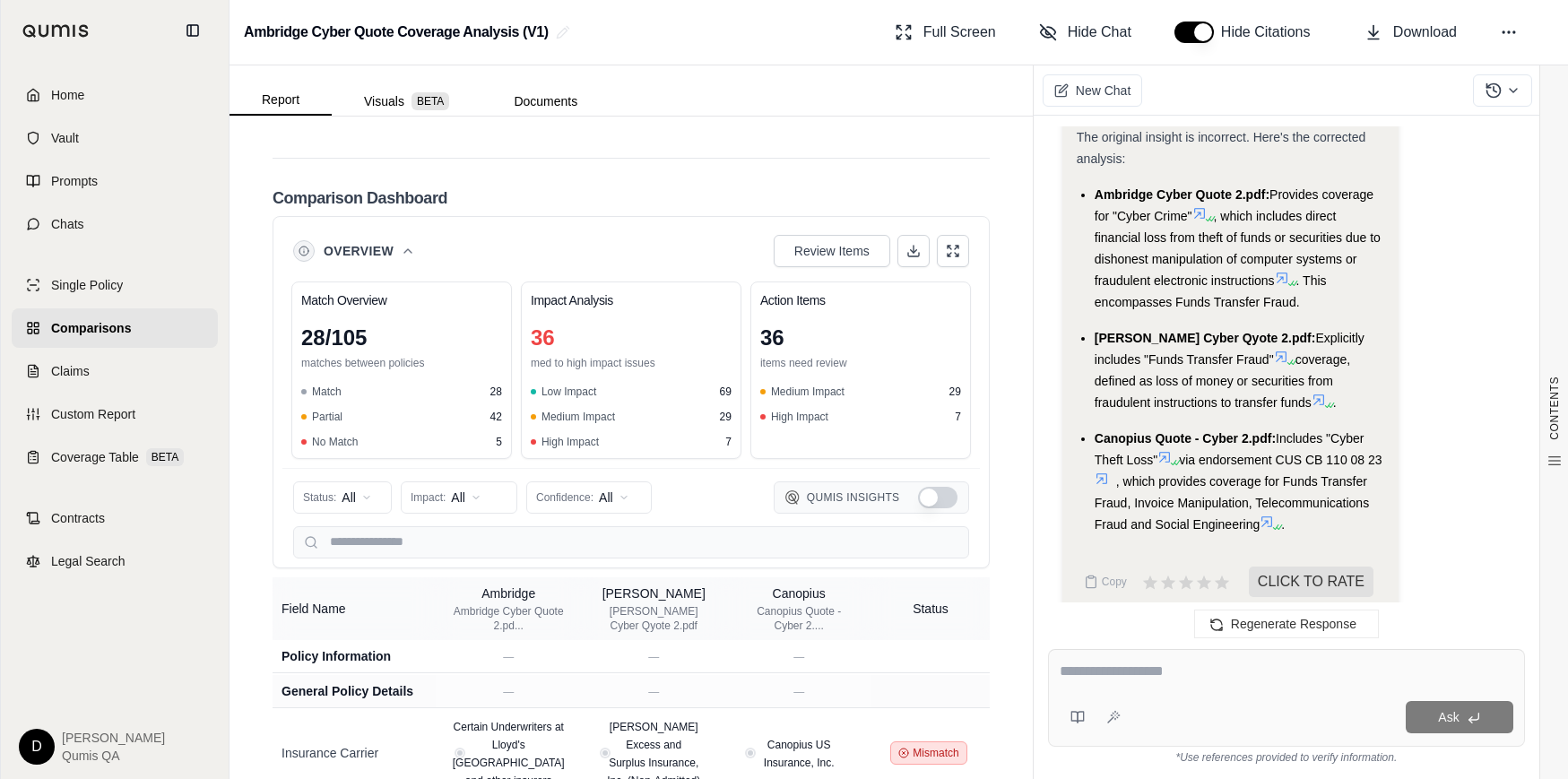
scroll to position [4563, 0]
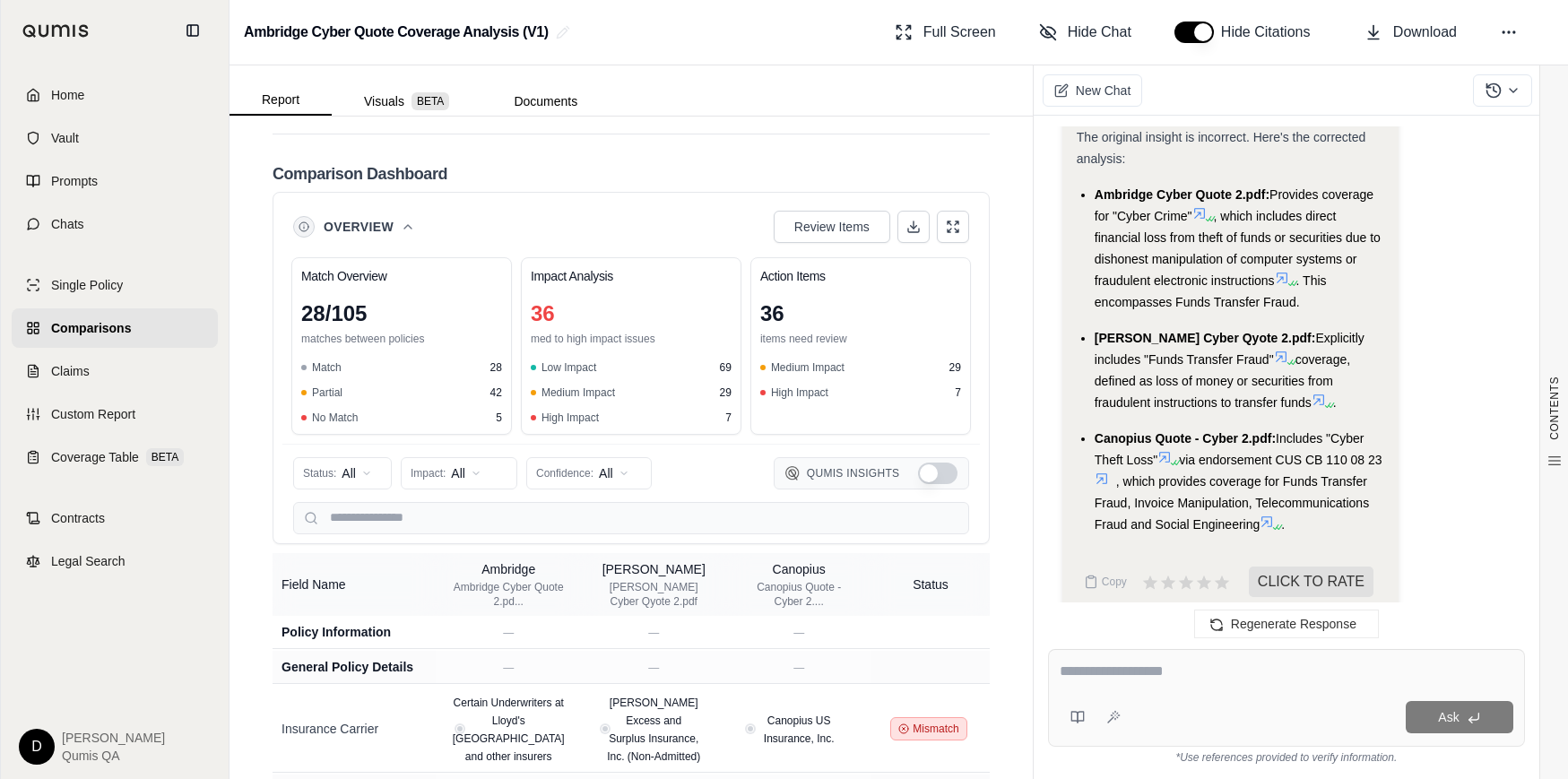
click at [411, 219] on icon at bounding box center [408, 227] width 14 height 14
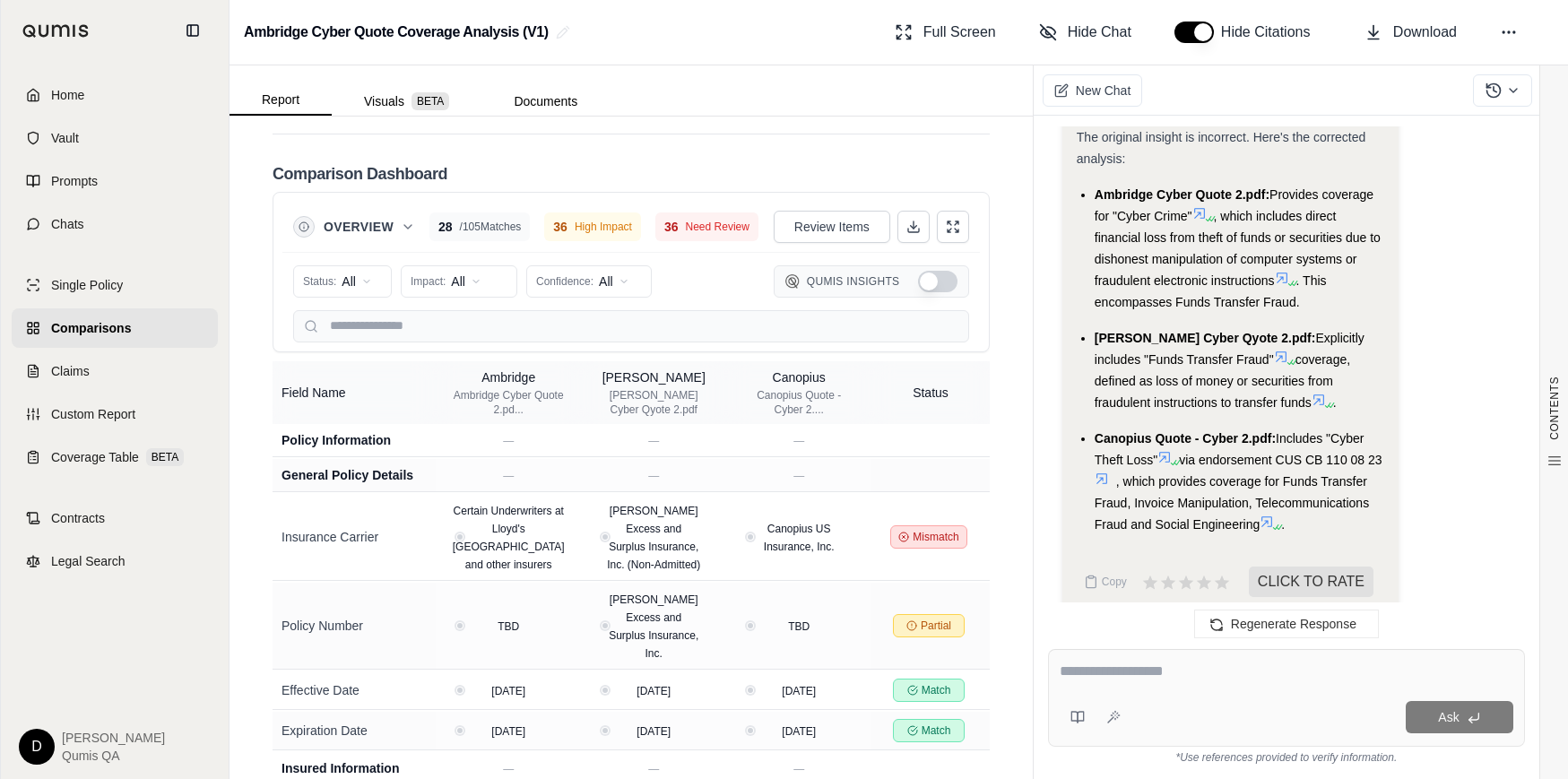
click at [402, 219] on icon at bounding box center [408, 227] width 14 height 14
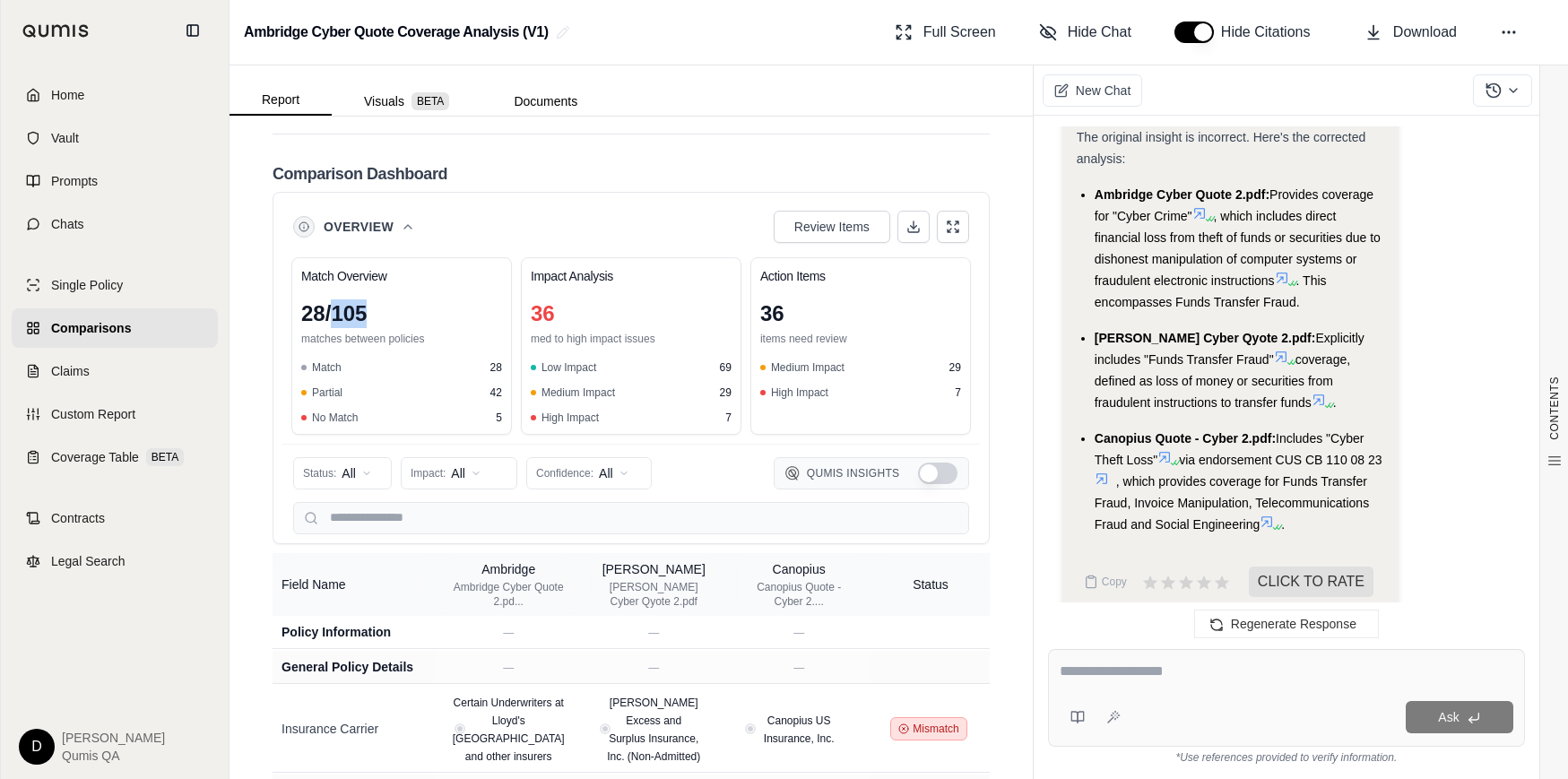
drag, startPoint x: 335, startPoint y: 291, endPoint x: 376, endPoint y: 291, distance: 41.0
click at [376, 300] on div "28 / 105" at bounding box center [401, 314] width 200 height 29
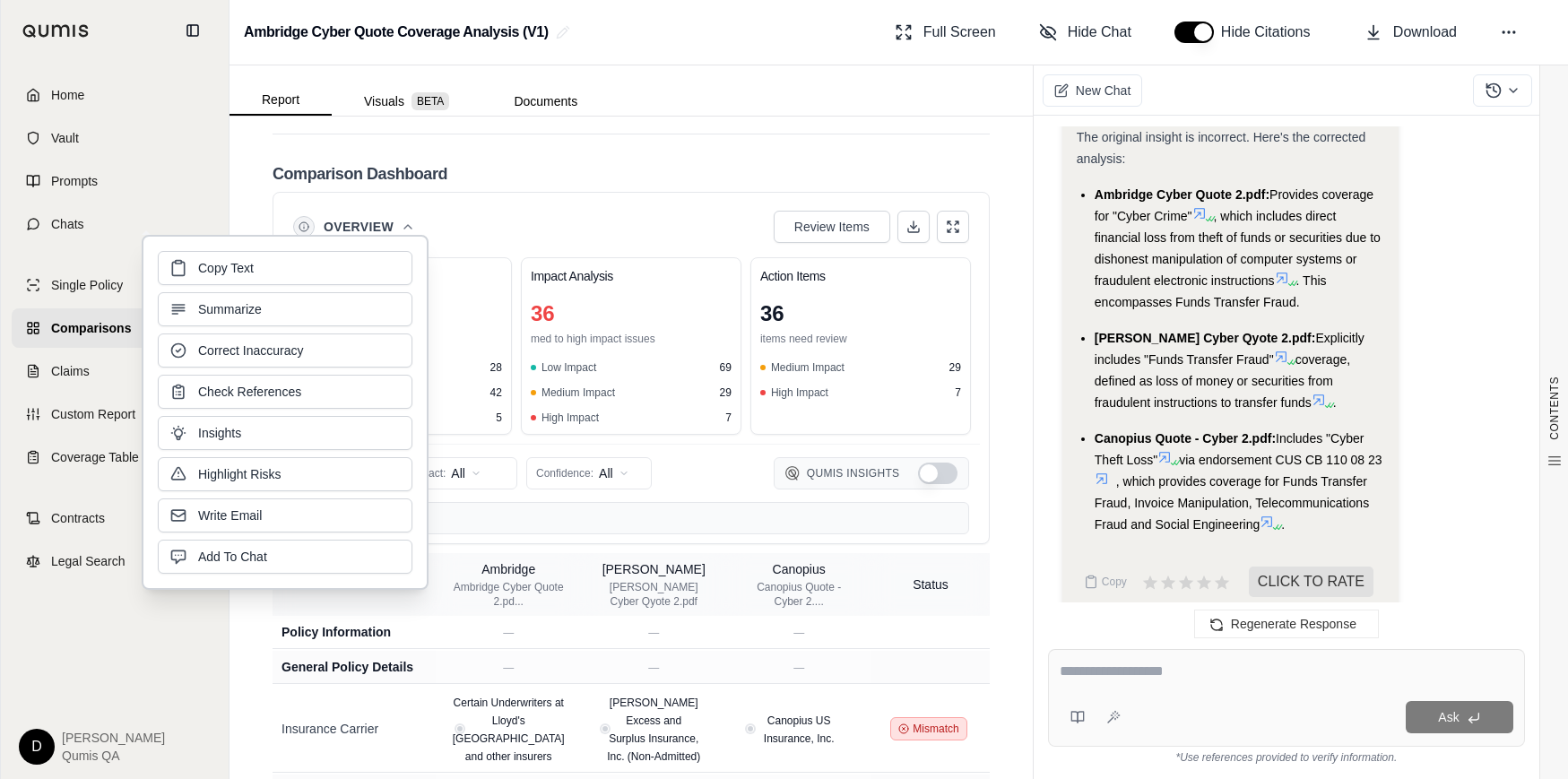
click at [461, 300] on div "28 / 105" at bounding box center [401, 314] width 200 height 29
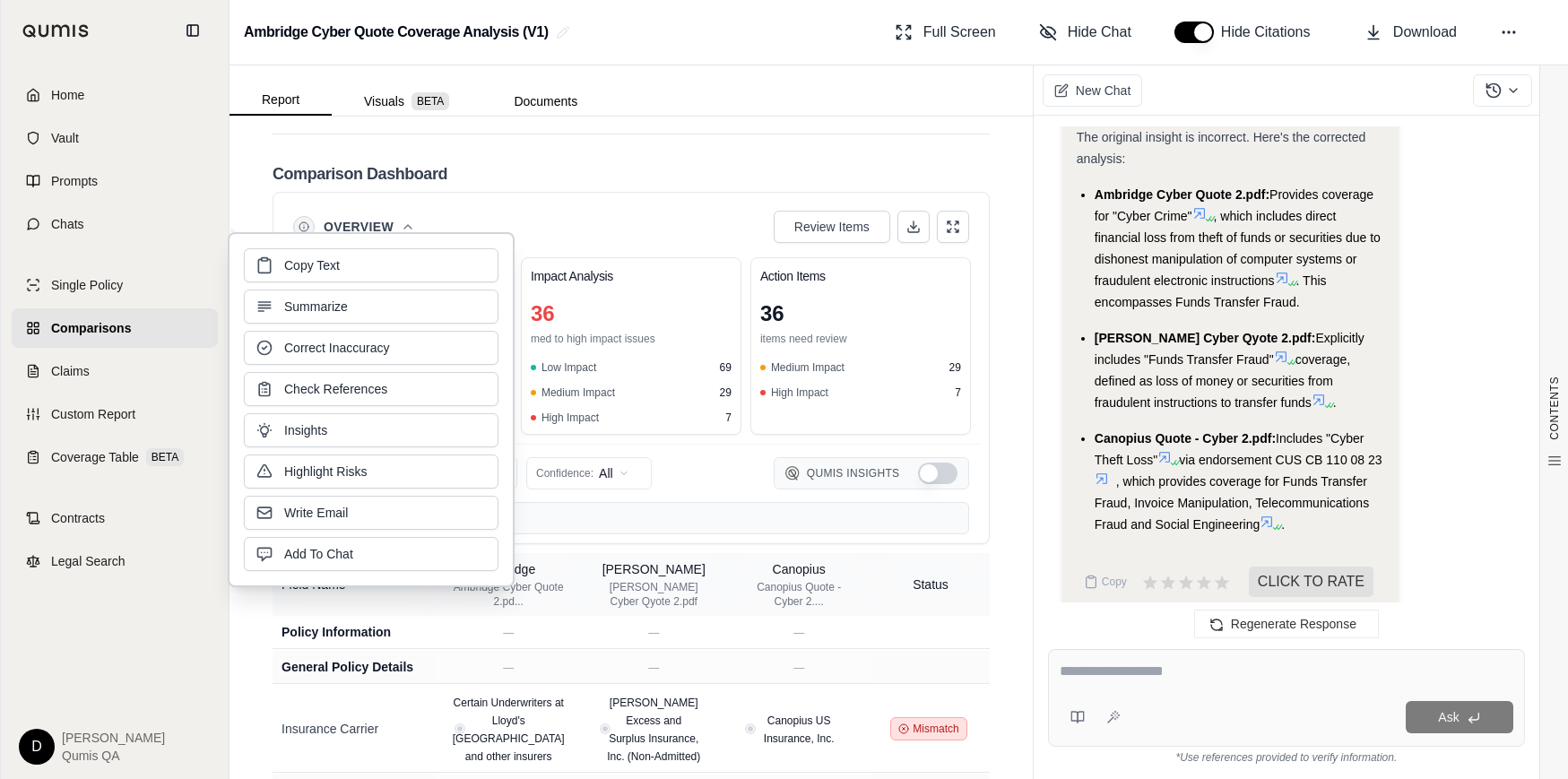
click at [606, 300] on div "36" at bounding box center [630, 314] width 200 height 29
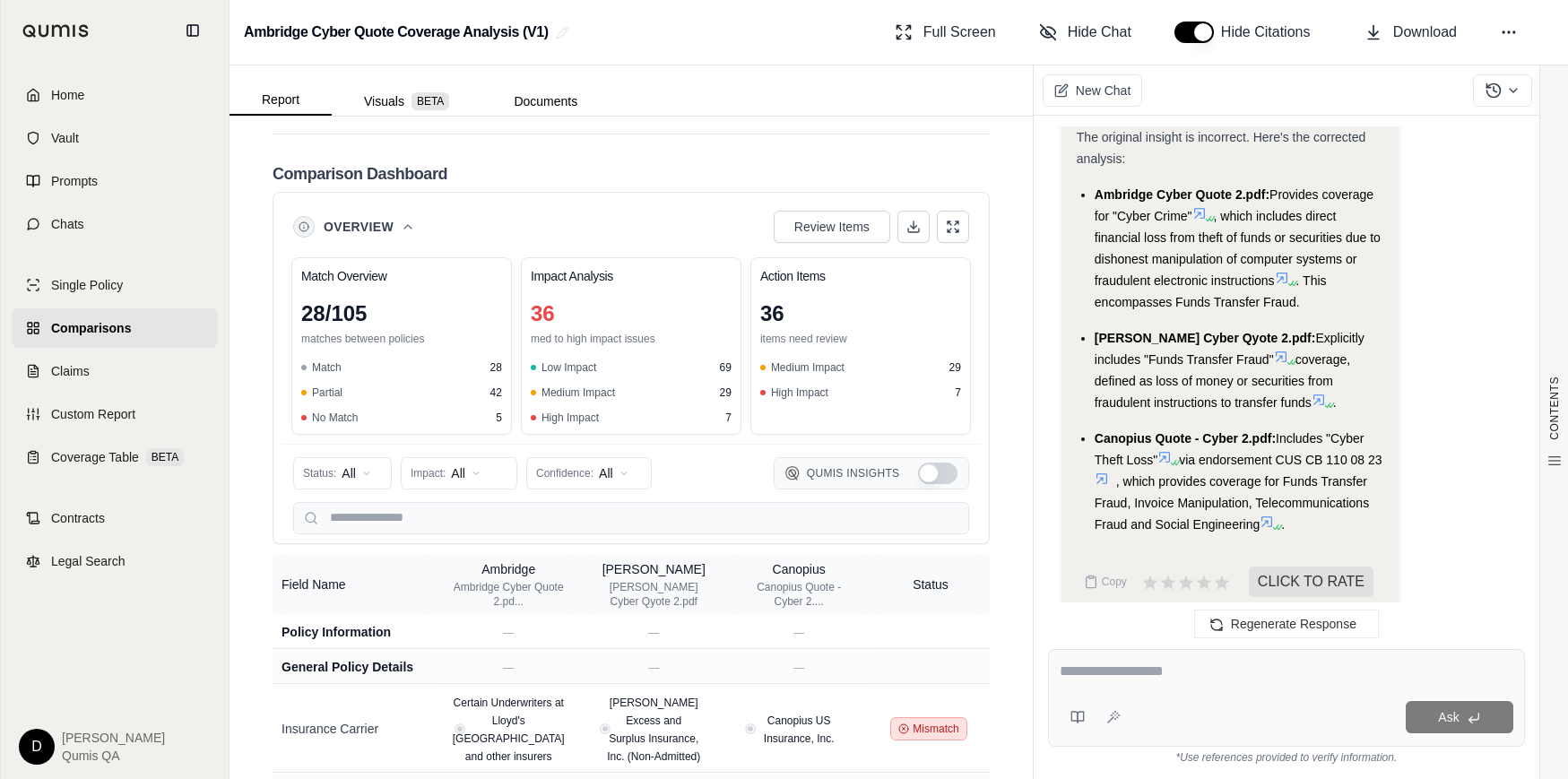
click at [401, 219] on icon at bounding box center [408, 227] width 14 height 14
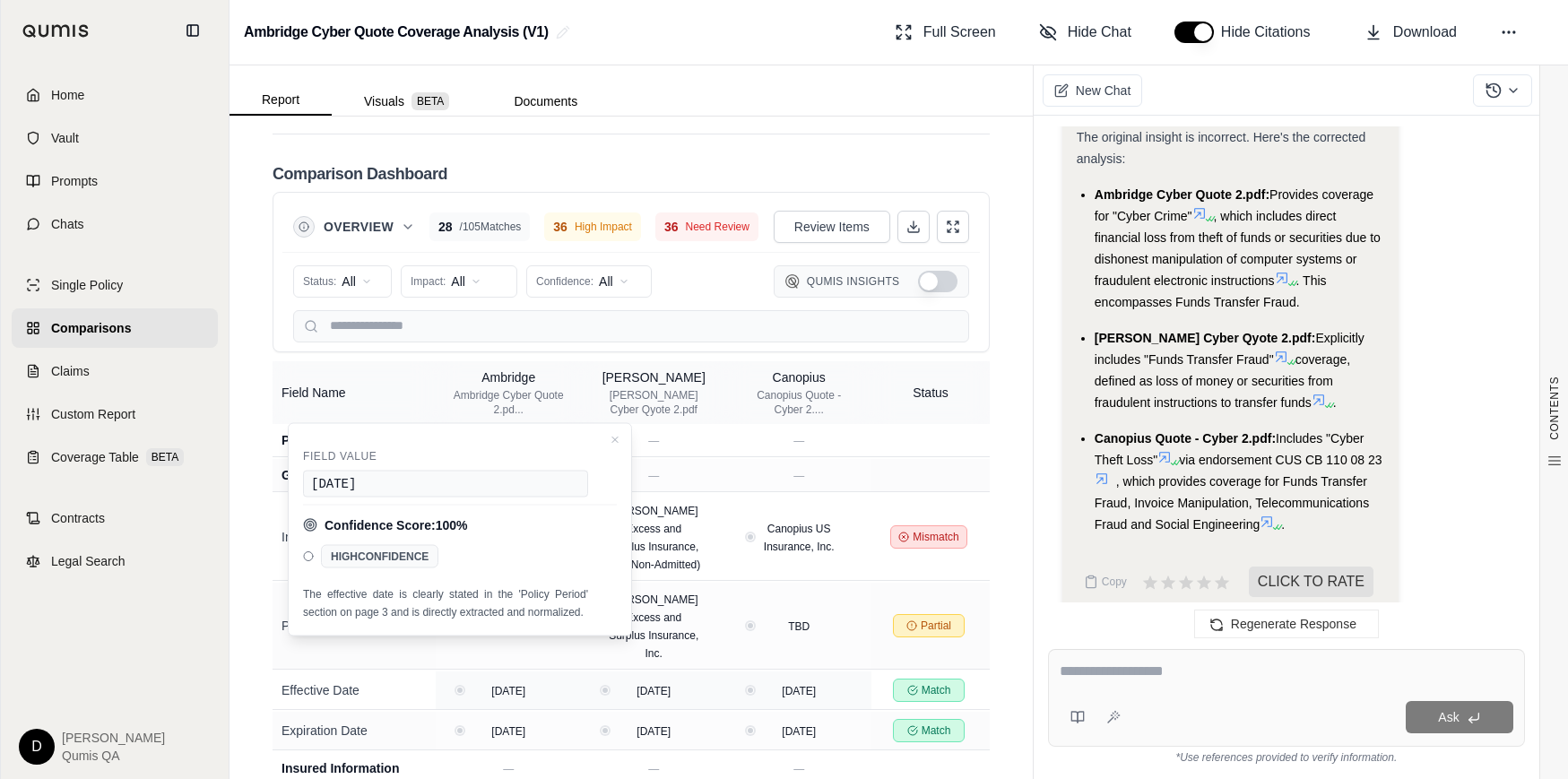
click at [338, 682] on div "Effective Date" at bounding box center [353, 691] width 145 height 18
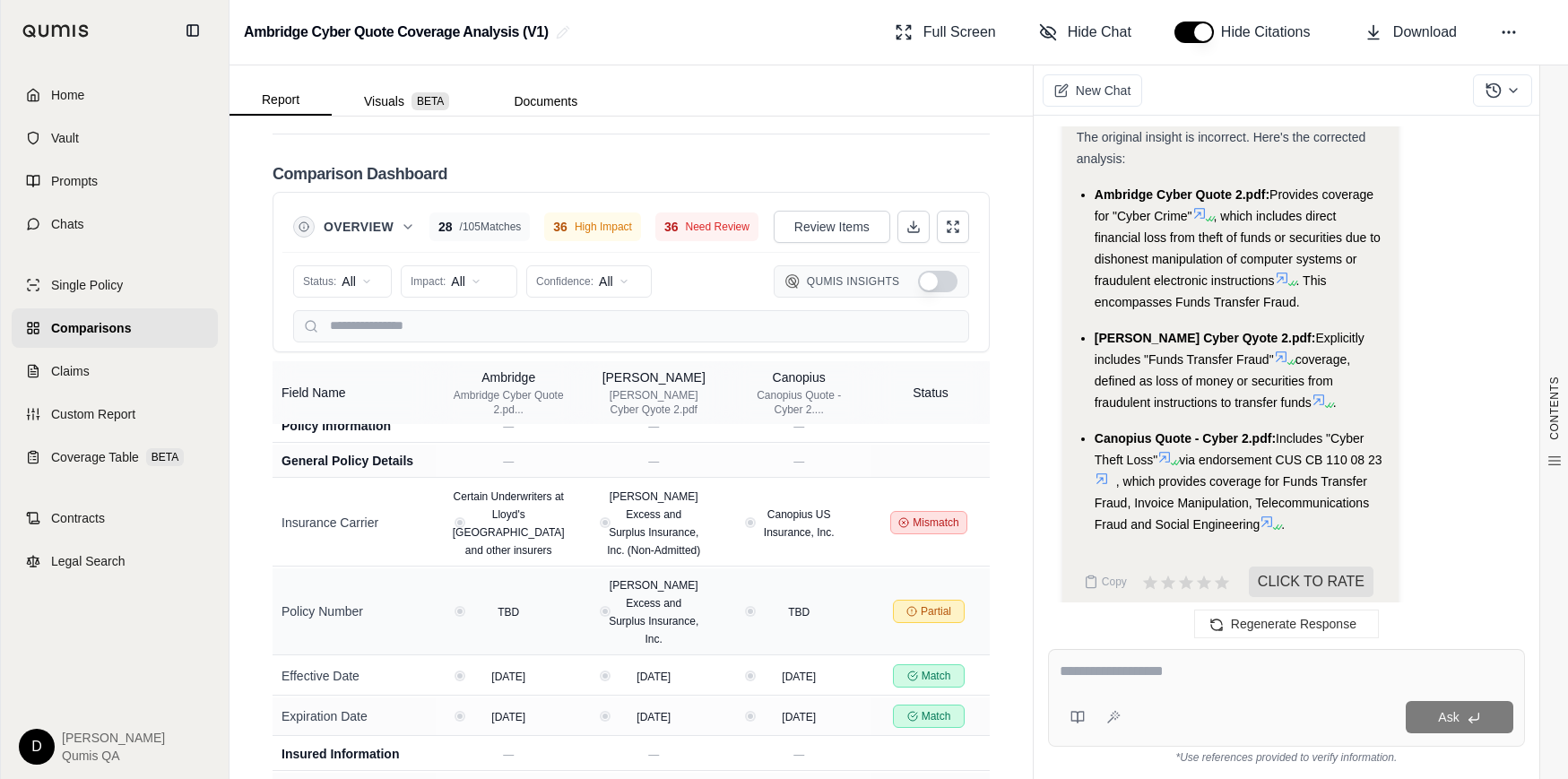
scroll to position [0, 0]
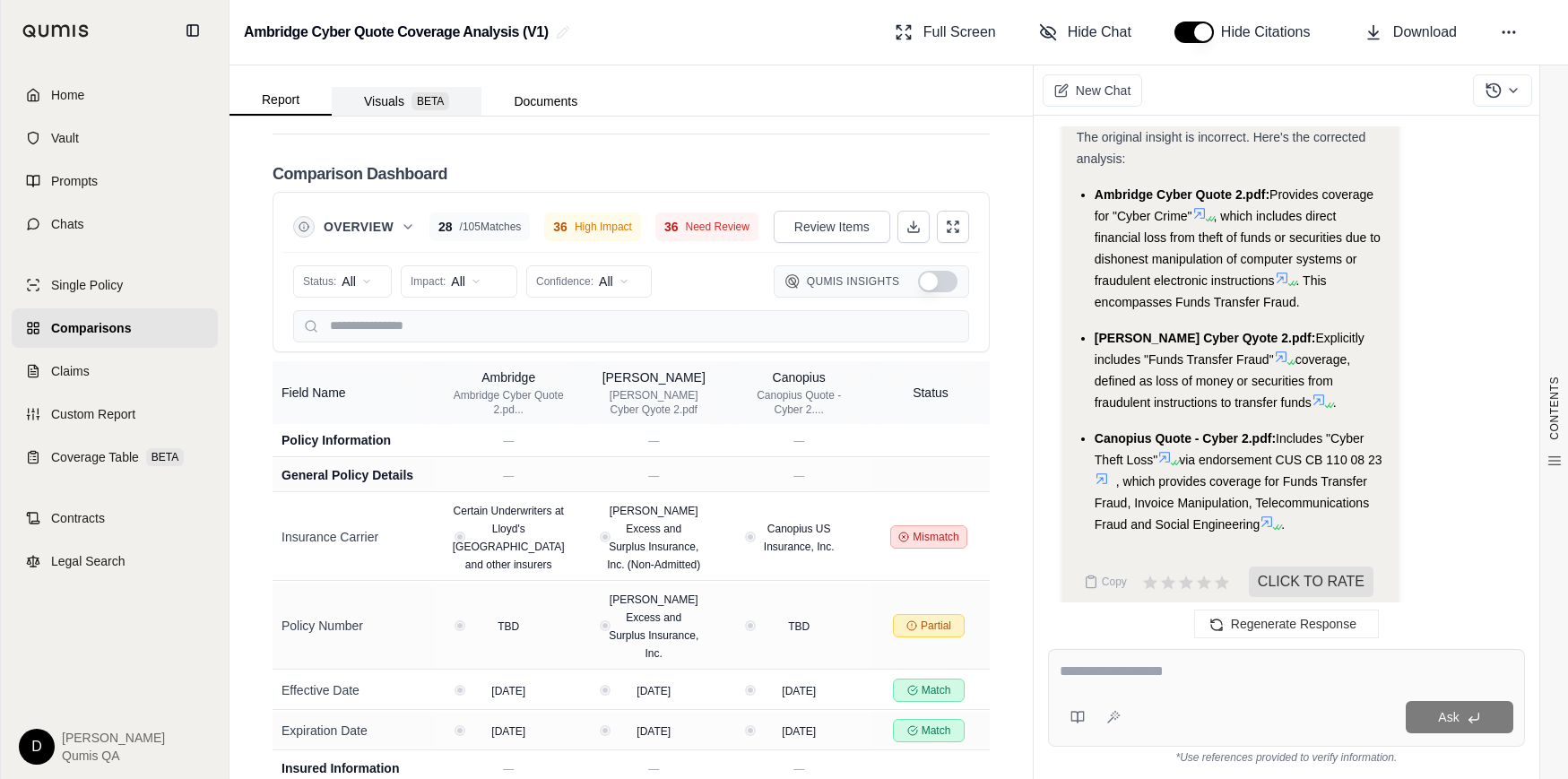
click at [405, 99] on button "Visuals BETA" at bounding box center [406, 102] width 149 height 29
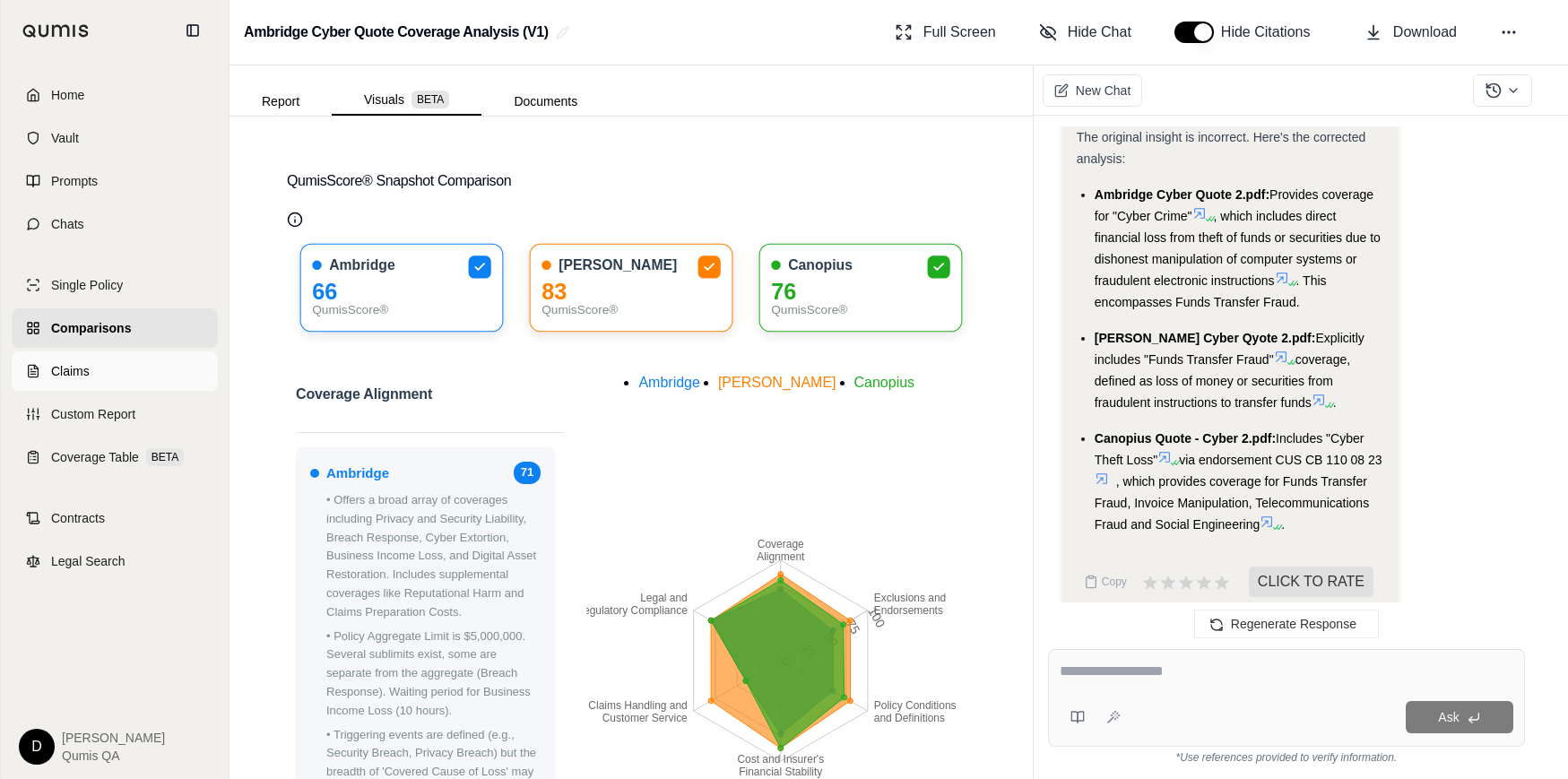
click at [97, 374] on link "Claims" at bounding box center [114, 372] width 206 height 40
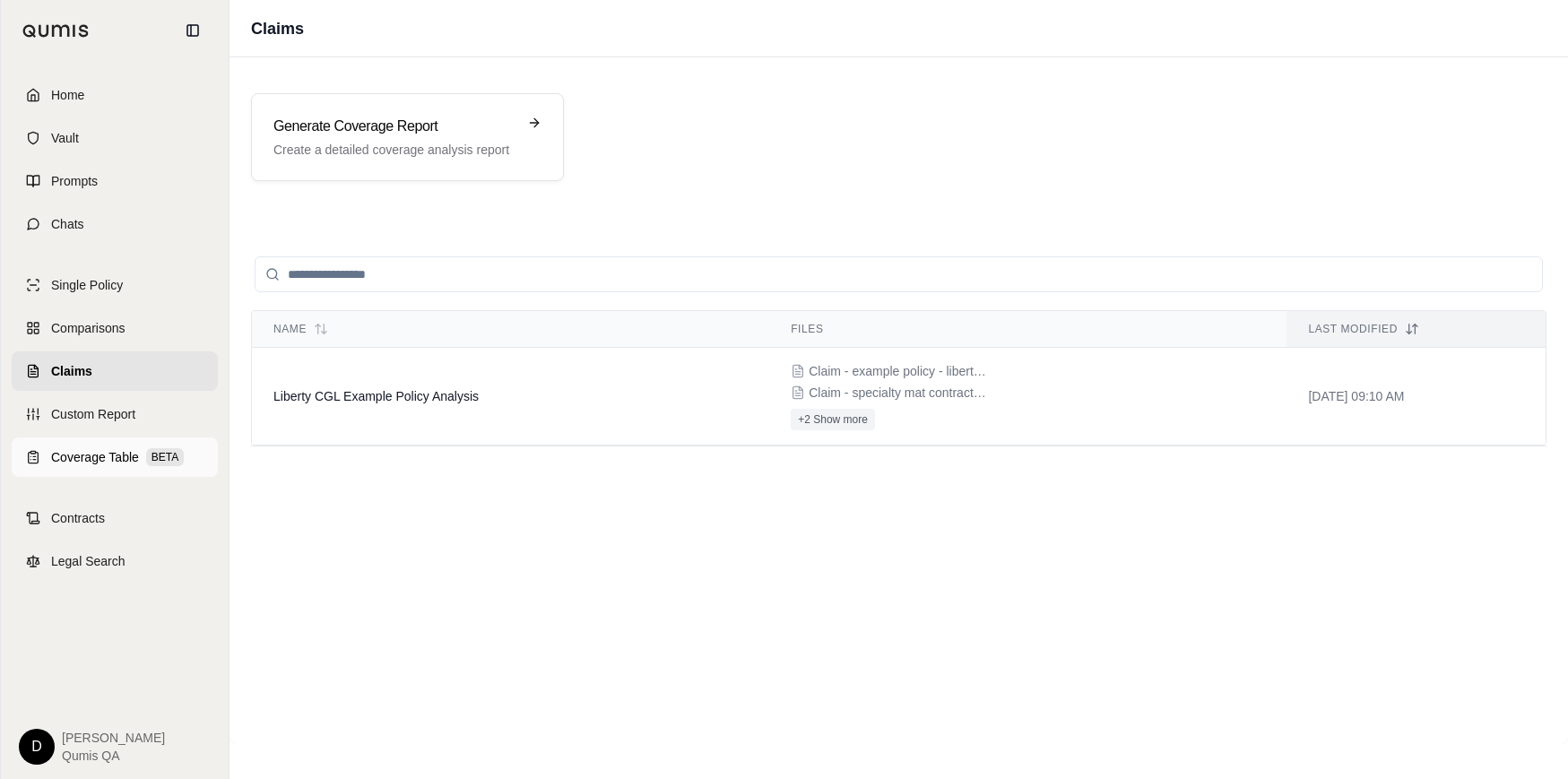
click at [95, 470] on link "Coverage Table BETA" at bounding box center [114, 457] width 206 height 40
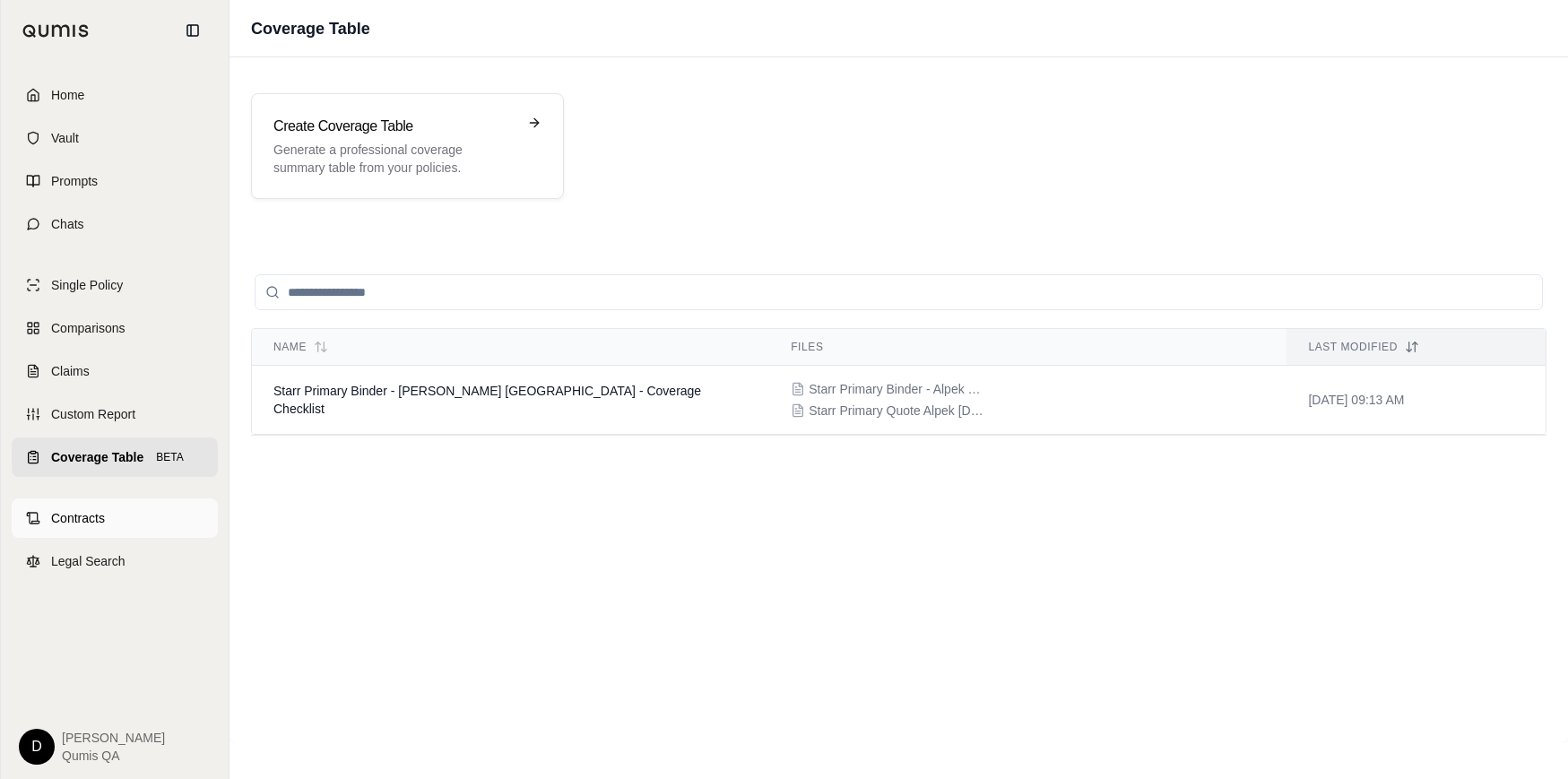
click at [92, 527] on link "Contracts" at bounding box center [114, 518] width 206 height 40
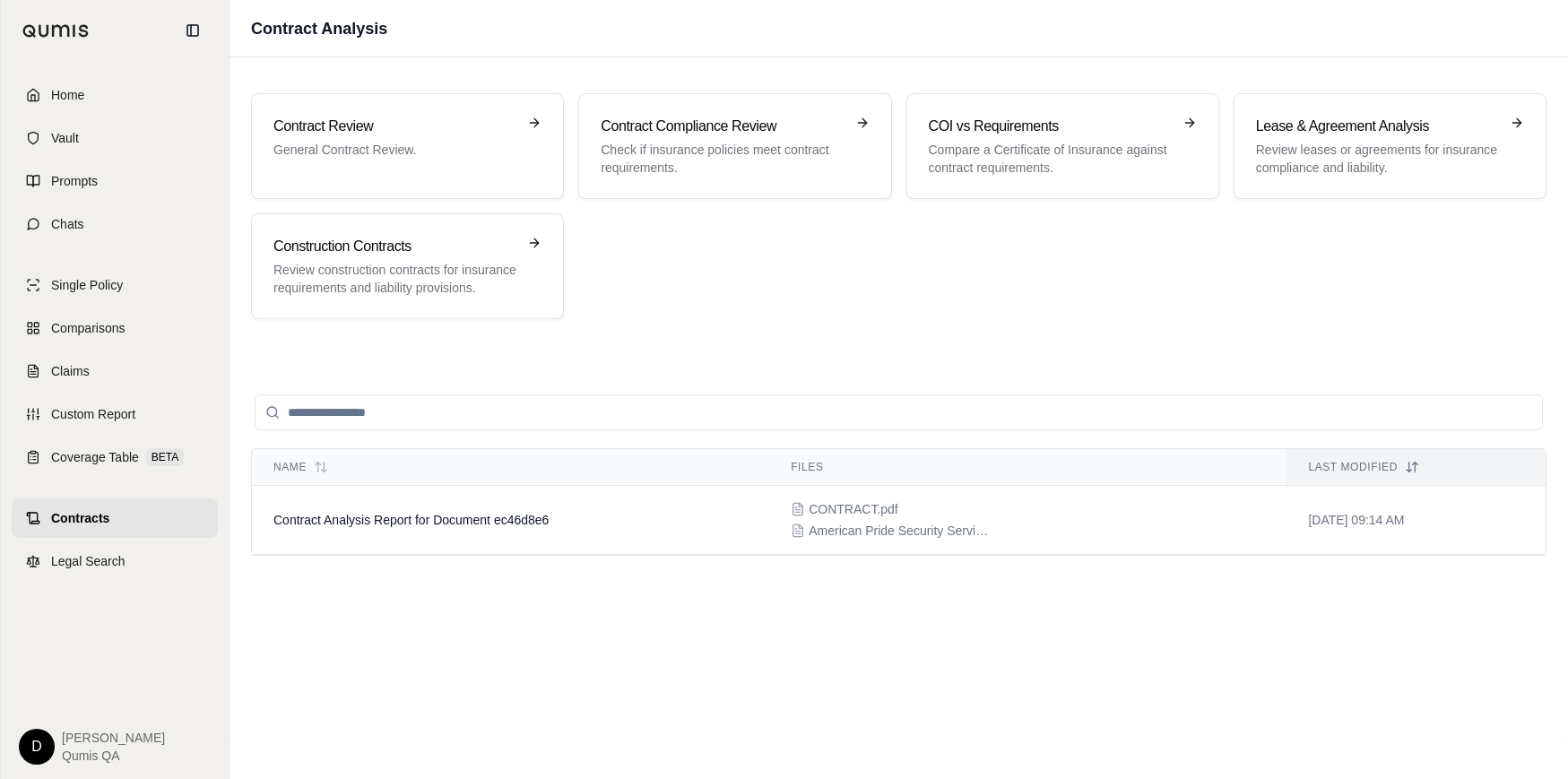
click at [595, 607] on div "Name Files Last modified Contract Analysis Report for Document ec46d8e6 CONTRAC…" at bounding box center [898, 550] width 1295 height 345
click at [566, 681] on div "Name Files Last modified Contract Analysis Report for Document ec46d8e6 CONTRAC…" at bounding box center [898, 550] width 1295 height 345
click at [712, 659] on div "Name Files Last modified Contract Analysis Report for Document ec46d8e6 CONTRAC…" at bounding box center [898, 550] width 1295 height 345
